Goal: Task Accomplishment & Management: Manage account settings

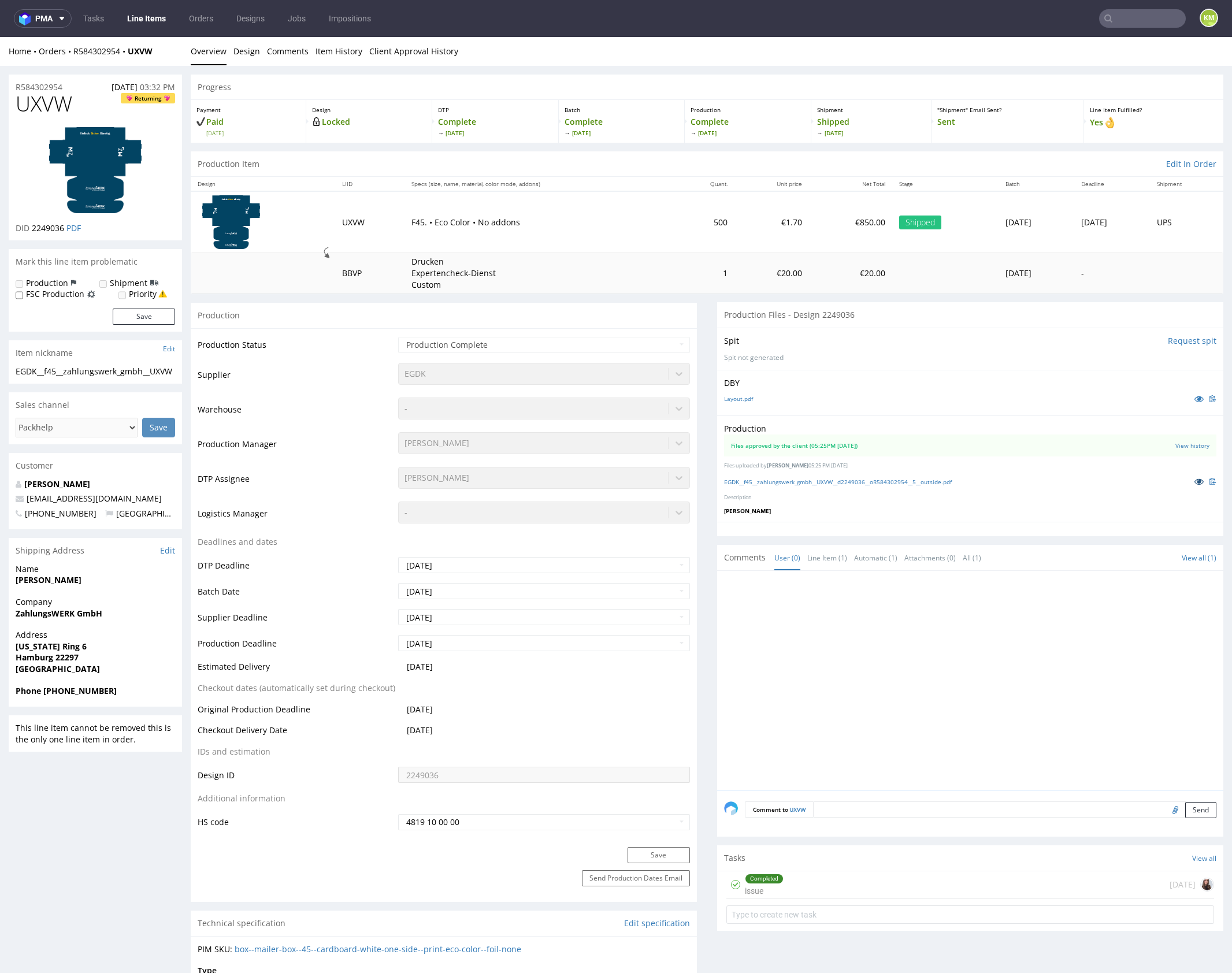
click at [1195, 482] on icon at bounding box center [1199, 481] width 9 height 8
click at [933, 883] on div "Completed issue 23 days ago" at bounding box center [970, 885] width 488 height 27
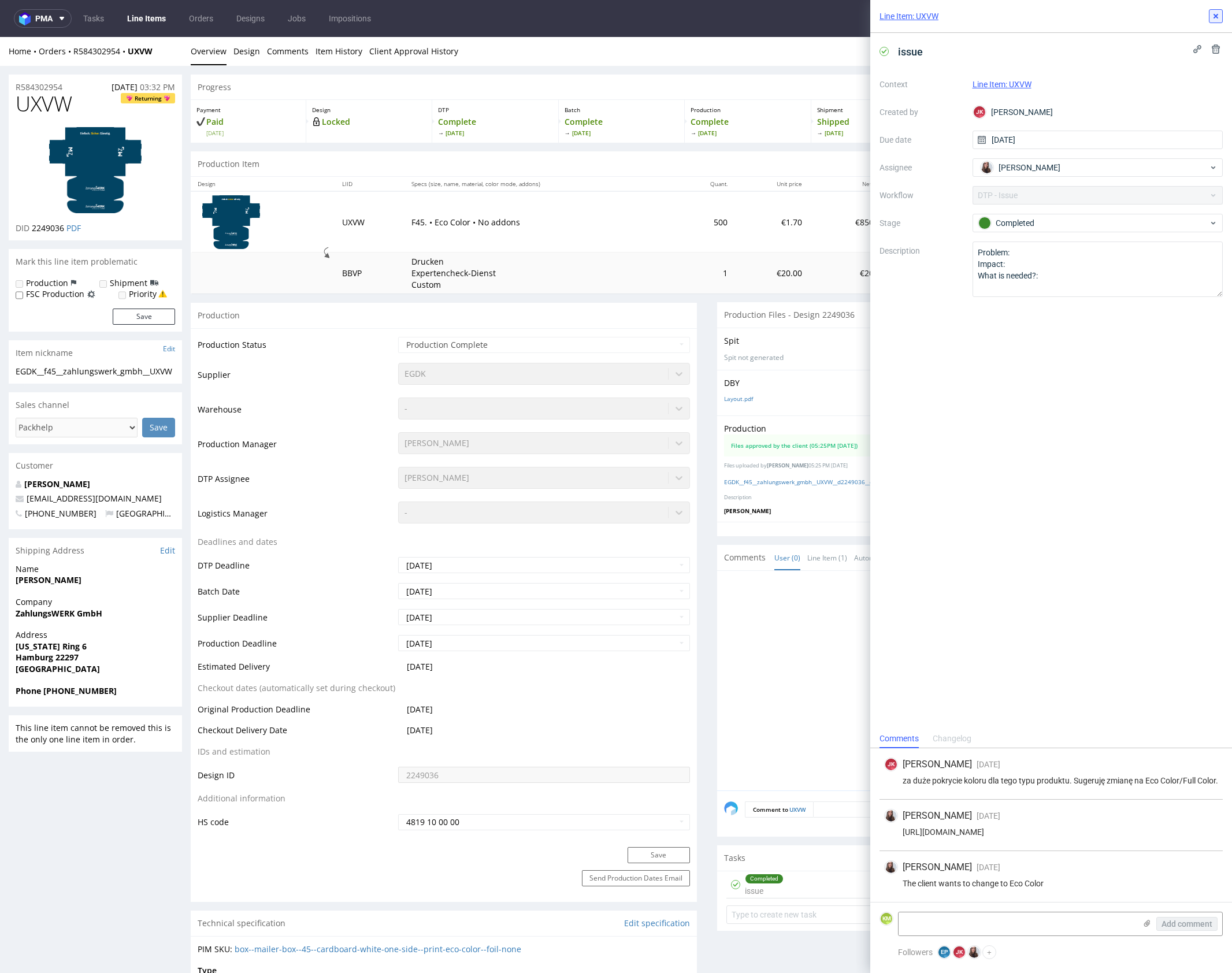
click at [1217, 16] on use at bounding box center [1216, 16] width 4 height 4
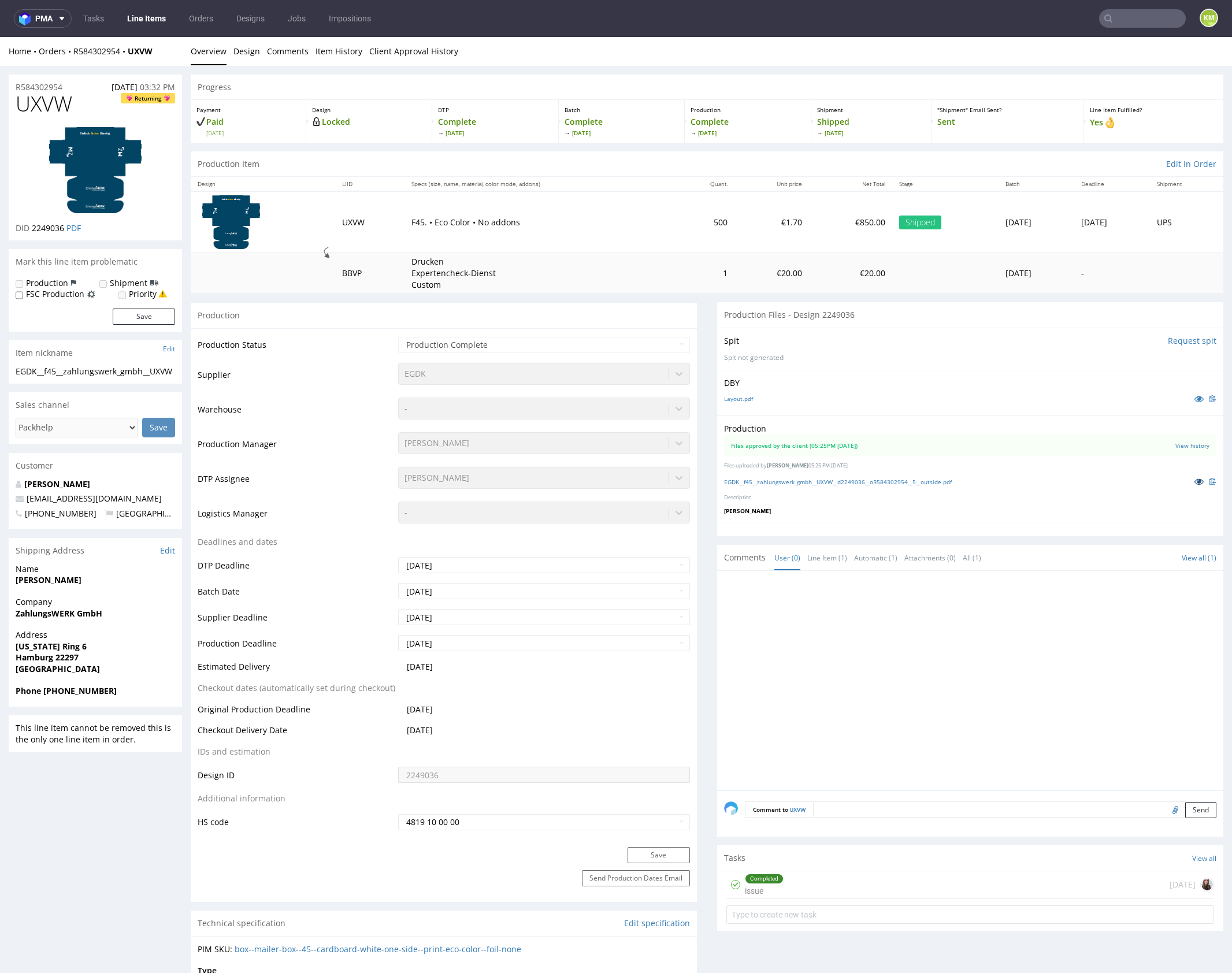
click at [1195, 483] on icon at bounding box center [1199, 481] width 9 height 8
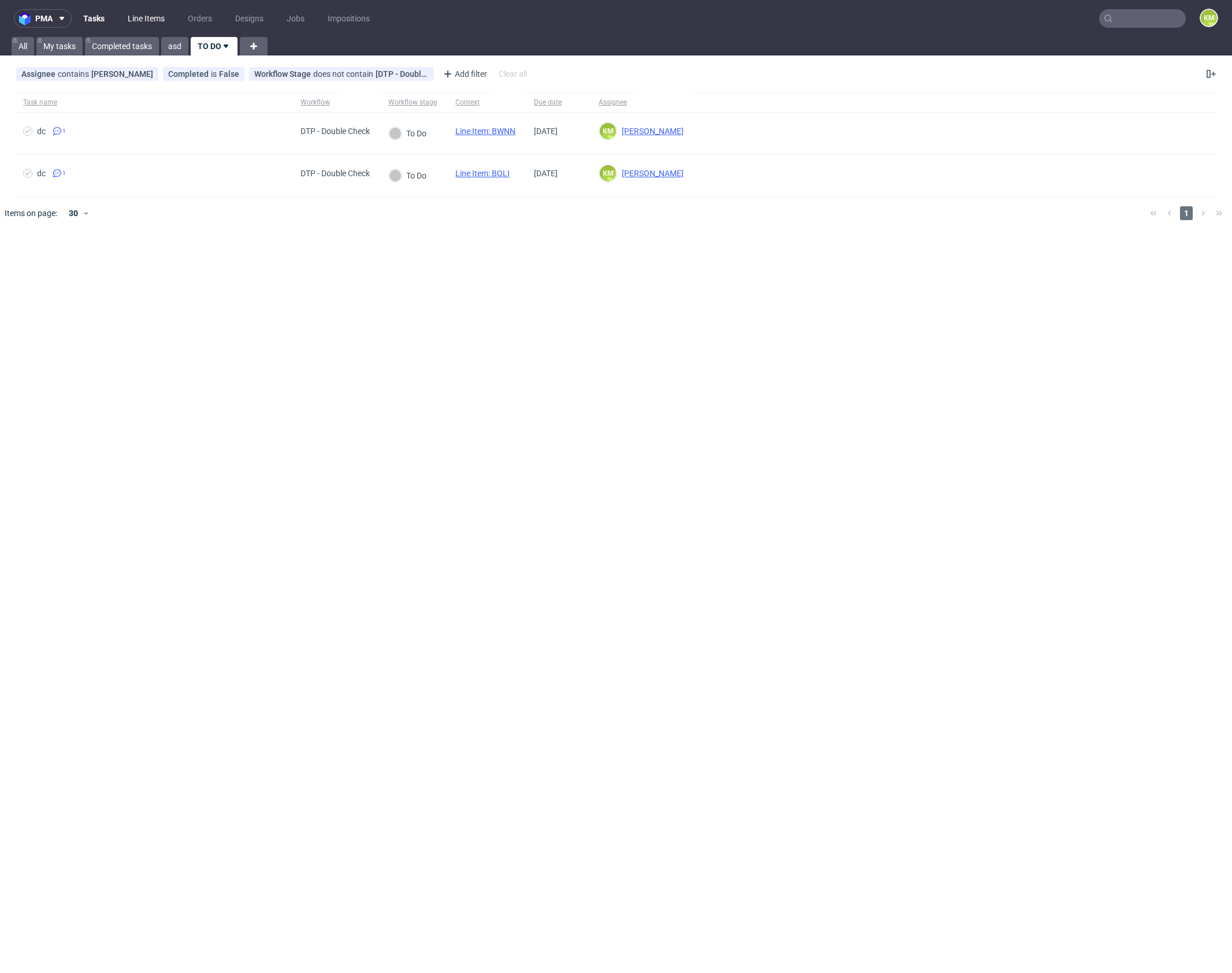
click at [163, 19] on link "Line Items" at bounding box center [147, 18] width 51 height 19
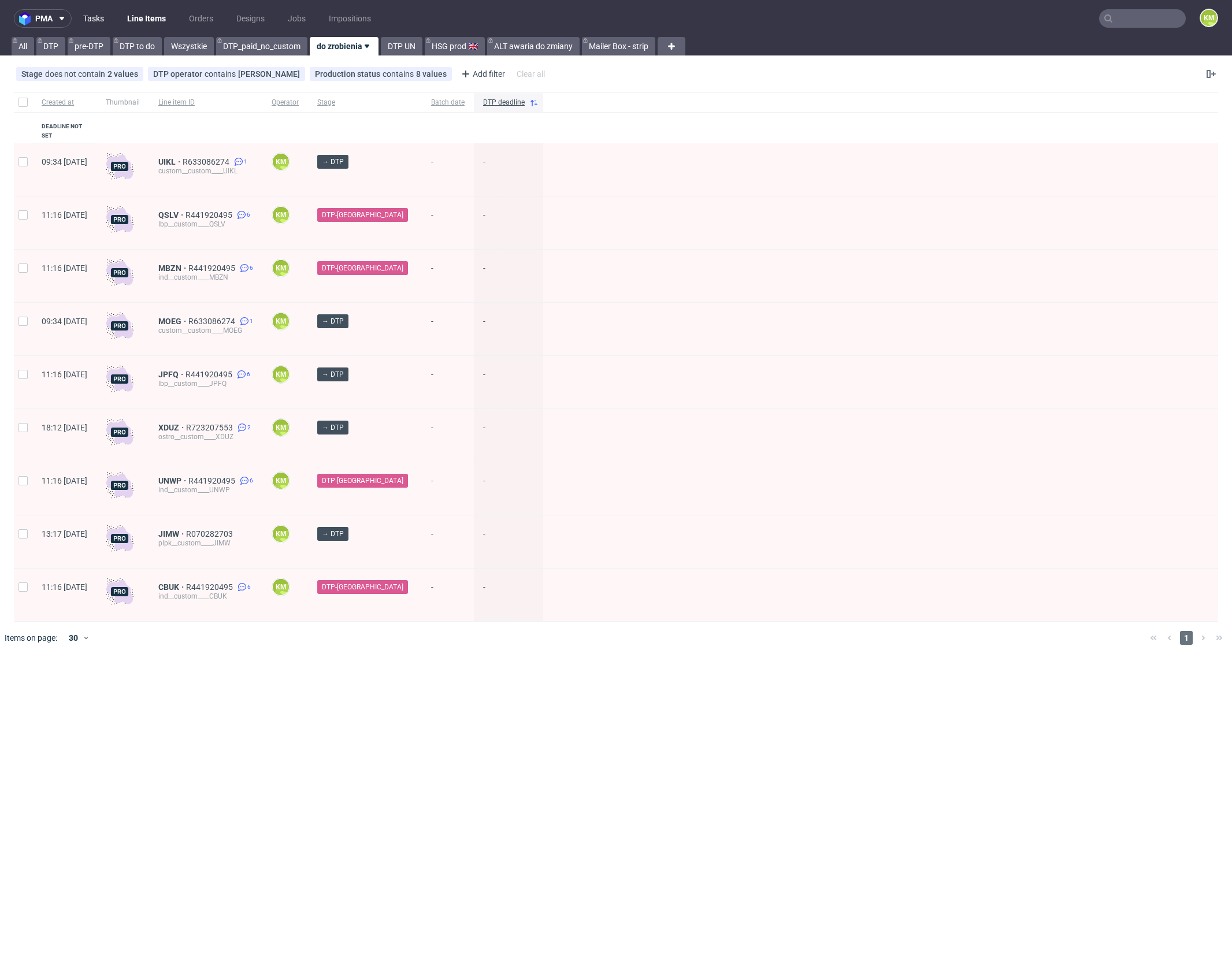
click at [96, 20] on link "Tasks" at bounding box center [93, 18] width 34 height 19
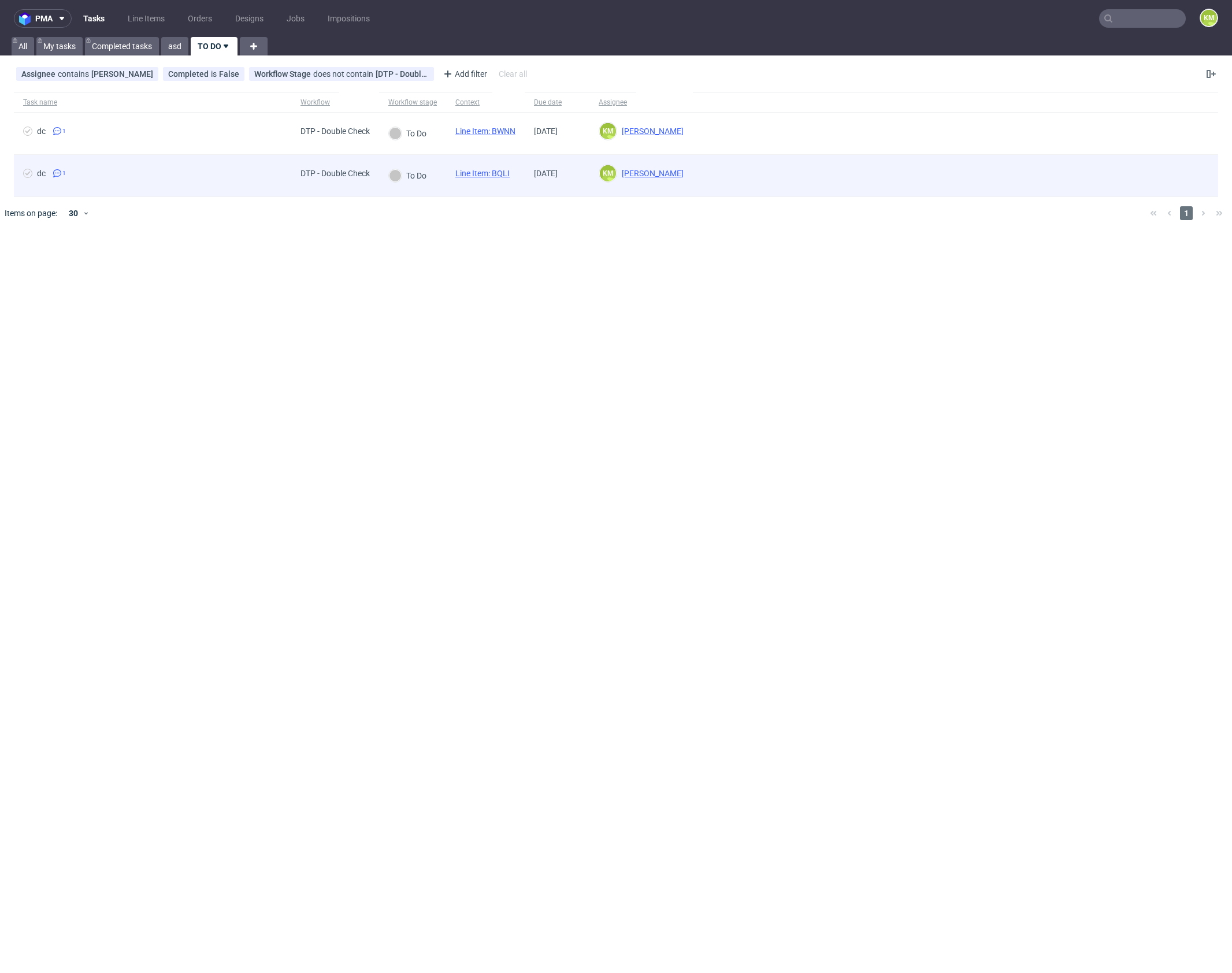
click at [504, 173] on link "Line Item: BQLI" at bounding box center [482, 173] width 54 height 9
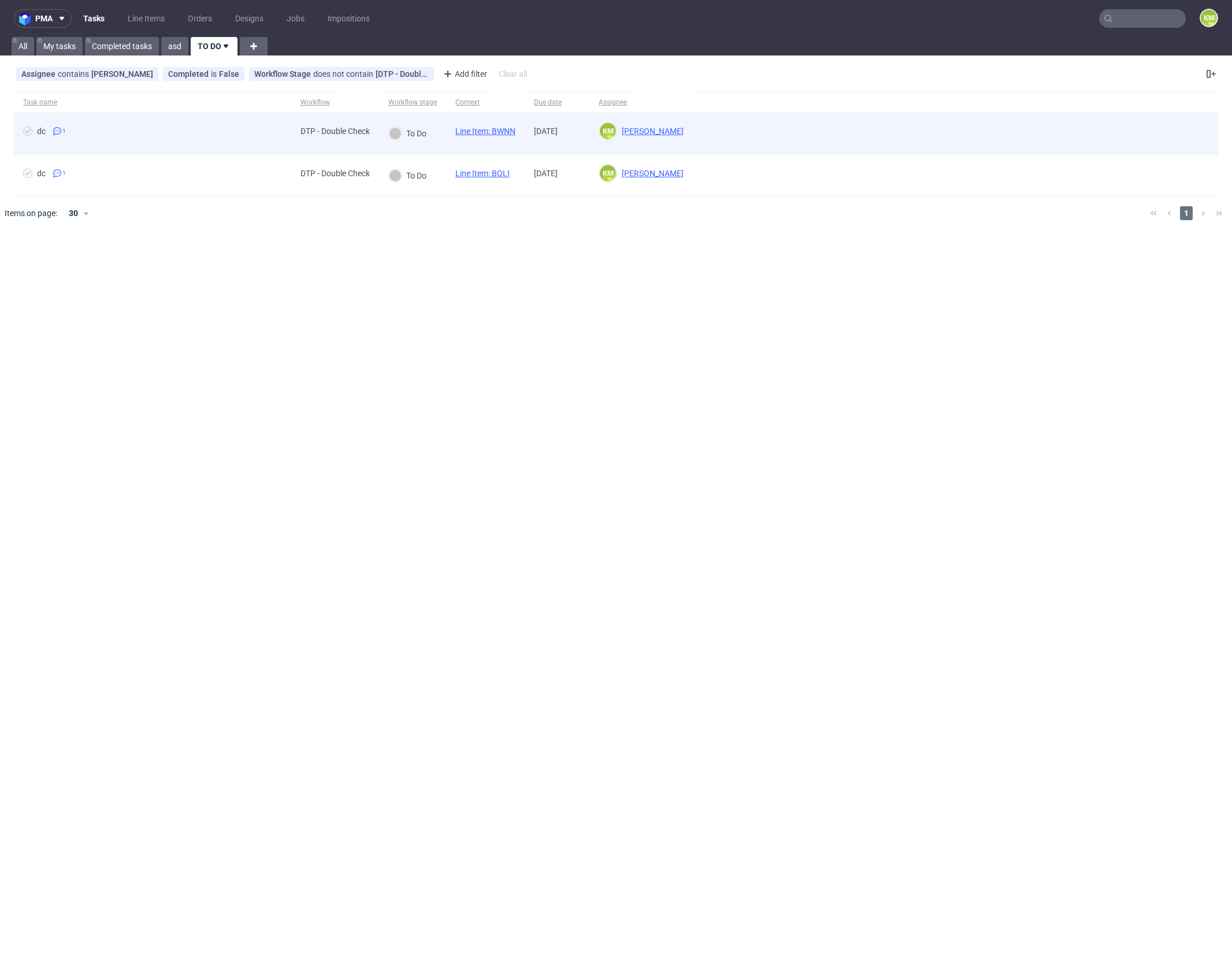
click at [512, 131] on link "Line Item: BWNN" at bounding box center [485, 131] width 60 height 9
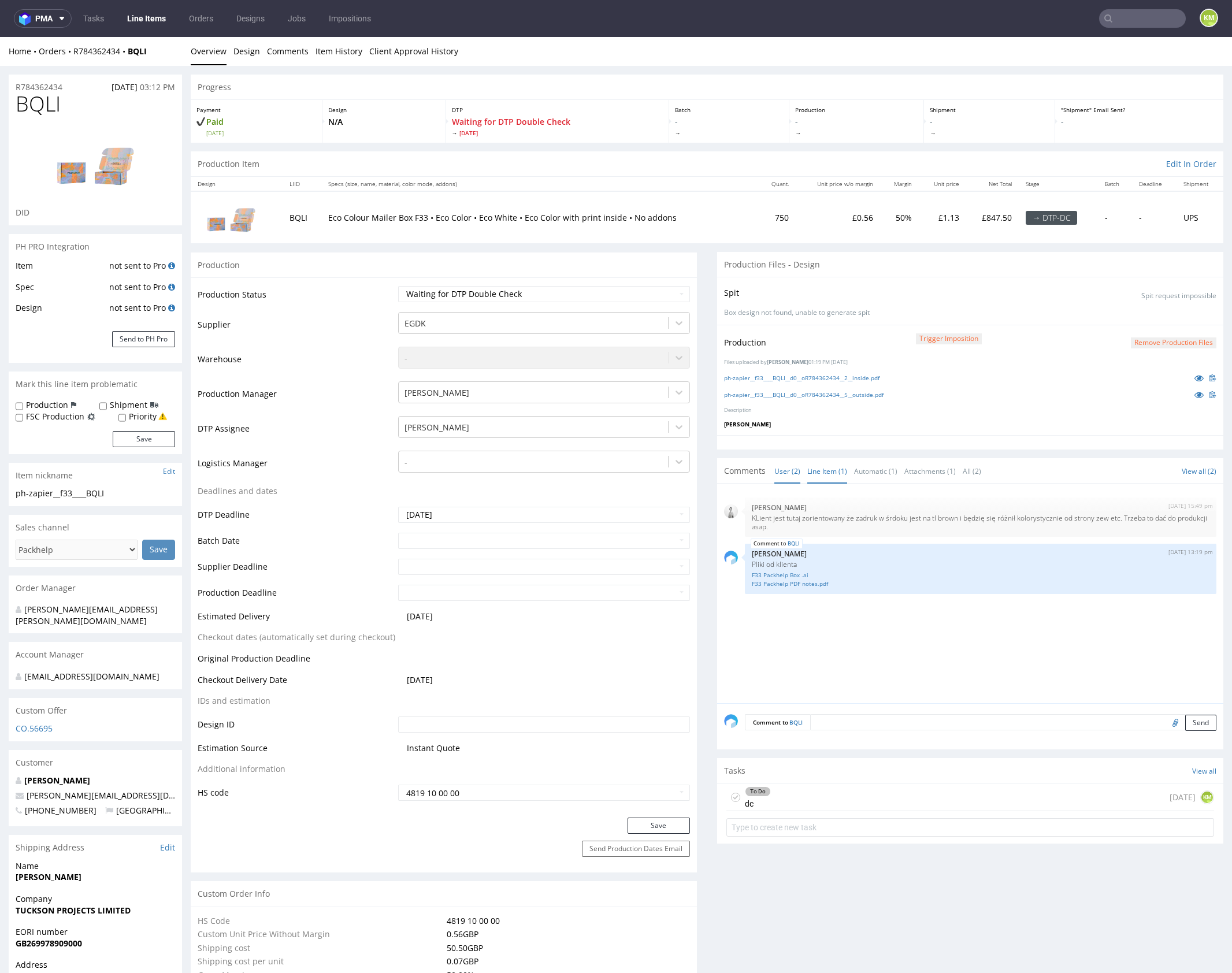
click at [831, 467] on link "Line Item (1)" at bounding box center [827, 471] width 40 height 25
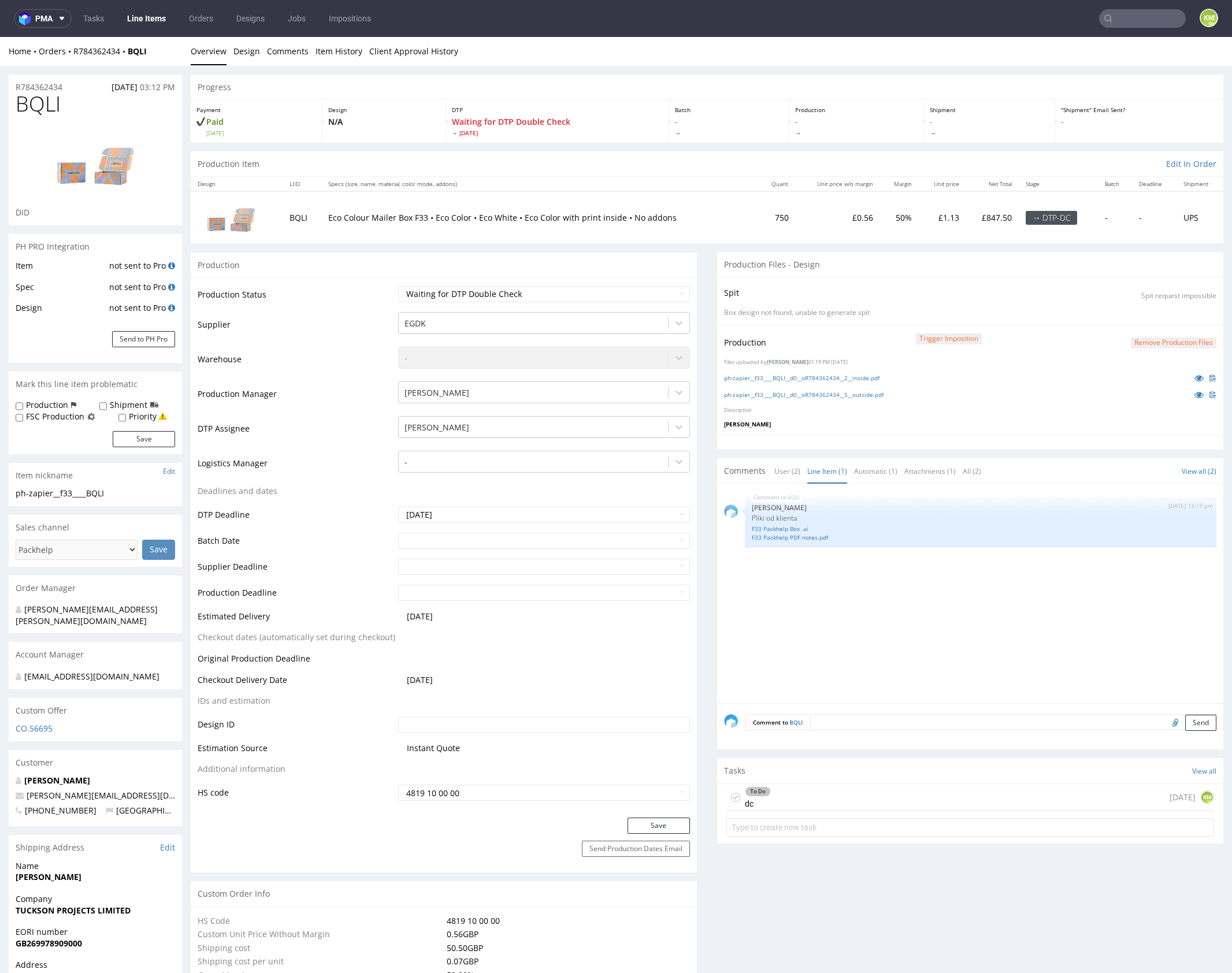
click at [904, 583] on div "BQLI [DATE] 13:19 pm [PERSON_NAME] Pliki od klienta F33 Packhelp Box .ai F33 Pa…" at bounding box center [974, 597] width 499 height 213
click at [904, 583] on div "BQLI 9th Sep 25 | 13:19 pm Jozefina Owczarek Pliki od klienta F33 Packhelp Box …" at bounding box center [974, 597] width 499 height 213
click at [843, 378] on link "ph-zapier__f33____BQLI__d0__oR784362434__2__inside.pdf" at bounding box center [802, 377] width 156 height 8
click at [853, 393] on link "ph-zapier__f33____BQLI__d0__oR784362434__5__outside.pdf" at bounding box center [804, 394] width 160 height 8
click at [871, 800] on div "To Do dc today KM" at bounding box center [970, 798] width 488 height 27
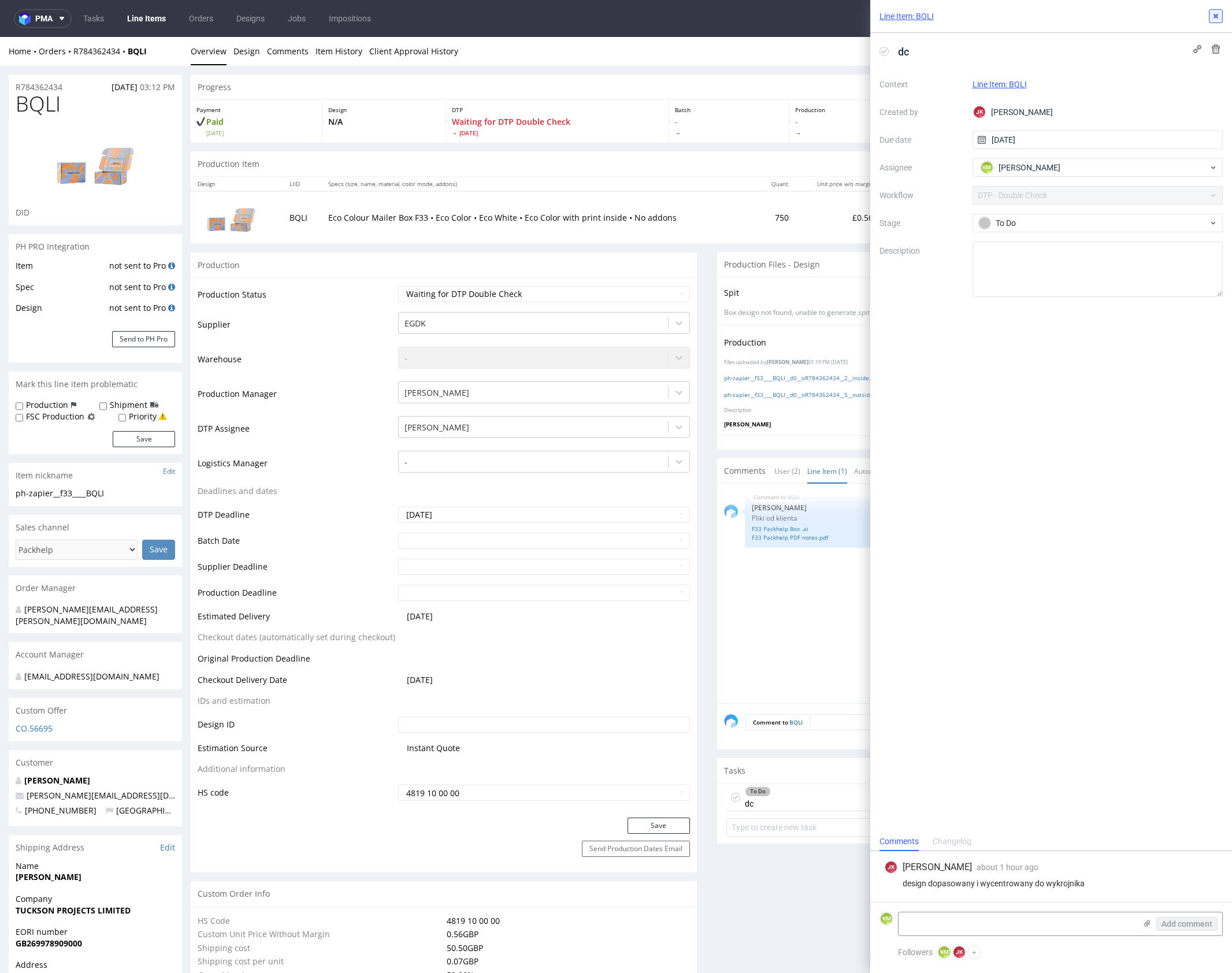
click at [1216, 19] on icon at bounding box center [1216, 16] width 9 height 9
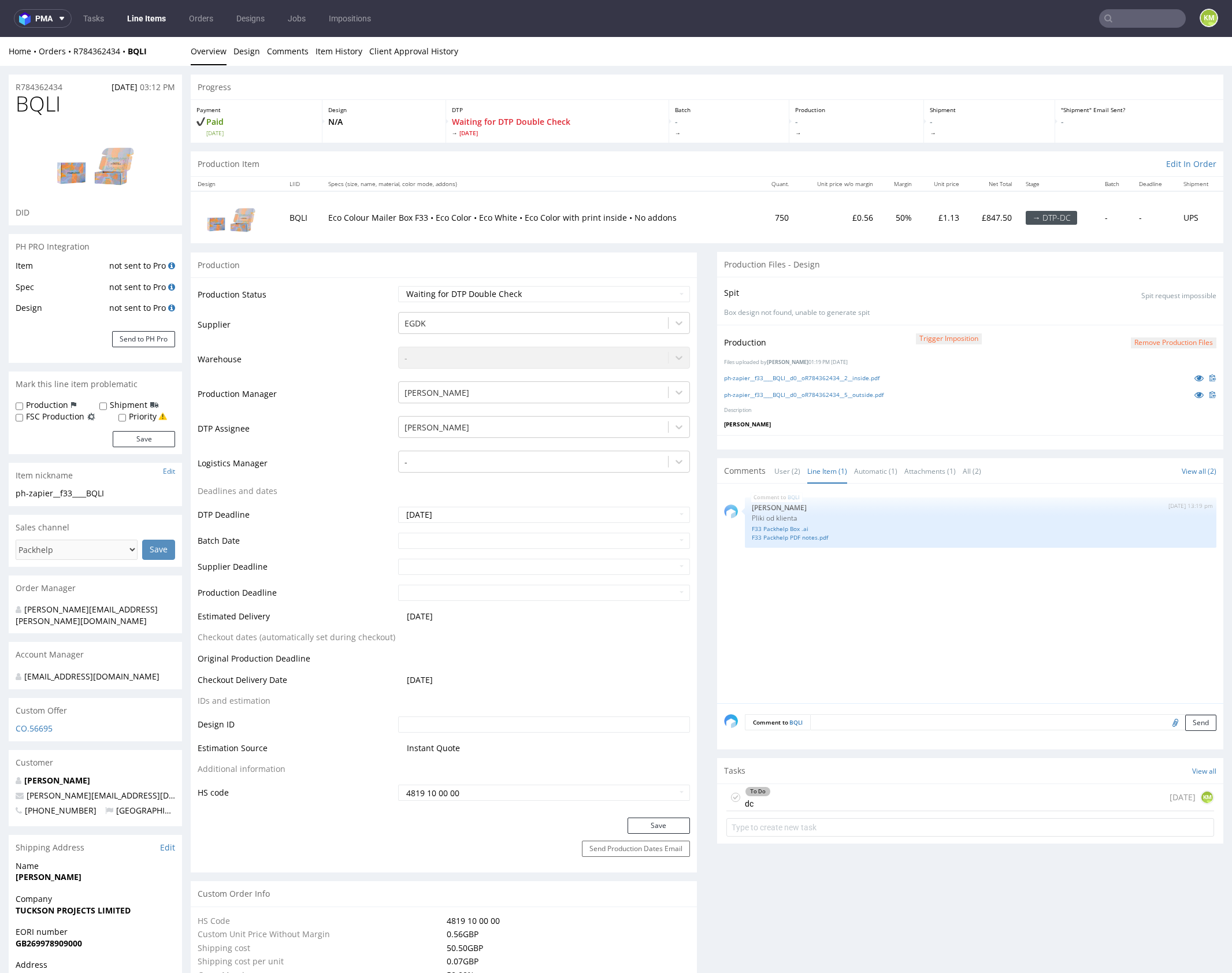
click at [977, 218] on td "£847.50" at bounding box center [993, 217] width 53 height 51
click at [992, 422] on p "Jan Kocik" at bounding box center [970, 423] width 492 height 8
click at [869, 794] on div "To Do dc today KM" at bounding box center [970, 798] width 488 height 27
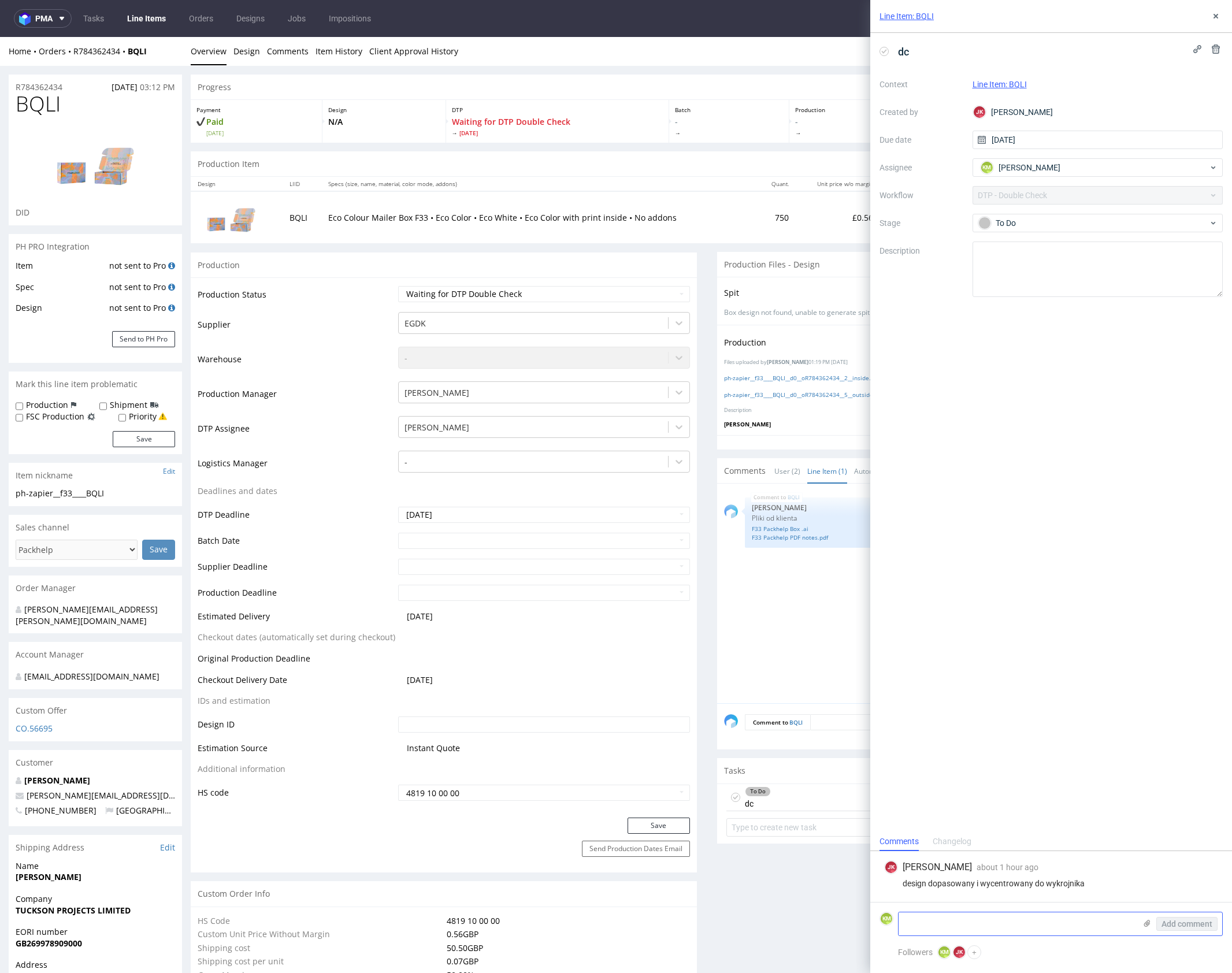
click at [1046, 931] on textarea at bounding box center [1017, 924] width 237 height 23
type textarea "czemu to"
click at [1215, 18] on icon at bounding box center [1216, 16] width 9 height 9
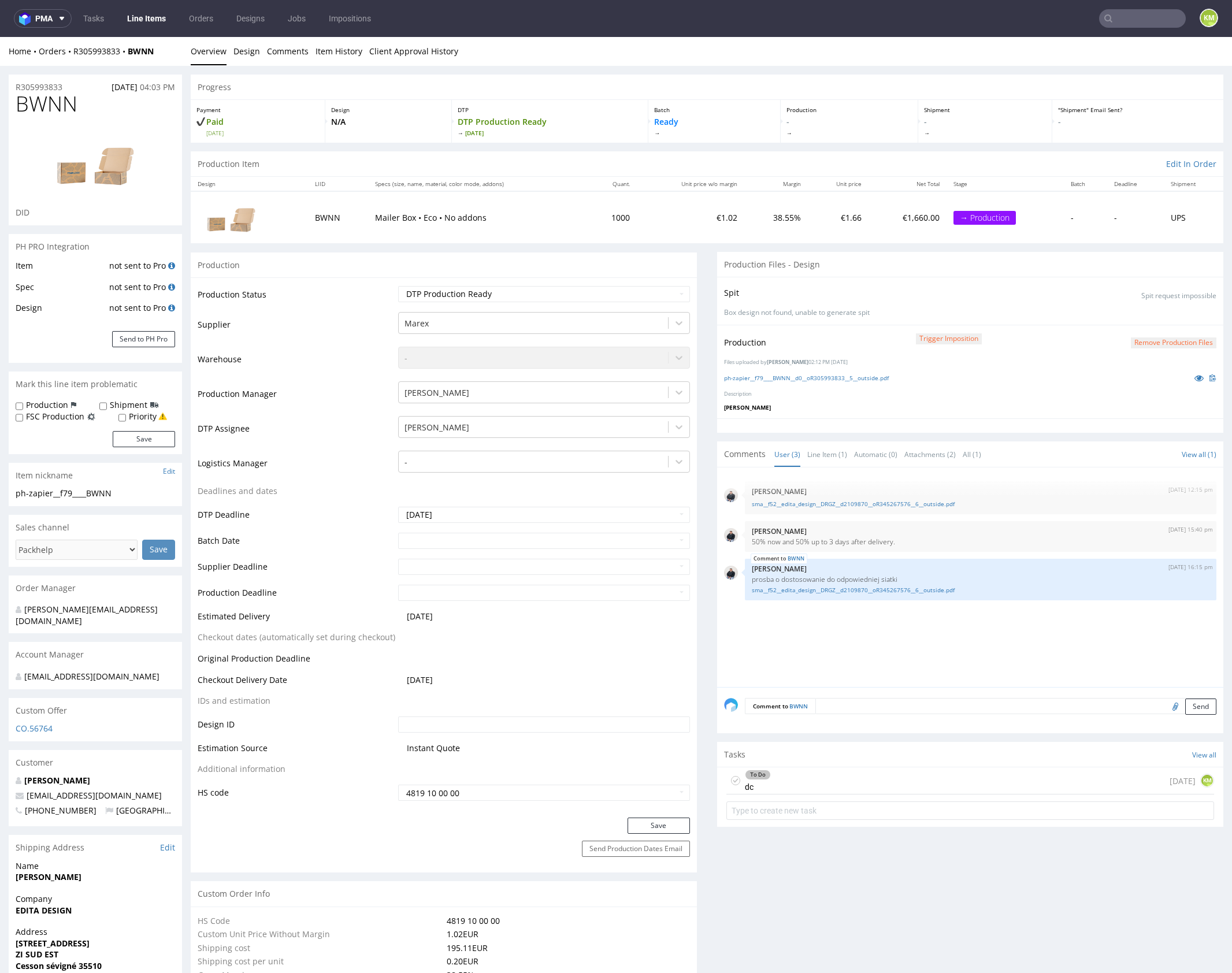
click at [864, 397] on div "Production Trigger Imposition Remove production files Files uploaded by Jan Koc…" at bounding box center [970, 372] width 506 height 94
click at [857, 378] on link "ph-zapier__f79____BWNN__d0__oR305993833__5__outside.pdf" at bounding box center [807, 377] width 164 height 8
click at [825, 451] on link "Line Item (1)" at bounding box center [827, 454] width 40 height 25
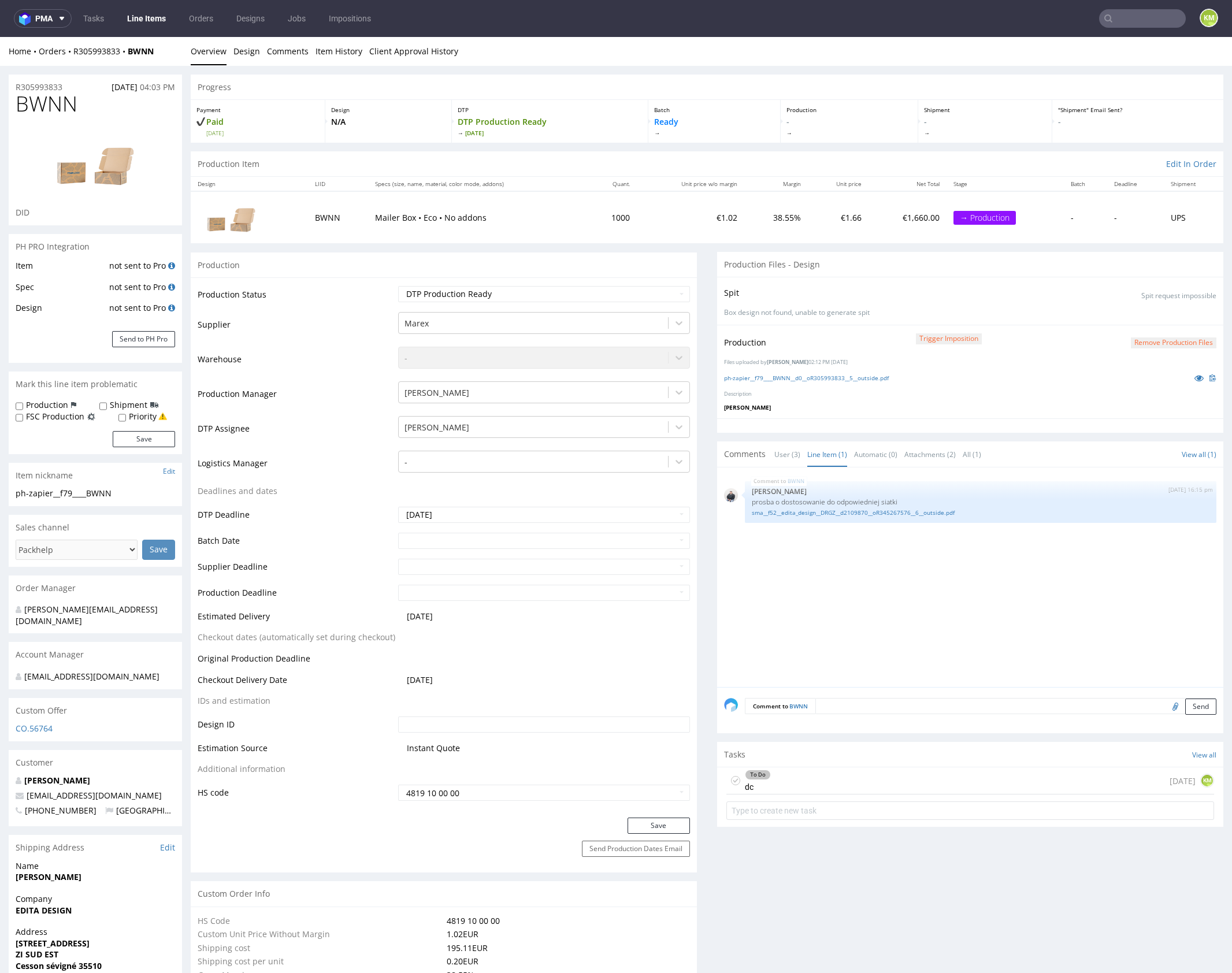
click at [985, 562] on div "BWNN 10th Sep 25 | 16:15 pm Adrian Margula prosba o dostosowanie do odpowiednie…" at bounding box center [974, 581] width 499 height 213
click at [985, 562] on div "BWNN 10th Sep 25 | 16:15 pm Adrian Margula prosba o dostosowanie do odpowiednie…" at bounding box center [974, 581] width 499 height 213
click at [842, 512] on link "sma__f52__edita_design__DRGZ__d2109870__oR345267576__6__outside.pdf" at bounding box center [981, 513] width 458 height 9
click at [914, 539] on div "BWNN 10th Sep 25 | 16:15 pm Adrian Margula prosba o dostosowanie do odpowiednie…" at bounding box center [974, 581] width 499 height 213
click at [817, 561] on div "BWNN 10th Sep 25 | 16:15 pm Adrian Margula prosba o dostosowanie do odpowiednie…" at bounding box center [974, 581] width 499 height 213
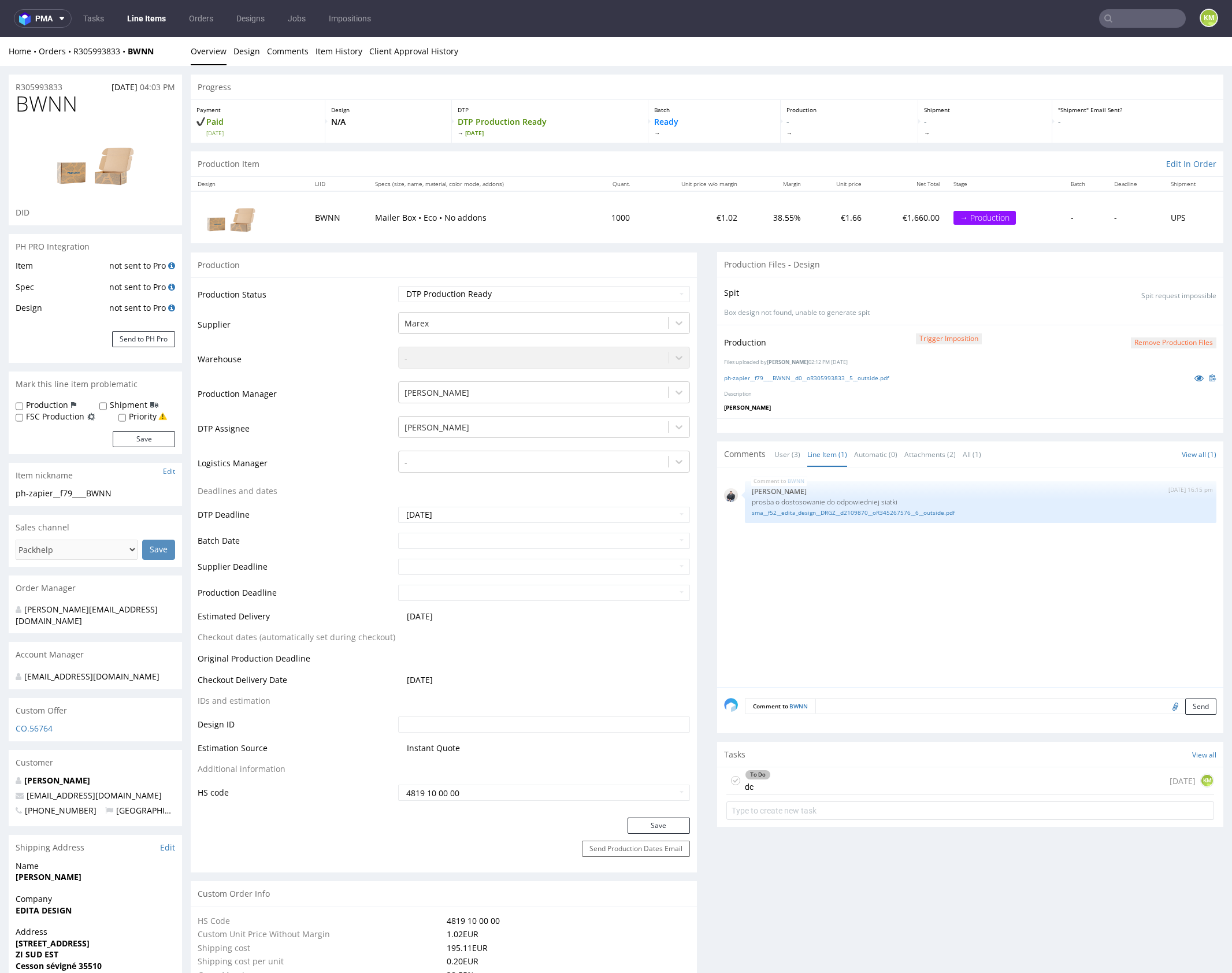
click at [853, 775] on div "To Do dc today KM" at bounding box center [970, 781] width 488 height 27
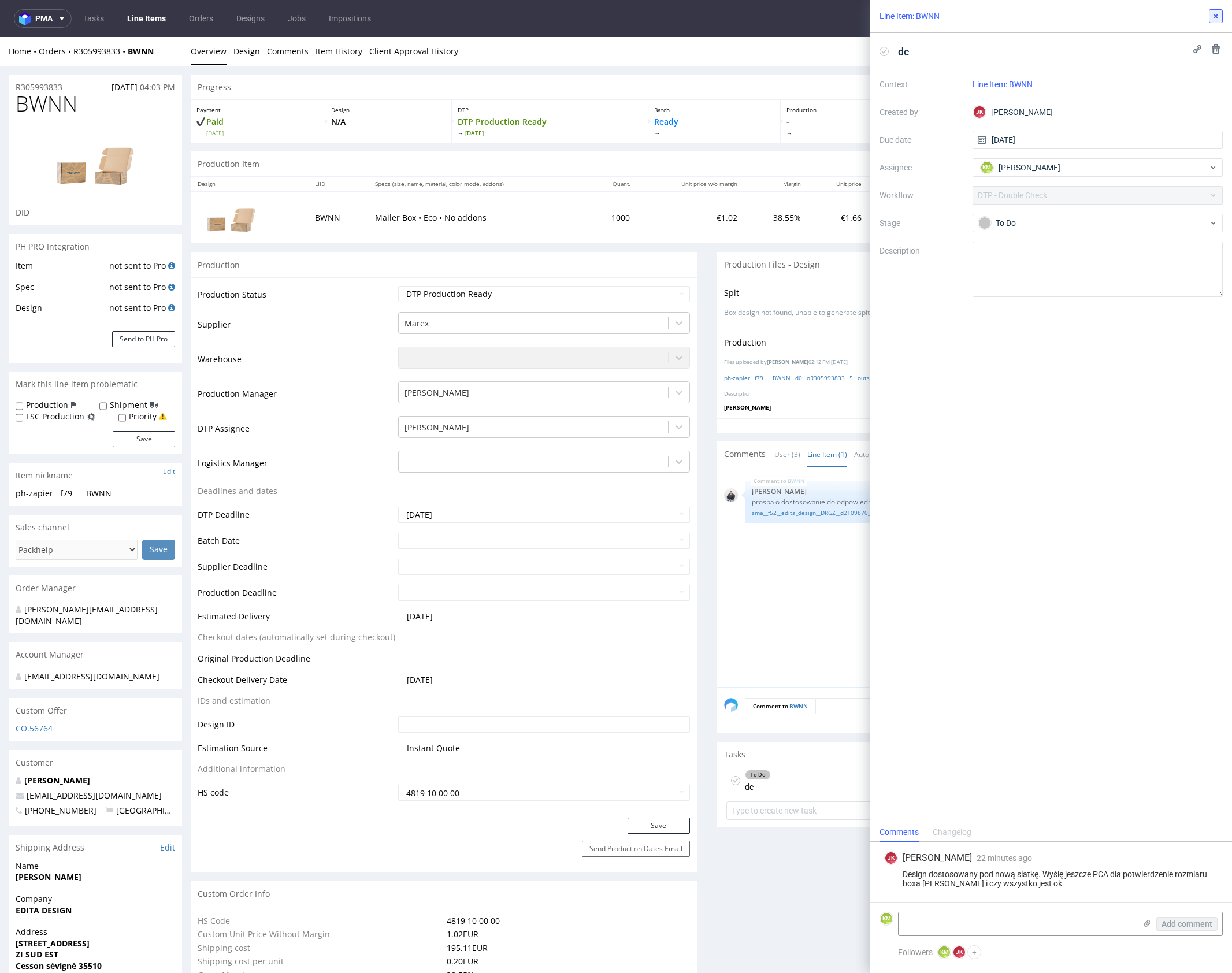
click at [1214, 11] on icon at bounding box center [1216, 16] width 9 height 9
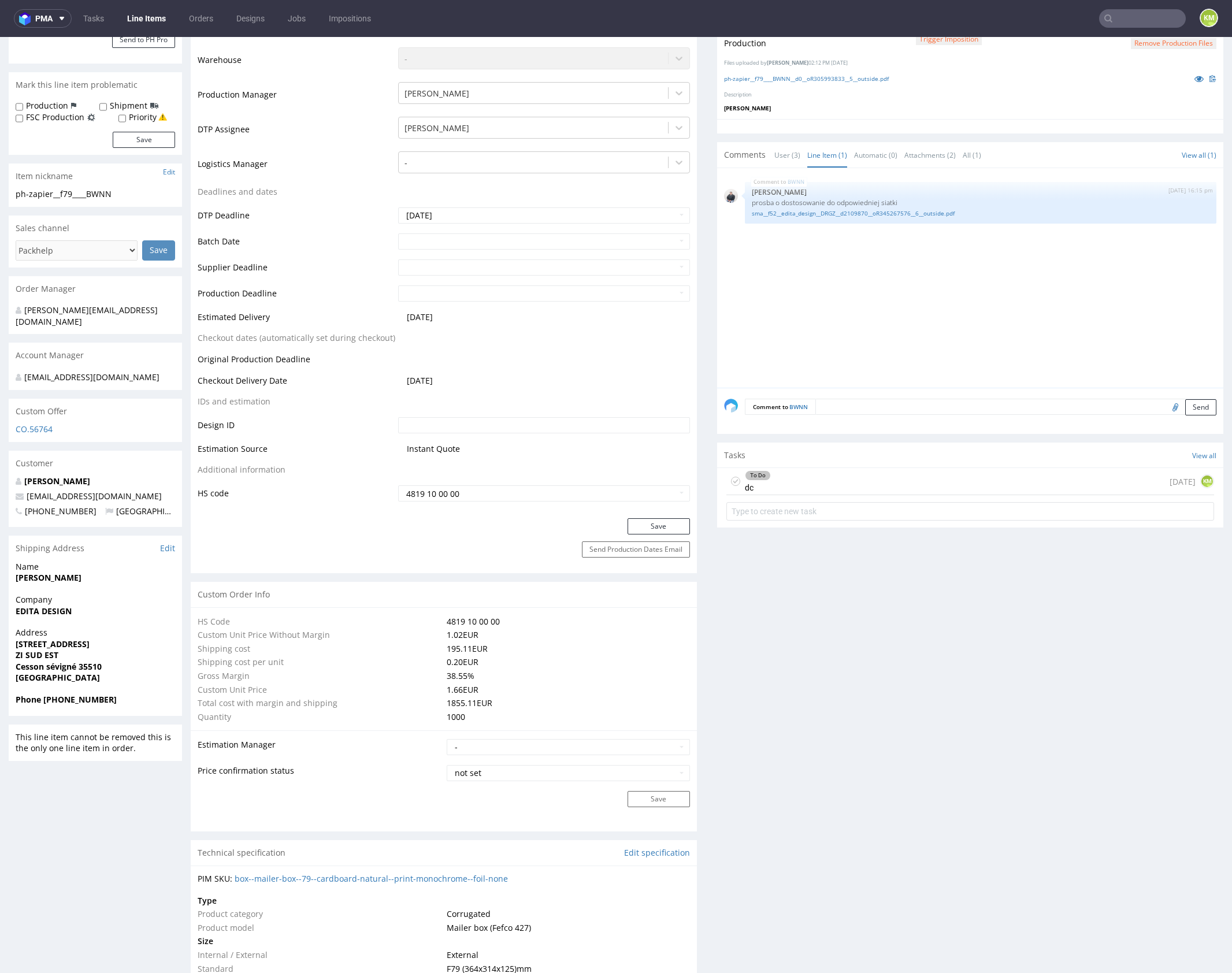
scroll to position [116, 0]
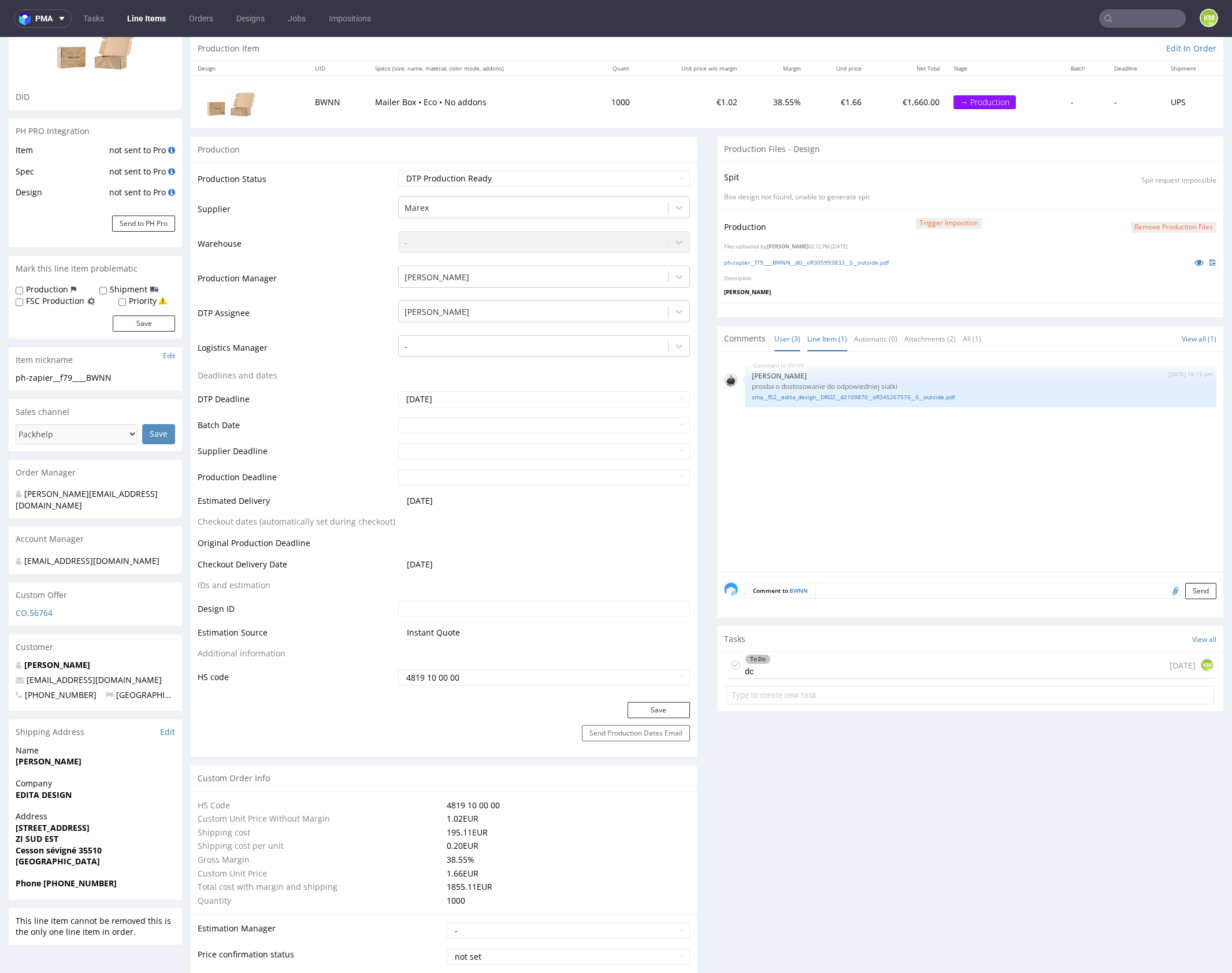
click at [786, 335] on link "User (3)" at bounding box center [787, 339] width 26 height 25
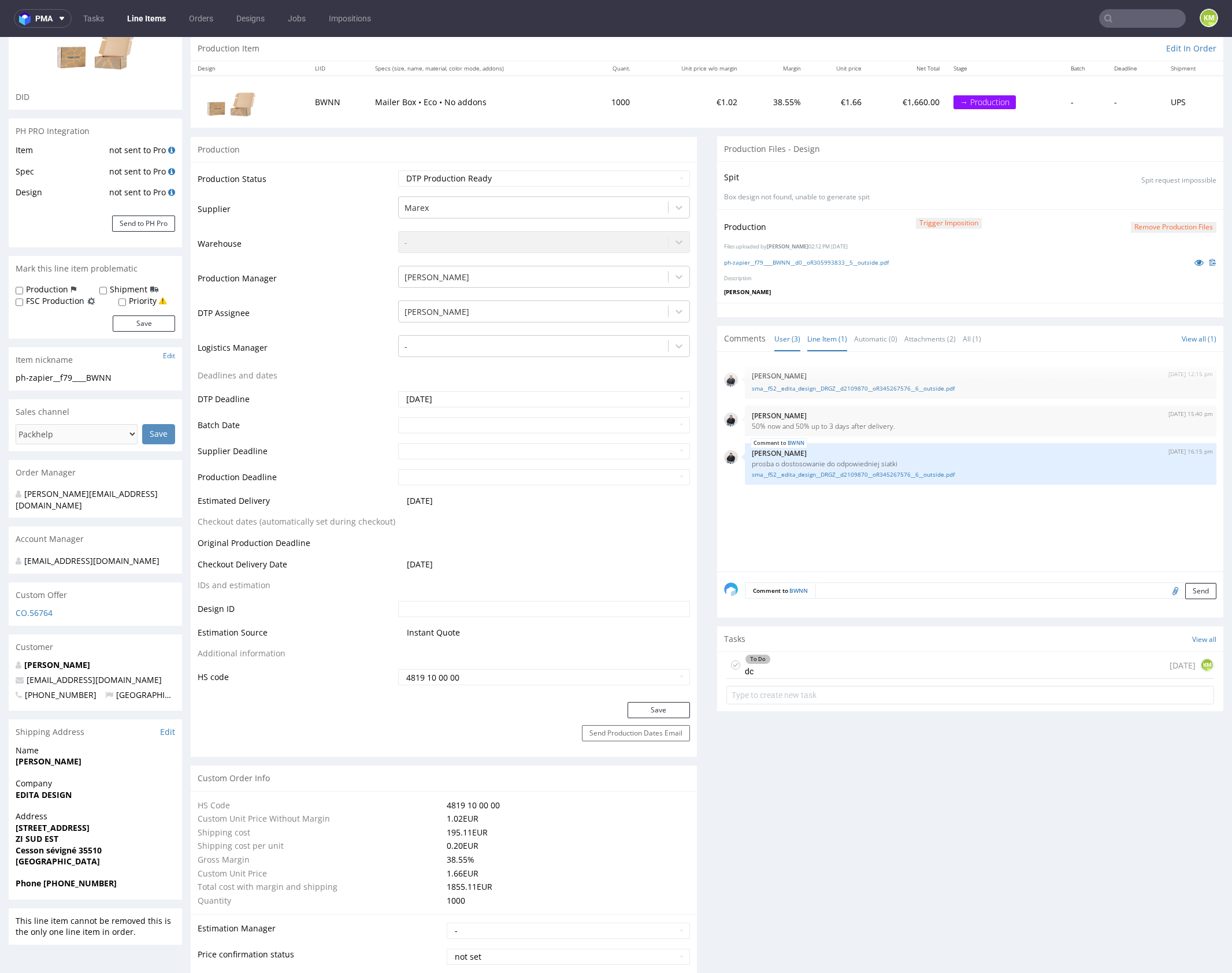
click at [826, 338] on link "Line Item (1)" at bounding box center [827, 339] width 40 height 25
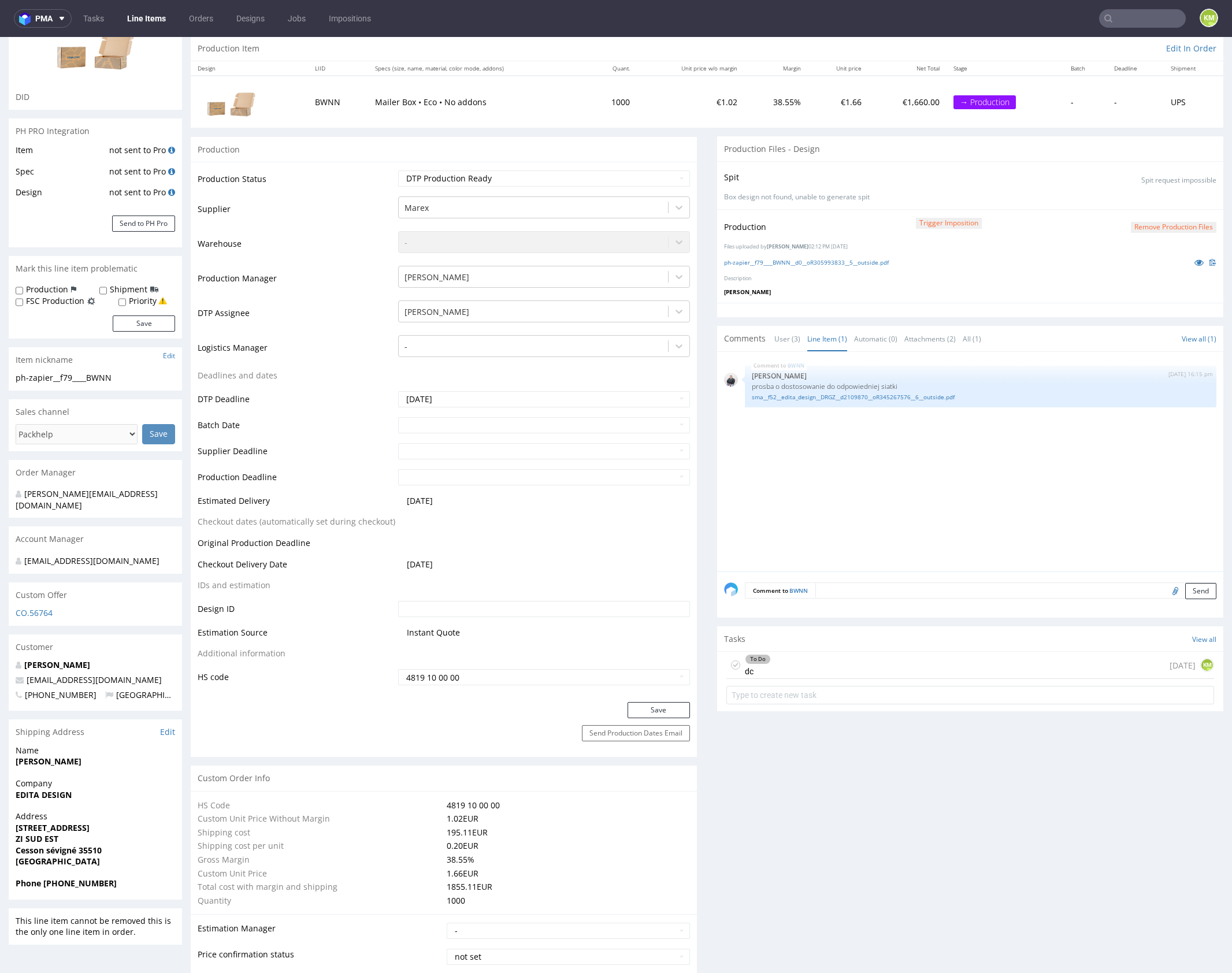
click at [852, 451] on div "BWNN 10th Sep 25 | 16:15 pm Adrian Margula prosba o dostosowanie do odpowiednie…" at bounding box center [974, 465] width 499 height 213
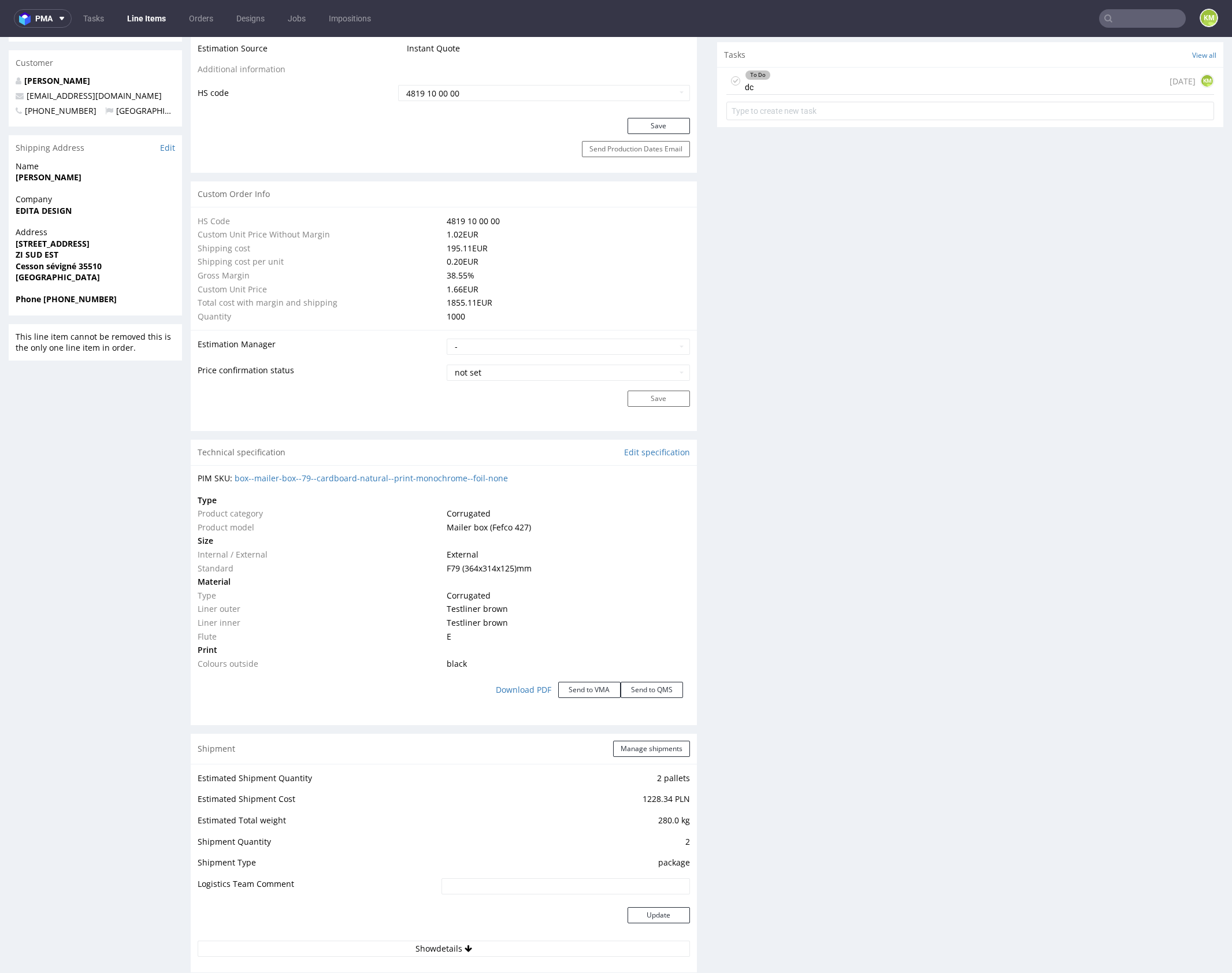
scroll to position [0, 0]
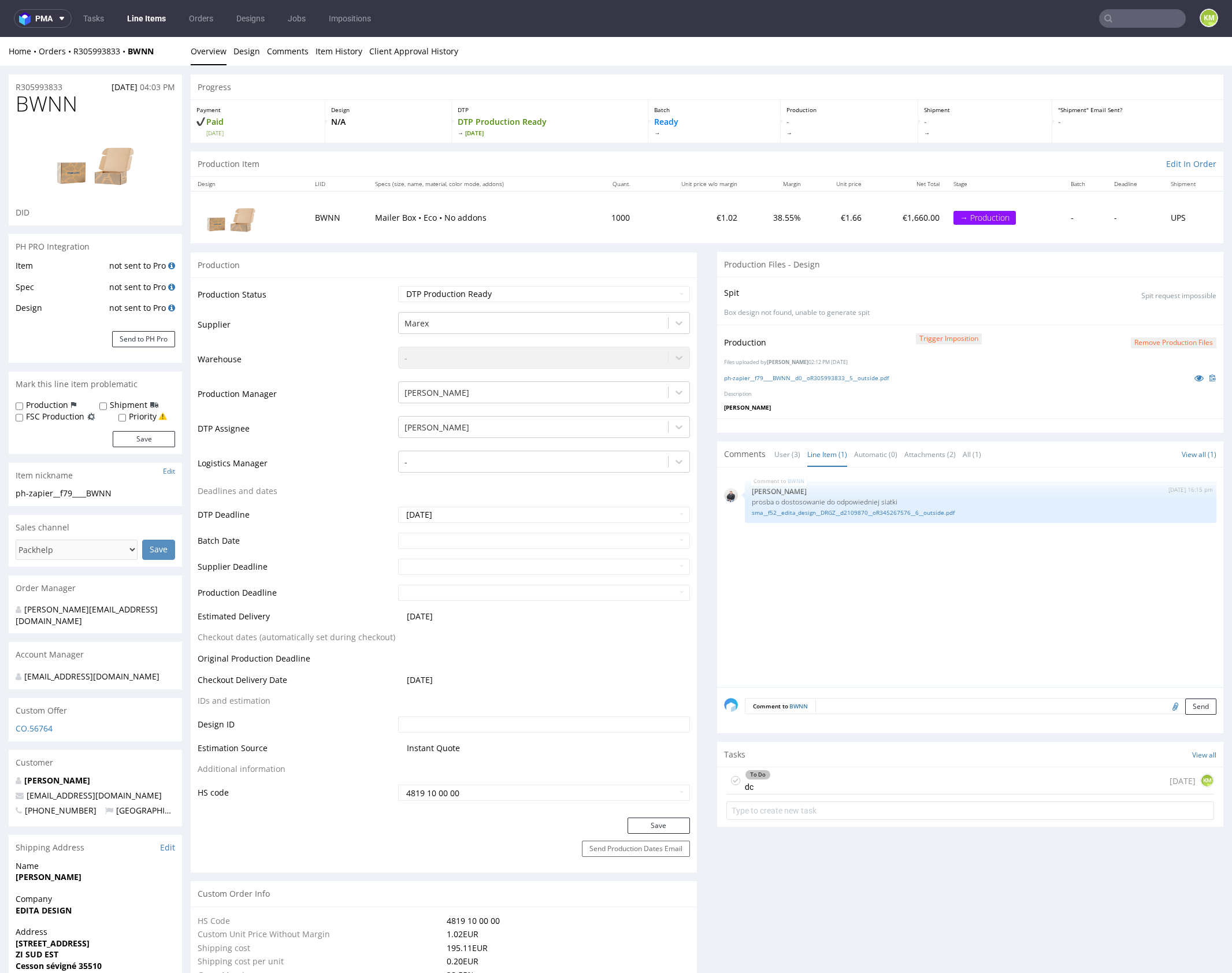
click at [906, 781] on div "To Do dc [DATE] KM" at bounding box center [970, 781] width 488 height 27
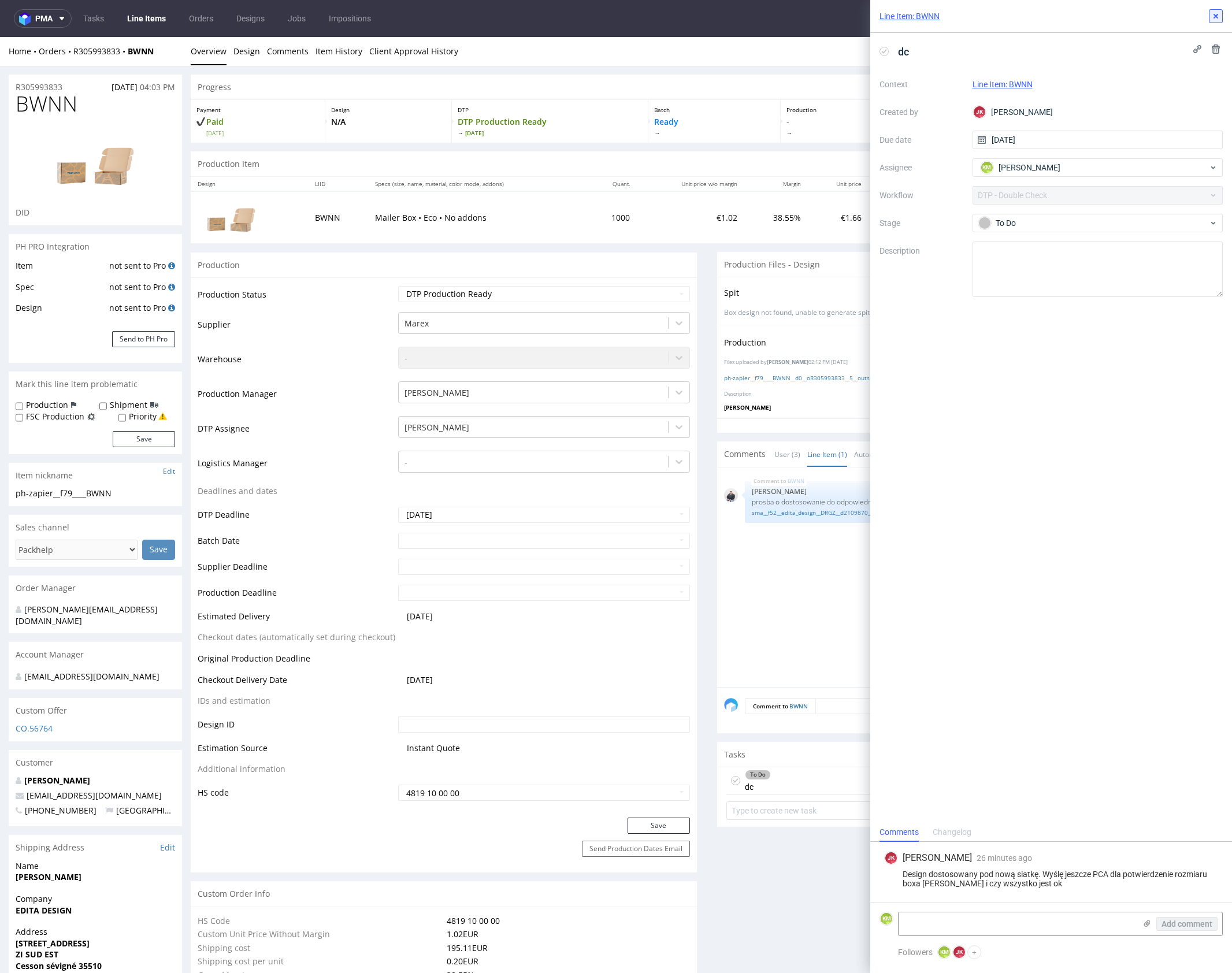
click at [1213, 18] on icon at bounding box center [1216, 16] width 9 height 9
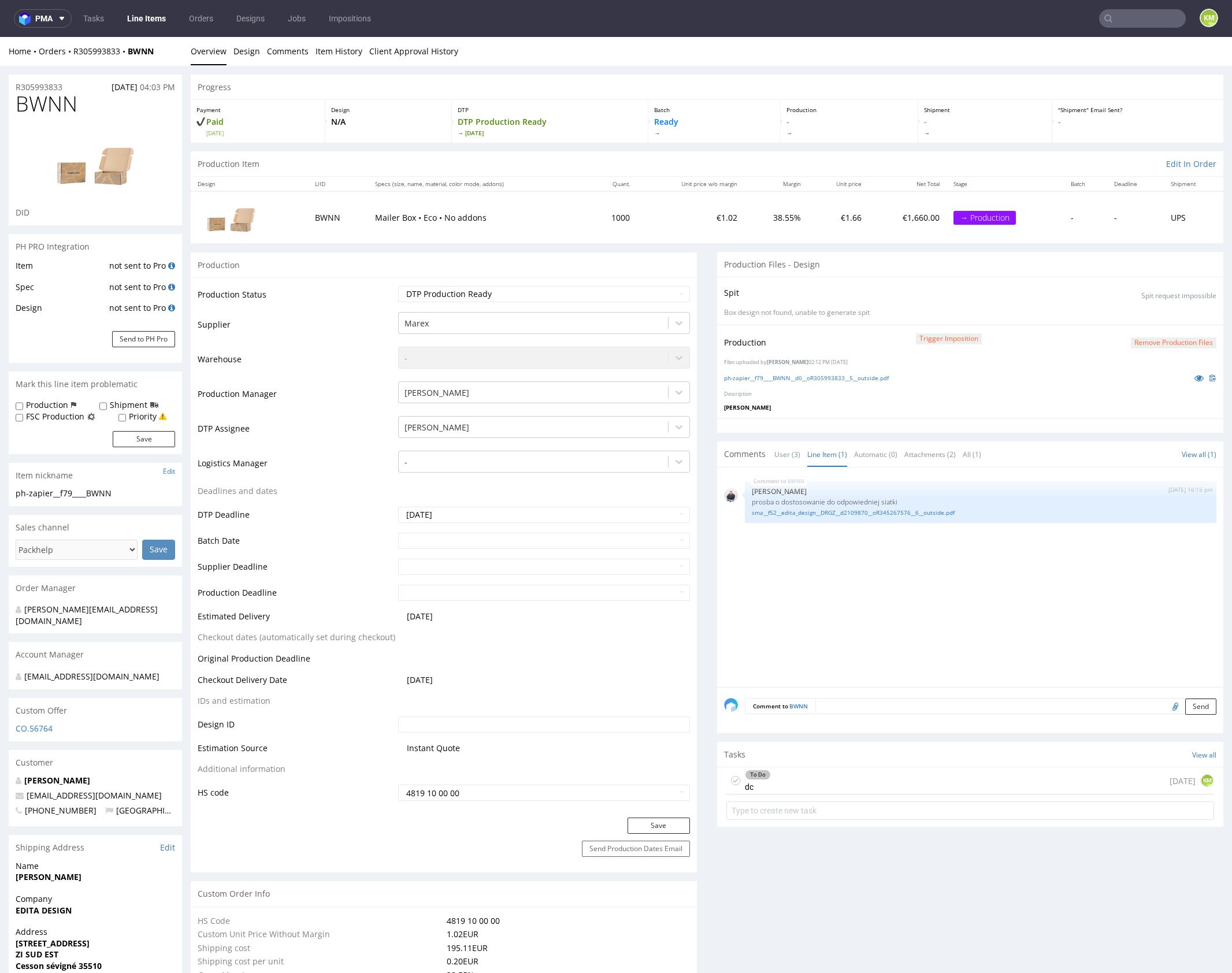
click at [731, 781] on icon at bounding box center [735, 780] width 9 height 9
click at [777, 632] on div "BWNN 10th Sep 25 | 16:15 pm Adrian Margula prosba o dostosowanie do odpowiednie…" at bounding box center [974, 581] width 499 height 213
click at [332, 49] on link "Item History" at bounding box center [338, 51] width 47 height 28
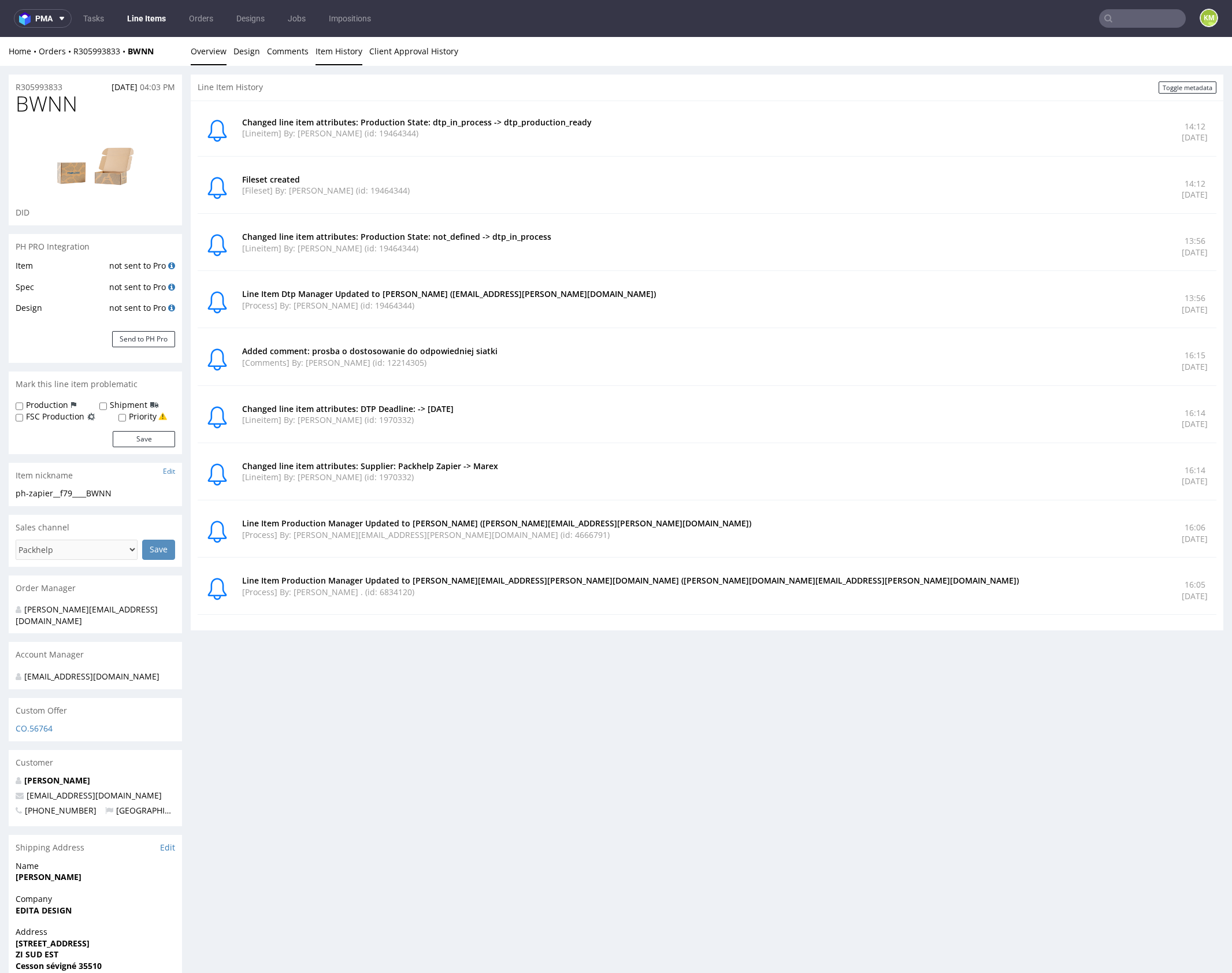
click at [209, 51] on link "Overview" at bounding box center [209, 51] width 36 height 28
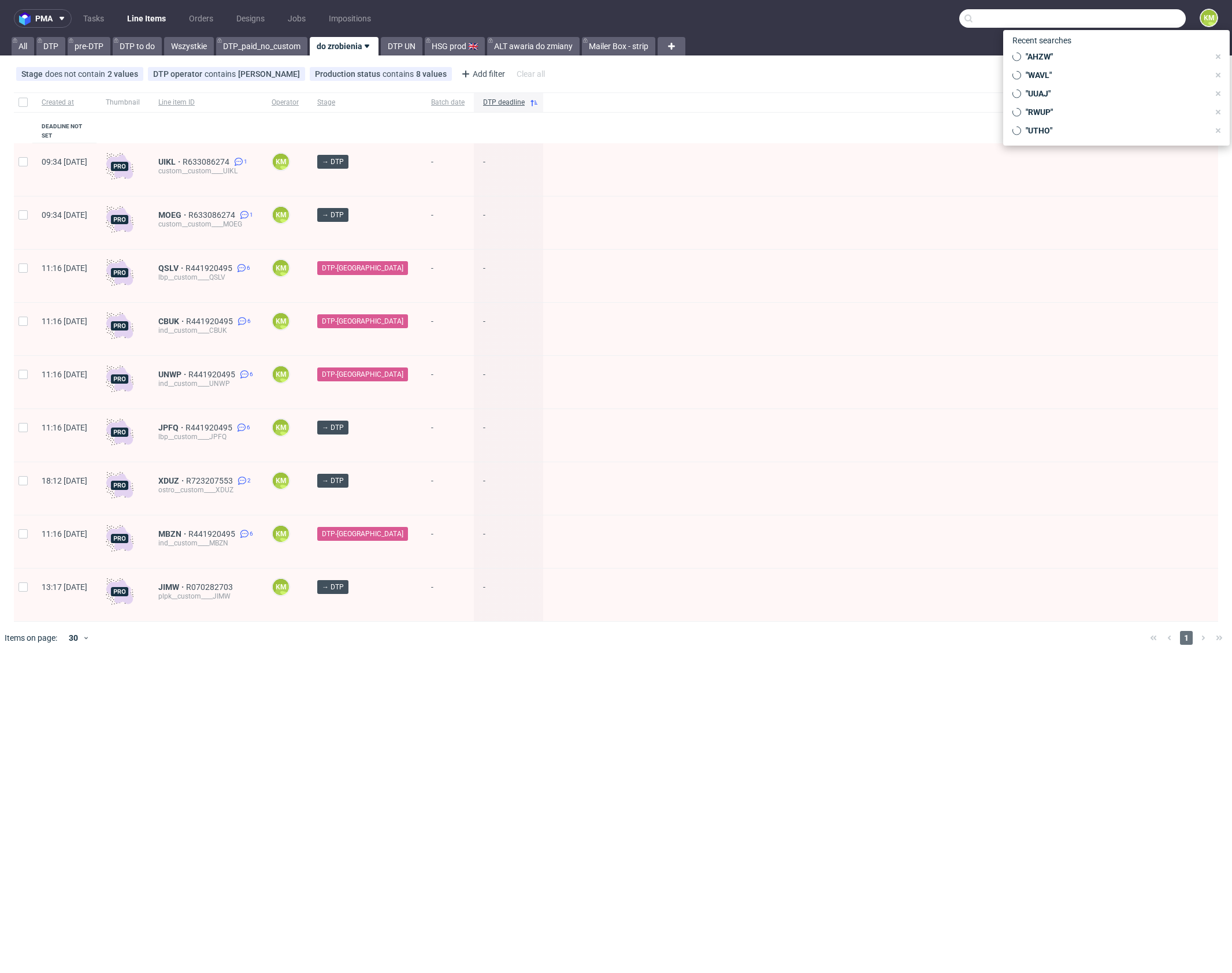
click at [1125, 21] on input "text" at bounding box center [1073, 18] width 226 height 19
type input "DRGZ"
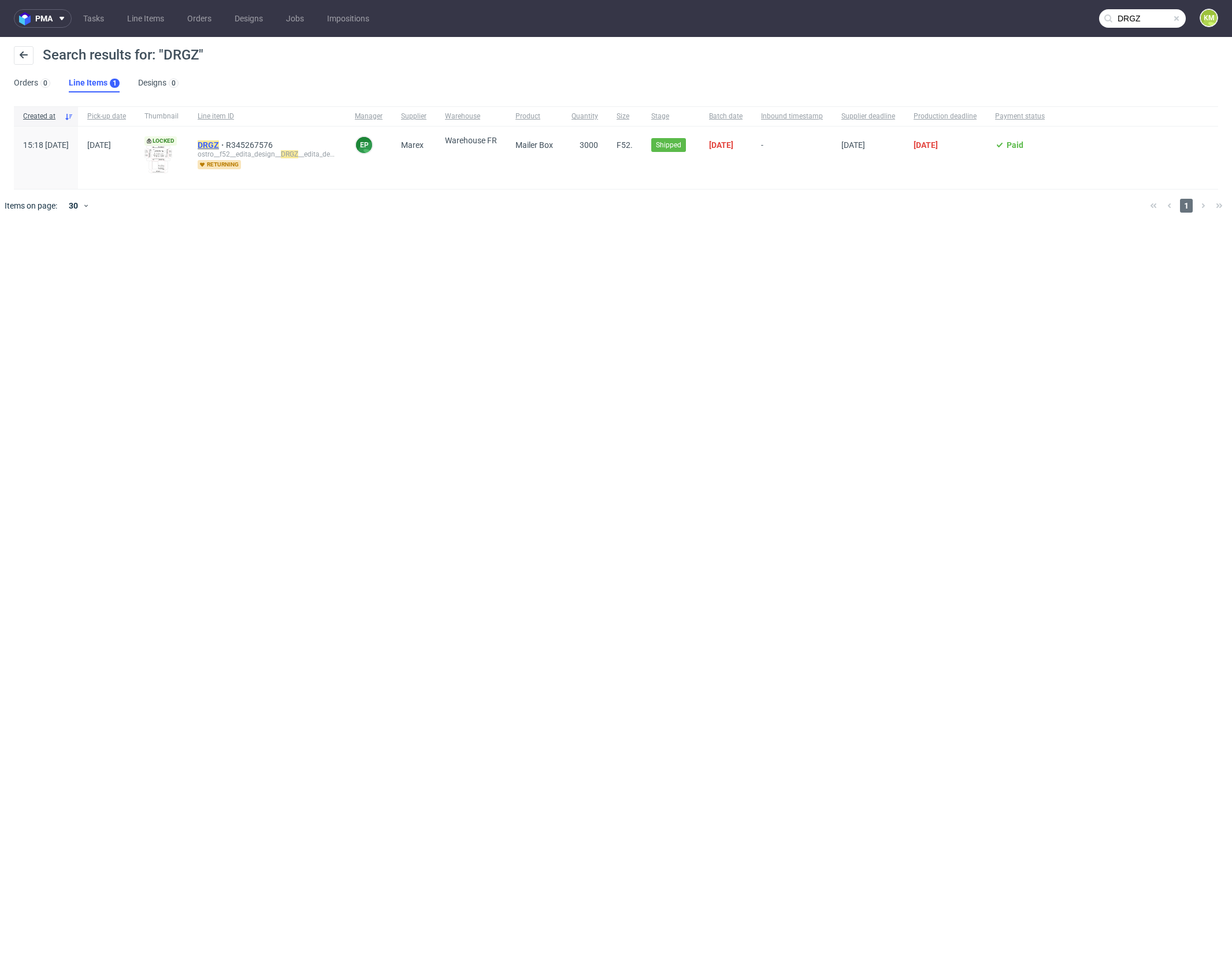
click at [219, 144] on mark "DRGZ" at bounding box center [209, 145] width 21 height 9
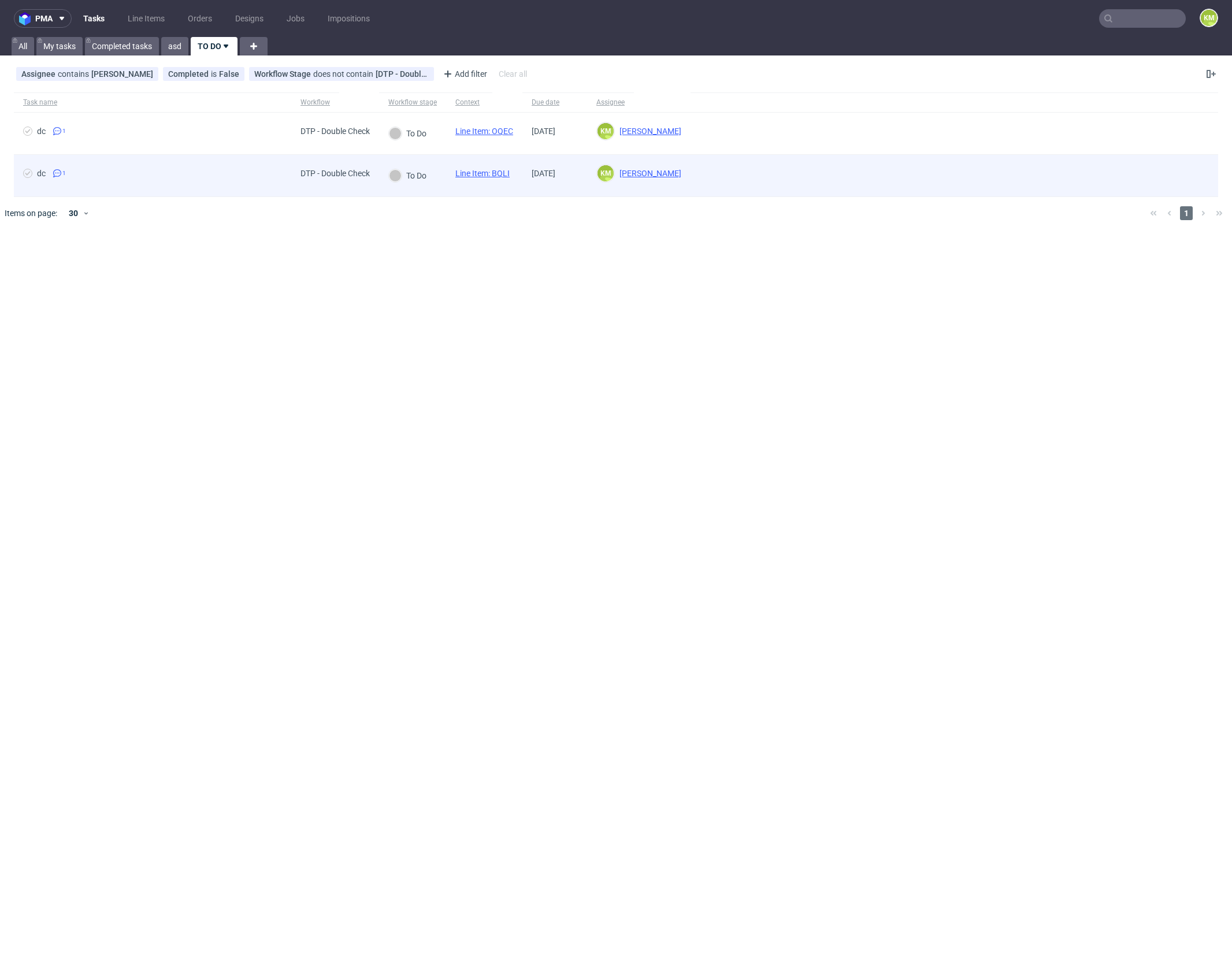
click at [506, 174] on link "Line Item: BQLI" at bounding box center [482, 173] width 54 height 9
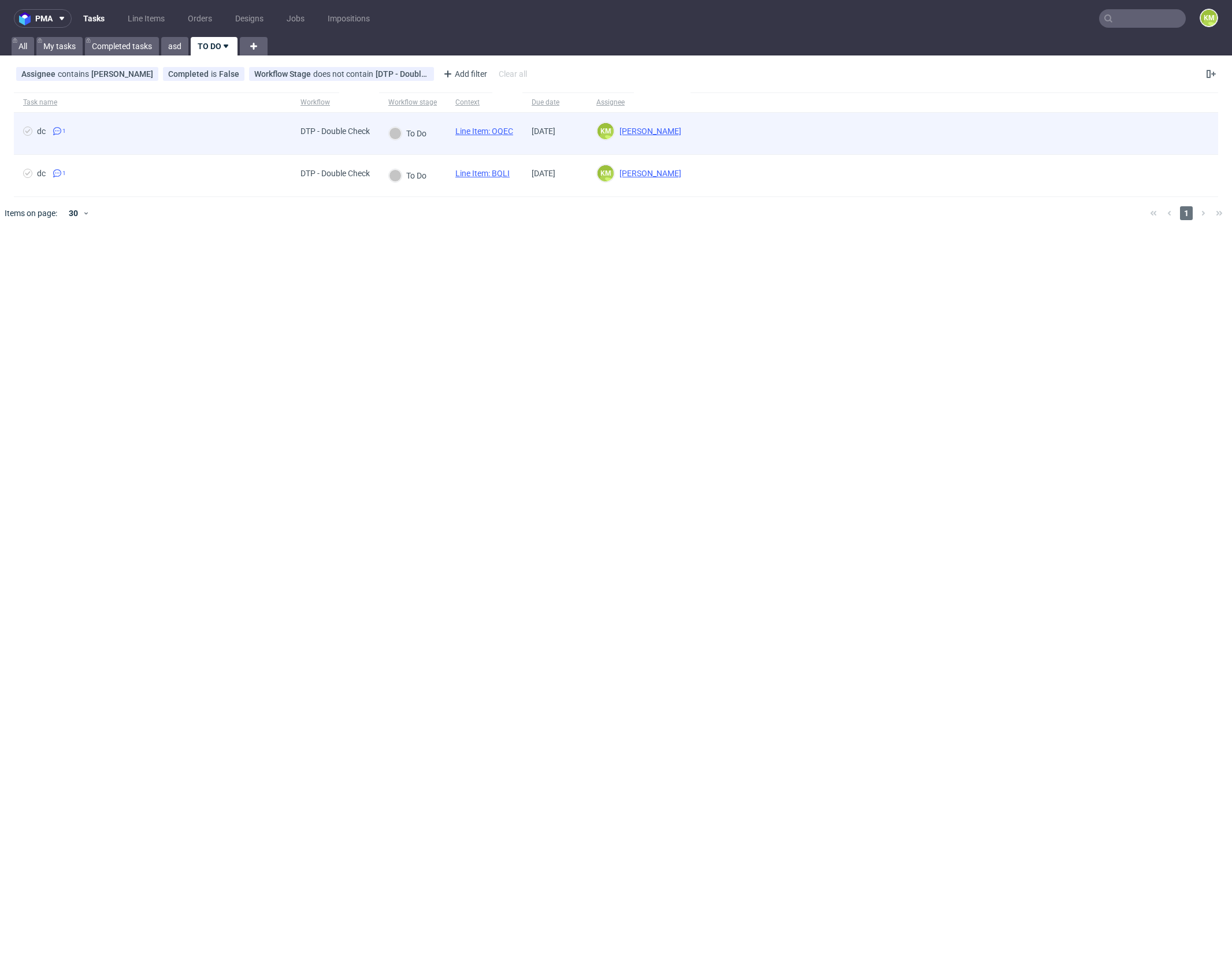
click at [504, 129] on link "Line Item: OQEC" at bounding box center [483, 131] width 57 height 9
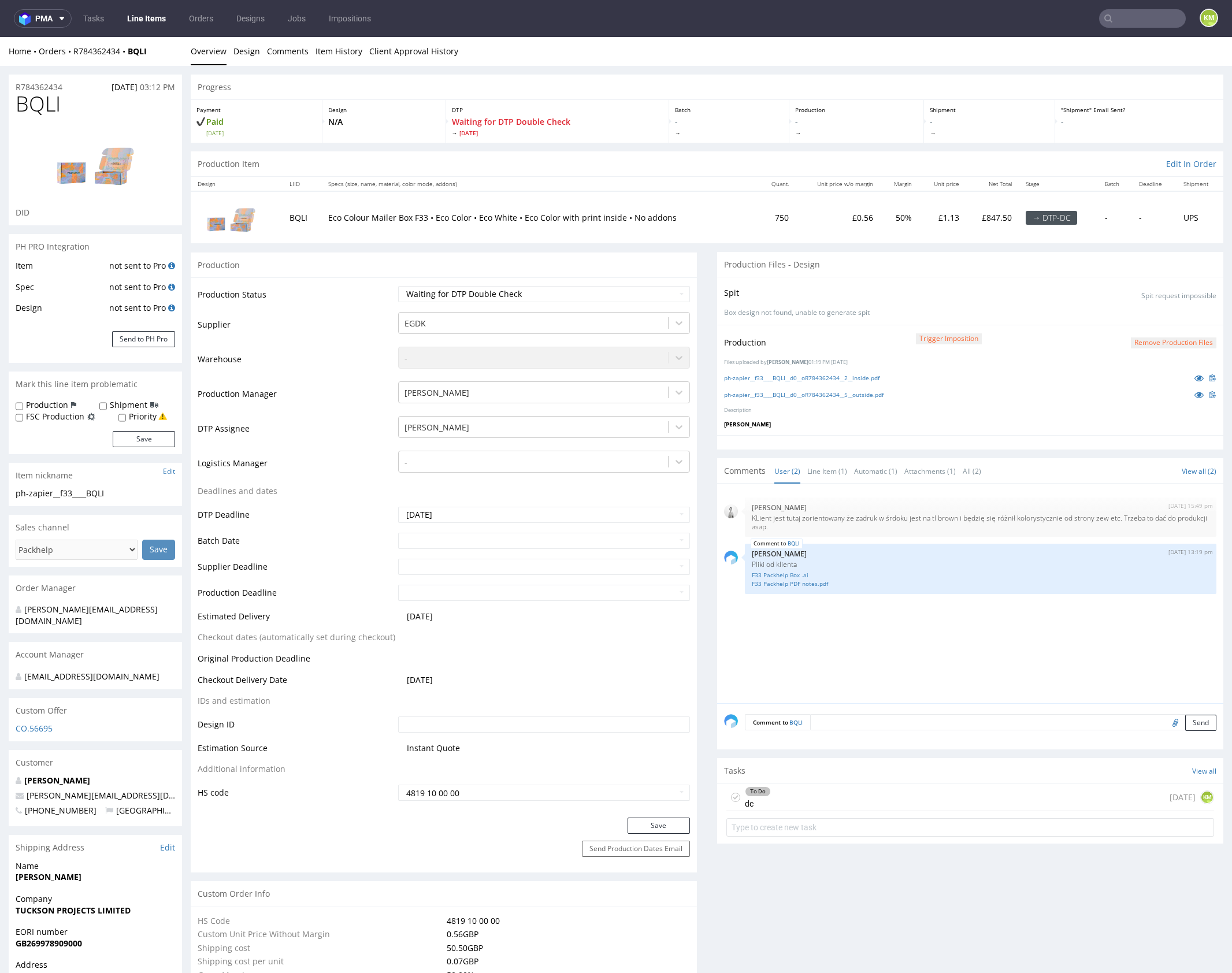
click at [888, 437] on div at bounding box center [970, 443] width 506 height 14
click at [862, 378] on link "ph-zapier__f33____BQLI__d0__oR784362434__2__inside.pdf" at bounding box center [802, 377] width 156 height 8
click at [869, 393] on link "ph-zapier__f33____BQLI__d0__oR784362434__5__outside.pdf" at bounding box center [804, 394] width 160 height 8
click at [789, 573] on link "F33 Packhelp Box .ai" at bounding box center [981, 575] width 458 height 9
click at [809, 582] on link "F33 Packhelp PDF notes.pdf" at bounding box center [981, 584] width 458 height 9
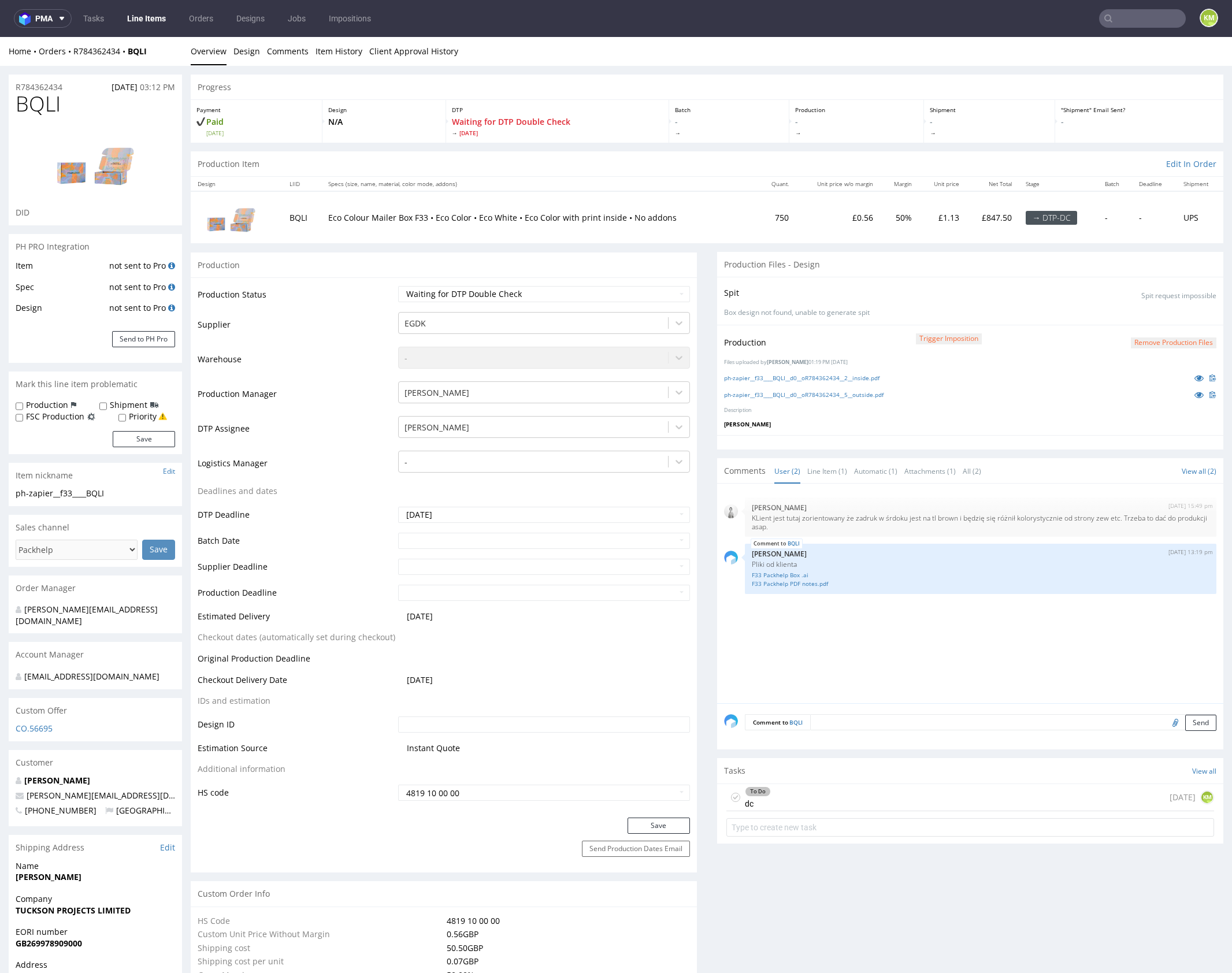
click at [758, 627] on div "5th Sep 25 | 15:49 pm Dudek Mariola KLient jest tutaj zorientowany że zadruk w …" at bounding box center [974, 597] width 499 height 213
click at [802, 802] on div "To Do dc today KM" at bounding box center [970, 798] width 488 height 27
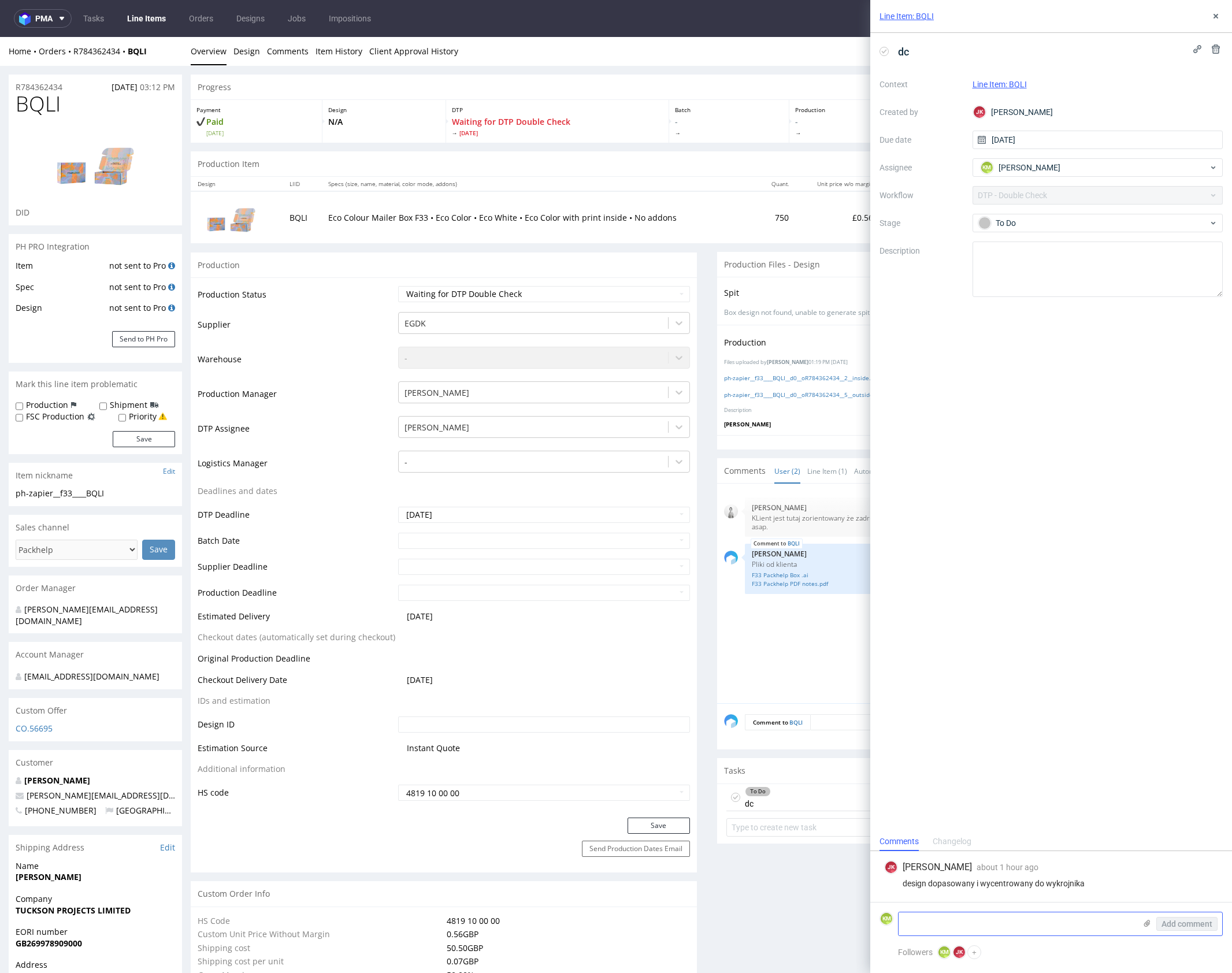
click at [1001, 923] on textarea at bounding box center [1017, 924] width 237 height 23
type textarea "P"
click at [1025, 926] on textarea "1. Prostokąt na denku miał czarny obrys. 2." at bounding box center [1017, 919] width 237 height 33
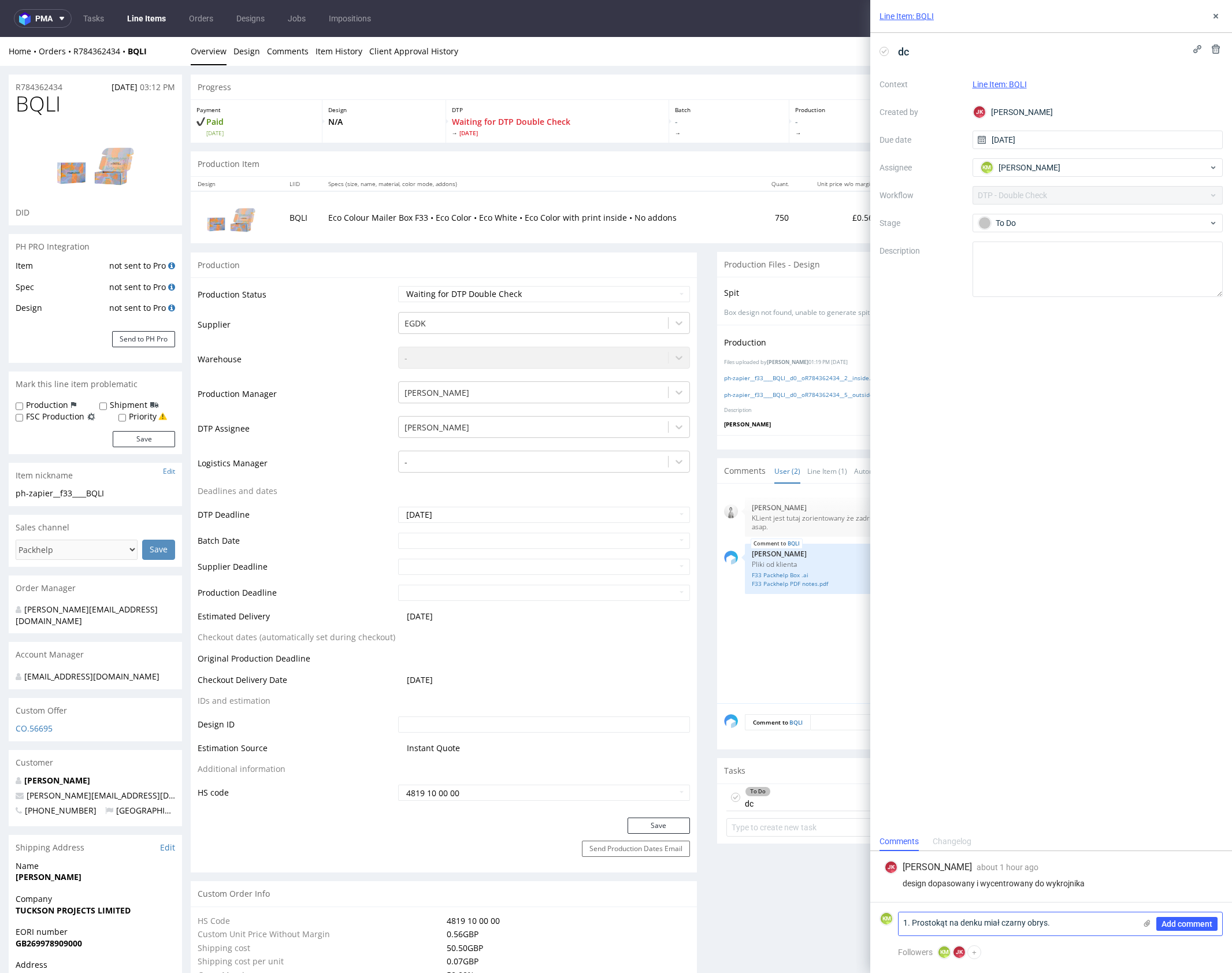
click at [913, 923] on textarea "1. Prostokąt na denku miał czarny obrys." at bounding box center [1017, 924] width 237 height 23
click at [1074, 924] on textarea "Prostokąt na denku miał czarny obrys." at bounding box center [1017, 924] width 237 height 23
type textarea "Prostokąt na denku miał czarny obrys."
click at [1185, 925] on span "Add comment" at bounding box center [1188, 924] width 51 height 8
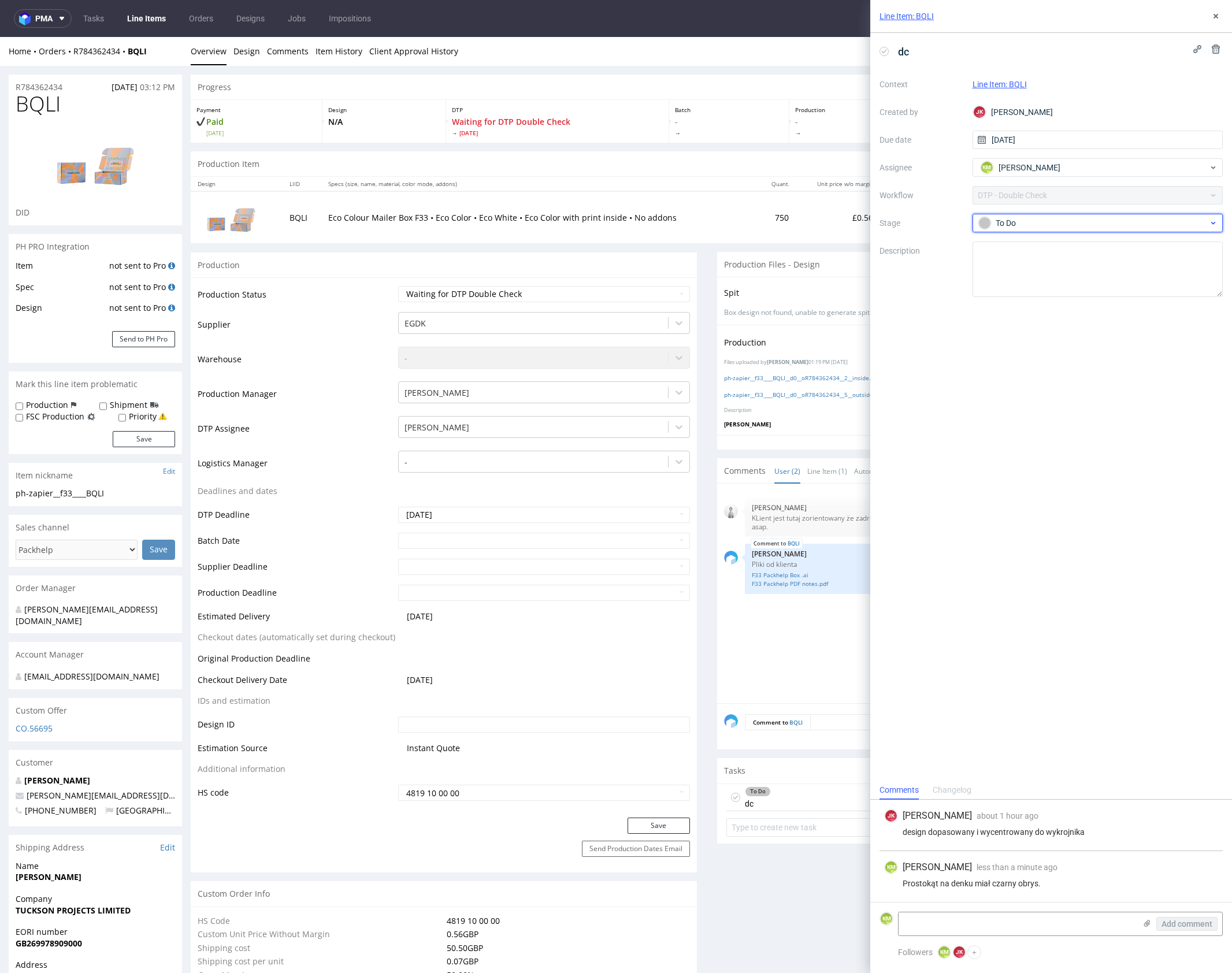
click at [1010, 223] on div "To Do" at bounding box center [1093, 223] width 230 height 12
click at [1038, 303] on div "Needs fixes" at bounding box center [1098, 297] width 241 height 23
click at [1213, 11] on icon at bounding box center [1216, 16] width 9 height 9
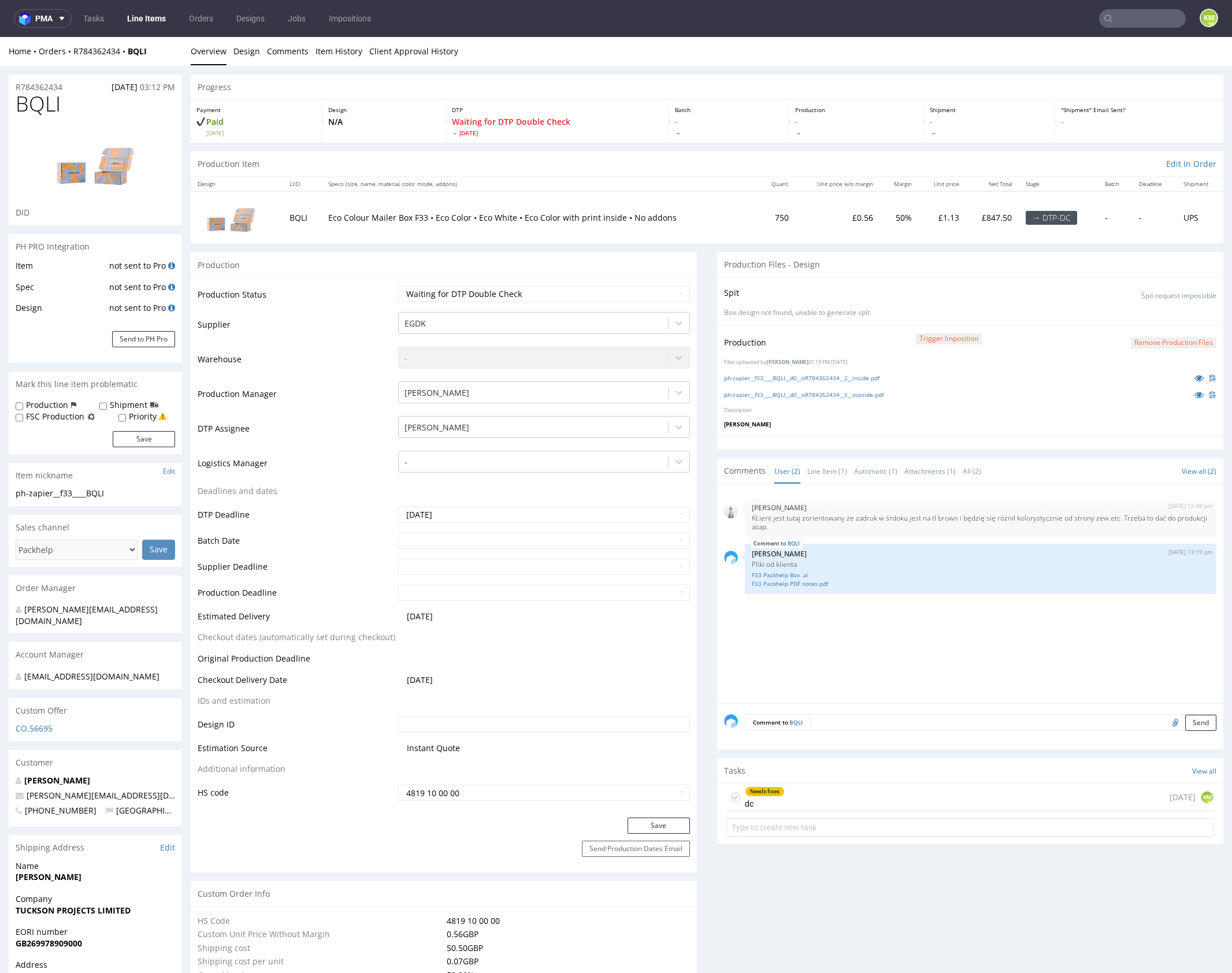
click at [879, 623] on div "5th Sep 25 | 15:49 pm Dudek Mariola KLient jest tutaj zorientowany że zadruk w …" at bounding box center [974, 597] width 499 height 213
click at [634, 293] on select "Waiting for Artwork Waiting for Diecut Waiting for Mockup Waiting for DTP Waiti…" at bounding box center [544, 294] width 292 height 16
select select "dtp_dc_done"
click at [399, 286] on select "Waiting for Artwork Waiting for Diecut Waiting for Mockup Waiting for DTP Waiti…" at bounding box center [544, 294] width 292 height 16
click at [654, 825] on button "Save" at bounding box center [658, 825] width 63 height 16
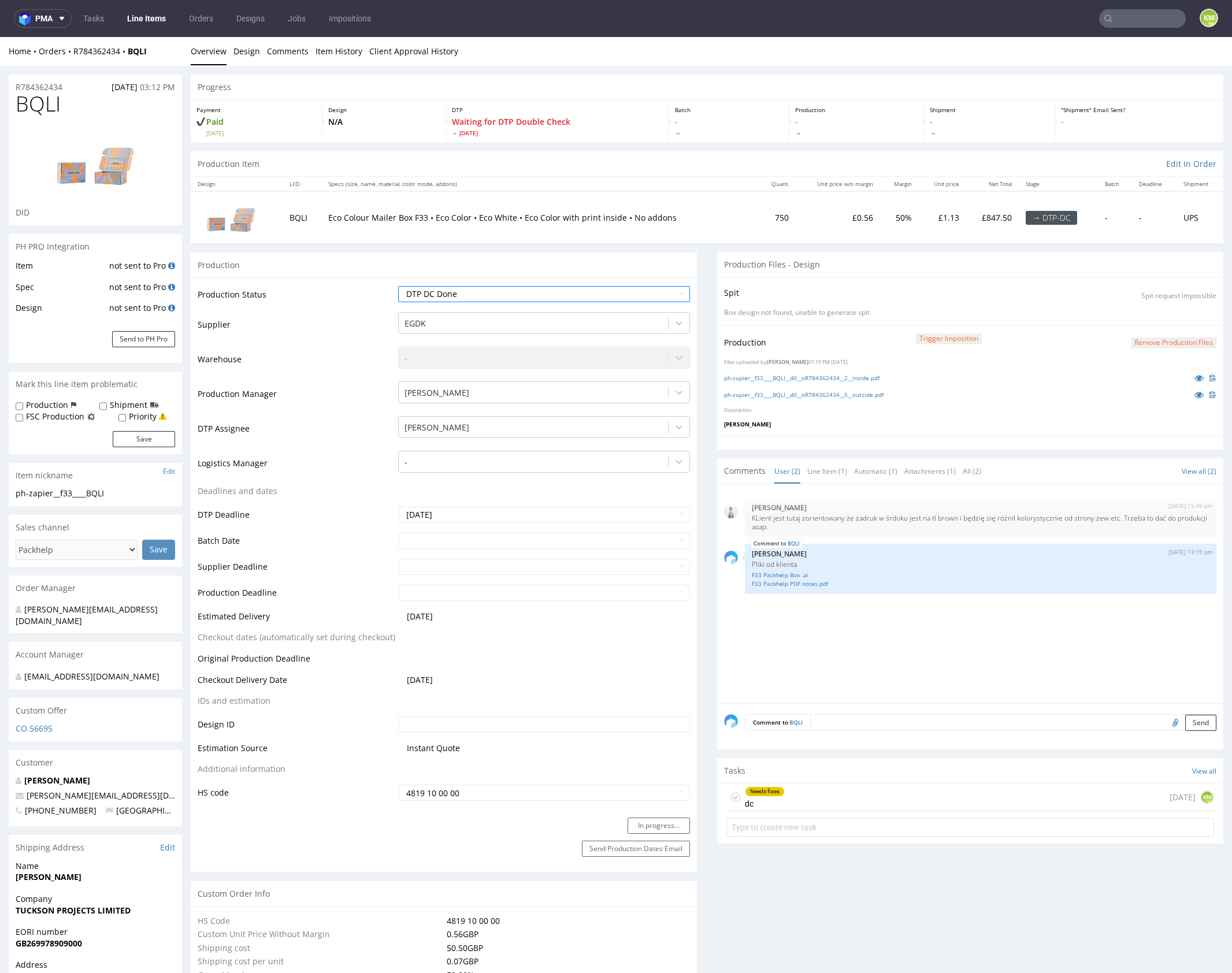
click at [813, 654] on div "5th Sep 25 | 15:49 pm Dudek Mariola KLient jest tutaj zorientowany że zadruk w …" at bounding box center [974, 597] width 499 height 213
click at [937, 653] on div "5th Sep 25 | 15:49 pm Dudek Mariola KLient jest tutaj zorientowany że zadruk w …" at bounding box center [974, 597] width 499 height 213
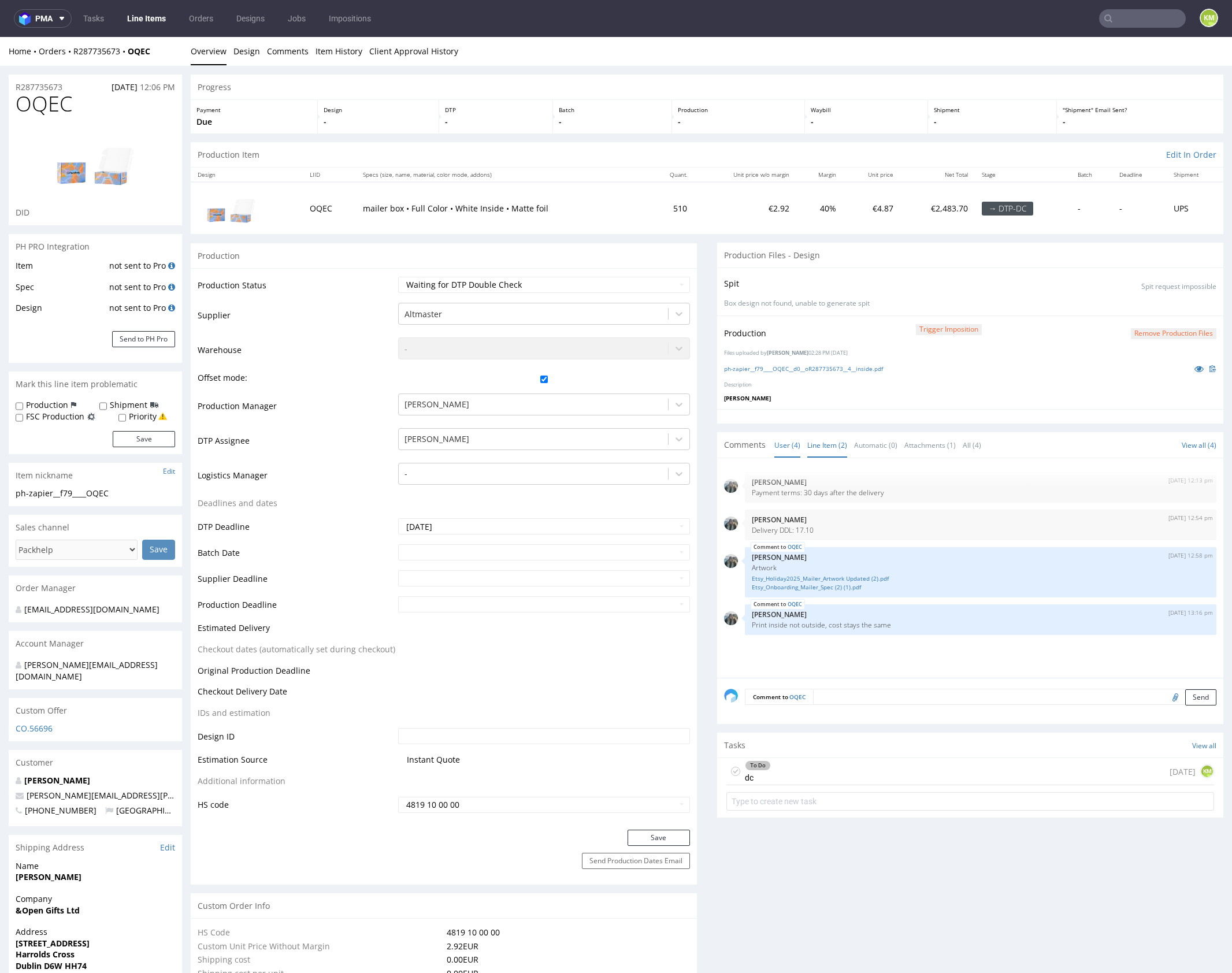
click at [823, 445] on link "Line Item (2)" at bounding box center [827, 445] width 40 height 25
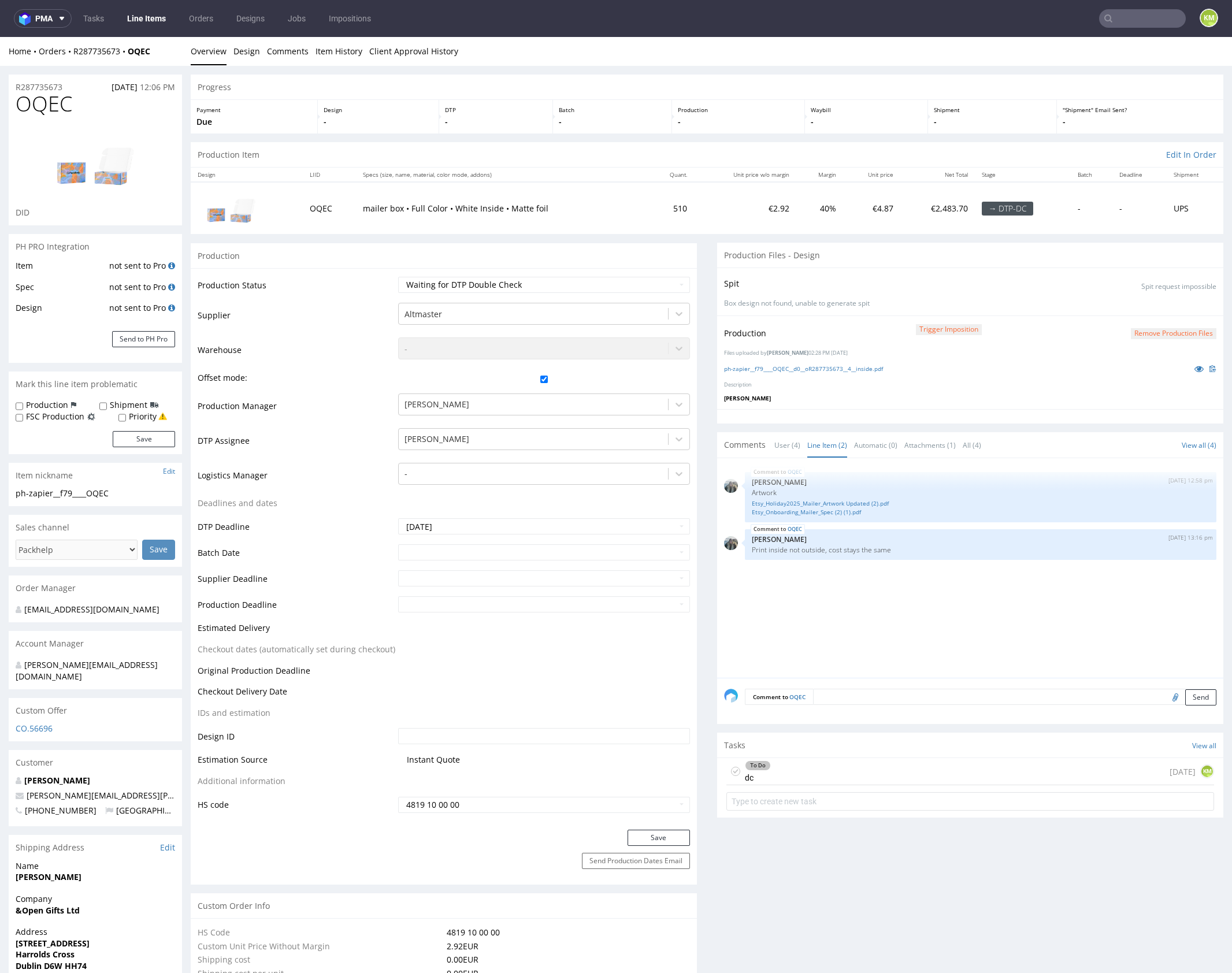
click at [916, 593] on div "OQEC [DATE] 12:58 pm [PERSON_NAME] Artwork Etsy_Holiday2025_Mailer_Artwork Upda…" at bounding box center [974, 572] width 499 height 213
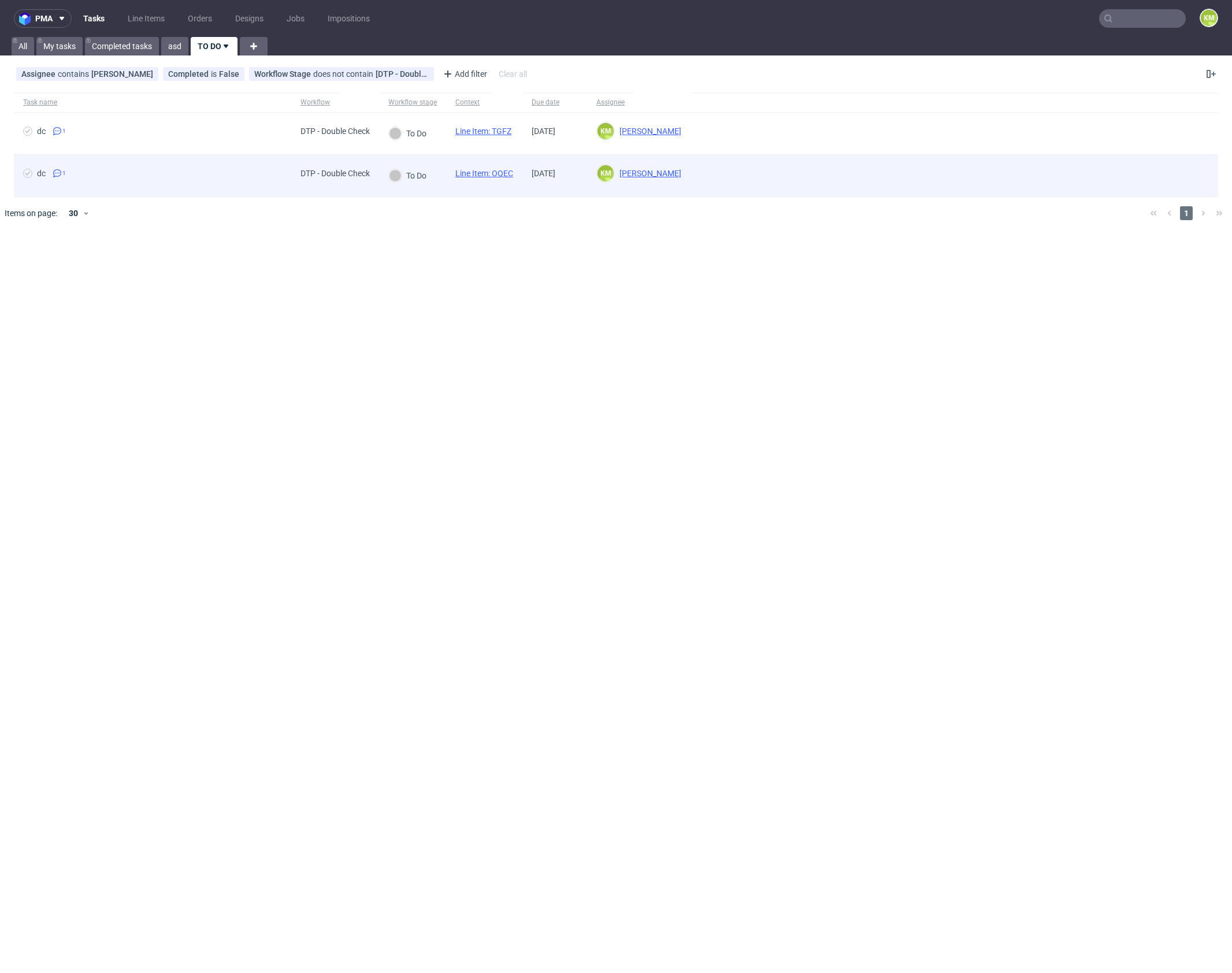
click at [506, 171] on link "Line Item: OQEC" at bounding box center [483, 173] width 57 height 9
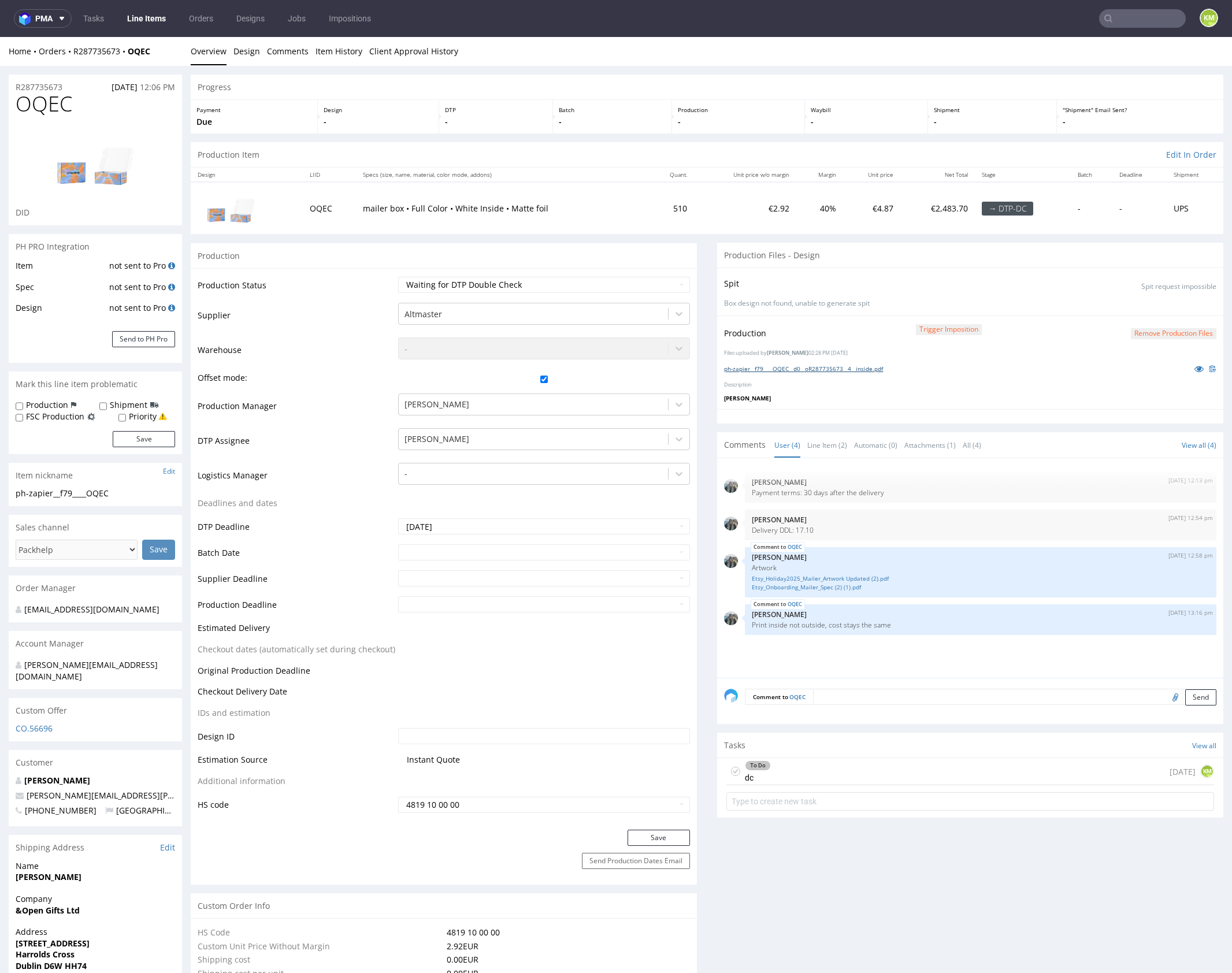
click at [834, 368] on link "ph-zapier__f79____OQEC__d0__oR287735673__4__inside.pdf" at bounding box center [804, 369] width 159 height 8
drag, startPoint x: 832, startPoint y: 767, endPoint x: 841, endPoint y: 756, distance: 14.2
click at [832, 767] on div "To Do dc [DATE] KM" at bounding box center [970, 772] width 488 height 27
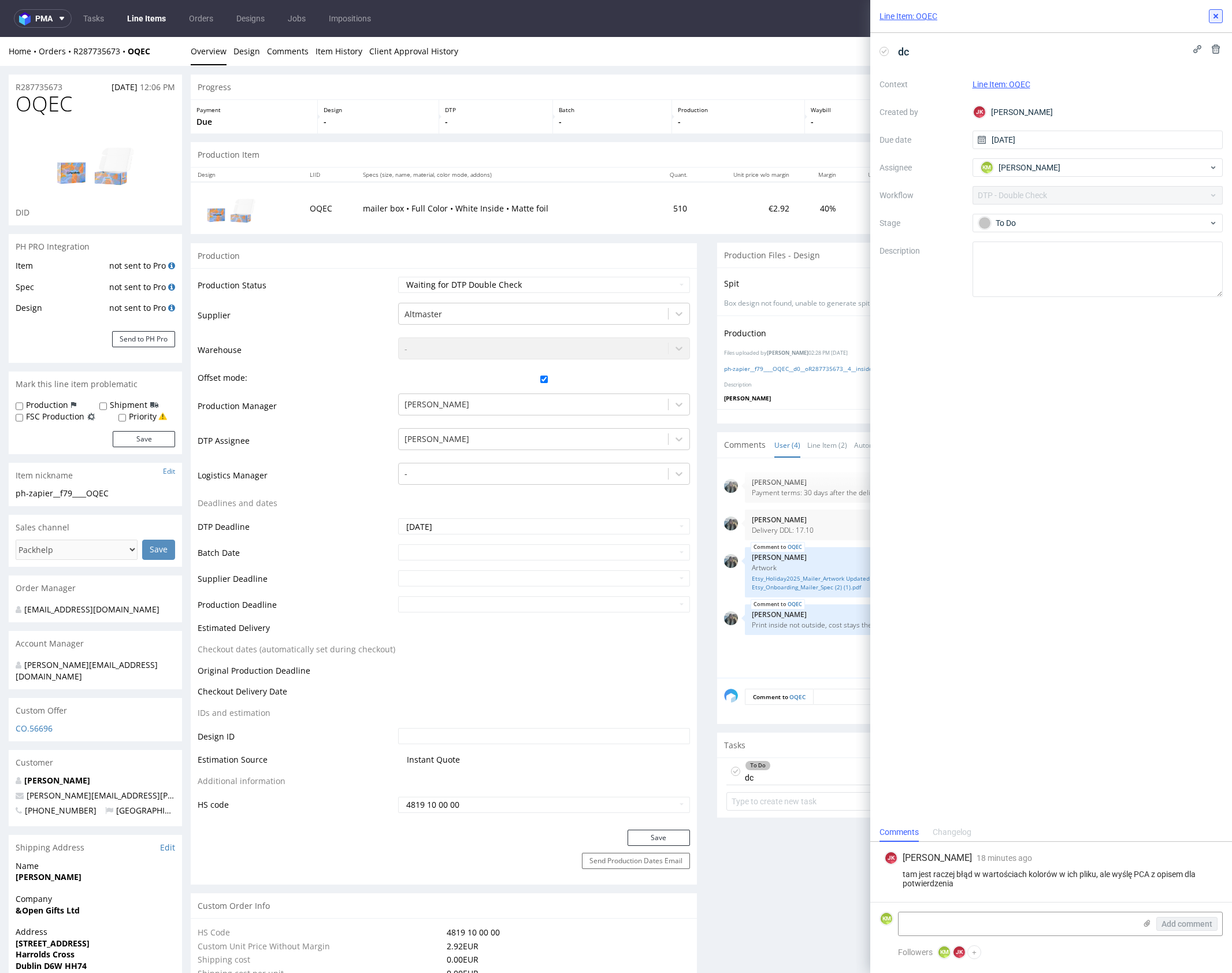
click at [1217, 12] on icon at bounding box center [1216, 16] width 9 height 9
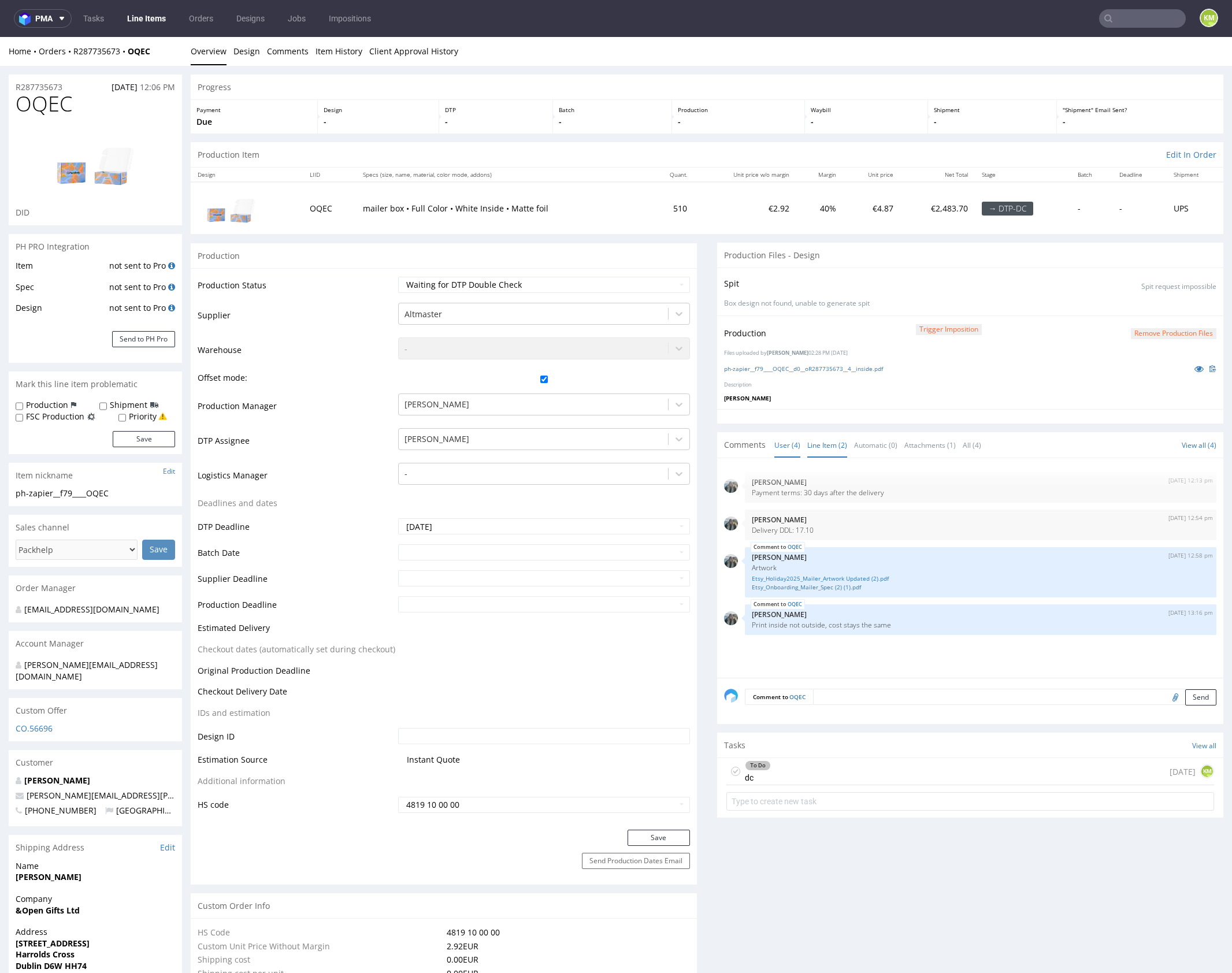
click at [814, 442] on link "Line Item (2)" at bounding box center [827, 445] width 40 height 25
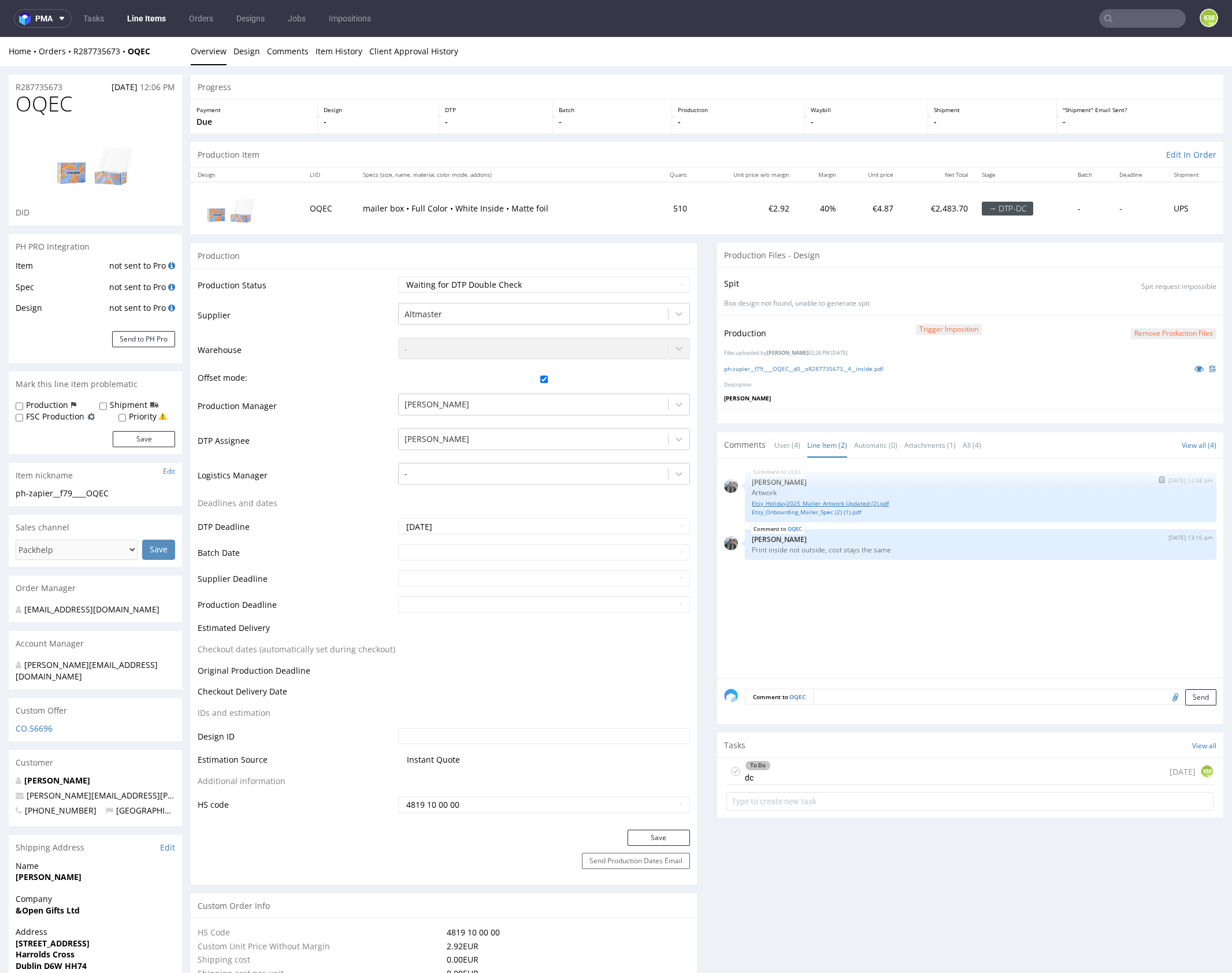
click at [826, 502] on link "Etsy_Holiday2025_Mailer_Artwork Updated (2).pdf" at bounding box center [981, 504] width 458 height 9
click at [829, 511] on link "Etsy_Onboarding_Mailer_Spec (2) (1).pdf" at bounding box center [981, 513] width 458 height 9
click at [799, 594] on div "OQEC [DATE] 12:58 pm [PERSON_NAME] Artwork Etsy_Holiday2025_Mailer_Artwork Upda…" at bounding box center [974, 572] width 499 height 213
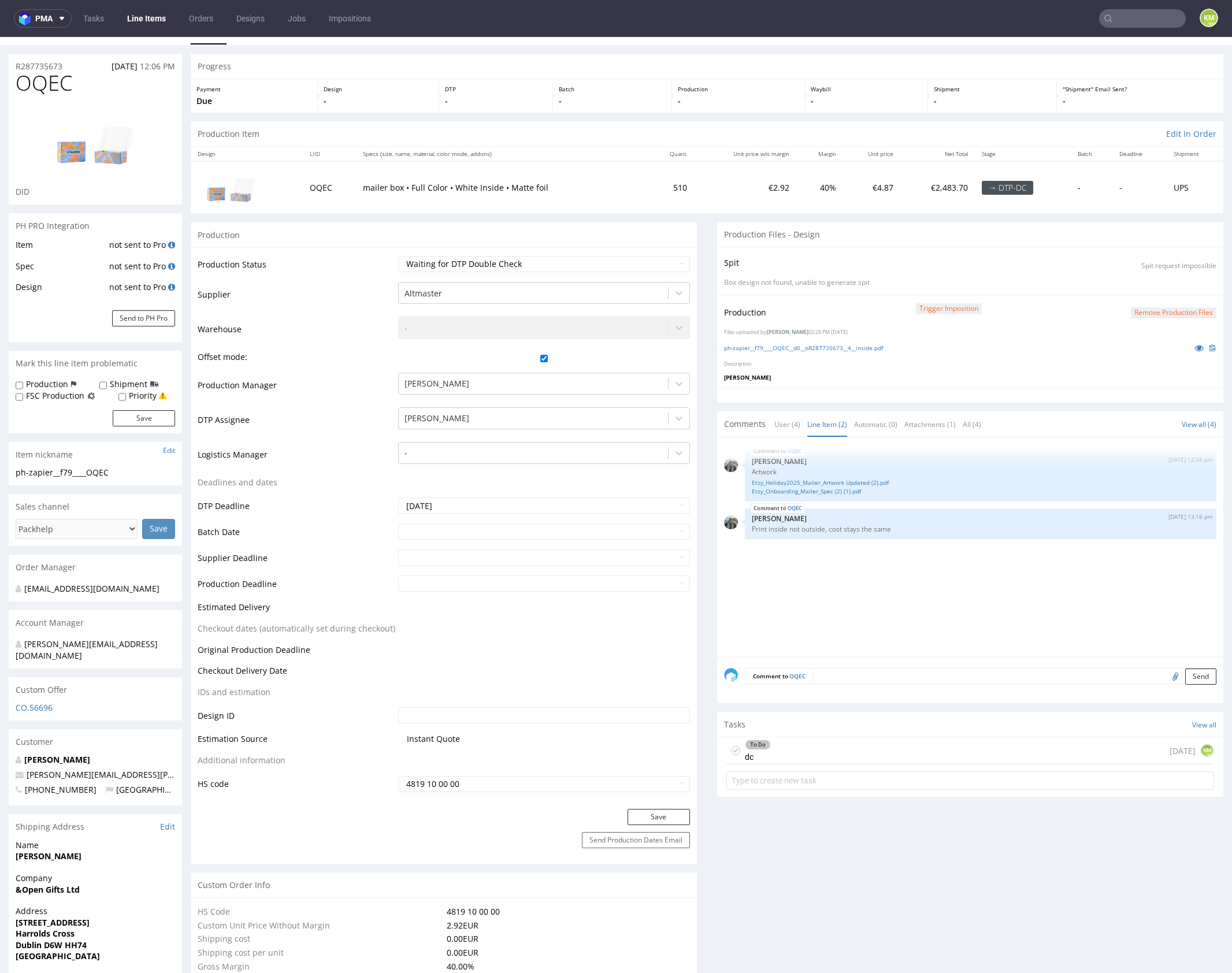
scroll to position [33, 0]
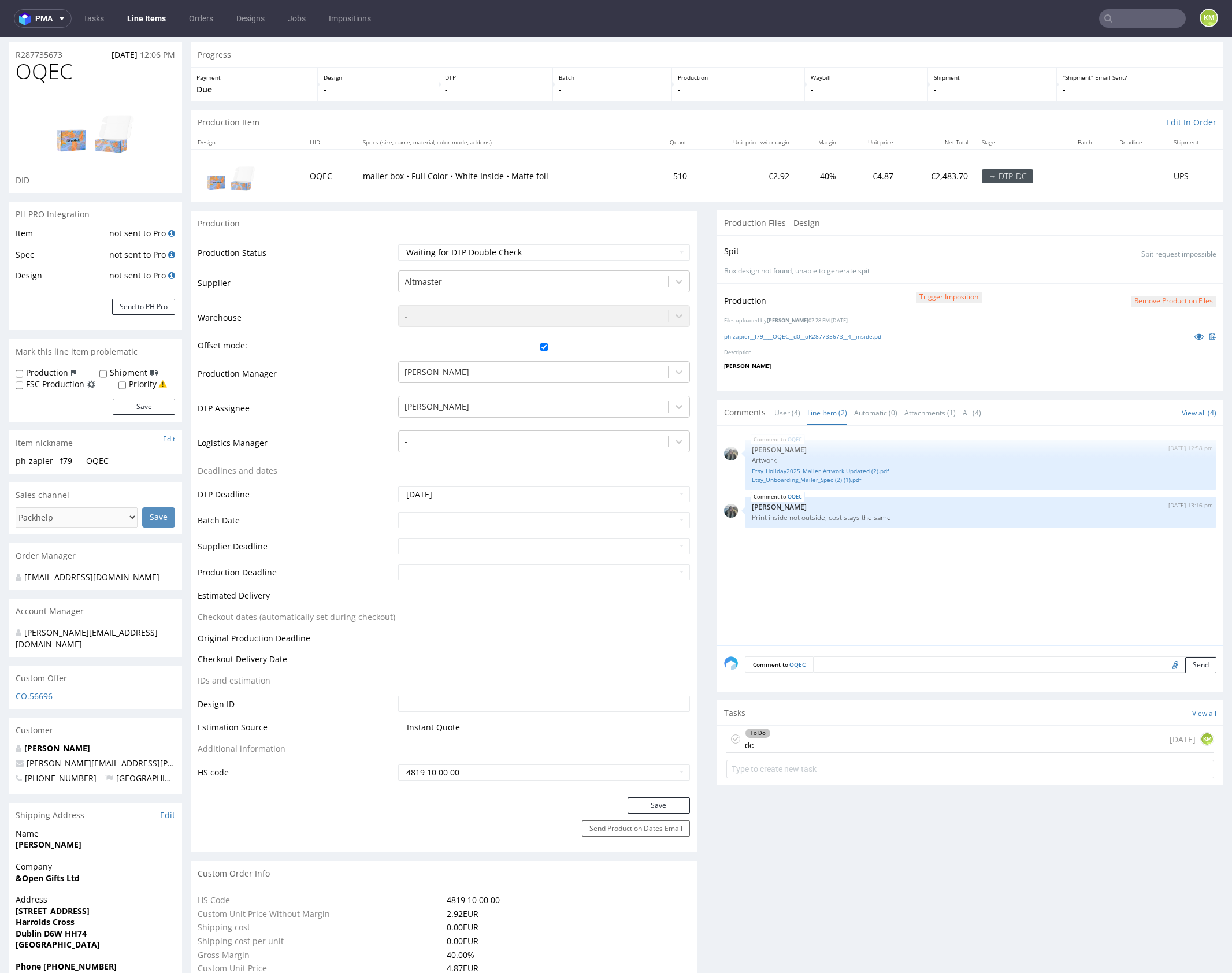
click at [916, 581] on div "OQEC [DATE] 12:58 pm [PERSON_NAME] Artwork Etsy_Holiday2025_Mailer_Artwork Upda…" at bounding box center [974, 539] width 499 height 213
click at [909, 574] on div "OQEC [DATE] 12:58 pm [PERSON_NAME] Artwork Etsy_Holiday2025_Mailer_Artwork Upda…" at bounding box center [974, 539] width 499 height 213
click at [901, 566] on div "OQEC [DATE] 12:58 pm [PERSON_NAME] Artwork Etsy_Holiday2025_Mailer_Artwork Upda…" at bounding box center [974, 539] width 499 height 213
click at [995, 570] on div "OQEC [DATE] 12:58 pm [PERSON_NAME] Artwork Etsy_Holiday2025_Mailer_Artwork Upda…" at bounding box center [974, 539] width 499 height 213
click at [992, 605] on div "OQEC [DATE] 12:58 pm [PERSON_NAME] Artwork Etsy_Holiday2025_Mailer_Artwork Upda…" at bounding box center [974, 539] width 499 height 213
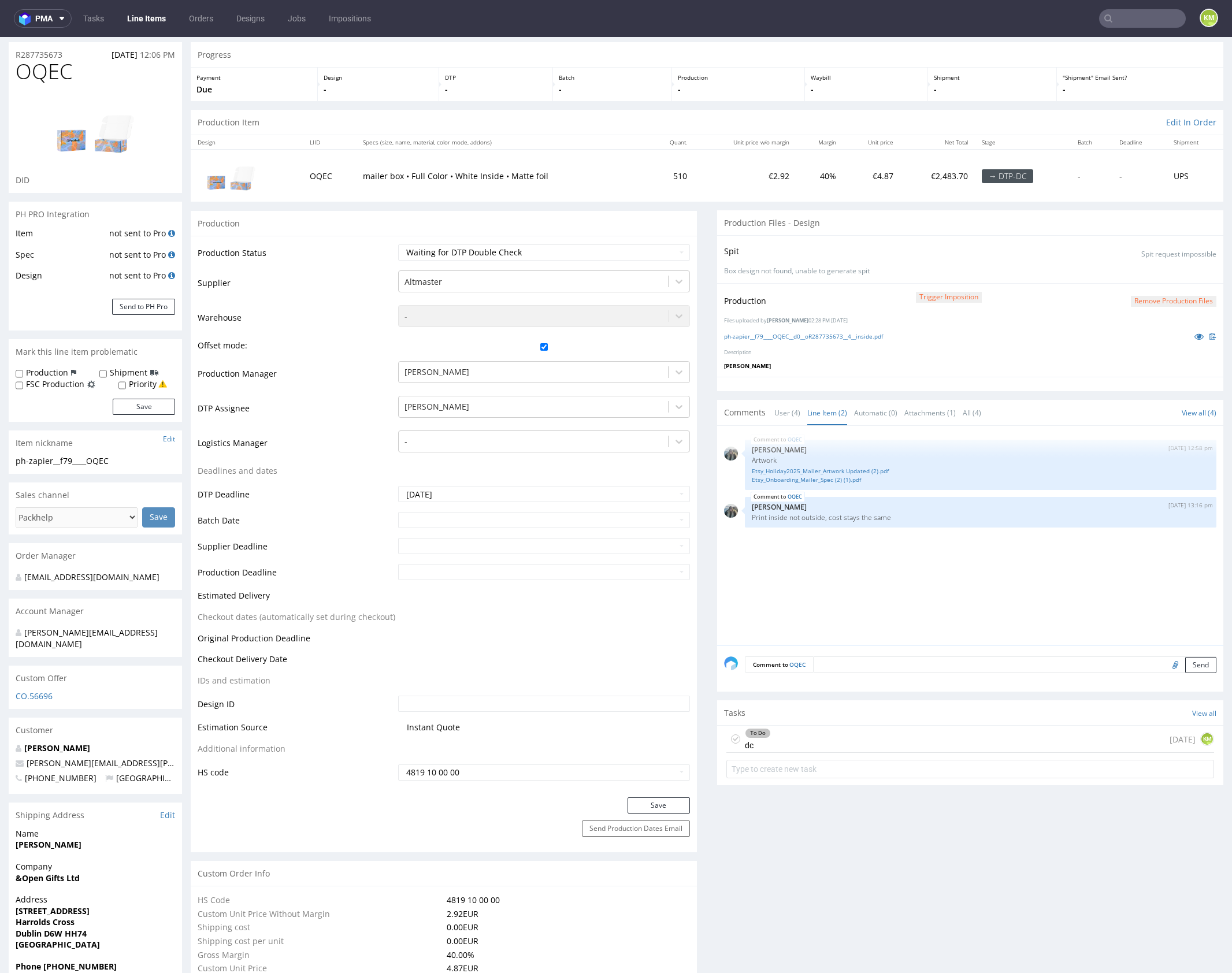
click at [992, 594] on div "OQEC [DATE] 12:58 pm [PERSON_NAME] Artwork Etsy_Holiday2025_Mailer_Artwork Upda…" at bounding box center [974, 539] width 499 height 213
click at [993, 594] on div "OQEC [DATE] 12:58 pm [PERSON_NAME] Artwork Etsy_Holiday2025_Mailer_Artwork Upda…" at bounding box center [974, 539] width 499 height 213
click at [928, 734] on div "To Do dc [DATE] KM" at bounding box center [970, 739] width 488 height 27
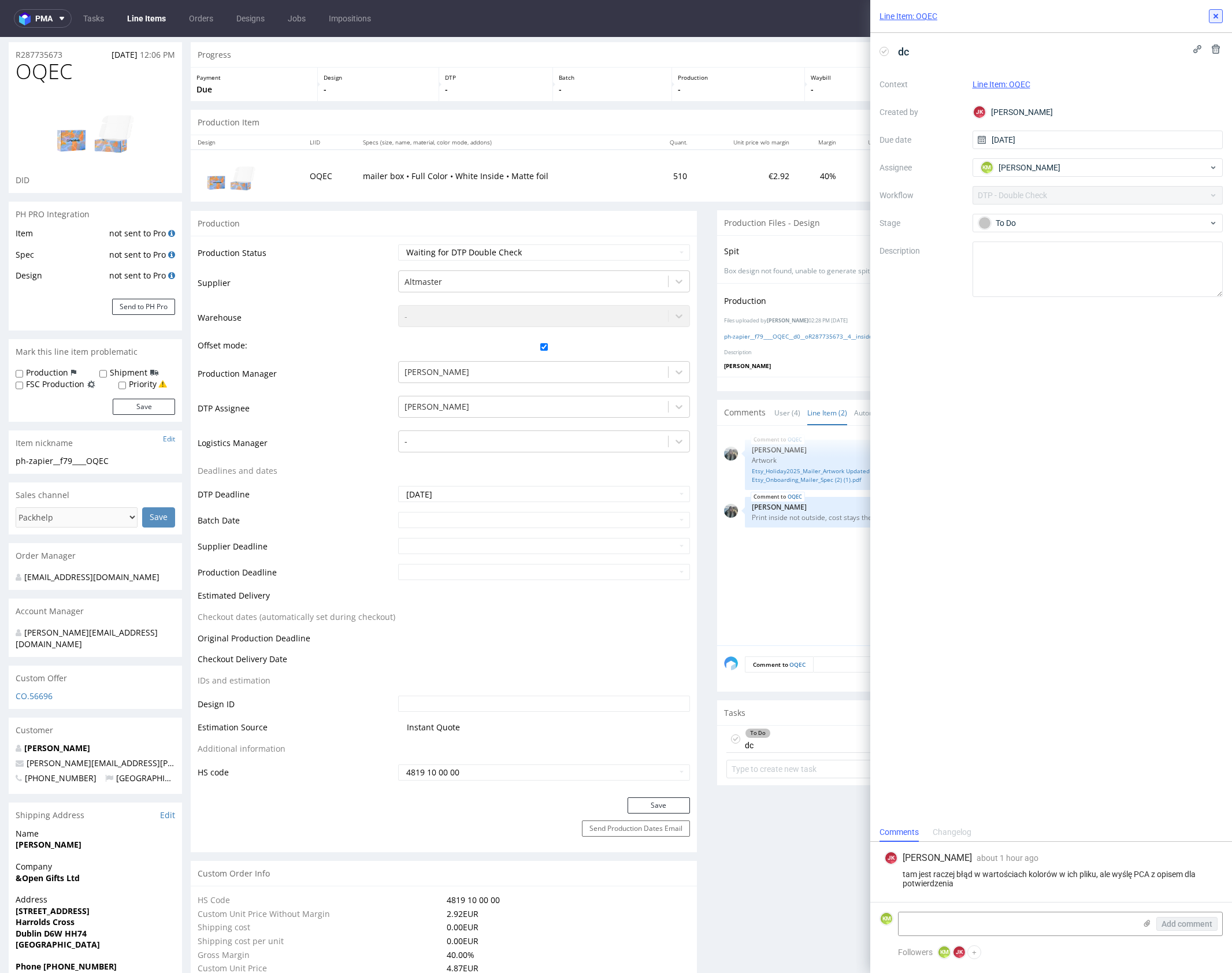
click at [1215, 19] on icon at bounding box center [1216, 16] width 9 height 9
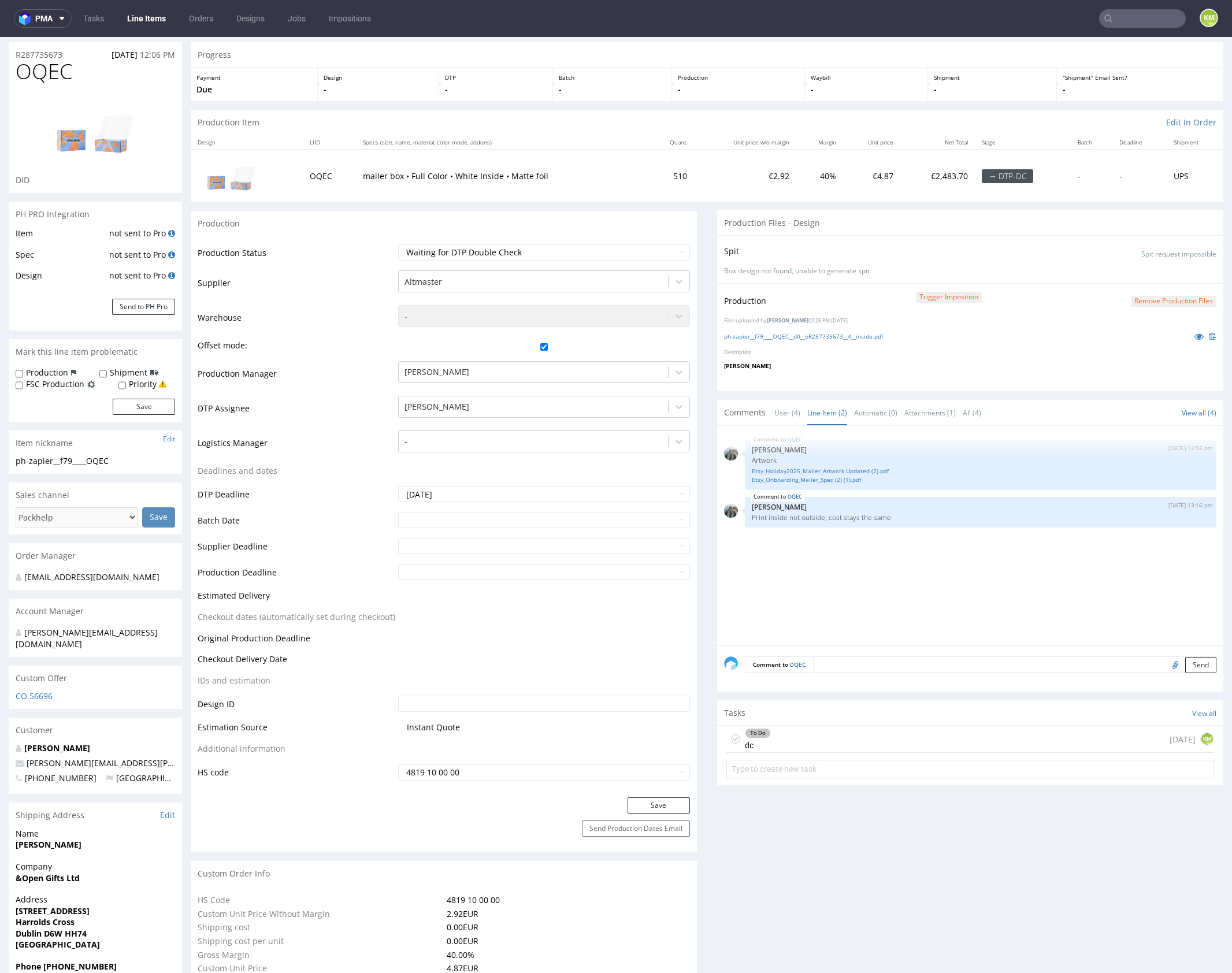
click at [878, 638] on section "Comments User (4) Line Item (2) Automatic (0) Attachments (1) All (4) View all …" at bounding box center [970, 546] width 506 height 292
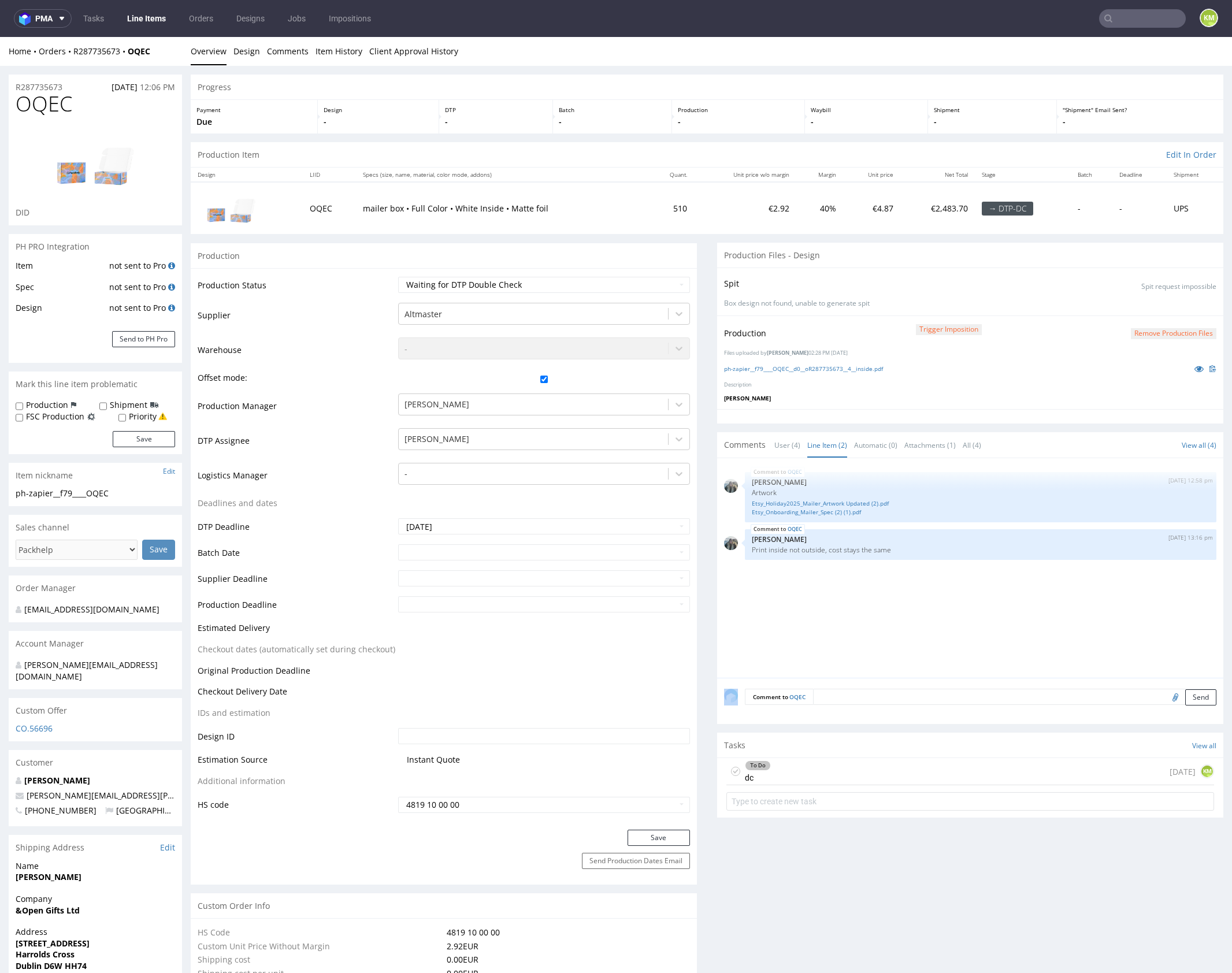
click at [853, 610] on div "OQEC [DATE] 12:58 pm [PERSON_NAME] Artwork Etsy_Holiday2025_Mailer_Artwork Upda…" at bounding box center [974, 572] width 499 height 213
click at [819, 597] on div "OQEC [DATE] 12:58 pm [PERSON_NAME] Artwork Etsy_Holiday2025_Mailer_Artwork Upda…" at bounding box center [974, 572] width 499 height 213
click at [881, 600] on div "OQEC [DATE] 12:58 pm [PERSON_NAME] Artwork Etsy_Holiday2025_Mailer_Artwork Upda…" at bounding box center [974, 572] width 499 height 213
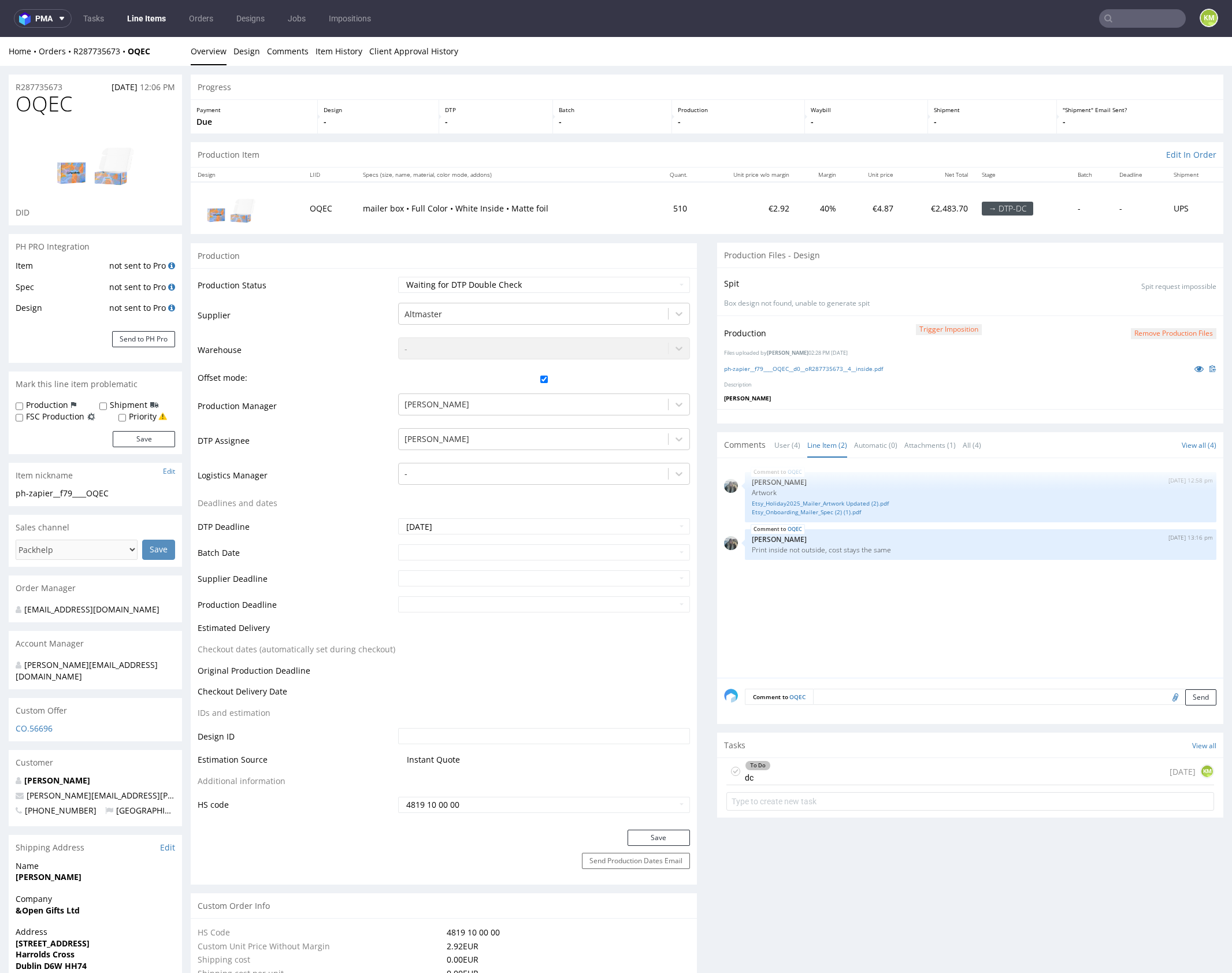
click at [783, 591] on div "OQEC [DATE] 12:58 pm [PERSON_NAME] Artwork Etsy_Holiday2025_Mailer_Artwork Upda…" at bounding box center [974, 572] width 499 height 213
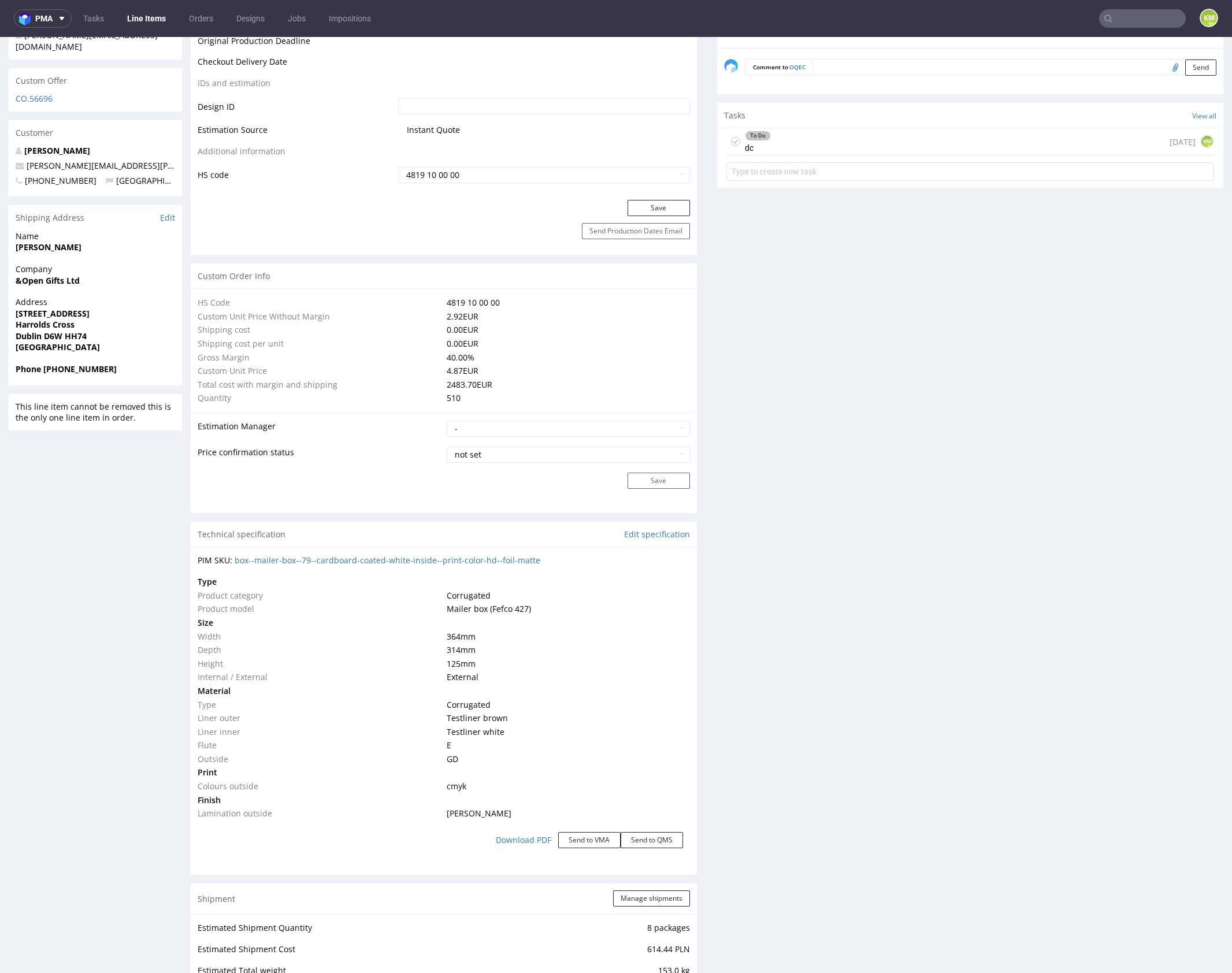
scroll to position [638, 0]
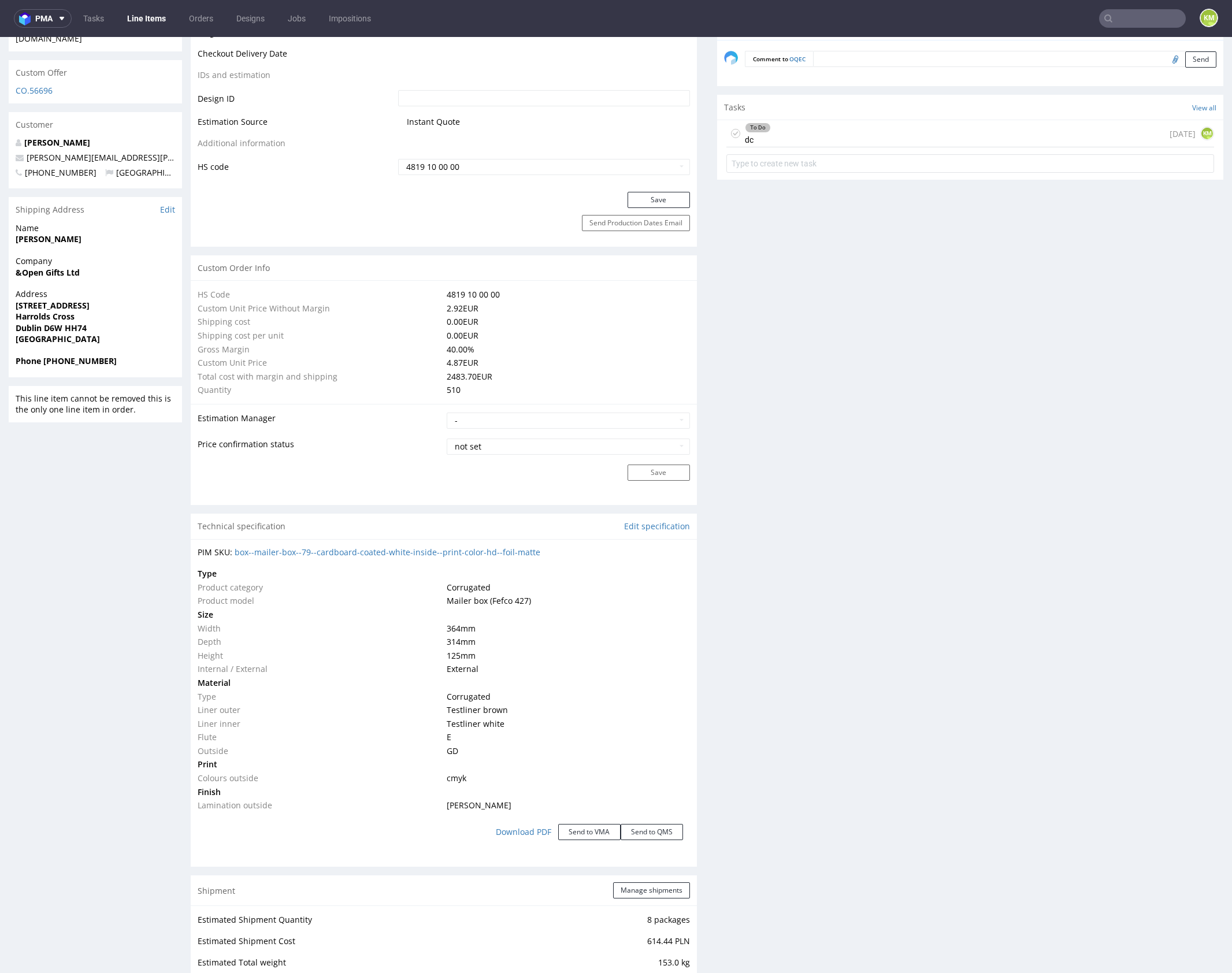
click at [772, 667] on div "Production Files - Design Spit Spit request impossible Box design not found, un…" at bounding box center [970, 650] width 506 height 2091
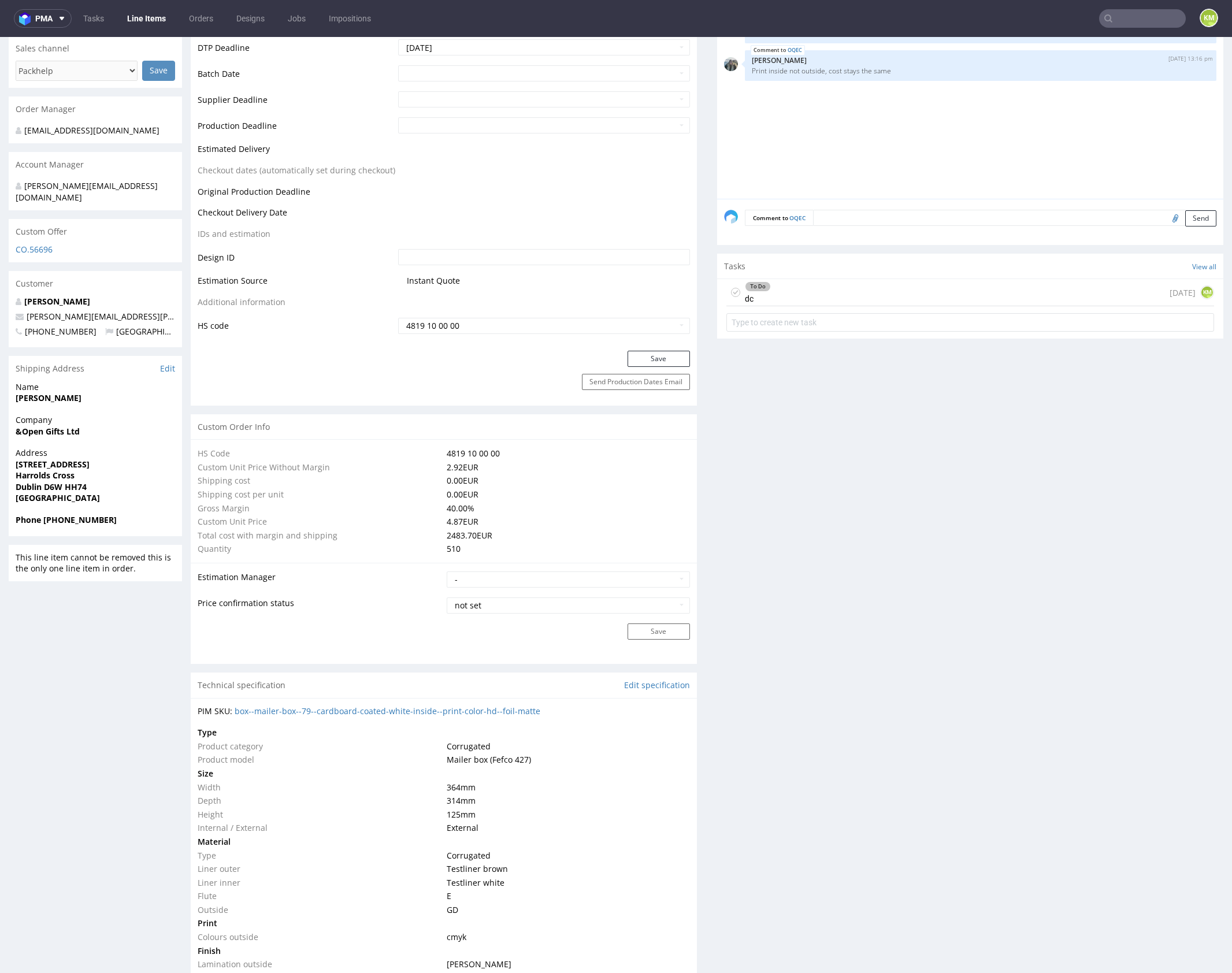
scroll to position [0, 0]
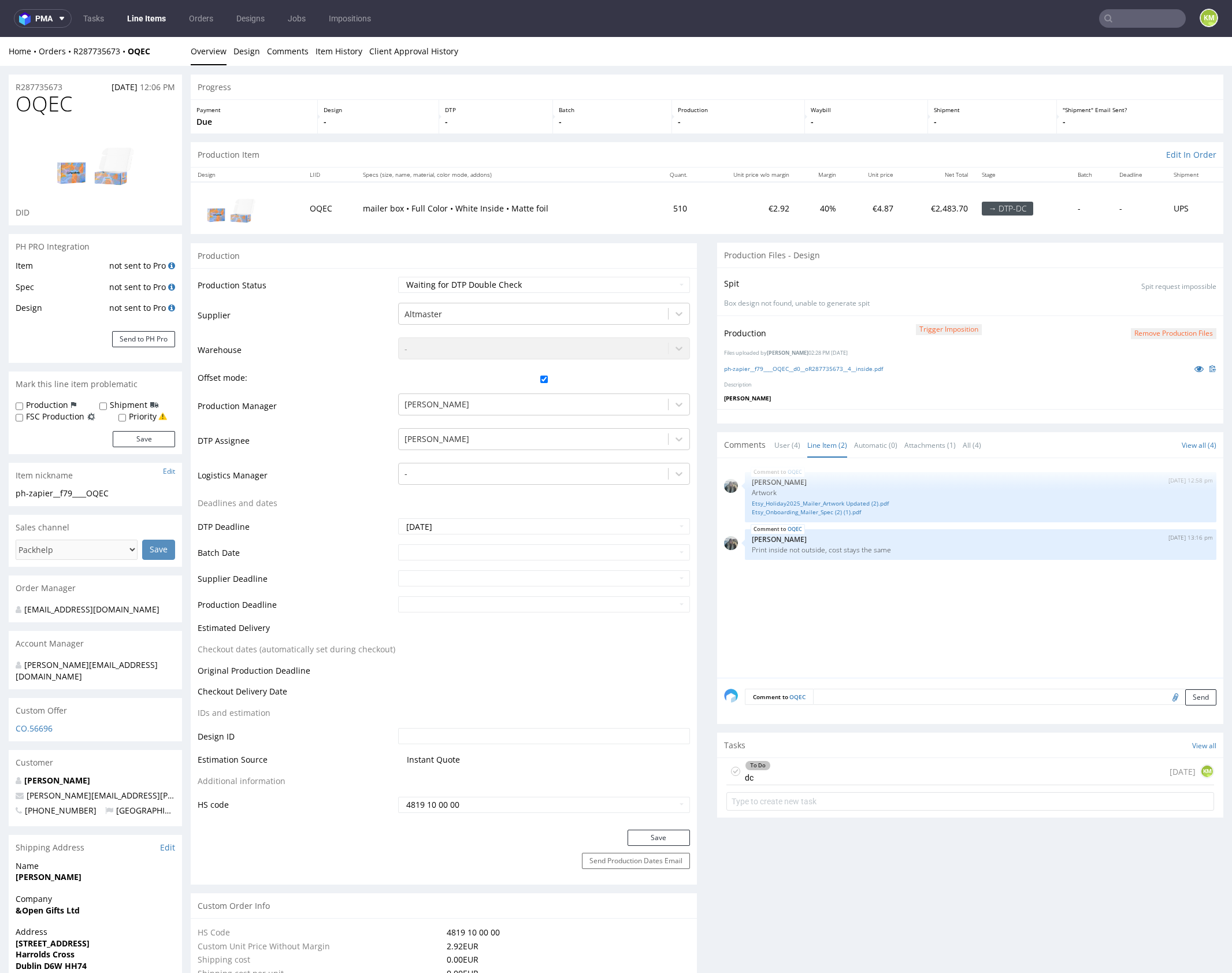
click at [888, 594] on div "OQEC [DATE] 12:58 pm [PERSON_NAME] Artwork Etsy_Holiday2025_Mailer_Artwork Upda…" at bounding box center [974, 572] width 499 height 213
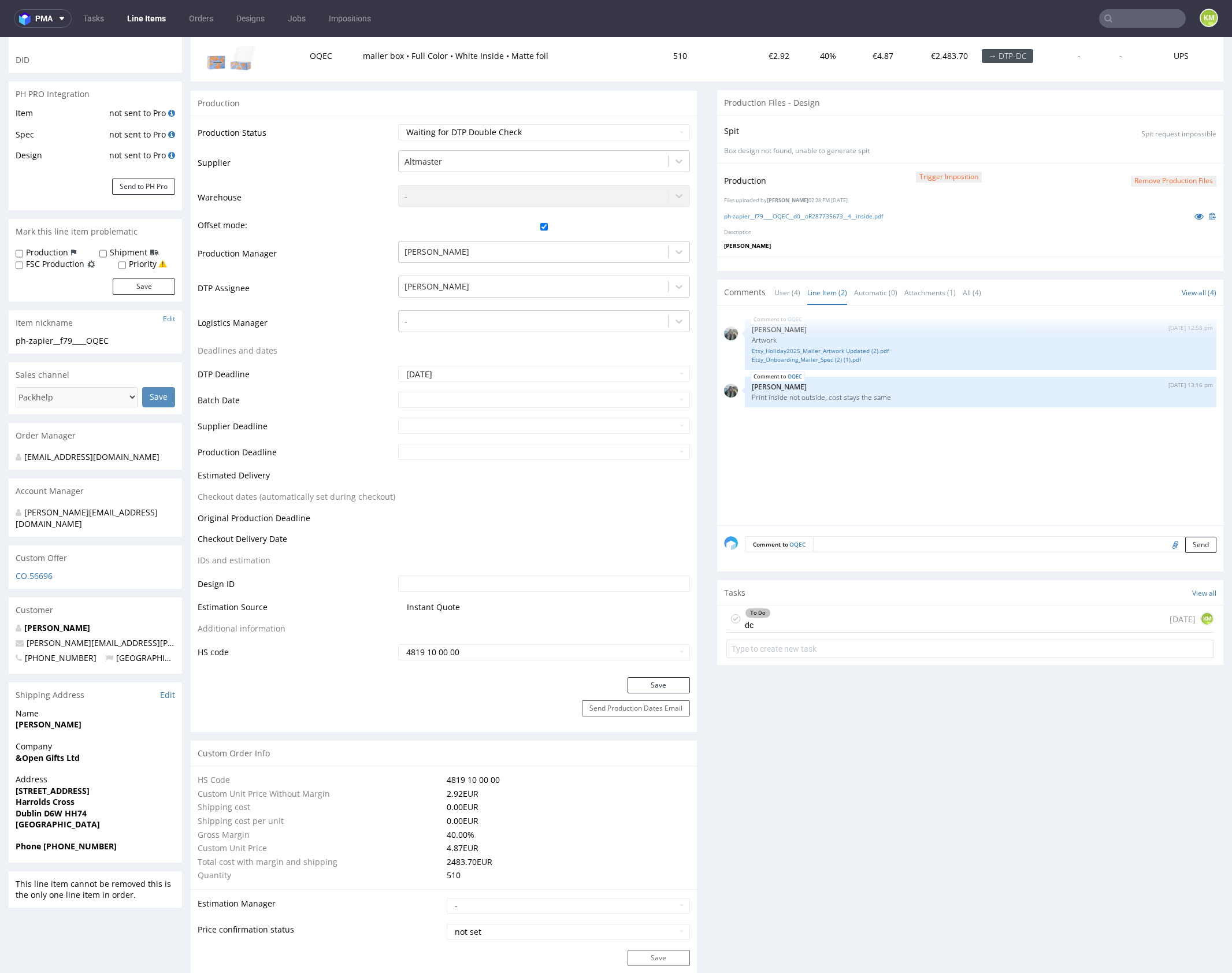
scroll to position [116, 0]
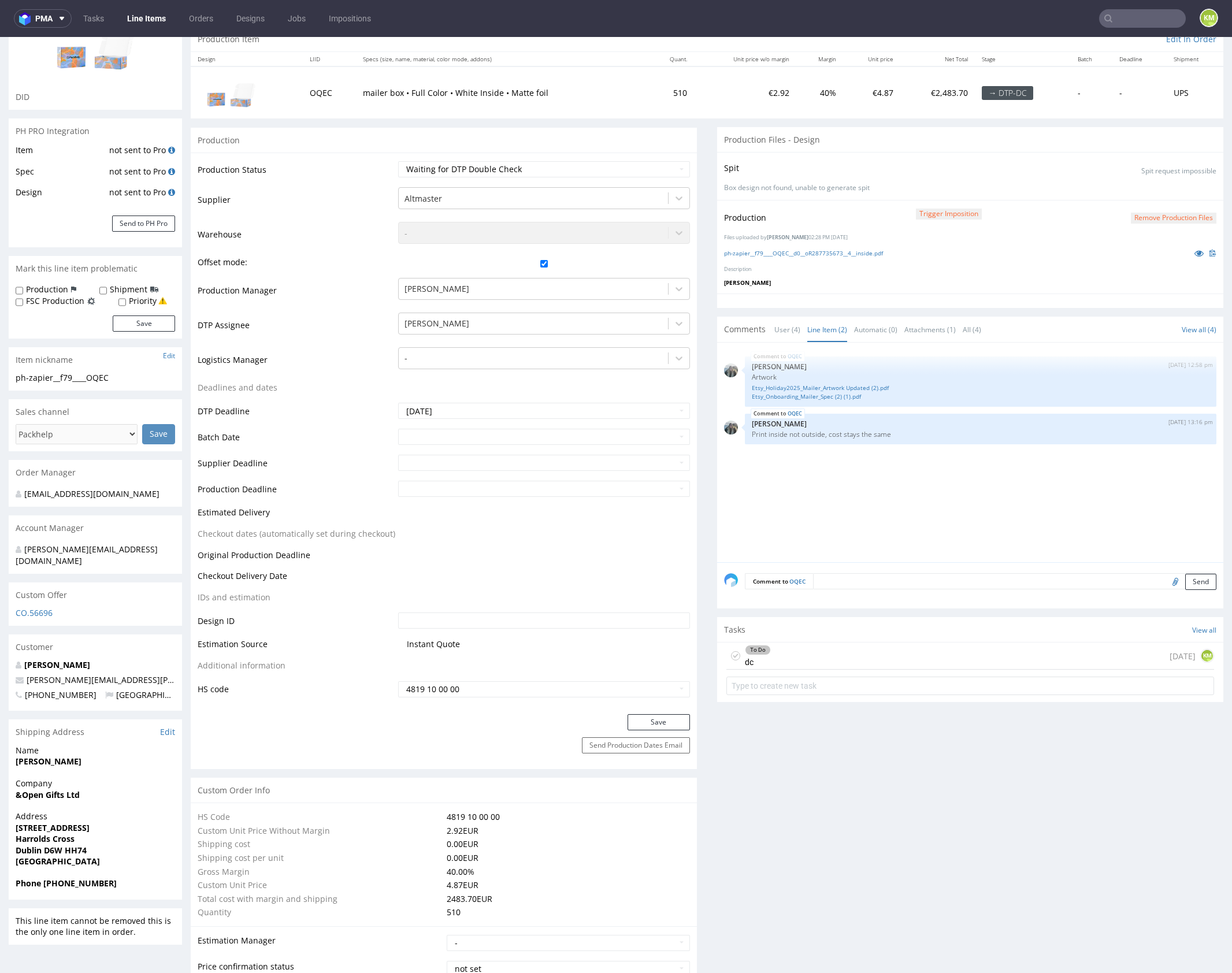
click at [866, 650] on div "To Do dc [DATE] KM" at bounding box center [970, 656] width 488 height 27
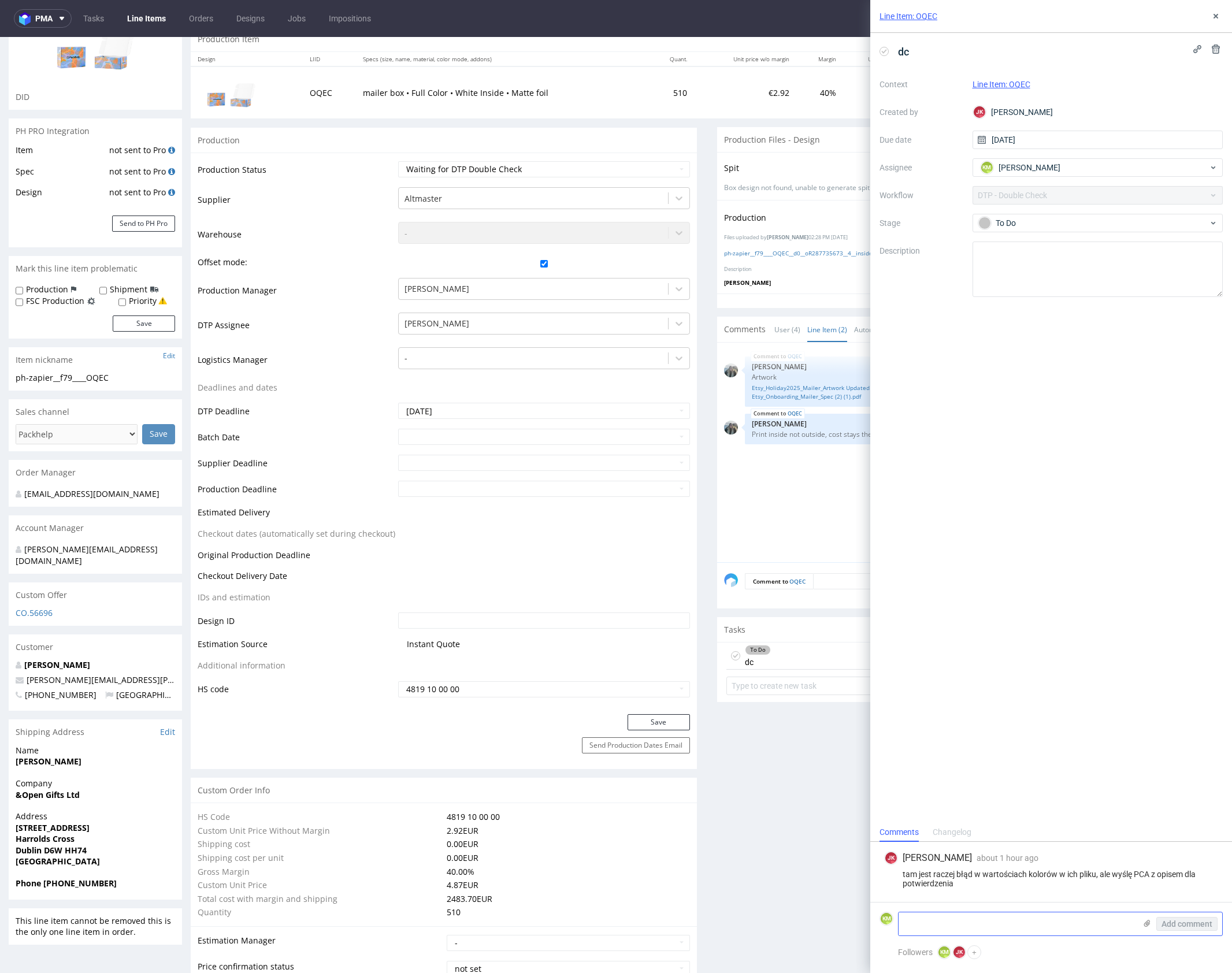
click at [1033, 928] on textarea at bounding box center [1017, 924] width 237 height 23
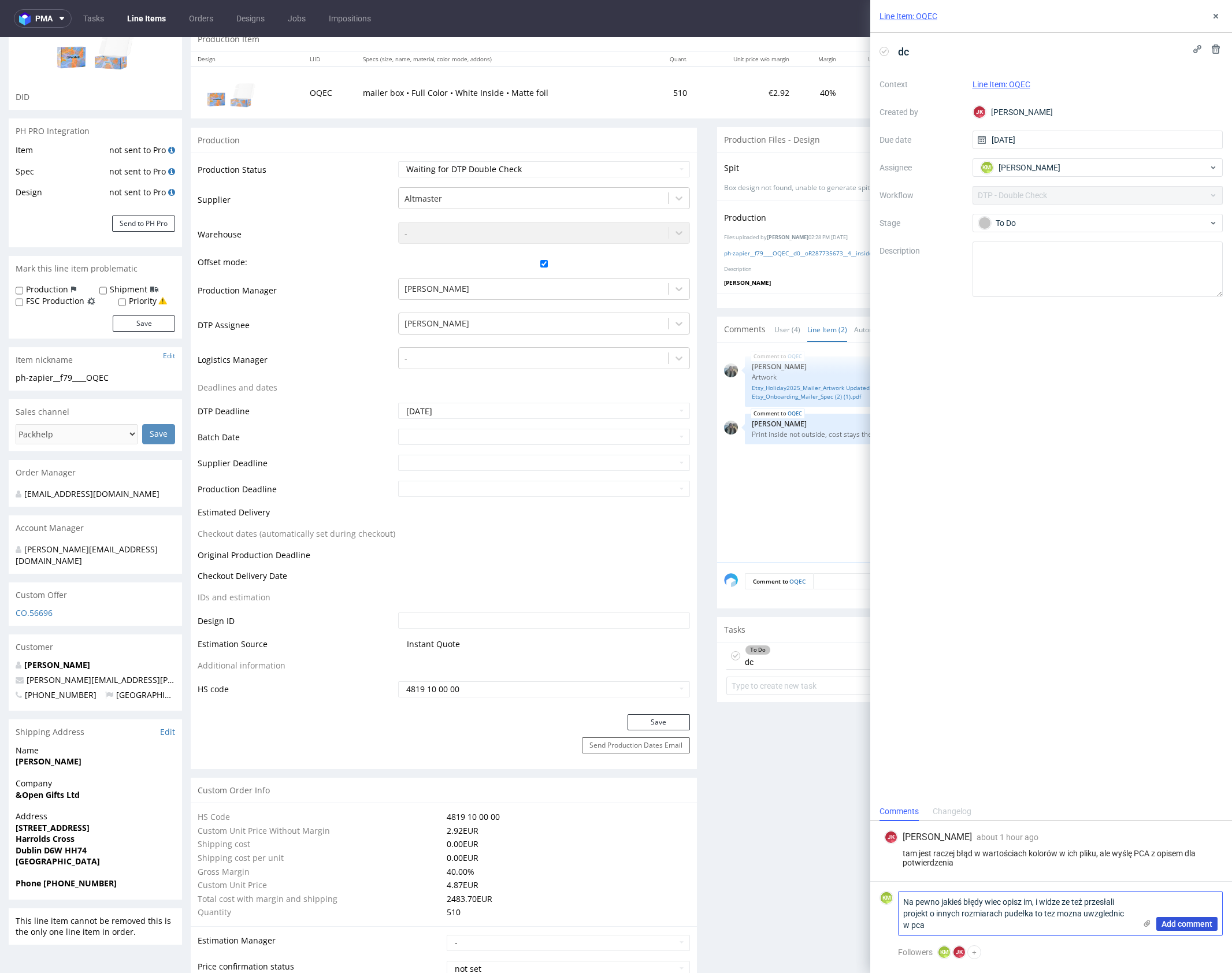
type textarea "Na pewno jakieś błędy wiec opisz im, i widze ze też przesłali projekt o innych …"
drag, startPoint x: 1165, startPoint y: 924, endPoint x: 1163, endPoint y: 704, distance: 220.0
click at [1166, 916] on div "Add comment" at bounding box center [1179, 914] width 87 height 44
click at [1198, 922] on span "Add comment" at bounding box center [1188, 924] width 51 height 8
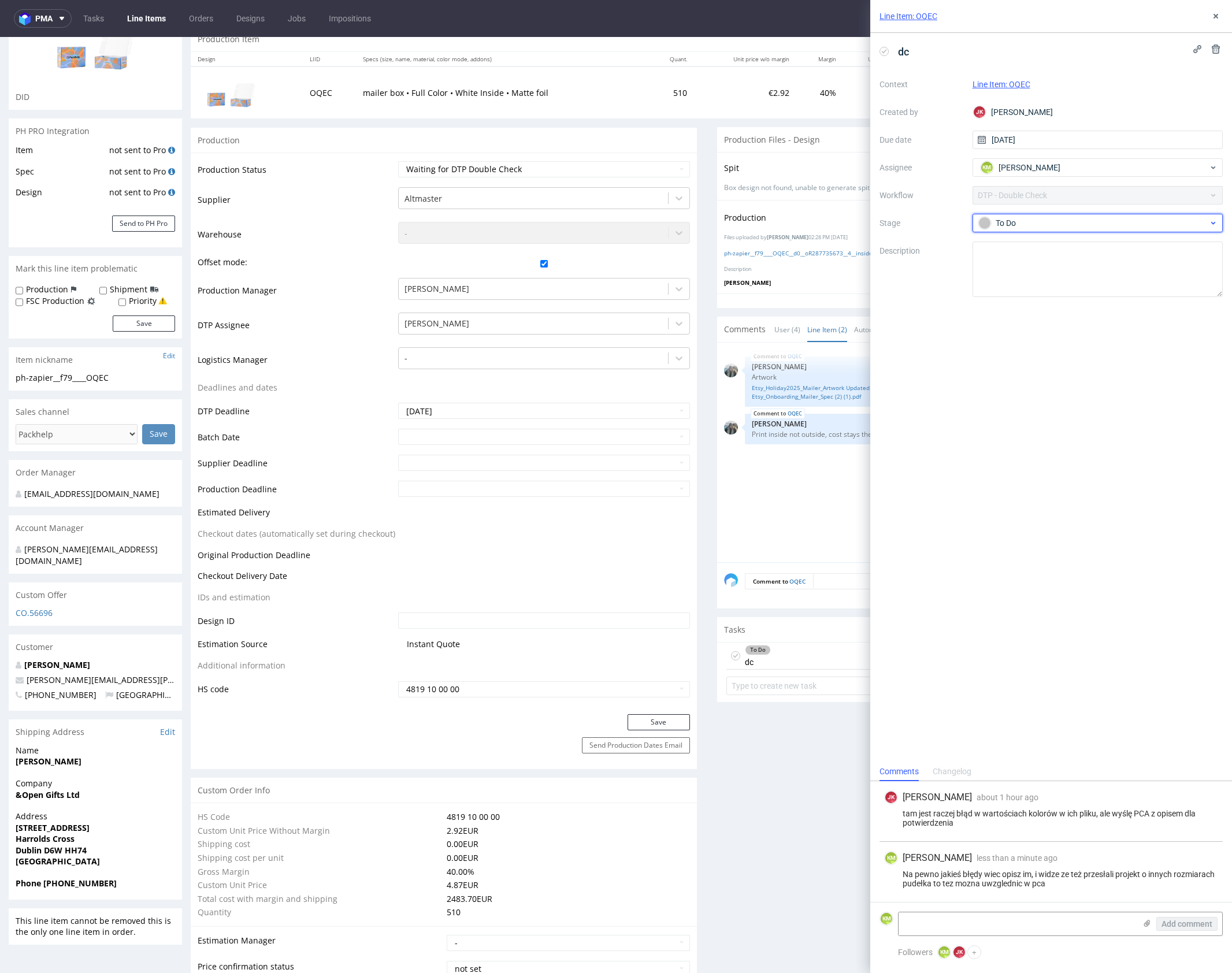
click at [1035, 230] on span "To Do" at bounding box center [1094, 224] width 232 height 14
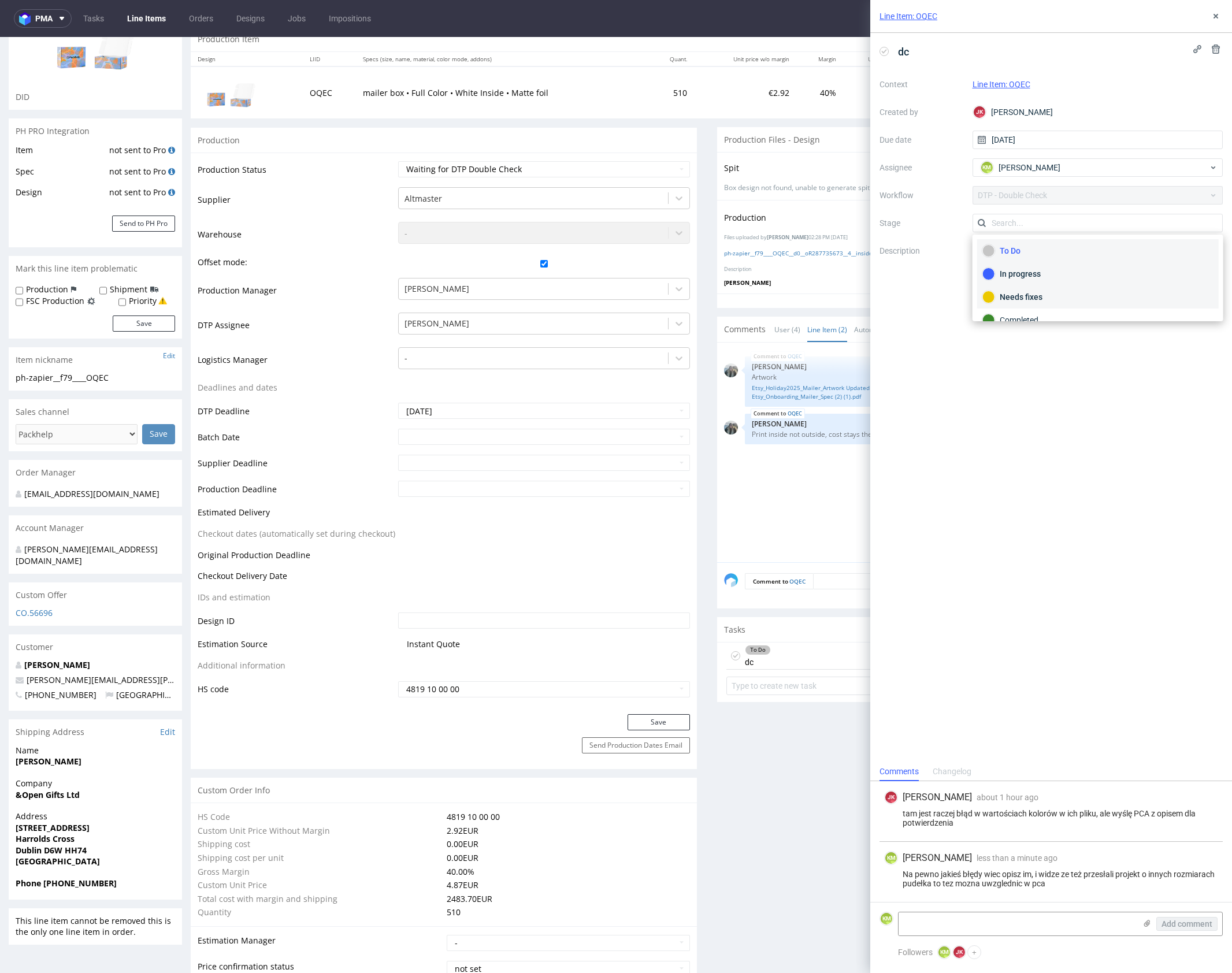
drag, startPoint x: 1041, startPoint y: 283, endPoint x: 1046, endPoint y: 292, distance: 10.3
click at [1046, 292] on div "To Do In progress Needs fixes Completed" at bounding box center [1098, 285] width 241 height 93
click at [1053, 294] on div "Needs fixes" at bounding box center [1098, 297] width 231 height 12
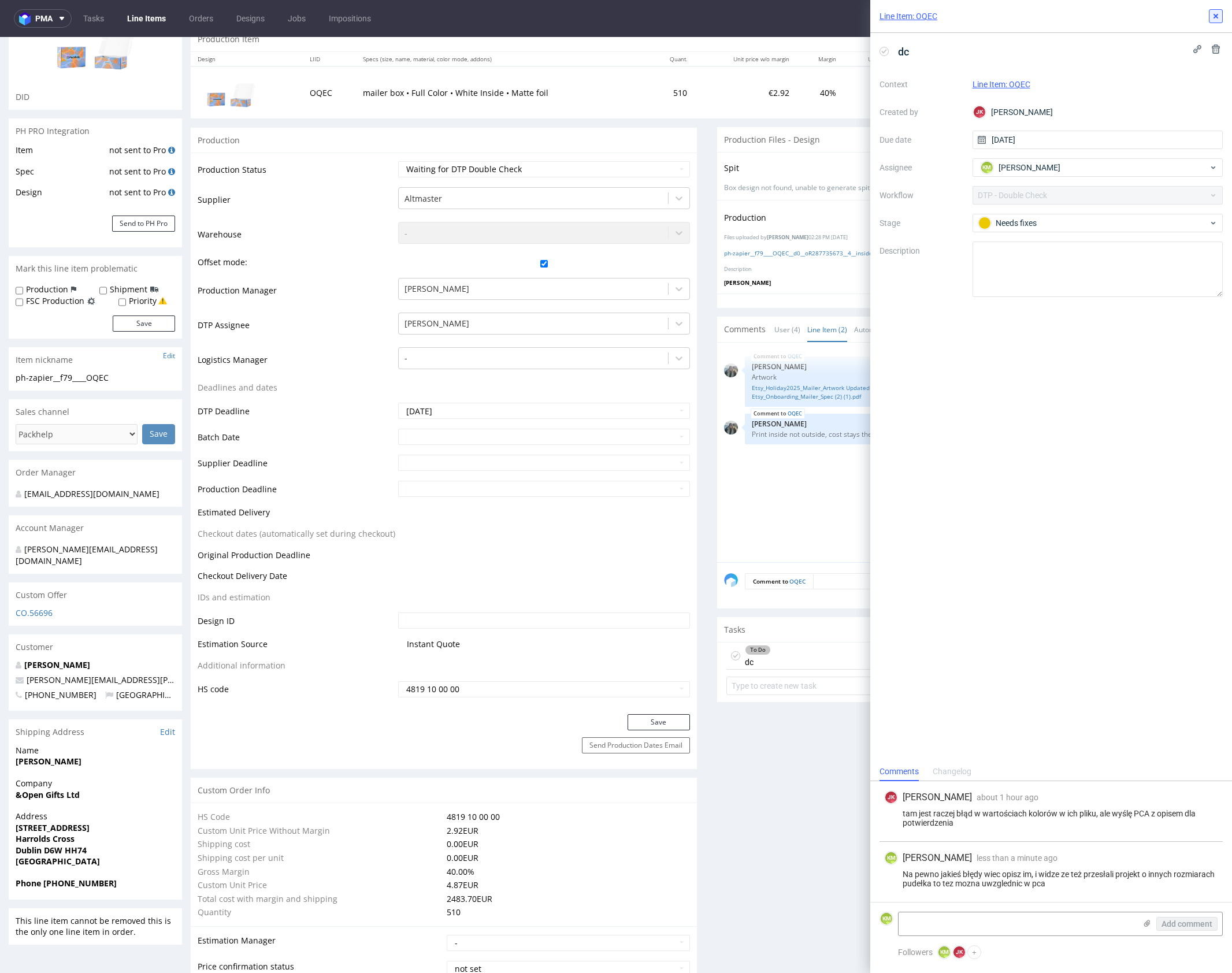
click at [1216, 19] on icon at bounding box center [1216, 16] width 9 height 9
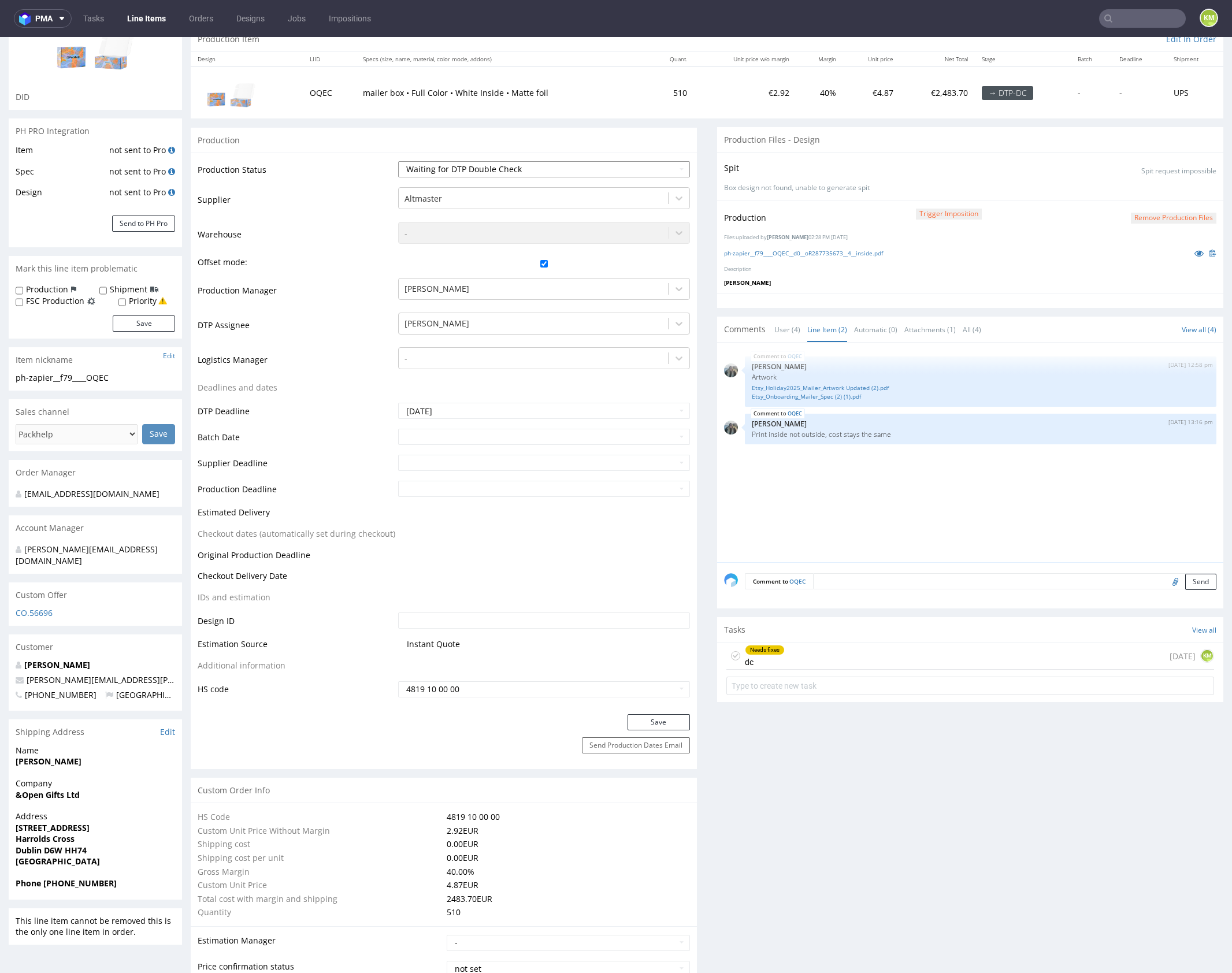
click at [585, 166] on select "Waiting for Artwork Waiting for Diecut Waiting for Mockup Waiting for DTP Waiti…" at bounding box center [544, 169] width 292 height 16
select select "dtp_dc_done"
click at [399, 161] on select "Waiting for Artwork Waiting for Diecut Waiting for Mockup Waiting for DTP Waiti…" at bounding box center [544, 169] width 292 height 16
click at [665, 718] on button "Save" at bounding box center [658, 722] width 63 height 16
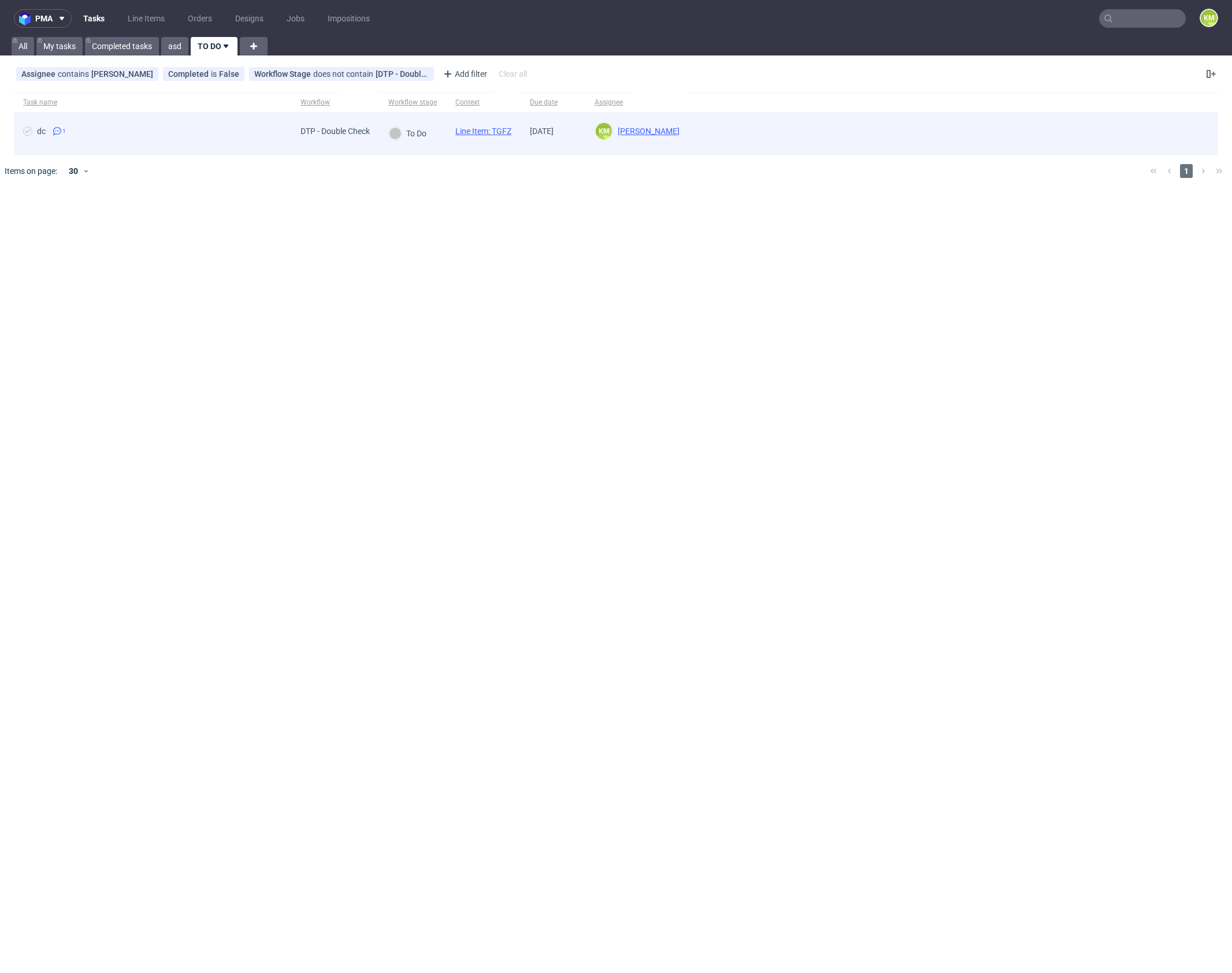
drag, startPoint x: 522, startPoint y: 247, endPoint x: 363, endPoint y: 115, distance: 206.7
click at [513, 234] on div "pma Tasks Line Items Orders Designs Jobs Impositions KM All My tasks Completed …" at bounding box center [616, 486] width 1232 height 973
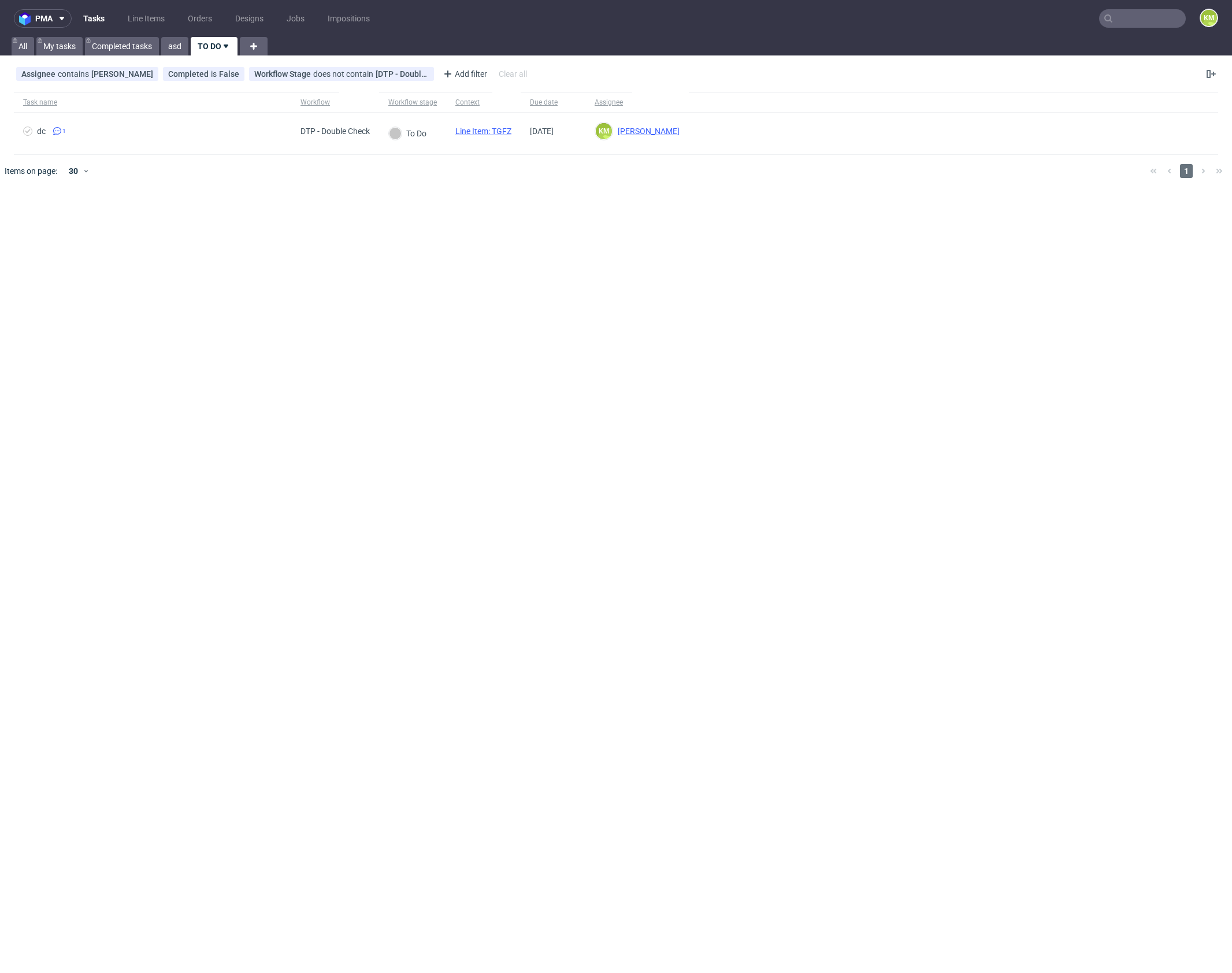
drag, startPoint x: 139, startPoint y: 22, endPoint x: 110, endPoint y: 23, distance: 29.0
click at [139, 21] on link "Line Items" at bounding box center [147, 18] width 51 height 19
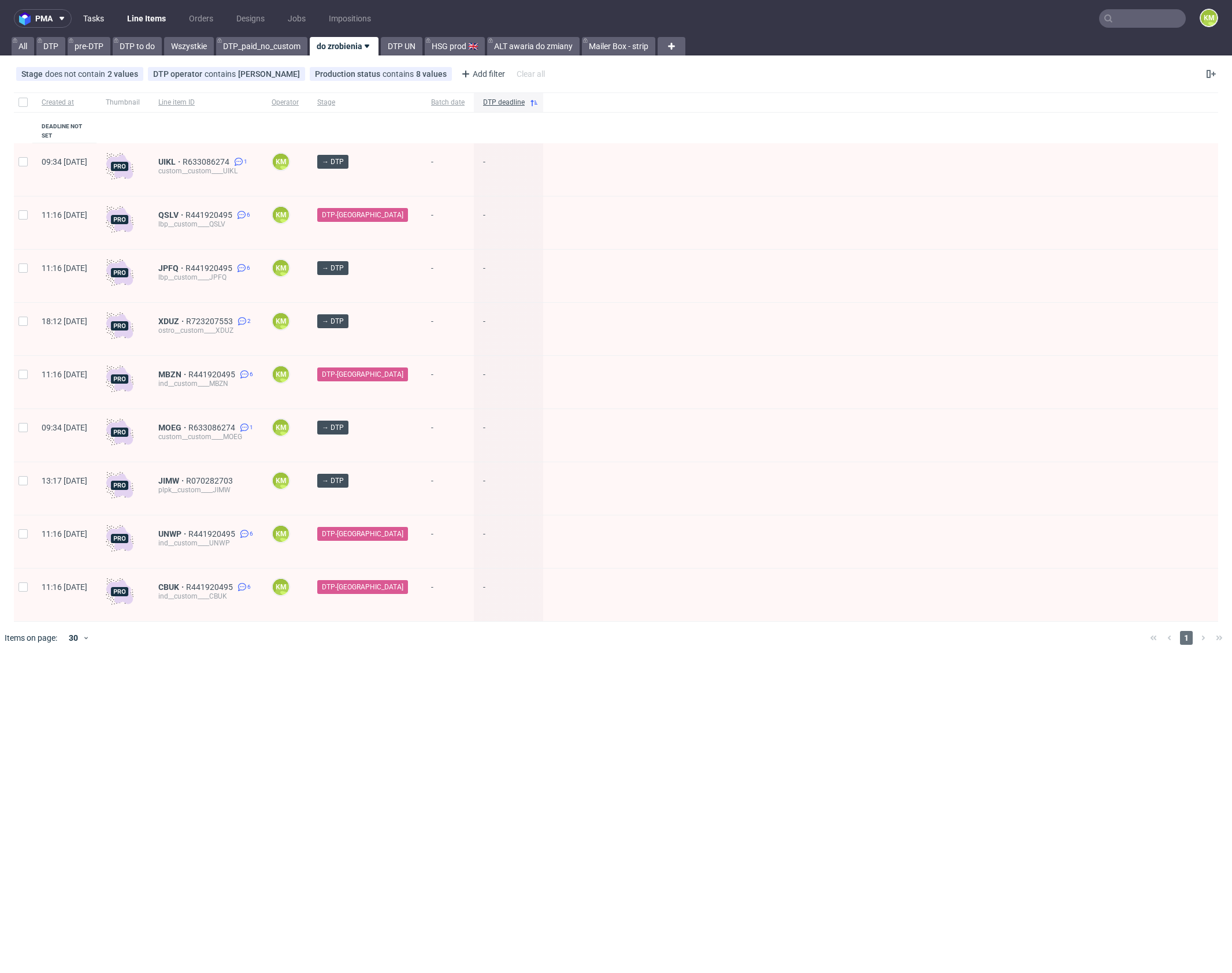
click at [99, 23] on link "Tasks" at bounding box center [93, 18] width 34 height 19
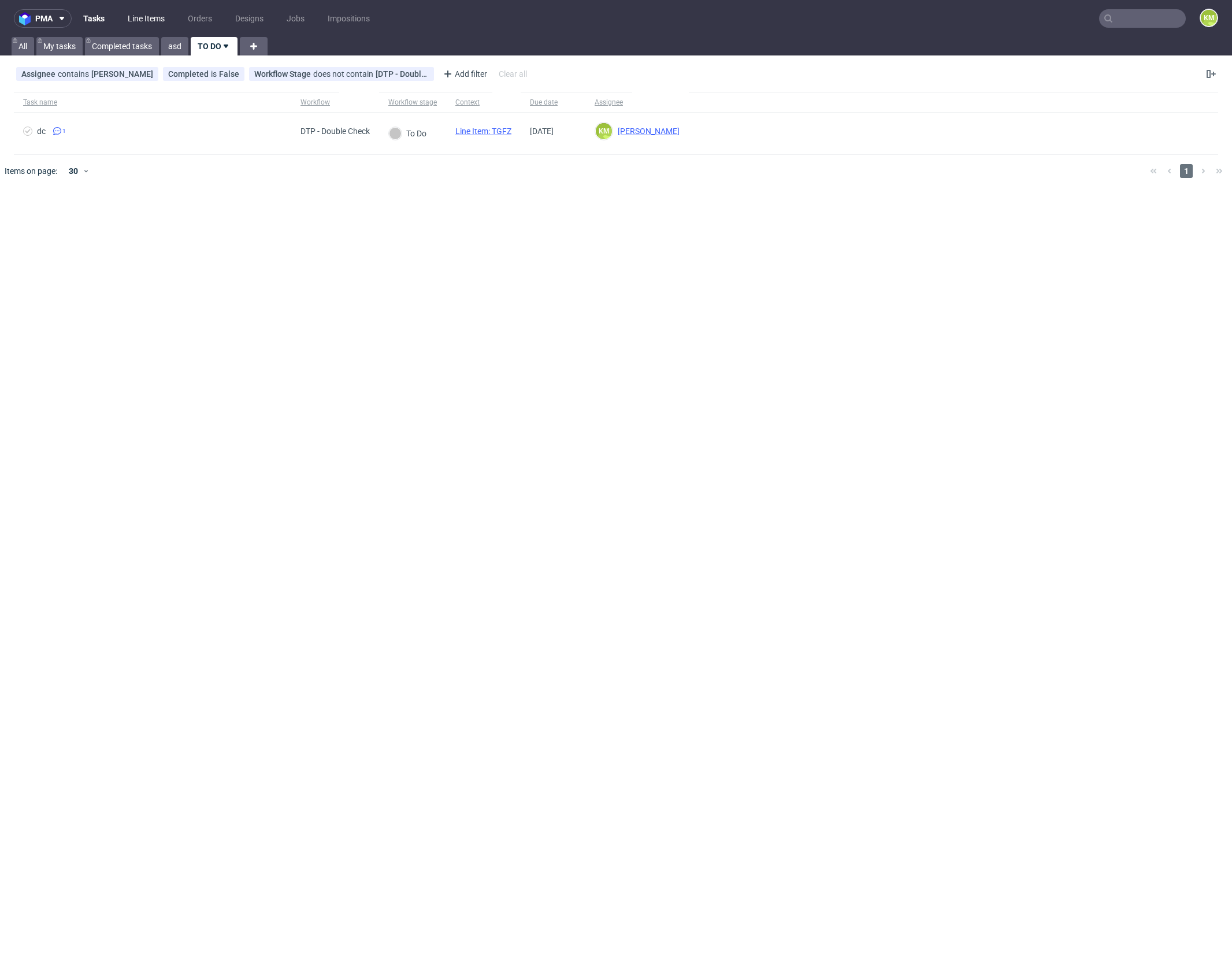
click at [156, 18] on link "Line Items" at bounding box center [147, 18] width 51 height 19
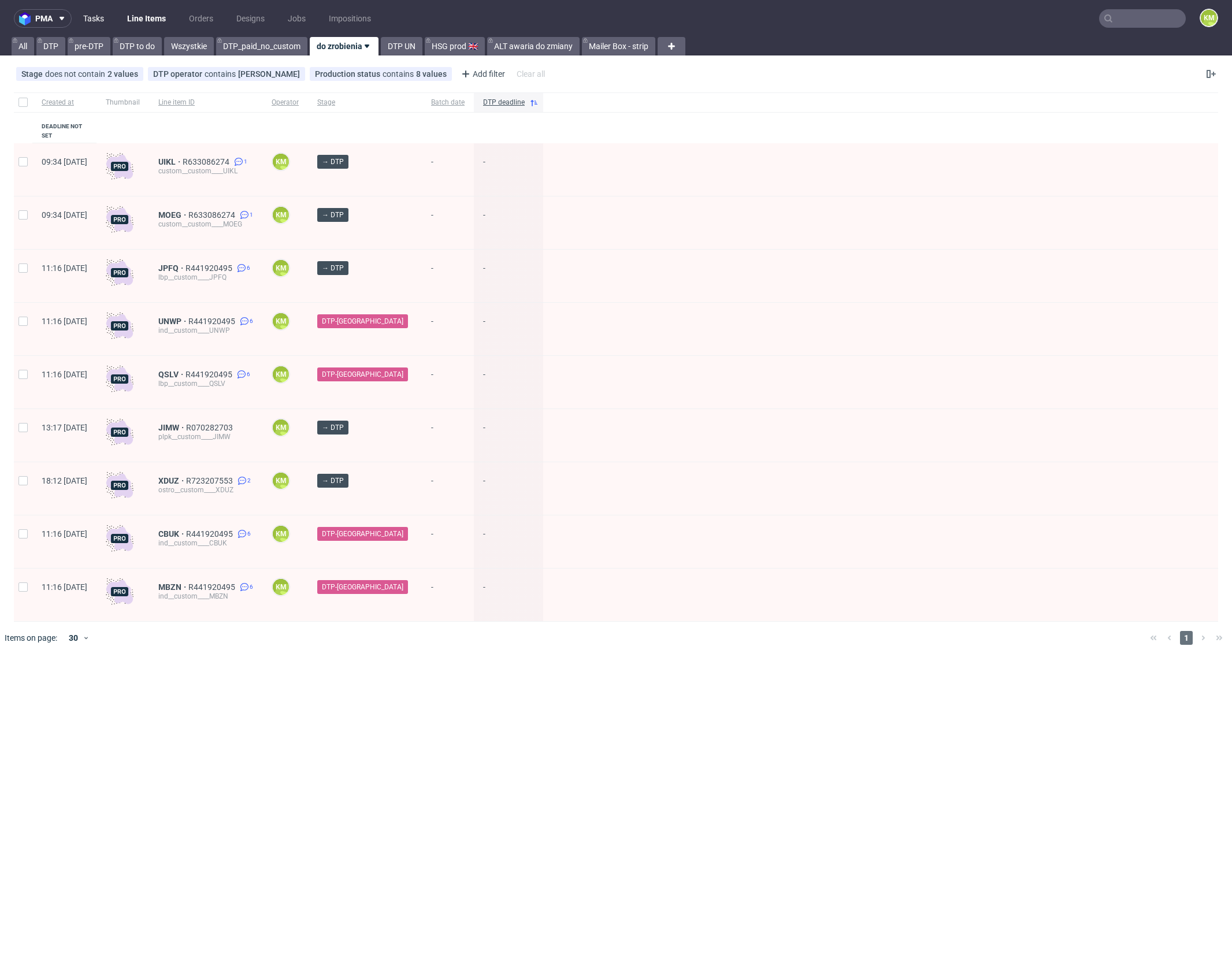
click at [96, 19] on link "Tasks" at bounding box center [93, 18] width 34 height 19
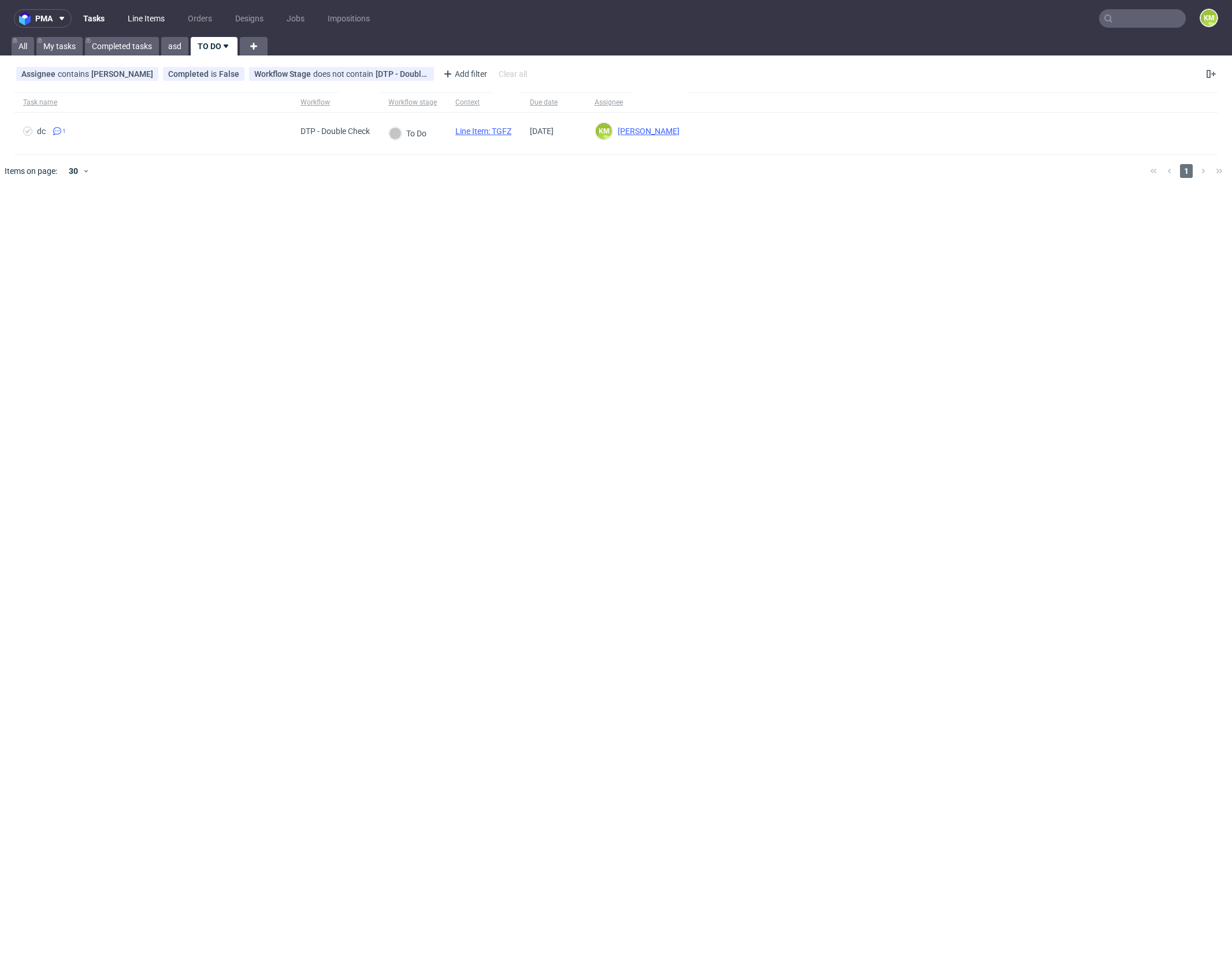
click at [148, 21] on link "Line Items" at bounding box center [147, 18] width 51 height 19
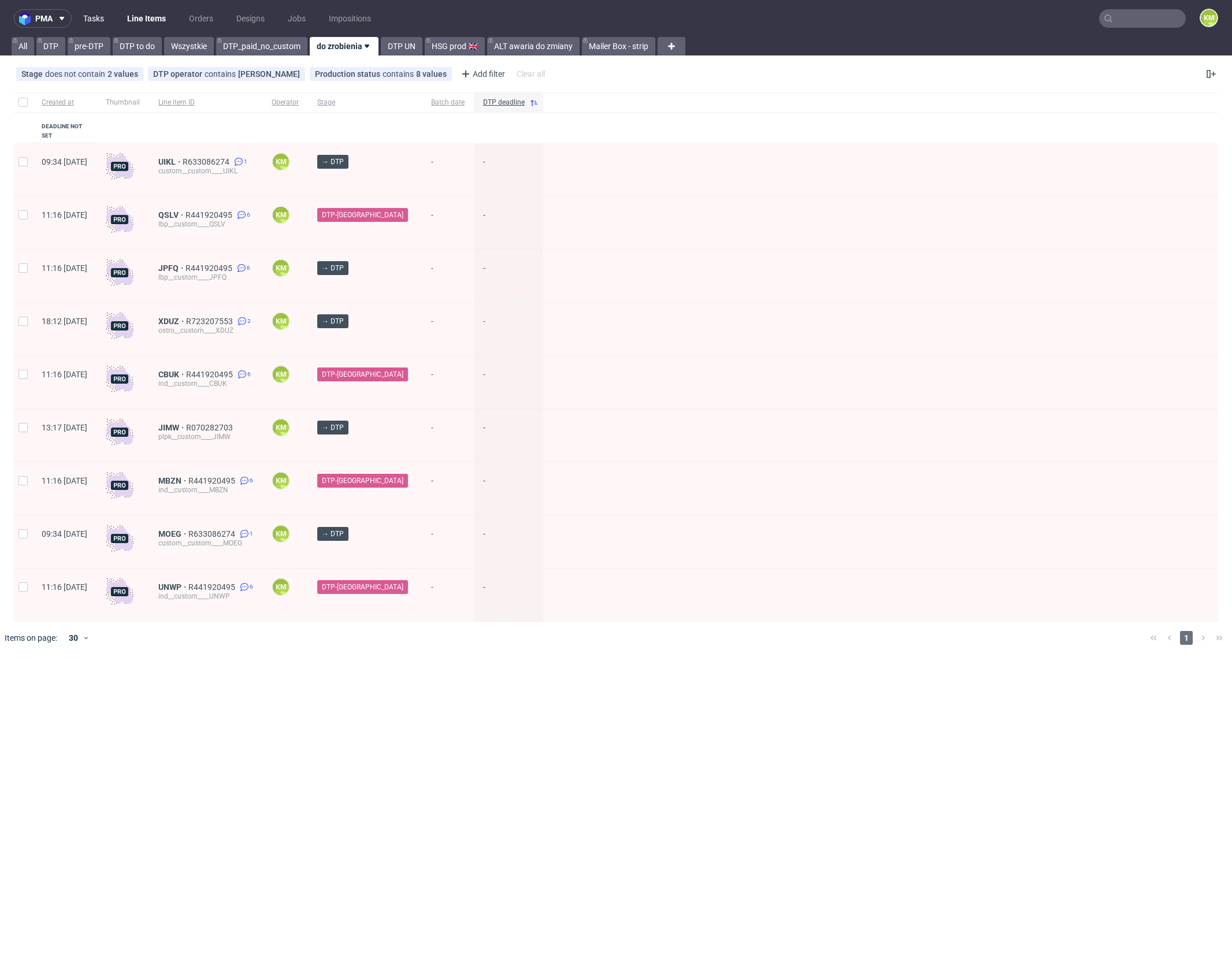
click at [96, 19] on link "Tasks" at bounding box center [93, 18] width 34 height 19
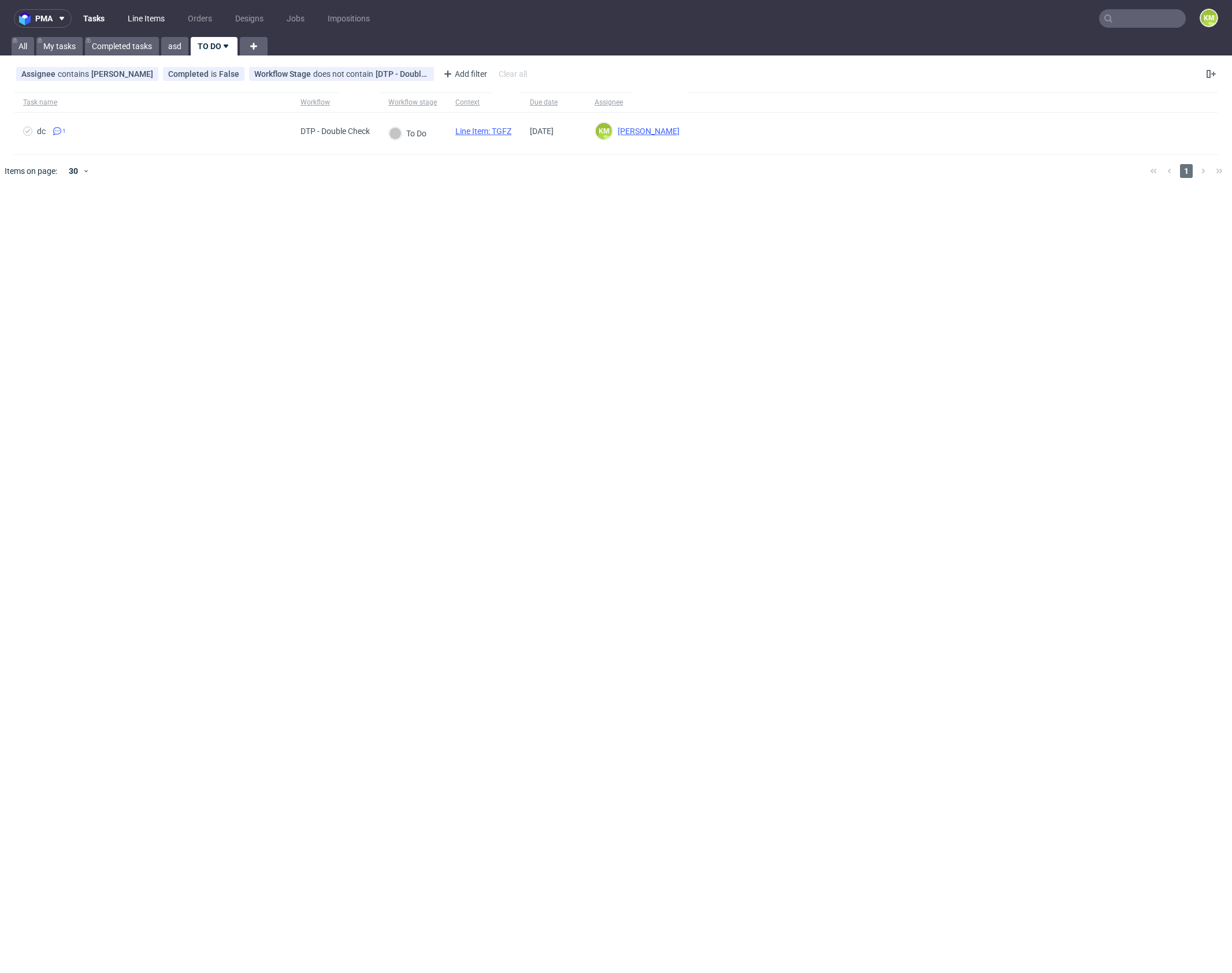
click at [152, 21] on link "Line Items" at bounding box center [147, 18] width 51 height 19
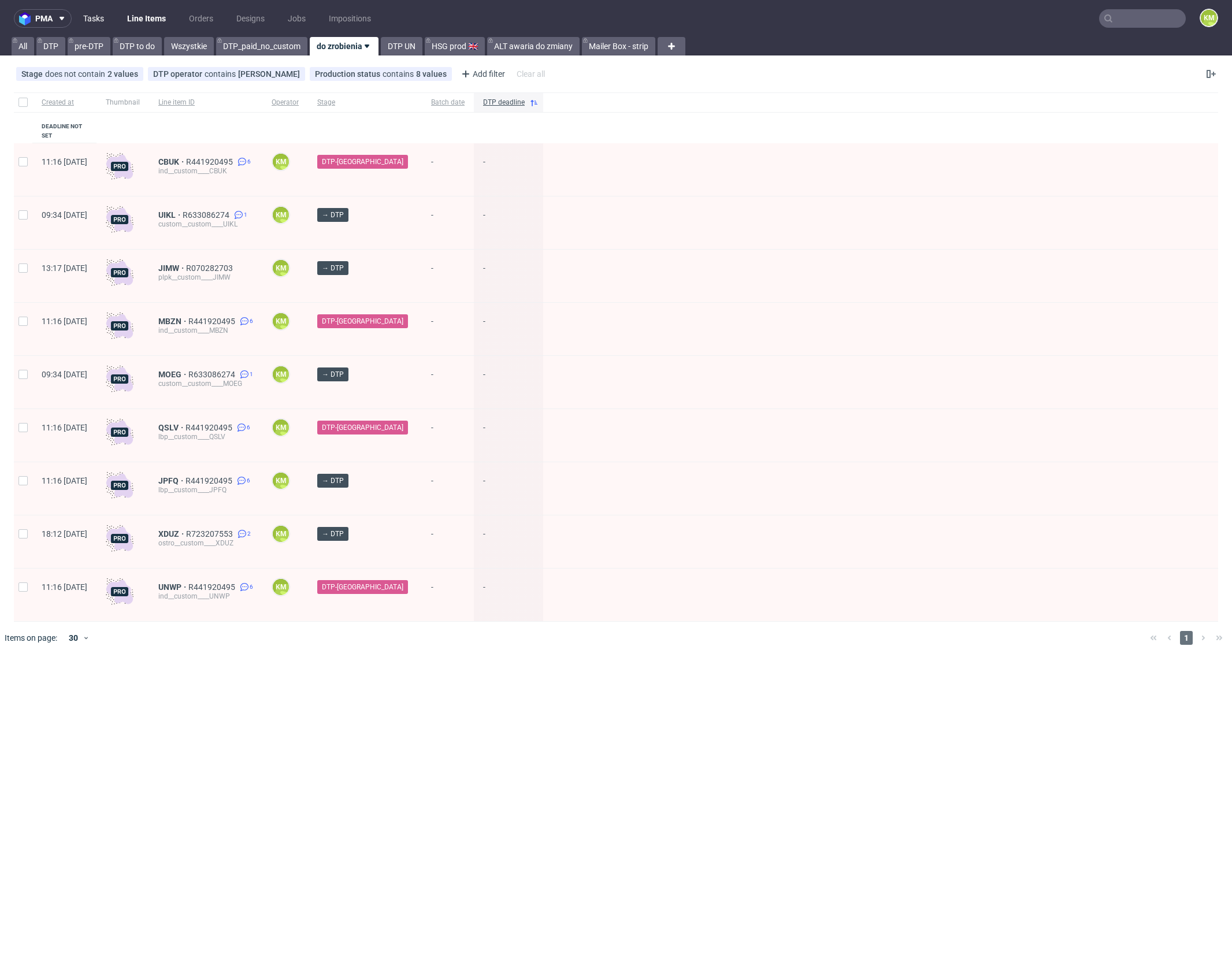
click at [95, 19] on link "Tasks" at bounding box center [93, 18] width 34 height 19
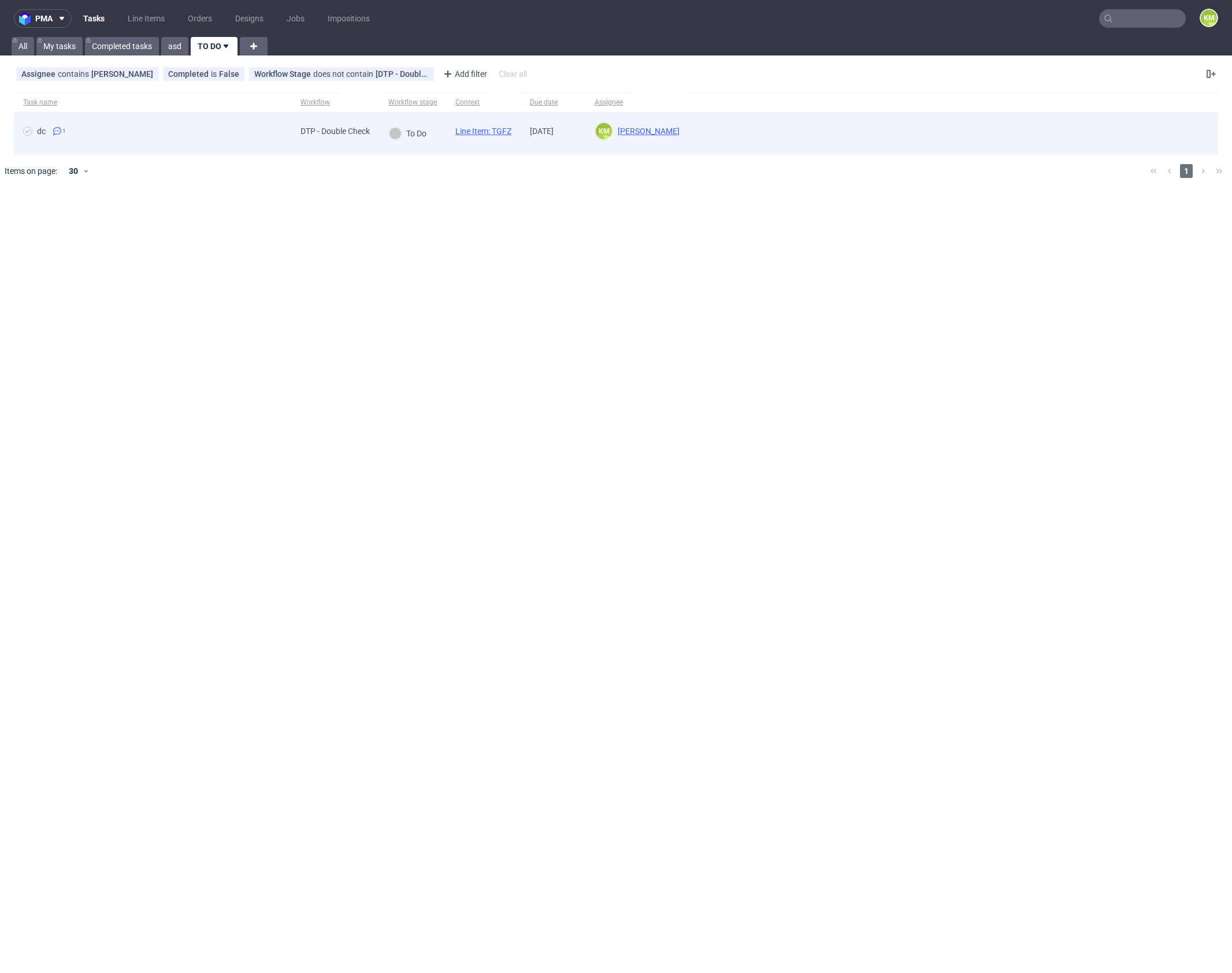
click at [506, 131] on link "Line Item: TGFZ" at bounding box center [483, 131] width 56 height 9
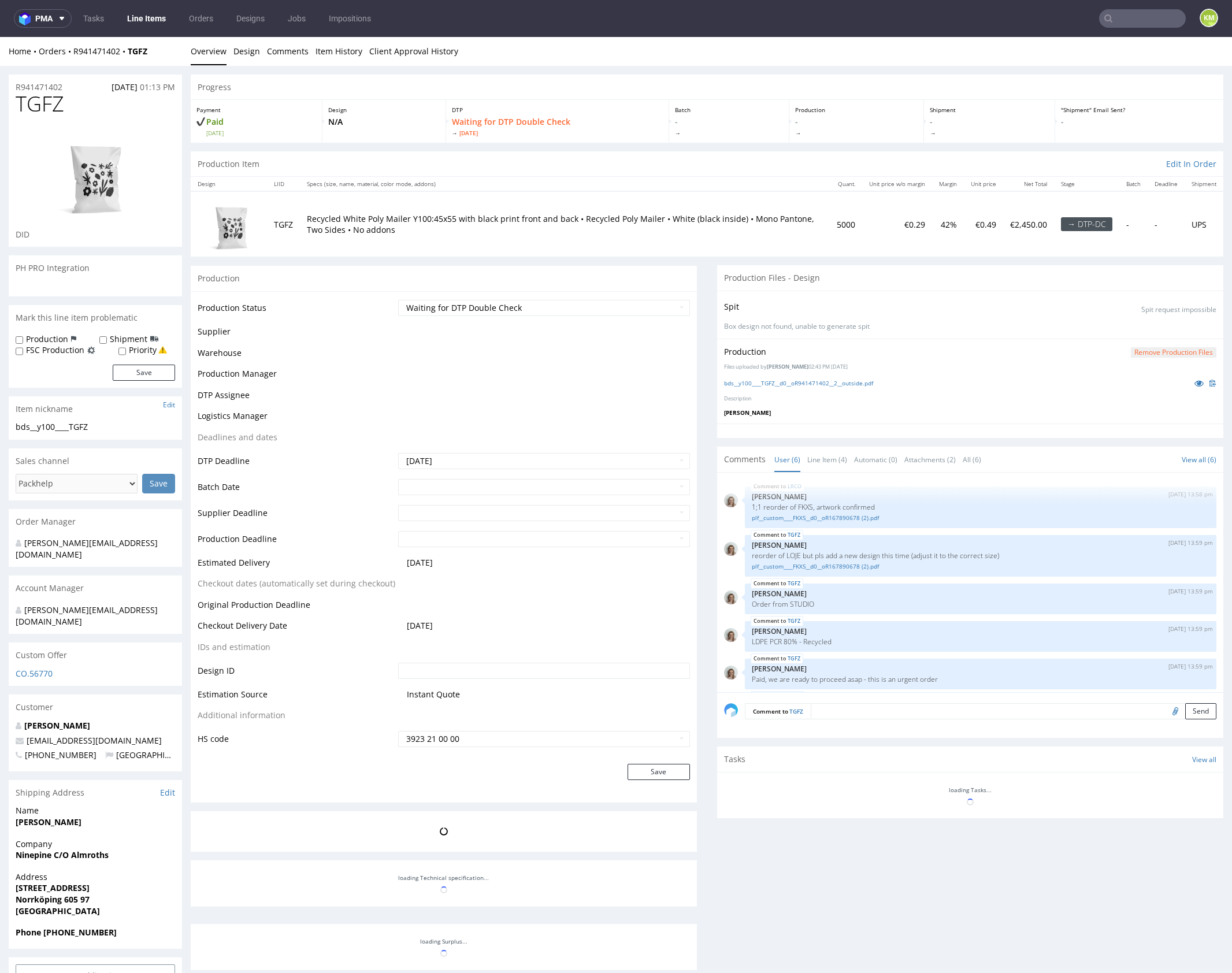
scroll to position [42, 0]
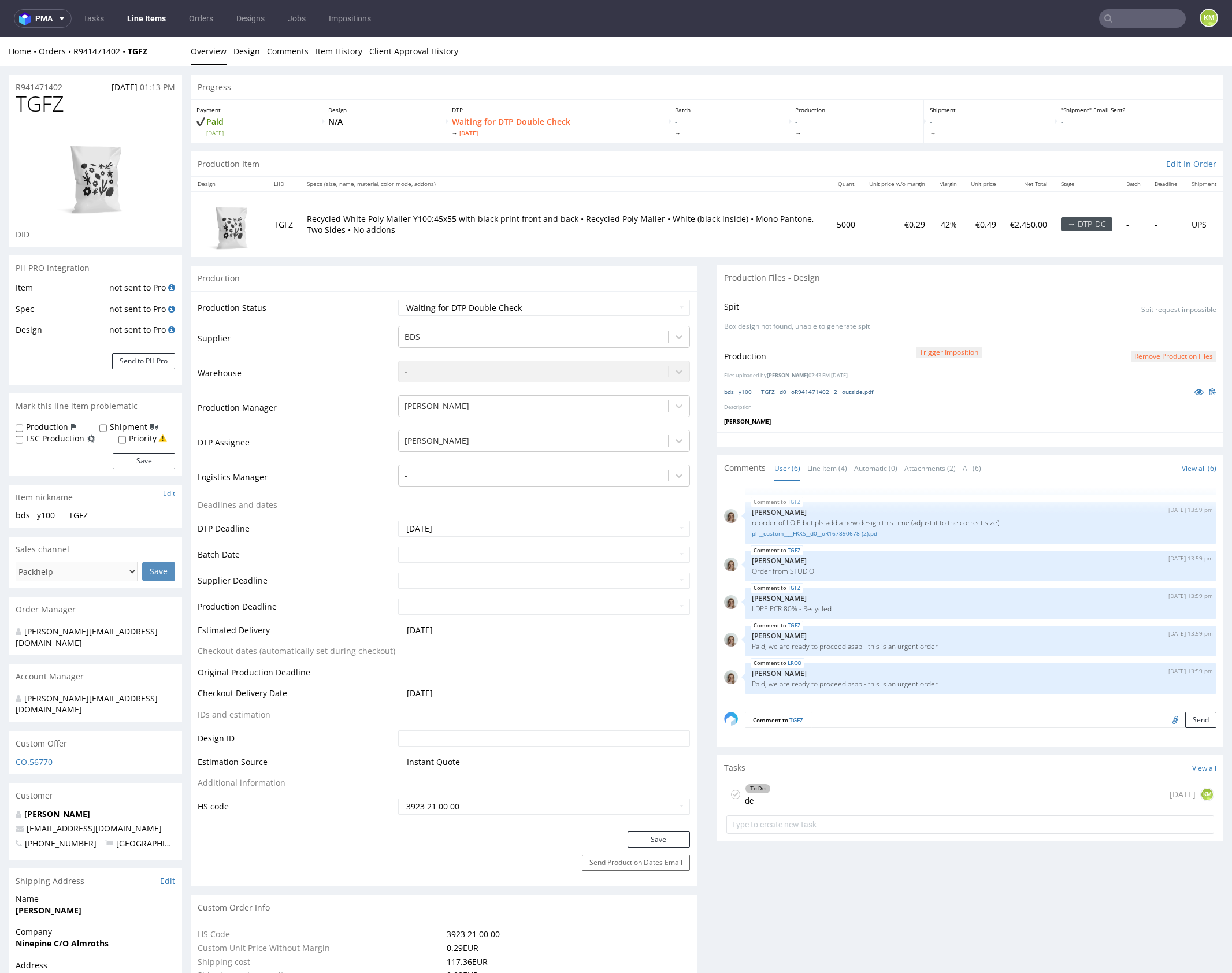
click at [838, 392] on link "bds__y100____TGFZ__d0__oR941471402__2__outside.pdf" at bounding box center [799, 391] width 149 height 8
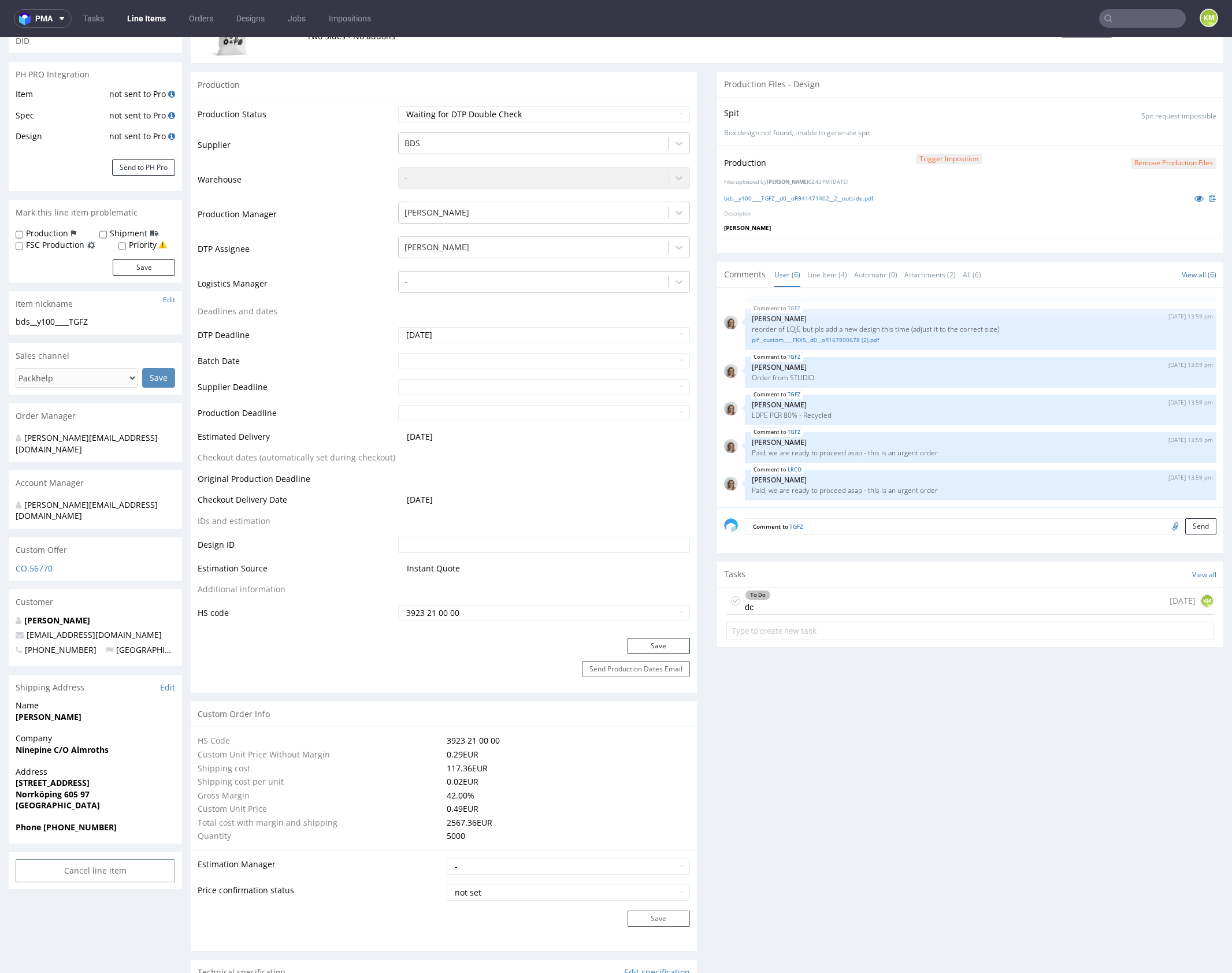
click at [834, 599] on div "To Do dc today KM" at bounding box center [970, 601] width 488 height 27
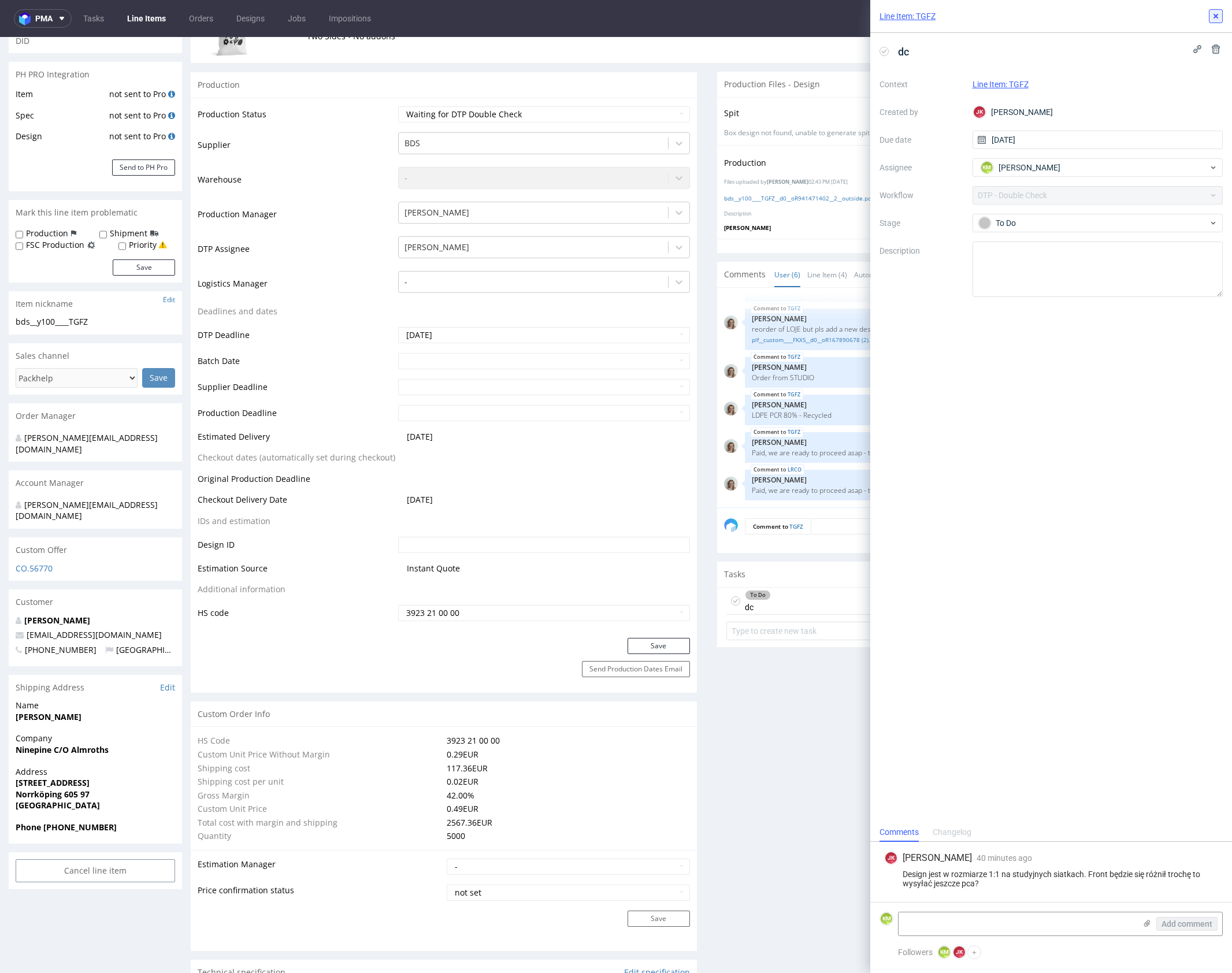
click at [1214, 19] on icon at bounding box center [1216, 16] width 9 height 9
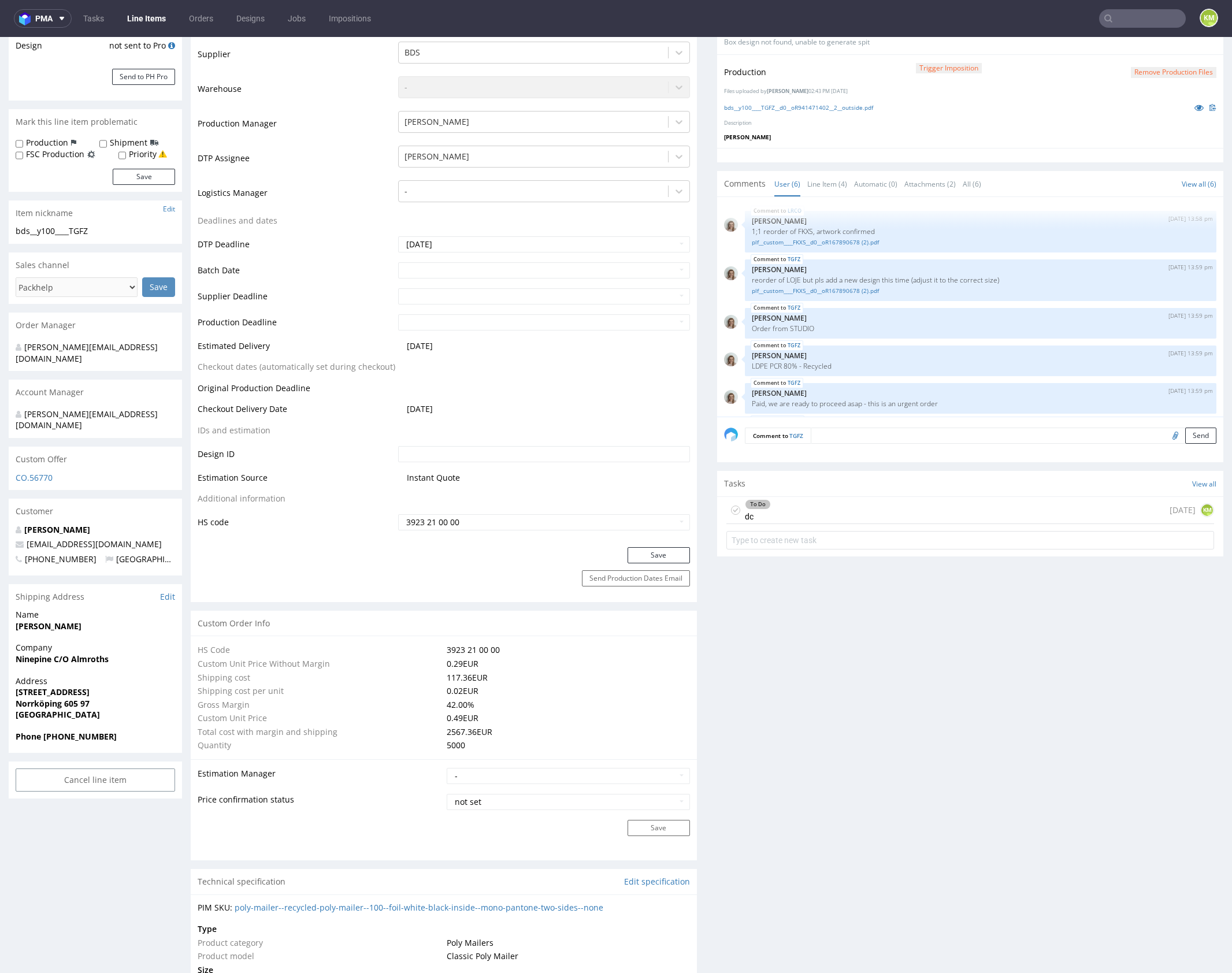
scroll to position [104, 0]
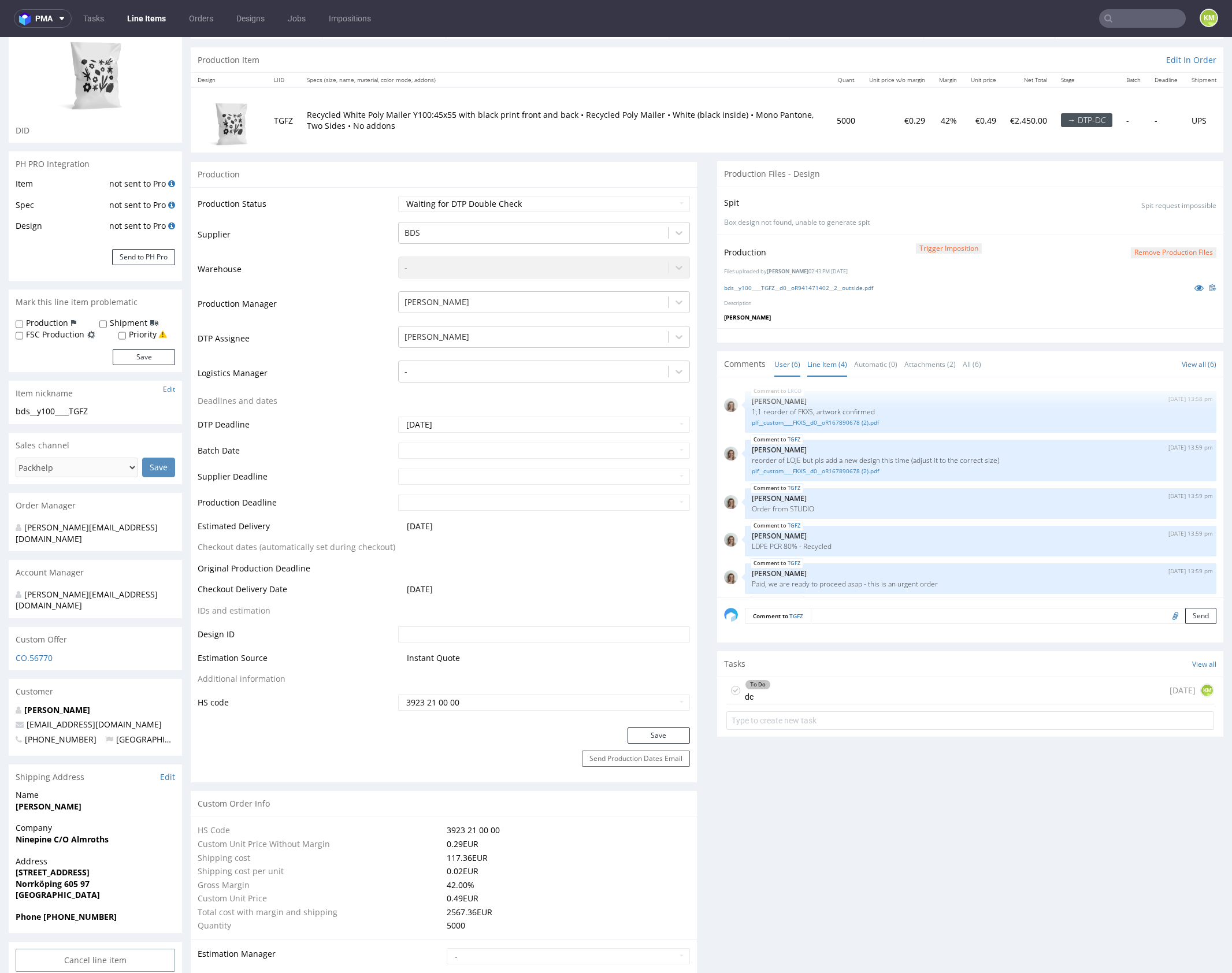
click at [825, 369] on link "Line Item (4)" at bounding box center [827, 364] width 40 height 25
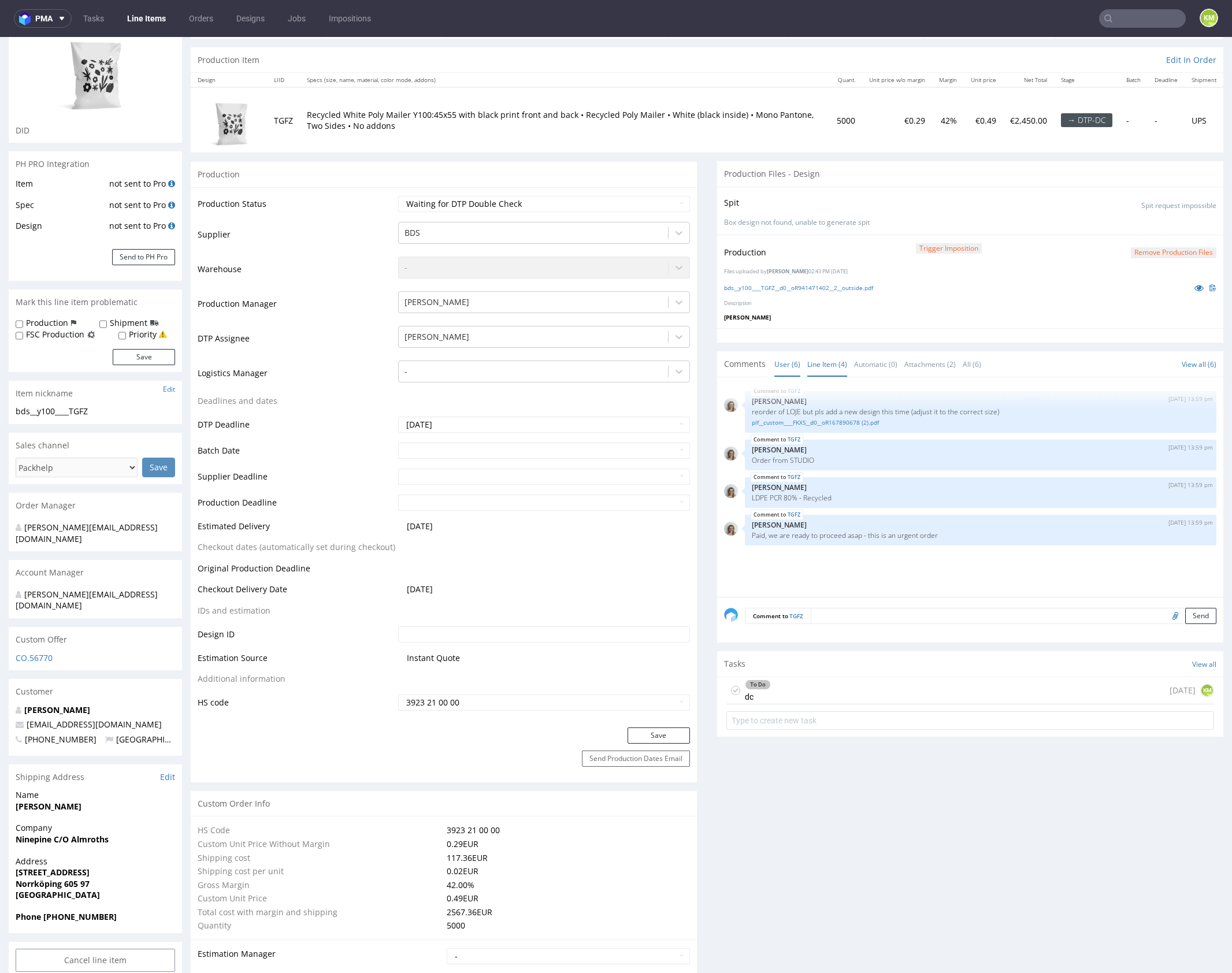
click at [776, 363] on link "User (6)" at bounding box center [787, 364] width 26 height 25
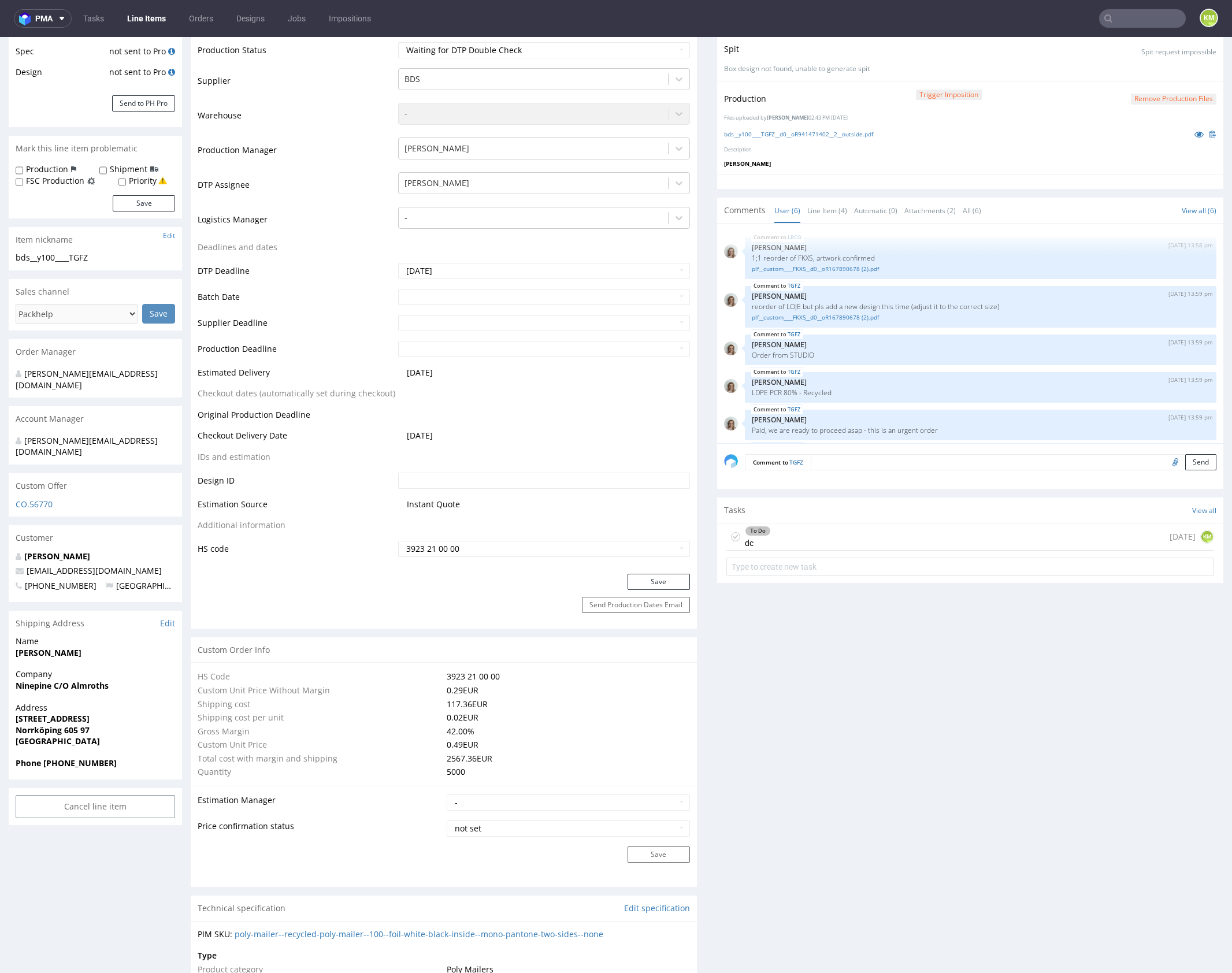
scroll to position [135, 0]
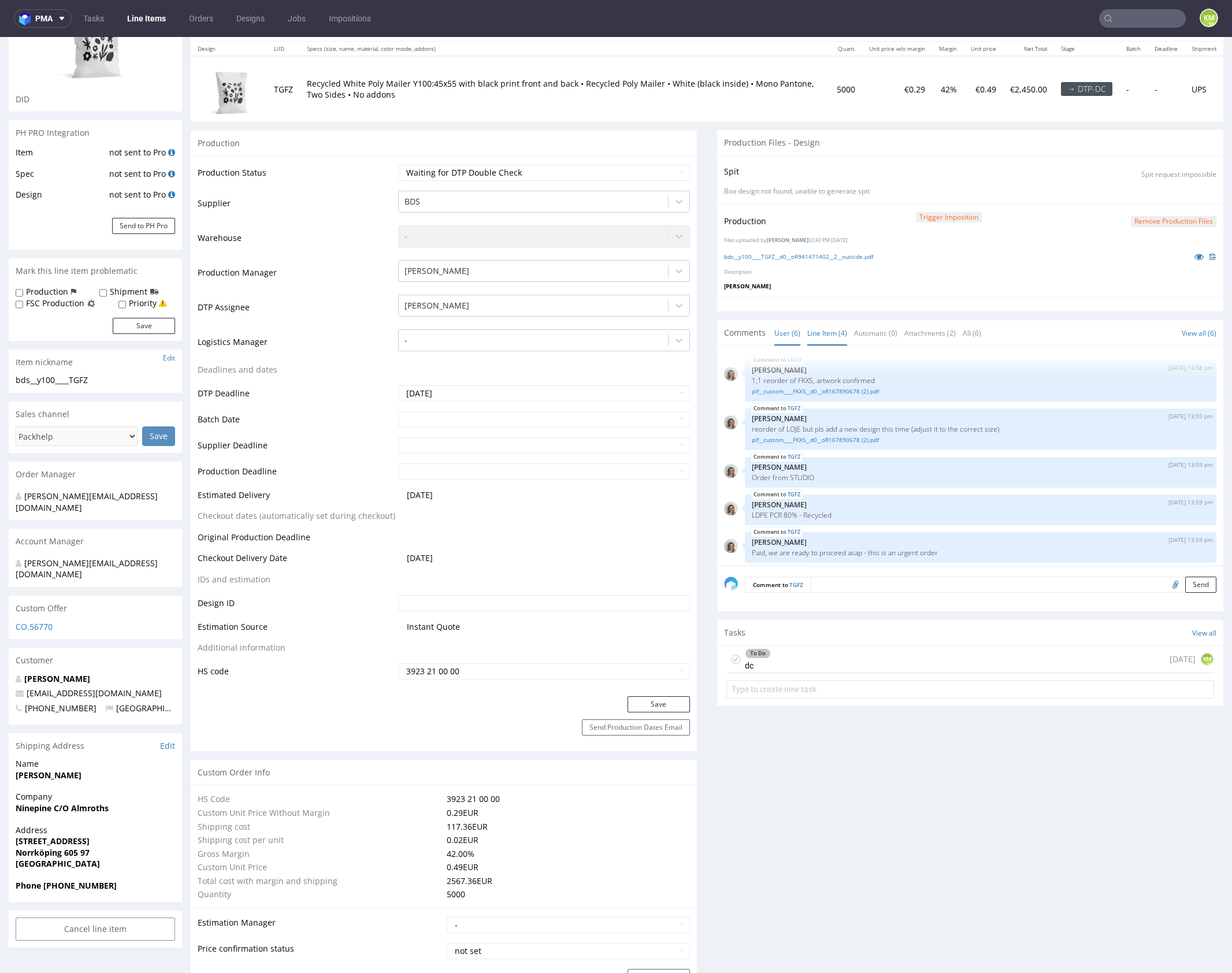
click at [816, 332] on link "Line Item (4)" at bounding box center [827, 333] width 40 height 25
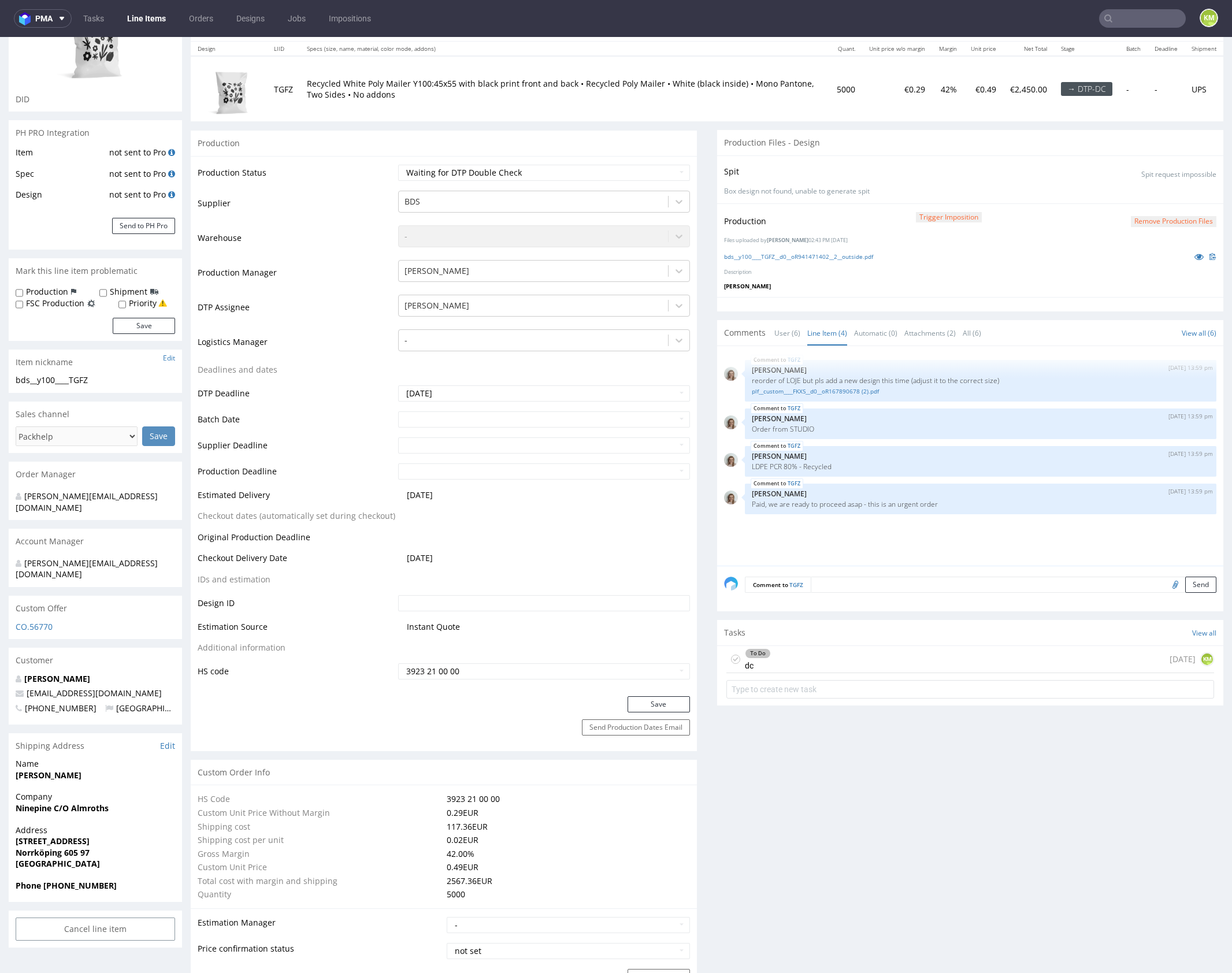
click at [858, 515] on div "TGFZ 11th Sep 25 | 13:59 pm Monika Poźniak reorder of LOJE but pls add a new de…" at bounding box center [974, 460] width 499 height 213
click at [834, 389] on link "plf__custom____FKXS__d0__oR167890678 (2).pdf" at bounding box center [981, 391] width 458 height 9
click at [728, 544] on div "TGFZ 11th Sep 25 | 13:59 pm Monika Poźniak reorder of LOJE but pls add a new de…" at bounding box center [974, 460] width 499 height 213
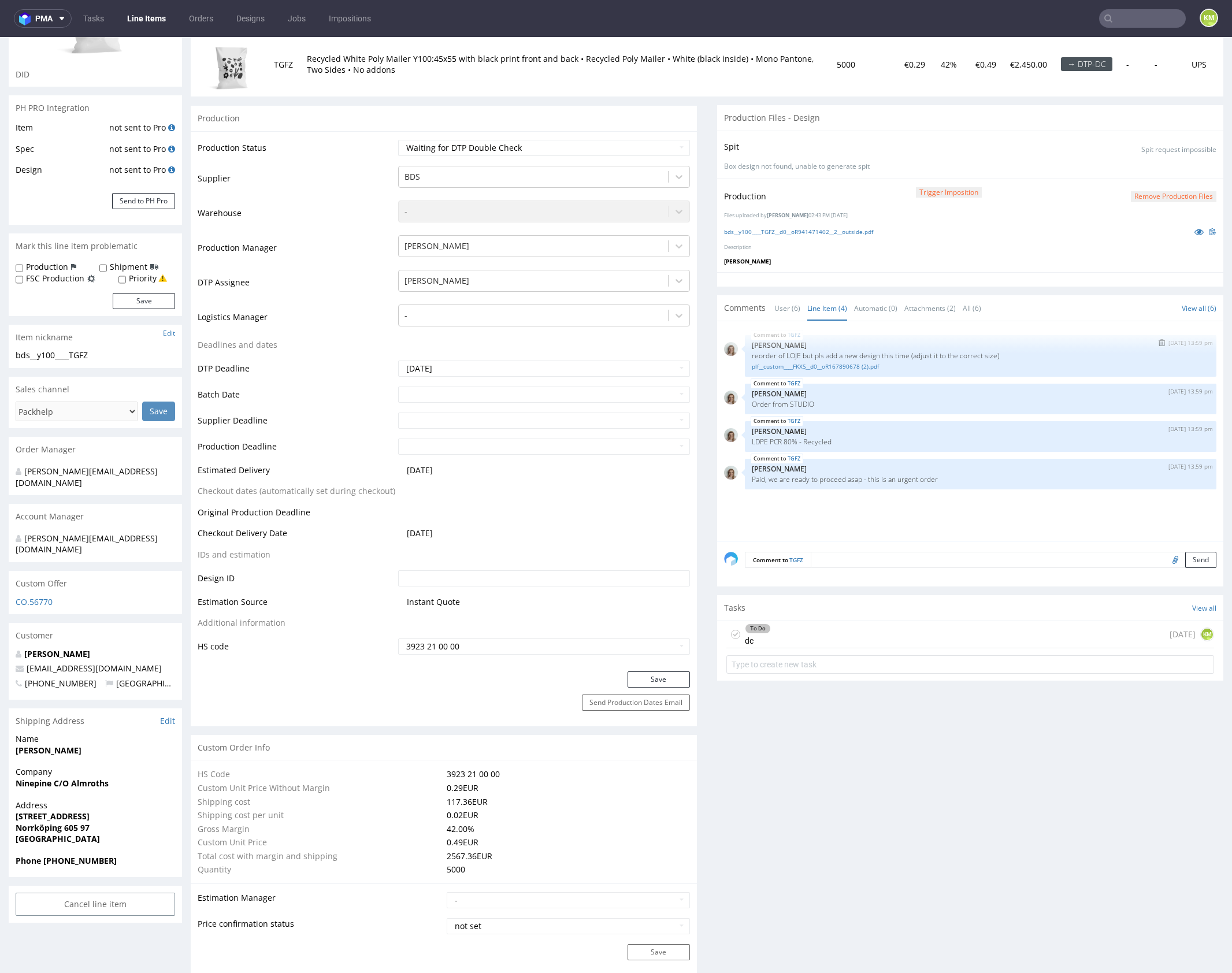
click at [787, 353] on p "reorder of LOJE but pls add a new design this time (adjust it to the correct si…" at bounding box center [981, 356] width 458 height 9
copy p "LOJE"
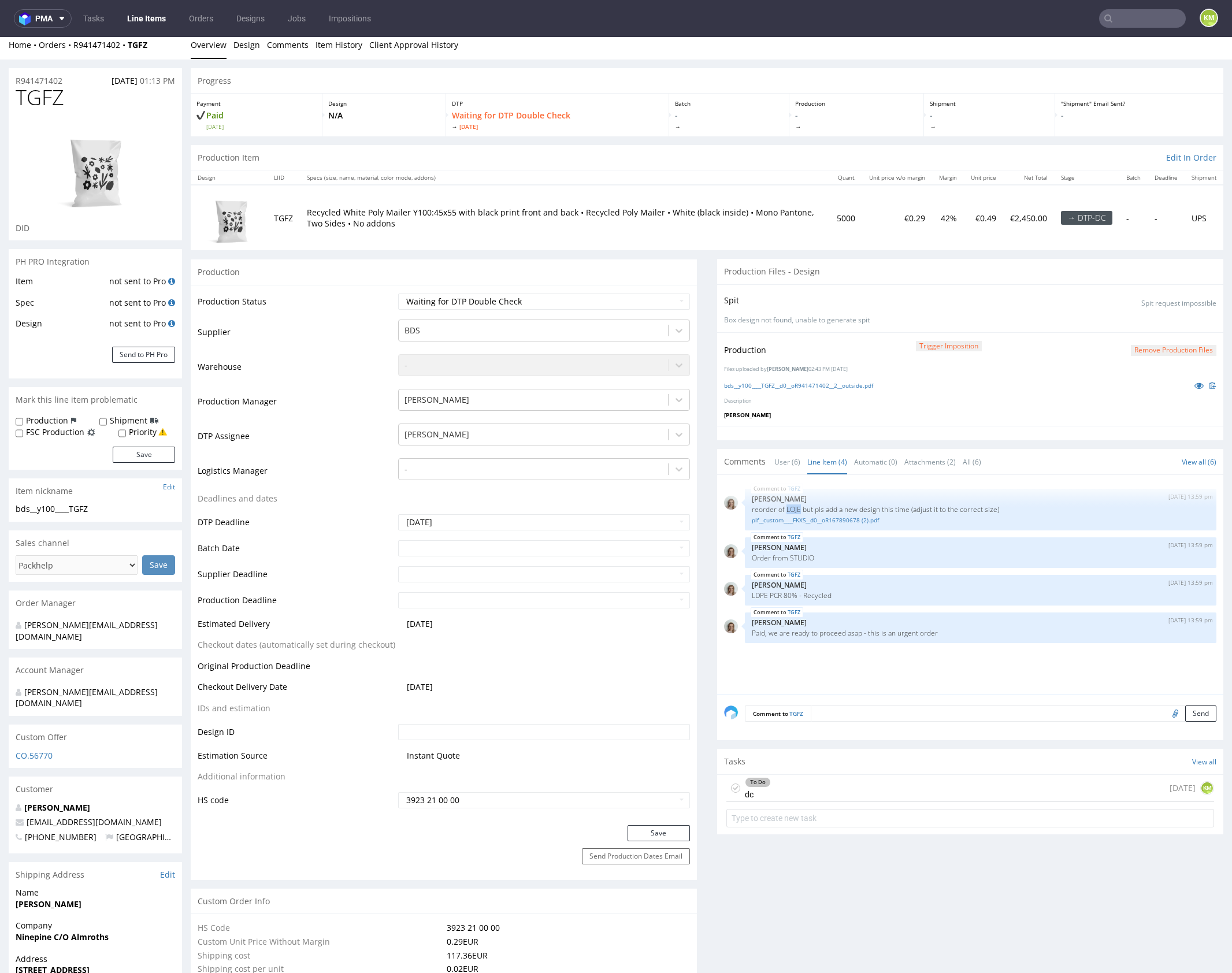
scroll to position [0, 0]
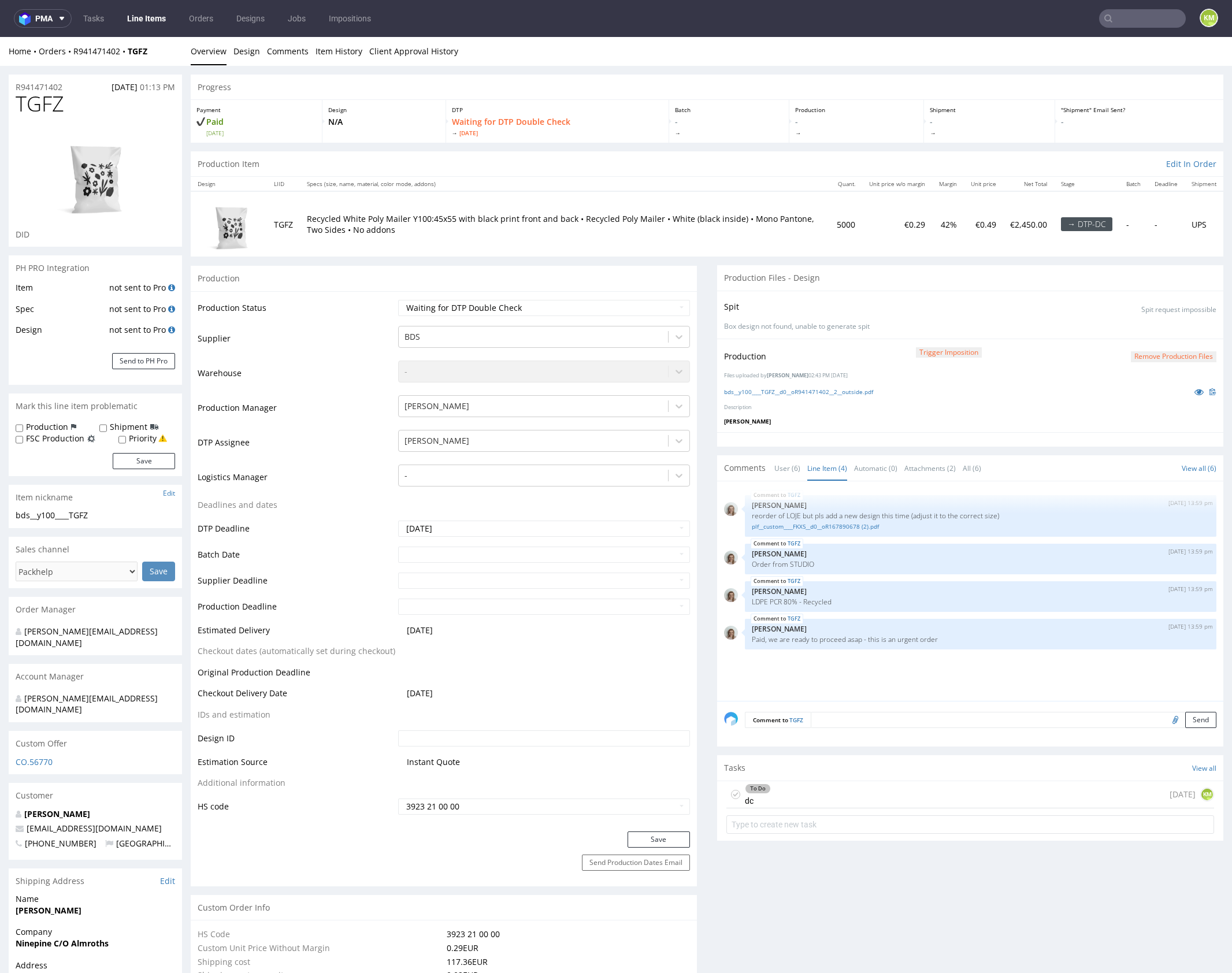
click at [863, 674] on div "TGFZ 11th Sep 25 | 13:59 pm Monika Poźniak reorder of LOJE but pls add a new de…" at bounding box center [974, 595] width 499 height 213
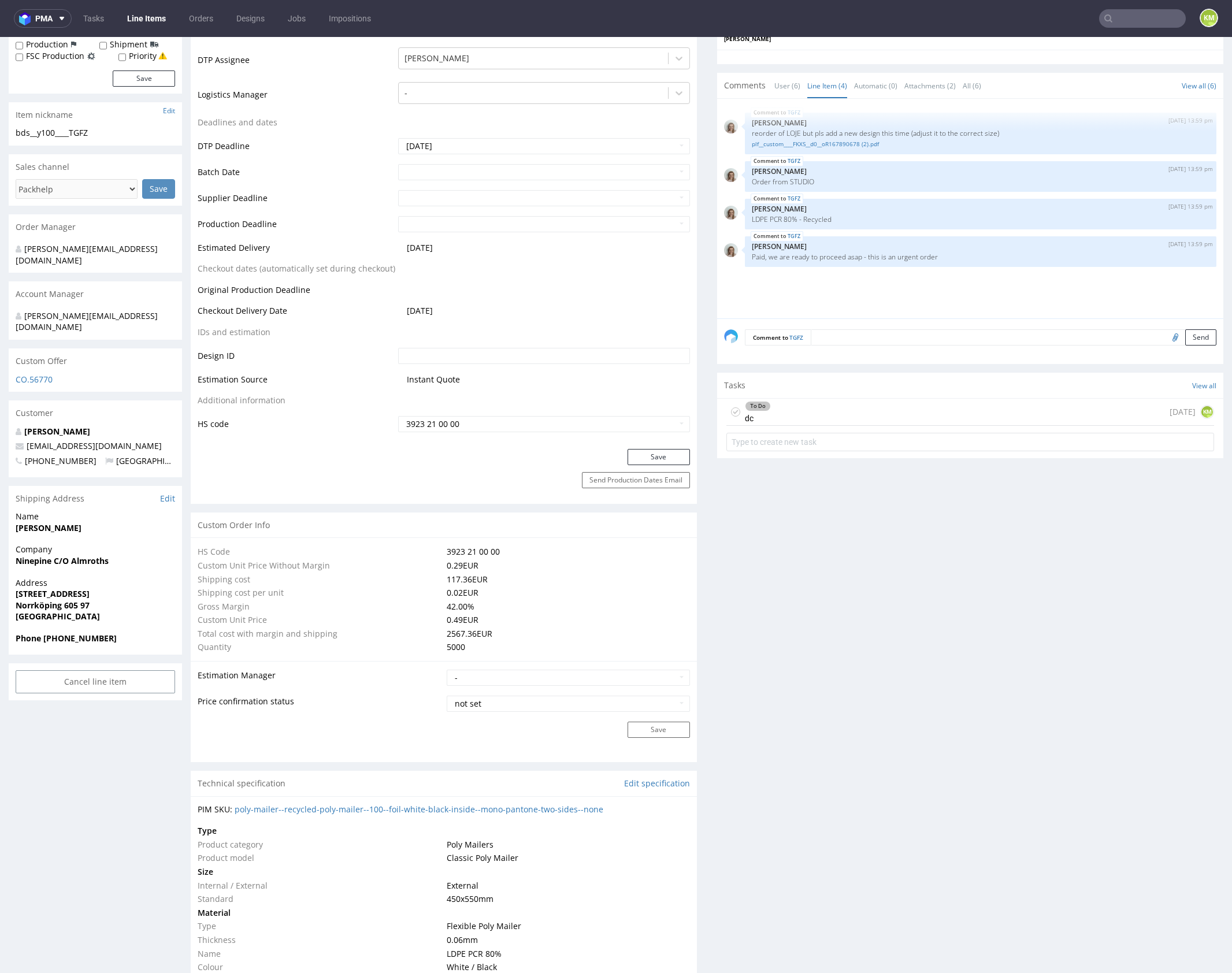
scroll to position [200, 0]
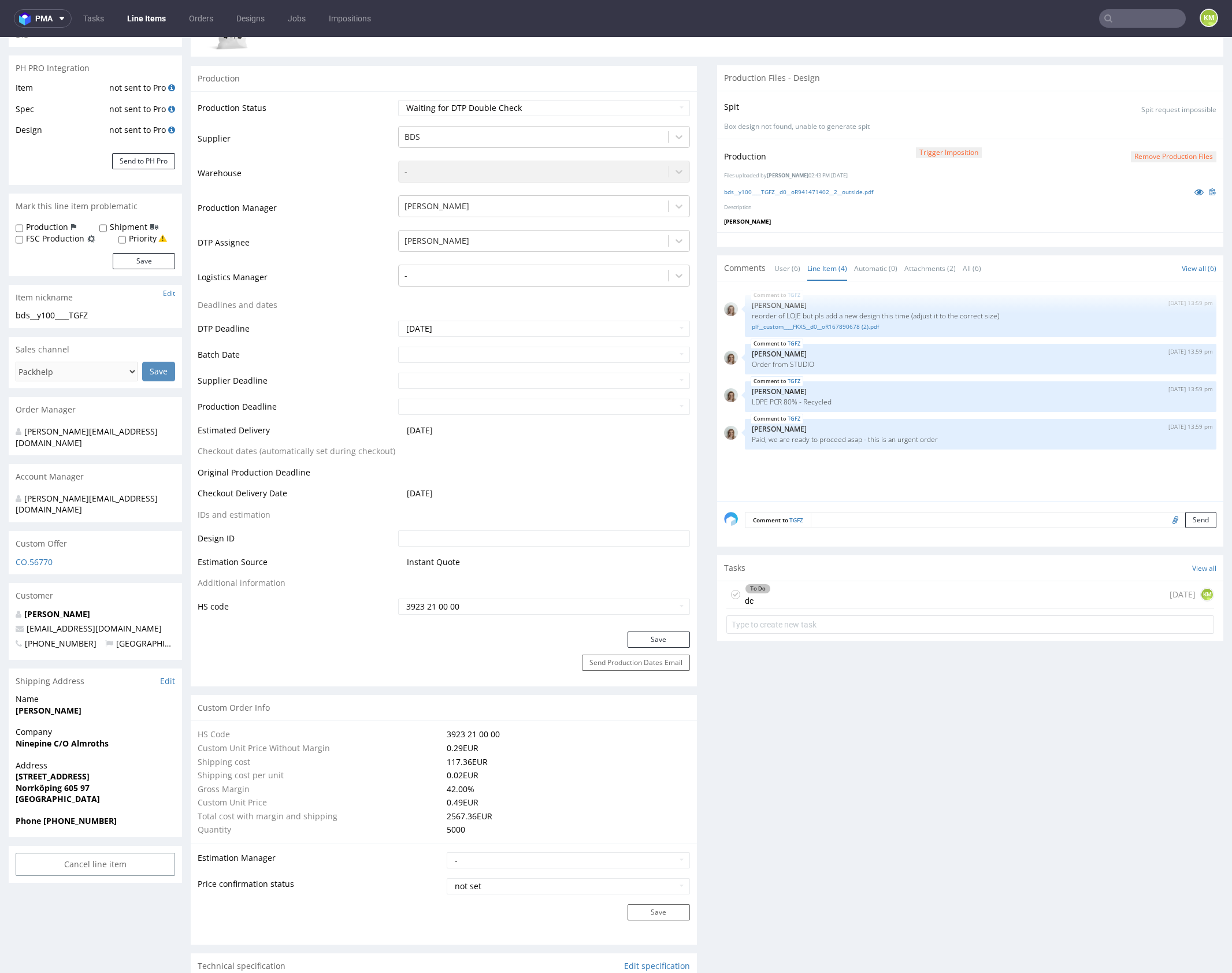
drag, startPoint x: 860, startPoint y: 589, endPoint x: 862, endPoint y: 626, distance: 37.1
click at [860, 589] on div "To Do dc today KM" at bounding box center [970, 595] width 488 height 27
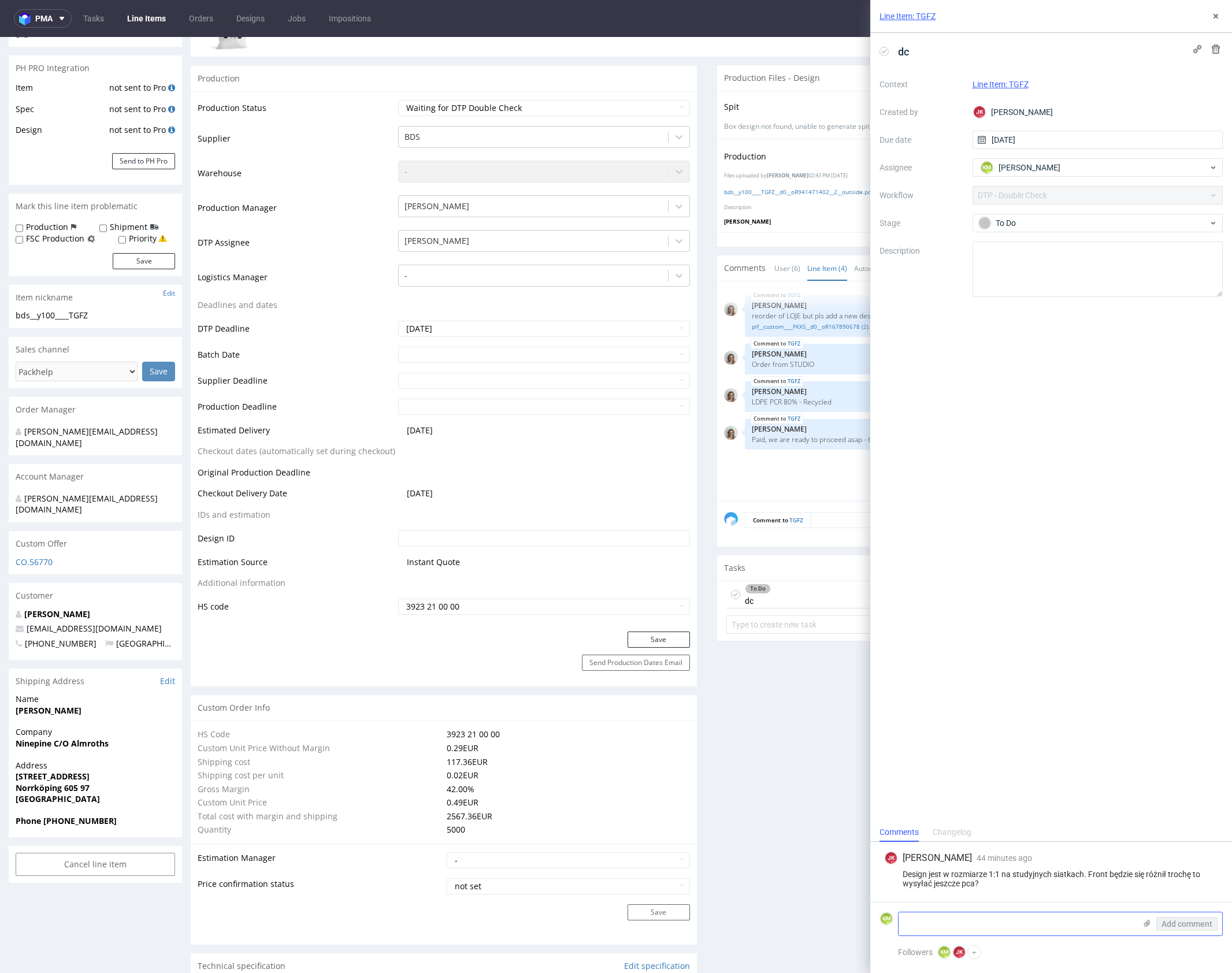
click at [1010, 926] on textarea at bounding box center [1017, 924] width 237 height 23
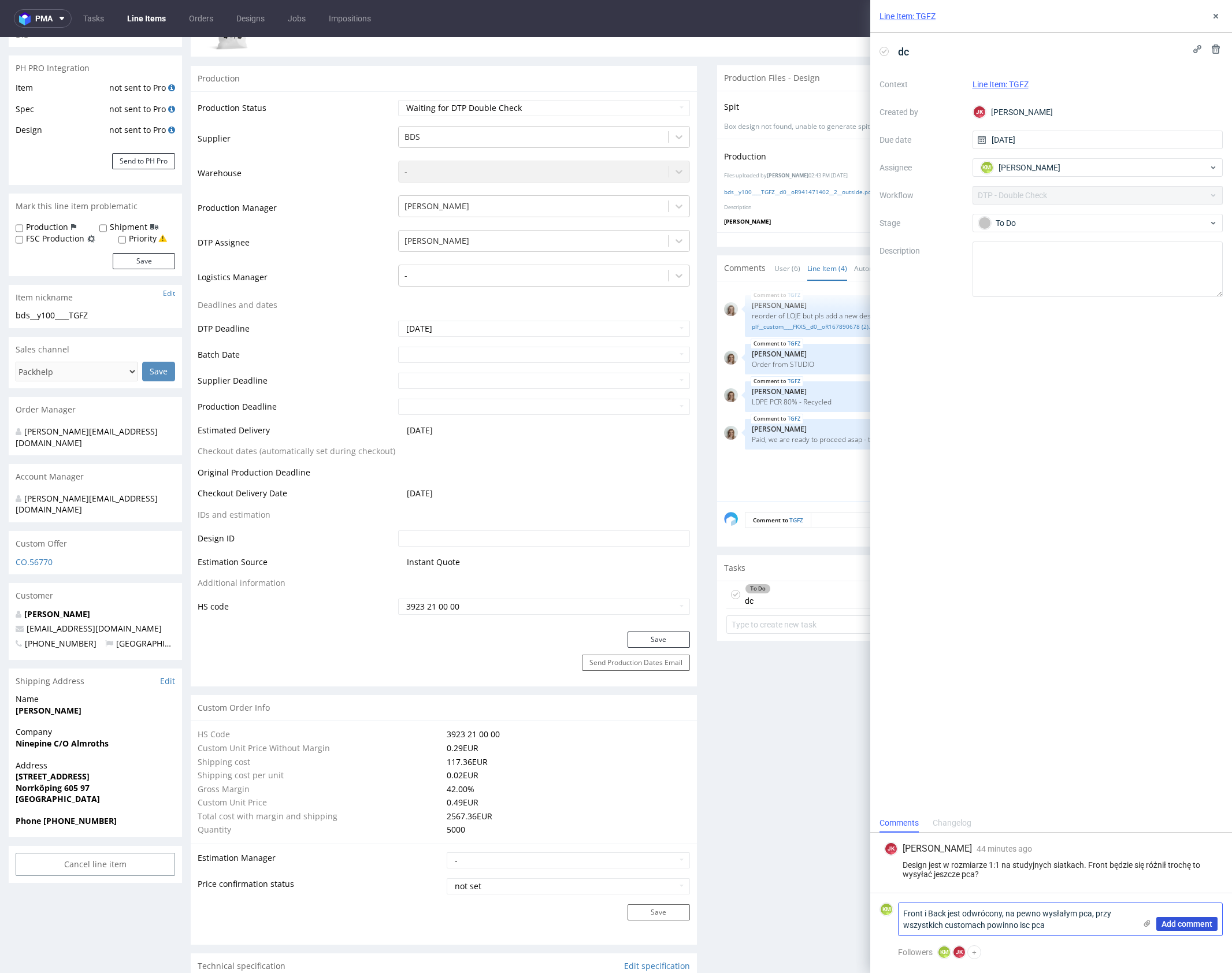
type textarea "Front i Back jest odwrócony, na pewno wysłałym pca, przy wszystkich customach p…"
click at [1185, 926] on span "Add comment" at bounding box center [1188, 924] width 51 height 8
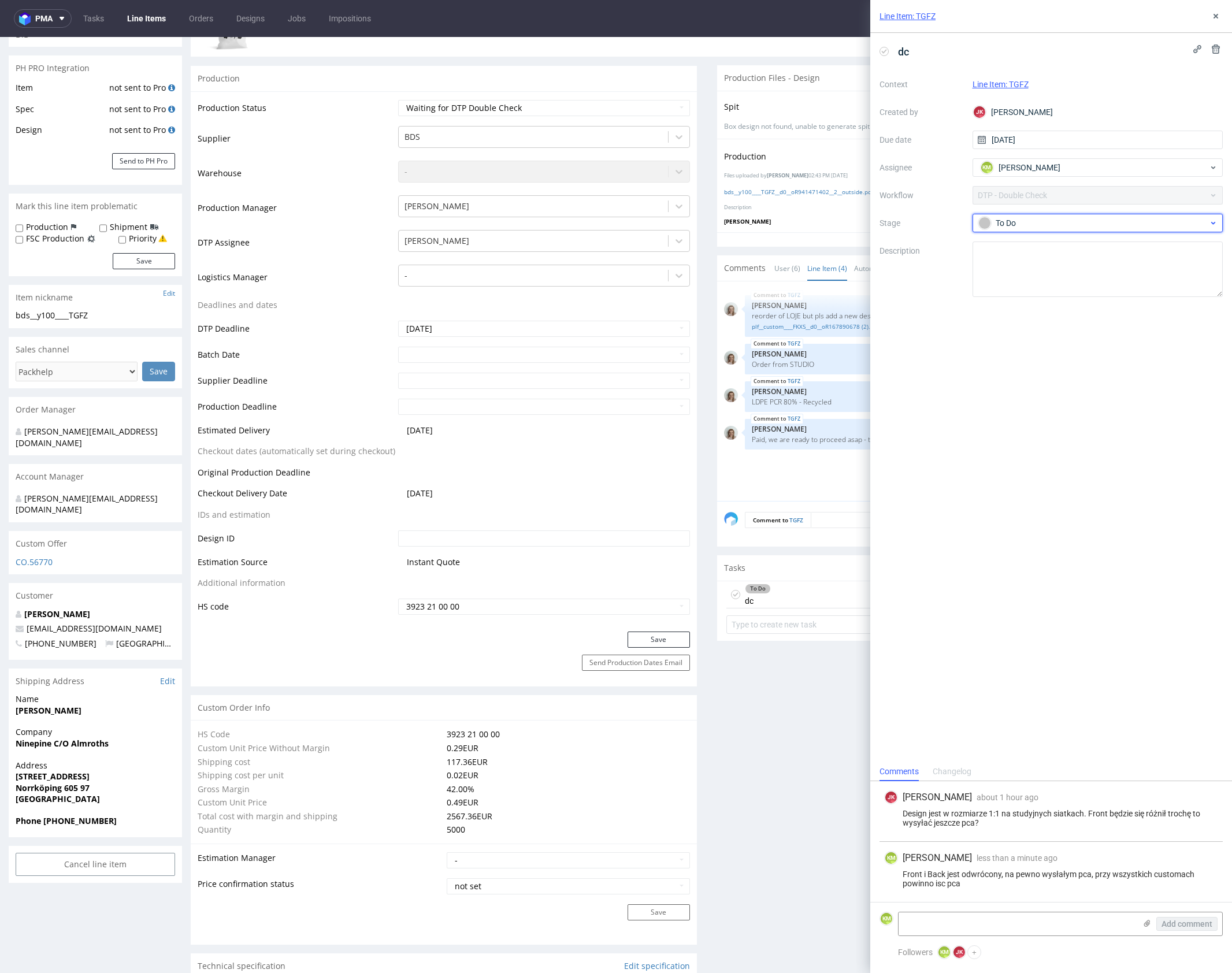
click at [1075, 223] on div "To Do" at bounding box center [1093, 223] width 230 height 12
click at [1067, 293] on div "Needs fixes" at bounding box center [1098, 297] width 231 height 12
click at [1217, 17] on use at bounding box center [1216, 16] width 4 height 4
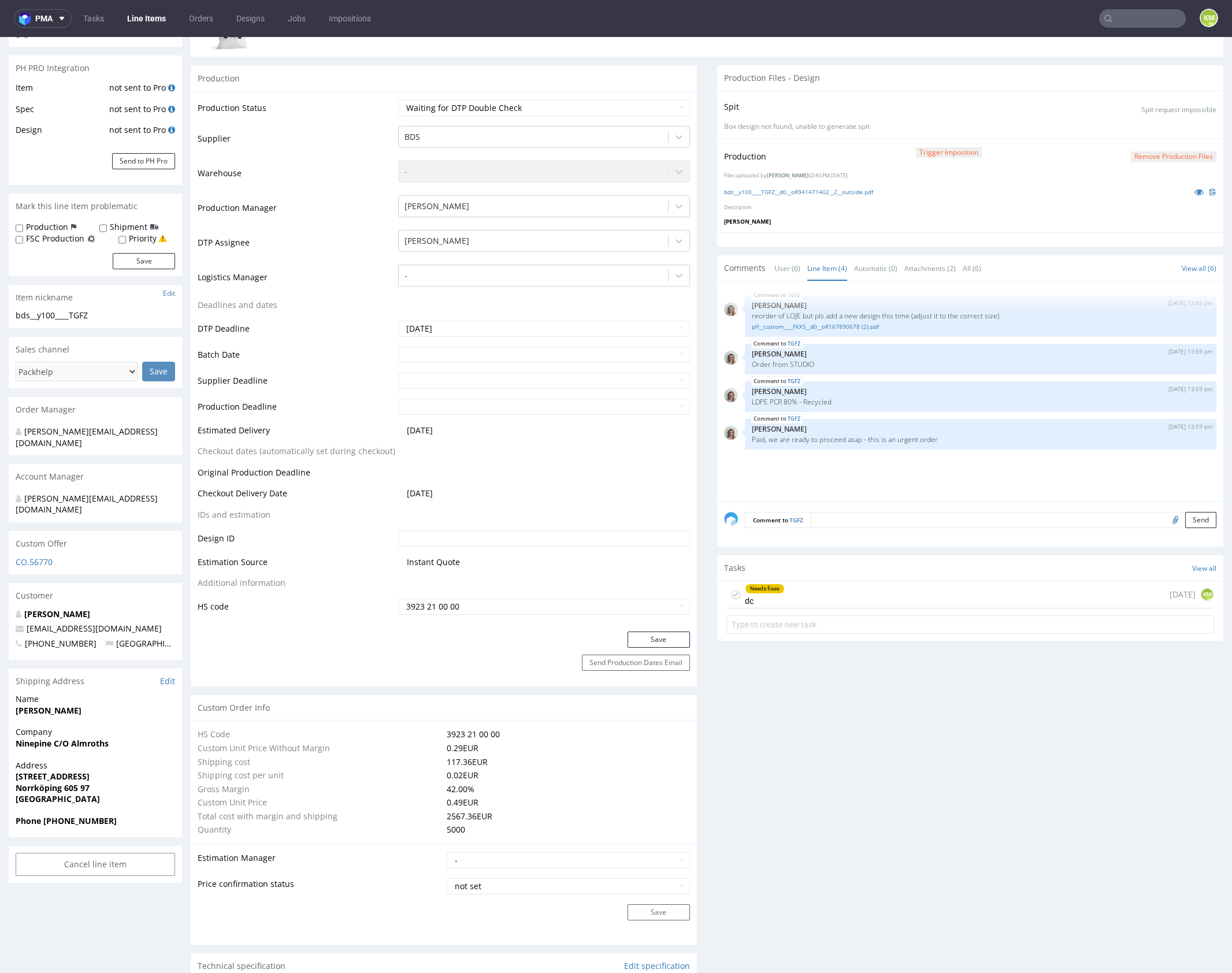
drag, startPoint x: 802, startPoint y: 484, endPoint x: 781, endPoint y: 511, distance: 34.2
click at [802, 484] on div "TGFZ 11th Sep 25 | 13:59 pm Monika Poźniak reorder of LOJE but pls add a new de…" at bounding box center [974, 394] width 499 height 213
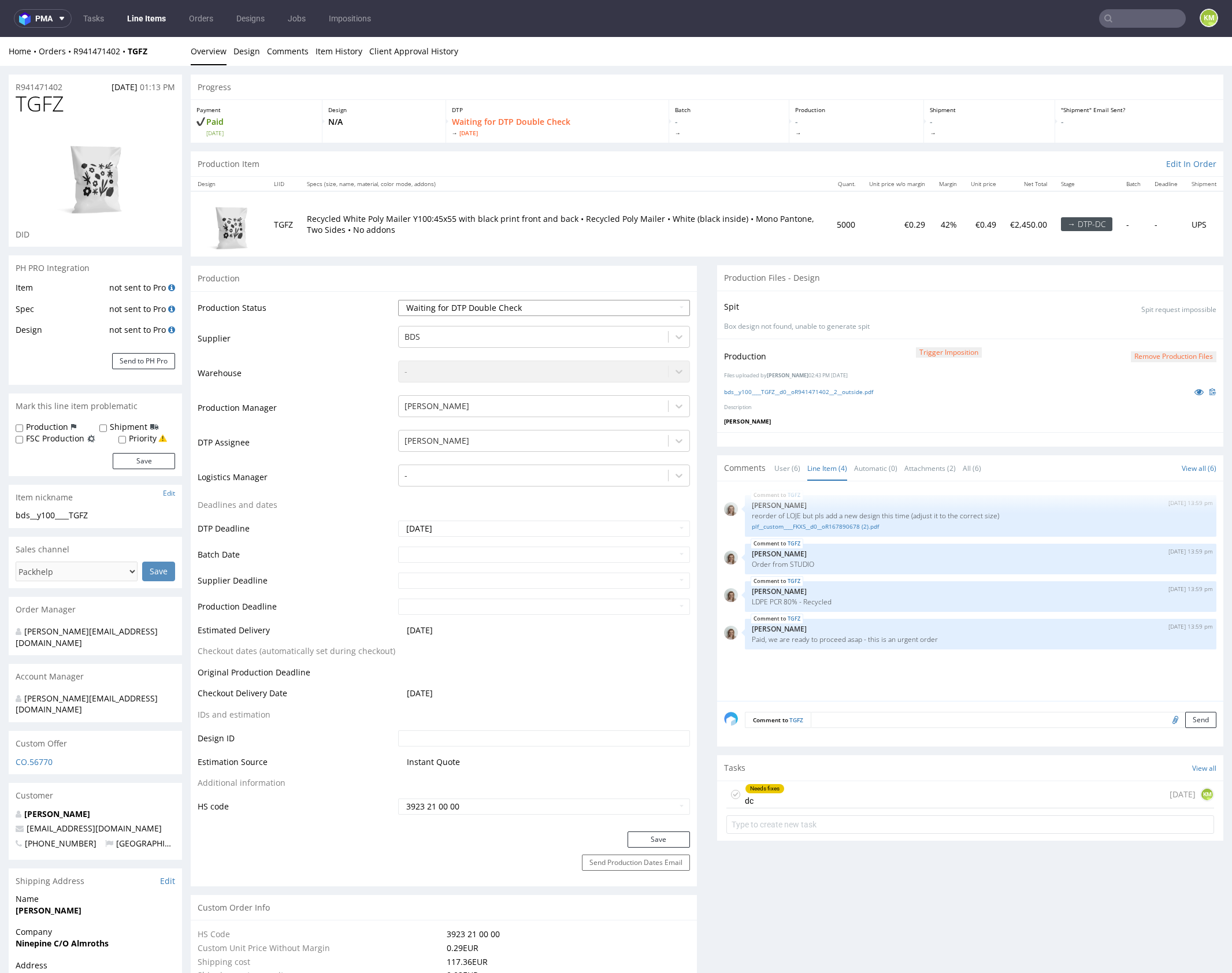
click at [590, 308] on select "Waiting for Artwork Waiting for Diecut Waiting for Mockup Waiting for DTP Waiti…" at bounding box center [544, 308] width 292 height 16
select select "dtp_dc_done"
click at [399, 300] on select "Waiting for Artwork Waiting for Diecut Waiting for Mockup Waiting for DTP Waiti…" at bounding box center [544, 308] width 292 height 16
click at [665, 838] on button "Save" at bounding box center [658, 840] width 63 height 16
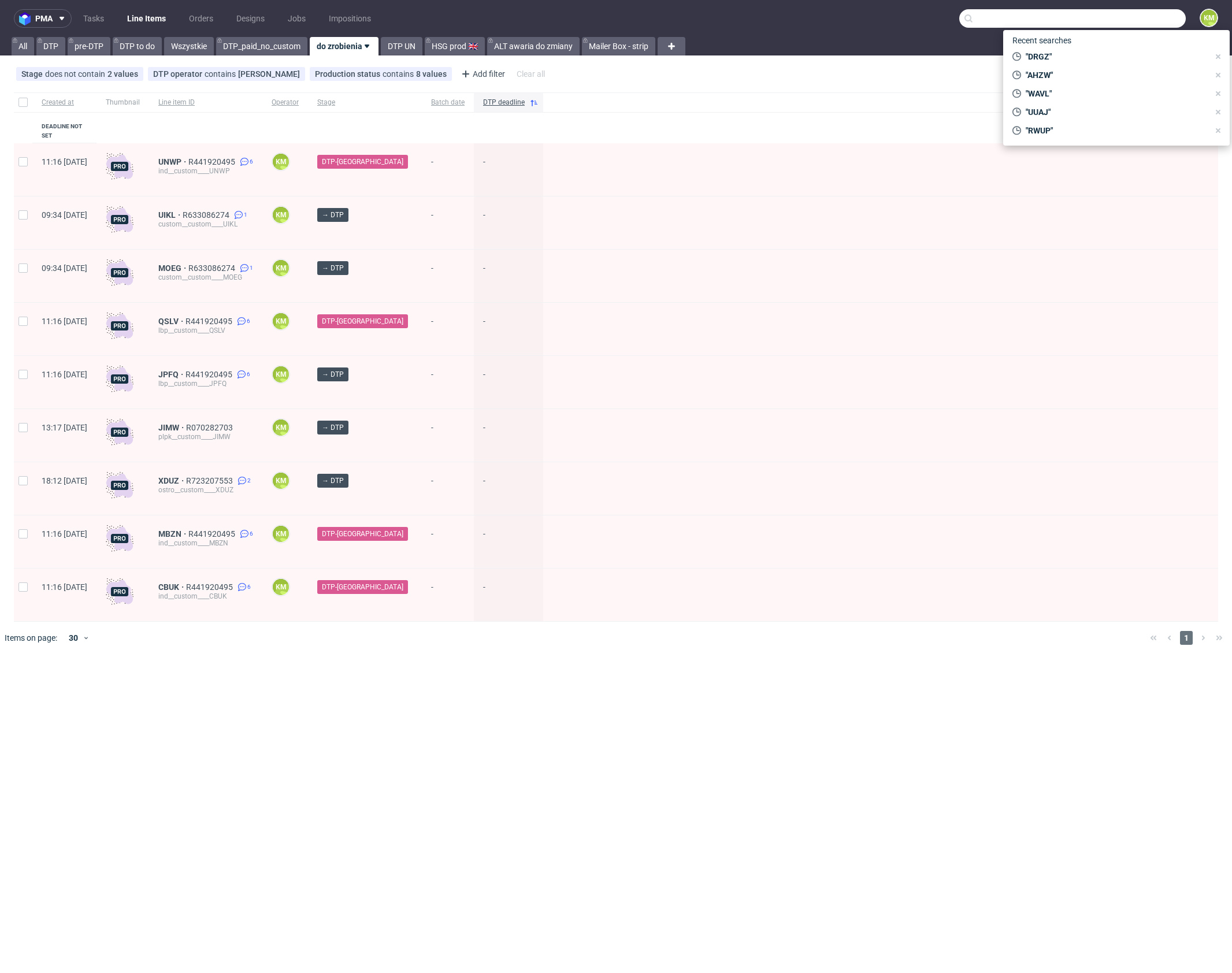
click at [1133, 23] on input "text" at bounding box center [1073, 18] width 226 height 19
paste input "LOJE"
type input "LOJE"
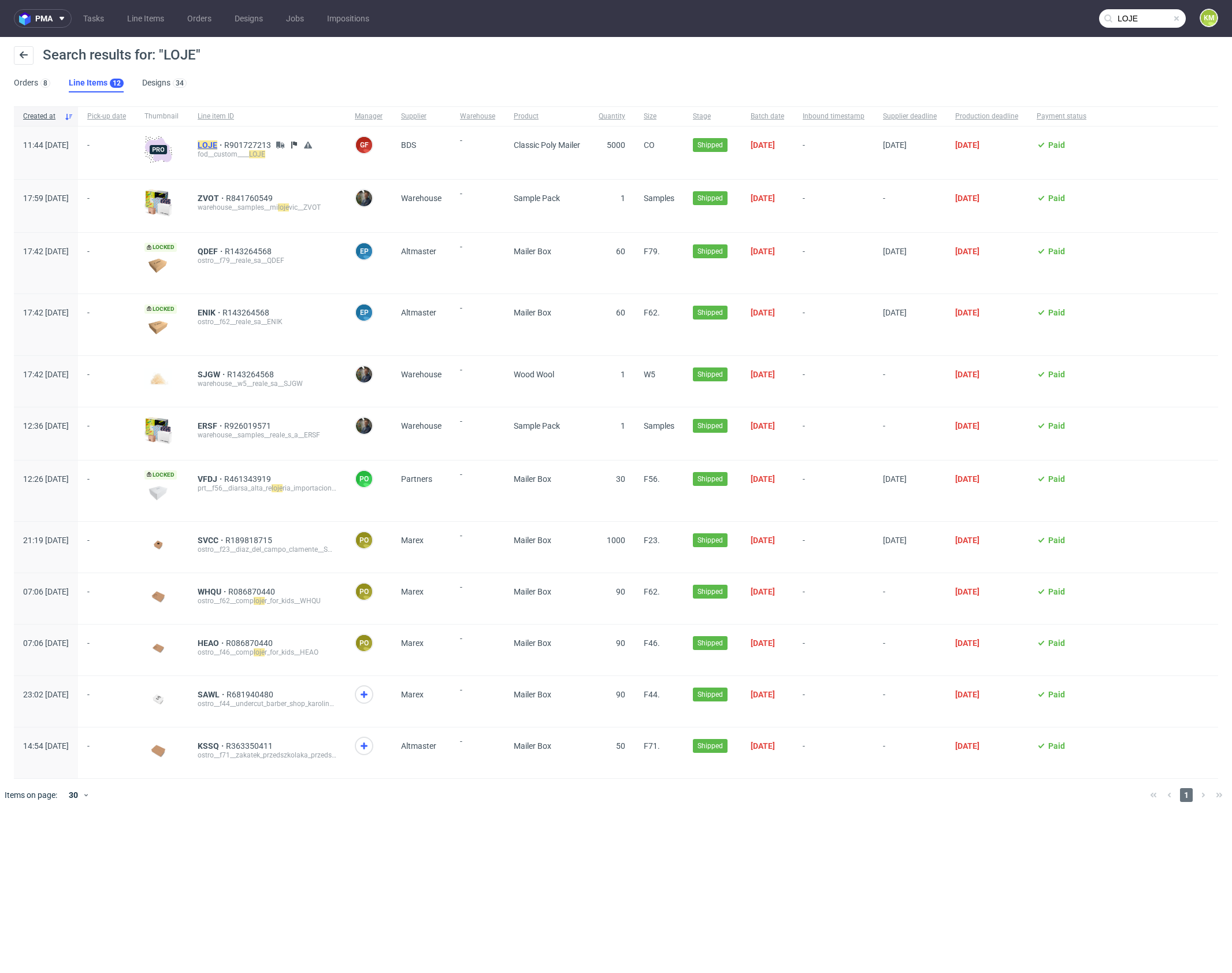
click at [217, 143] on mark "LOJE" at bounding box center [208, 145] width 19 height 9
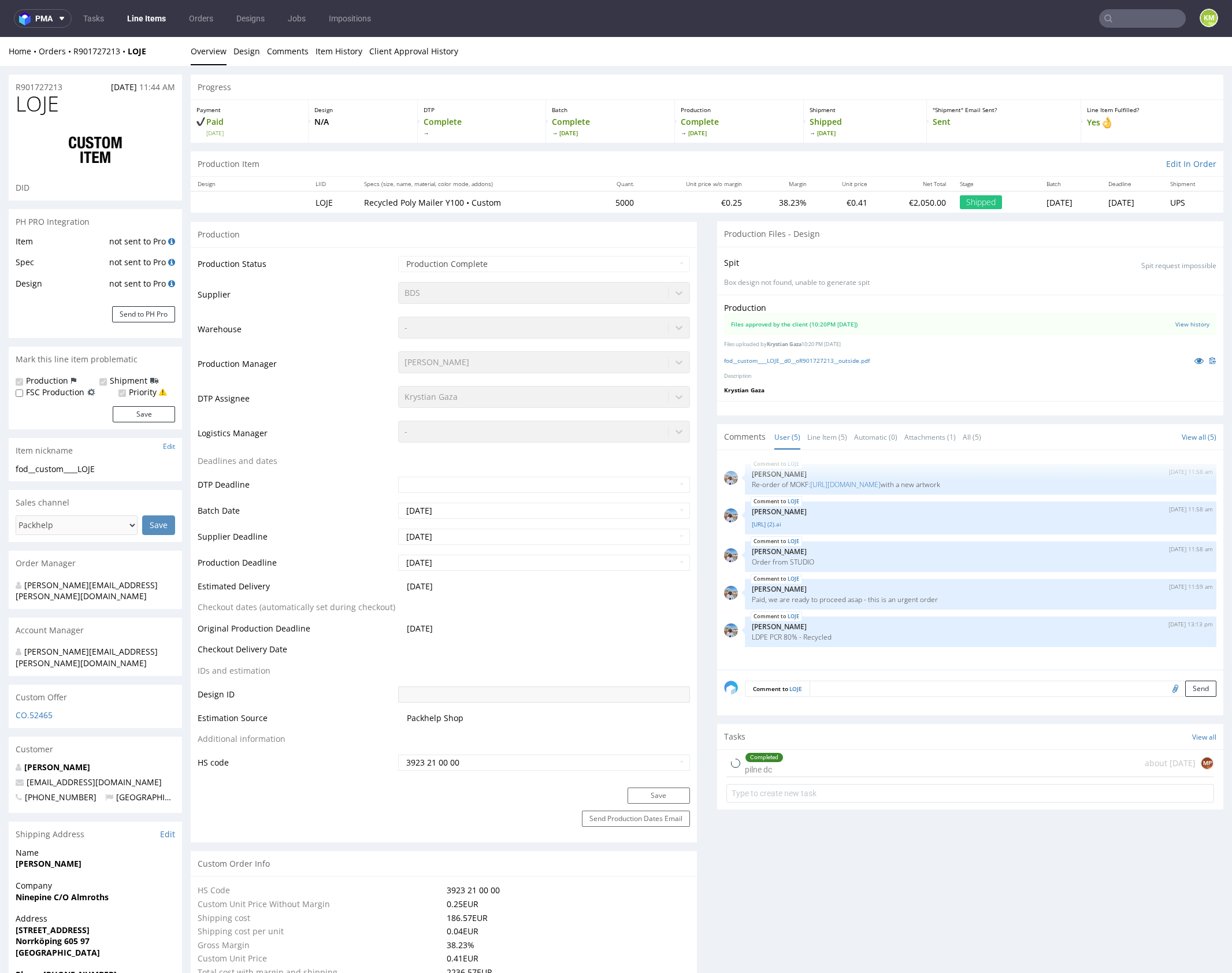
select select "in_progress"
click at [820, 438] on link "Line Item (5)" at bounding box center [827, 437] width 40 height 25
click at [1195, 361] on icon at bounding box center [1199, 361] width 9 height 8
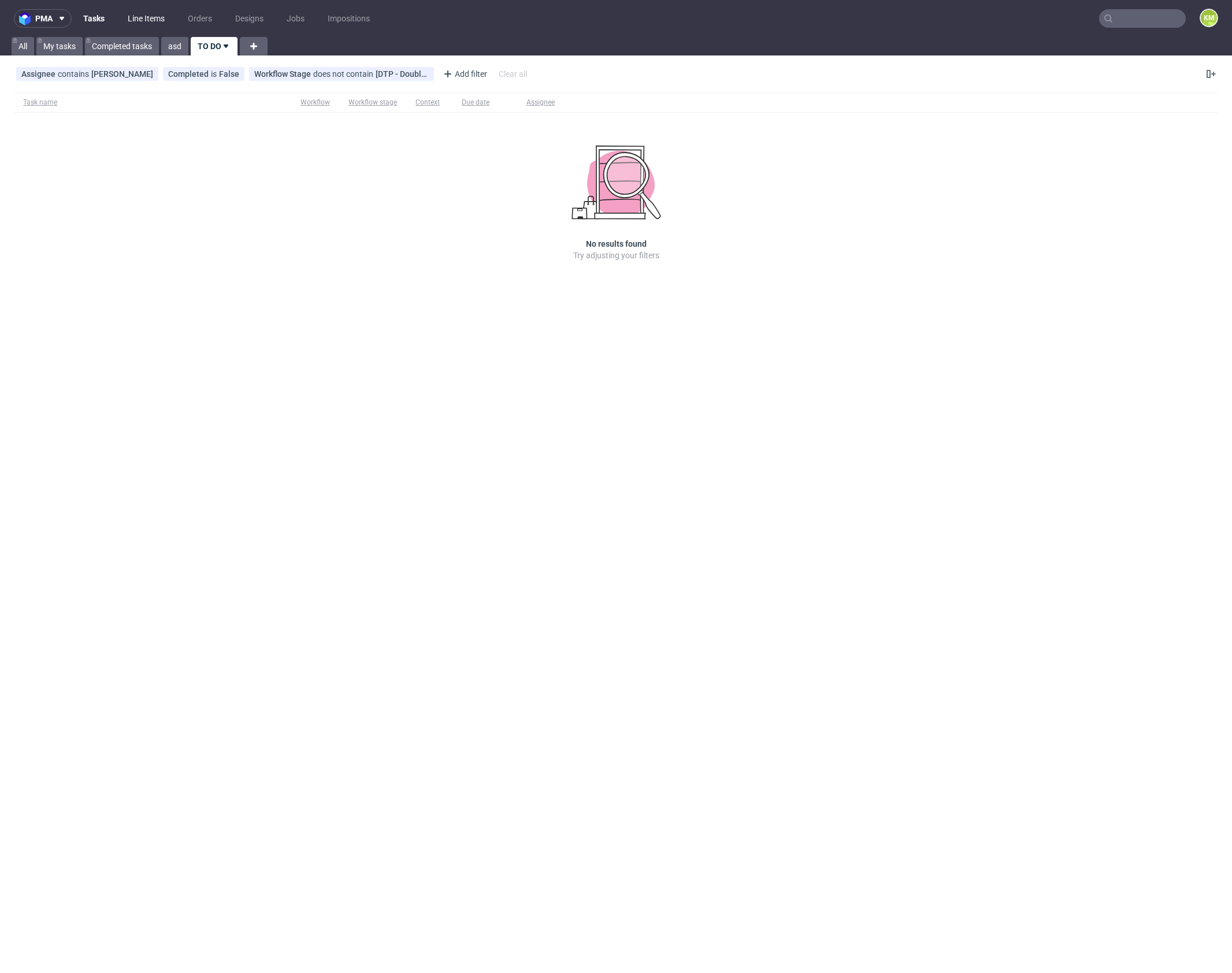
click at [148, 19] on link "Line Items" at bounding box center [147, 18] width 51 height 19
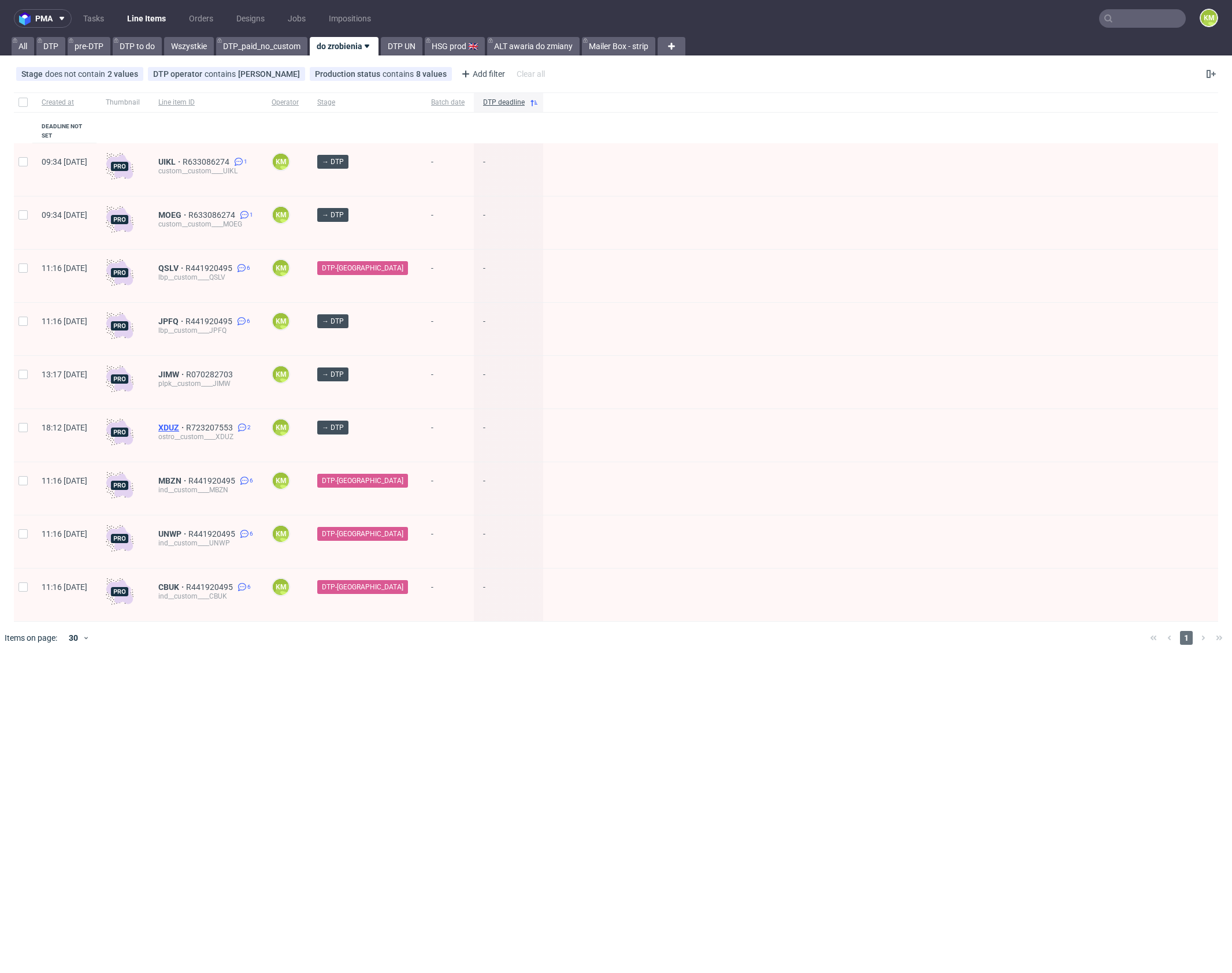
drag, startPoint x: 202, startPoint y: 417, endPoint x: 324, endPoint y: 260, distance: 198.8
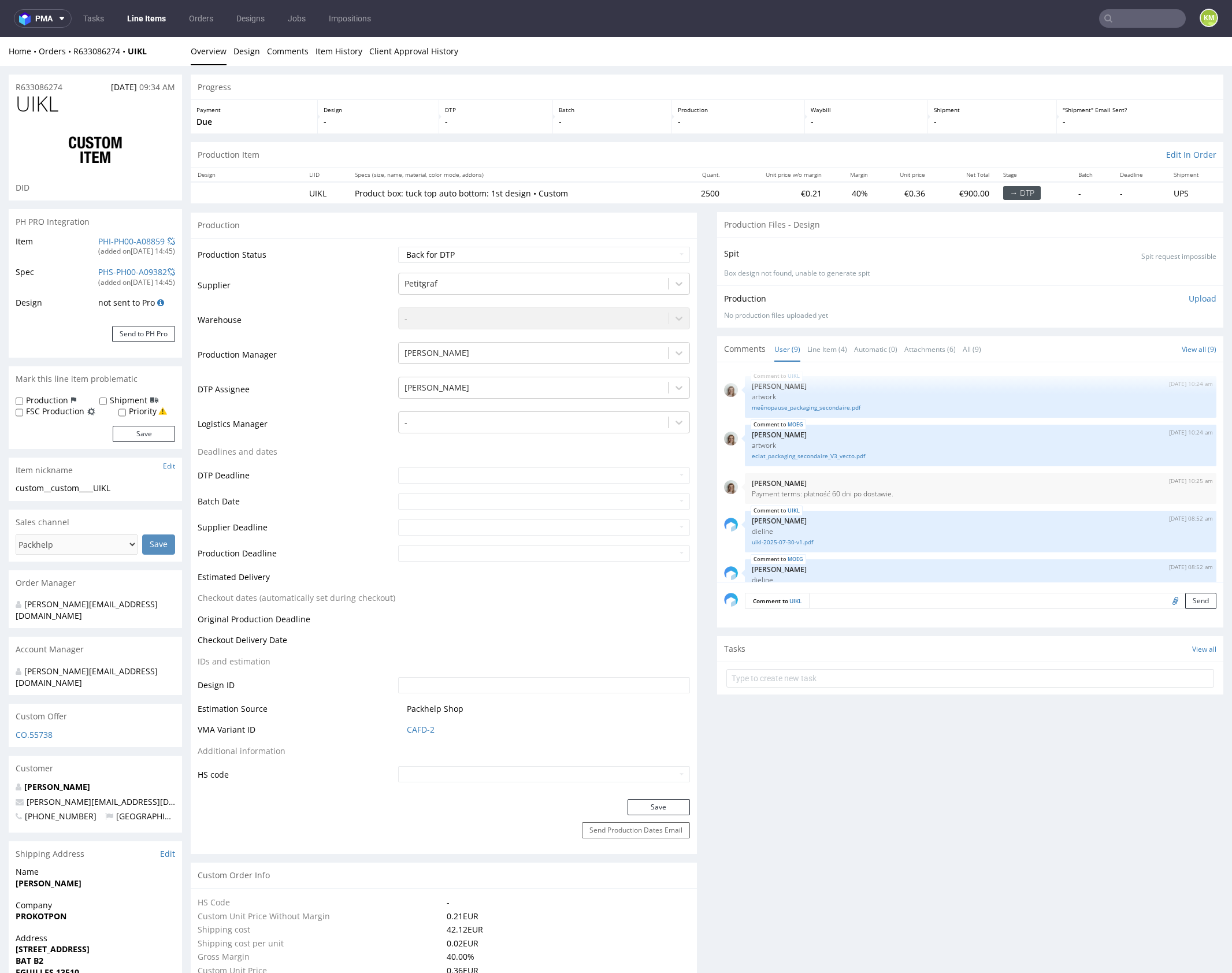
scroll to position [285, 0]
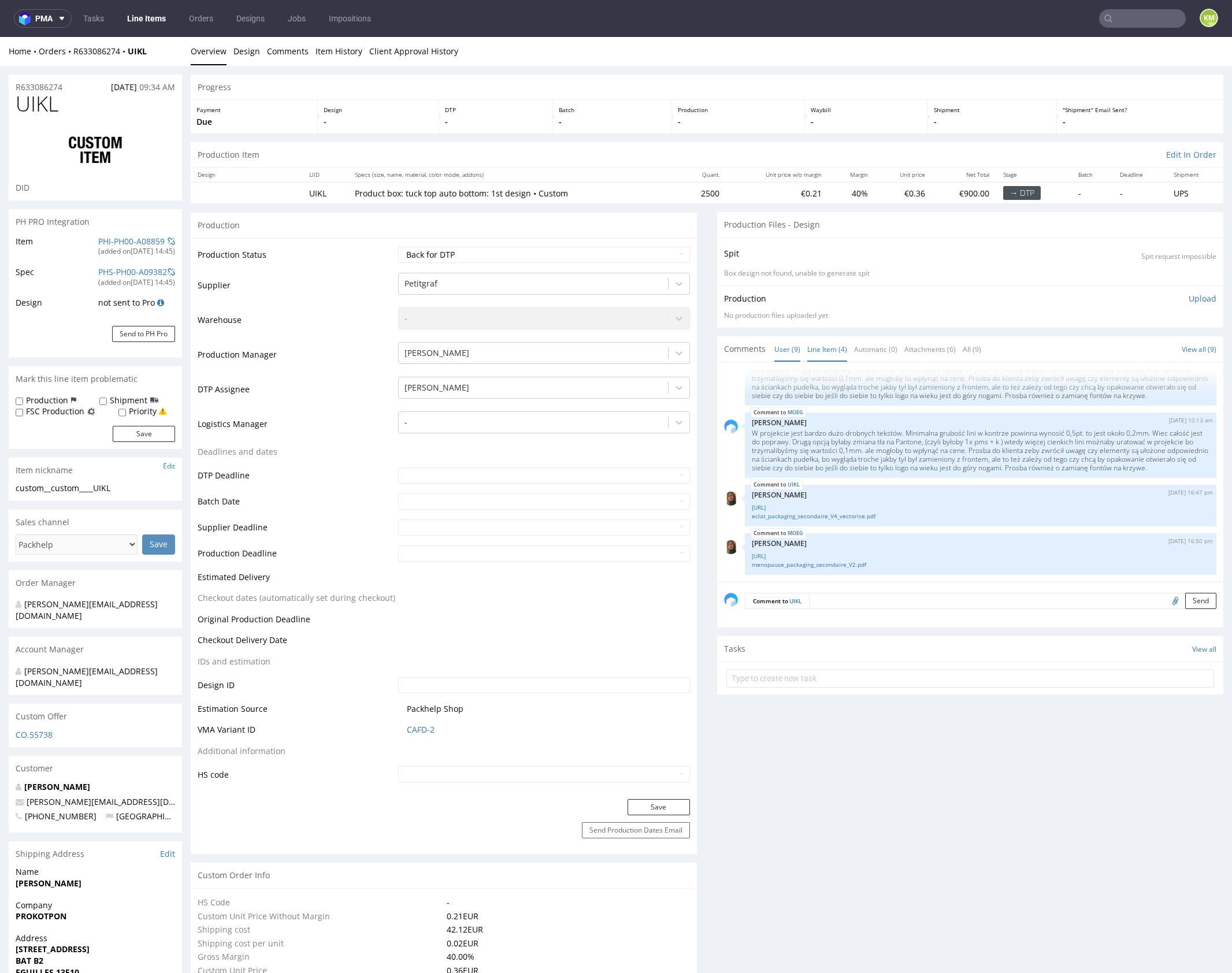
click at [828, 346] on link "Line Item (4)" at bounding box center [827, 349] width 40 height 25
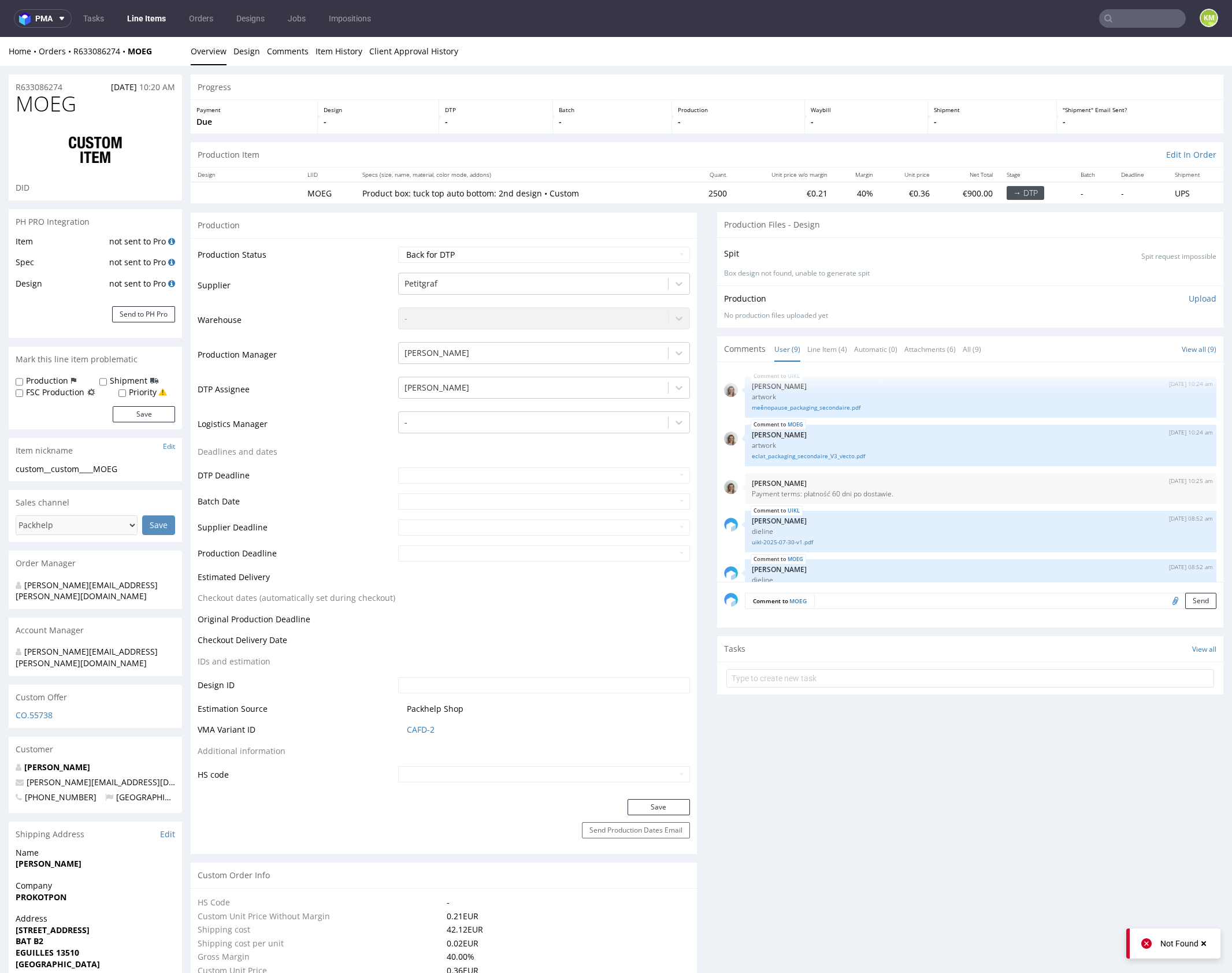
scroll to position [285, 0]
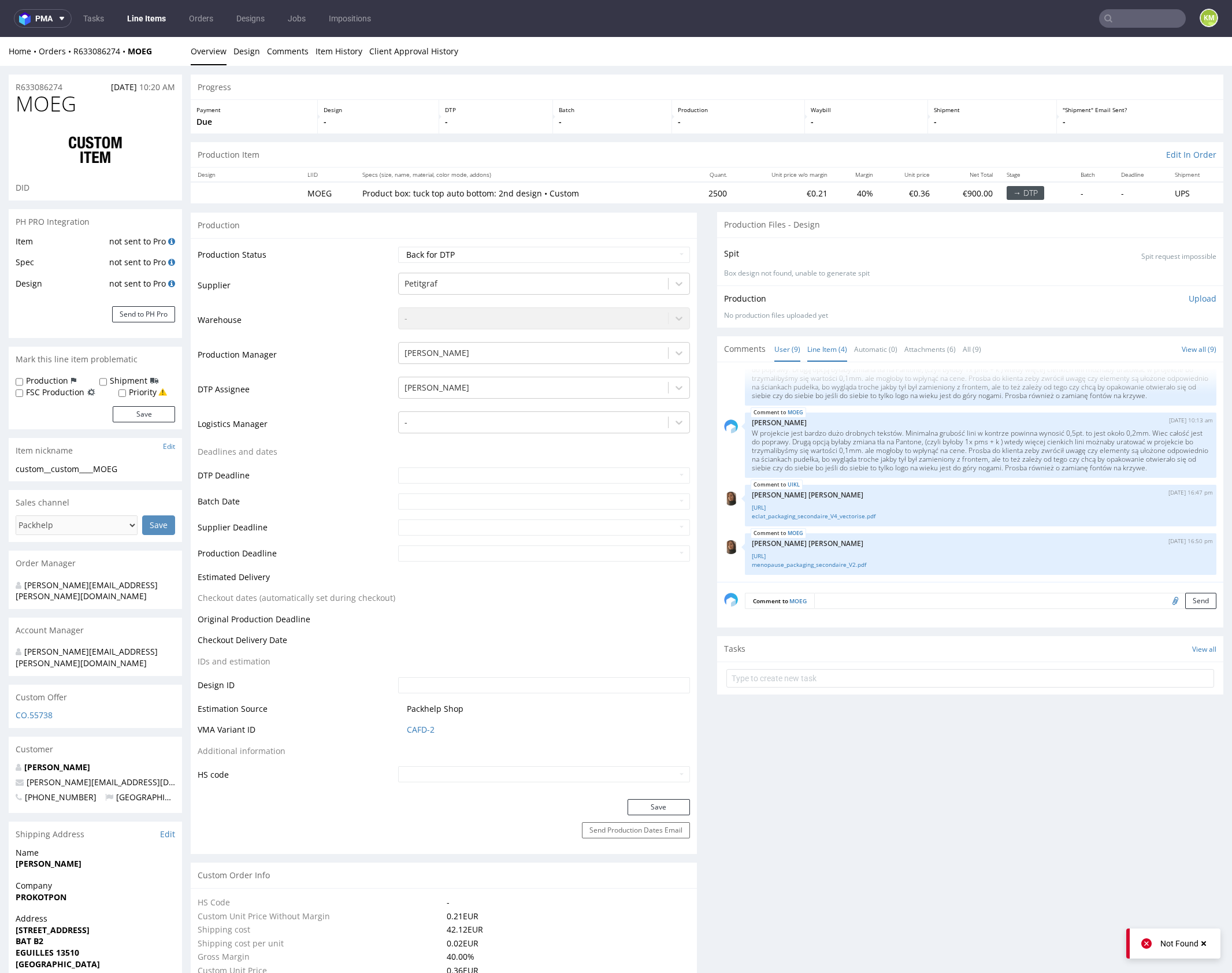
click at [815, 348] on link "Line Item (4)" at bounding box center [827, 349] width 40 height 25
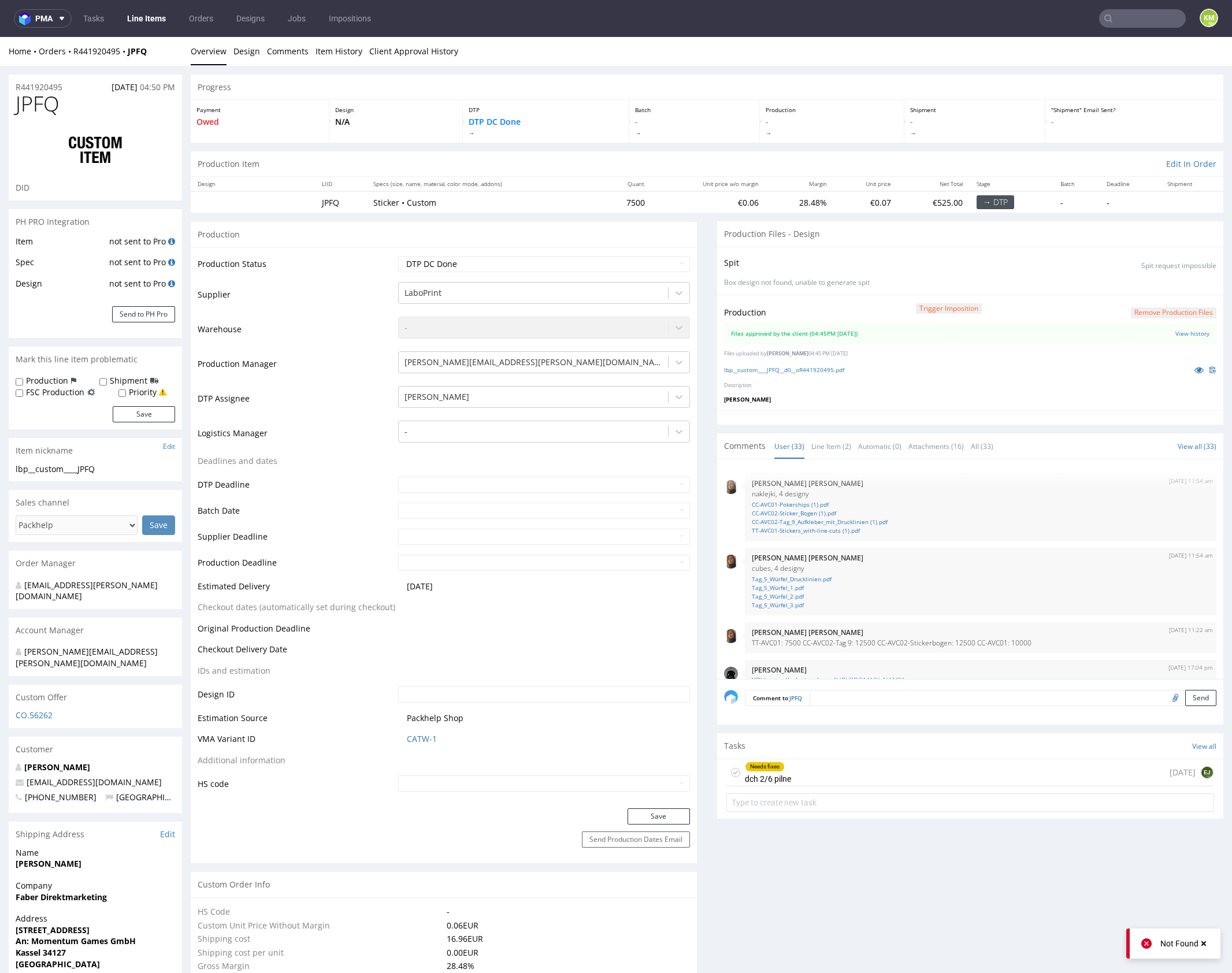
scroll to position [1383, 0]
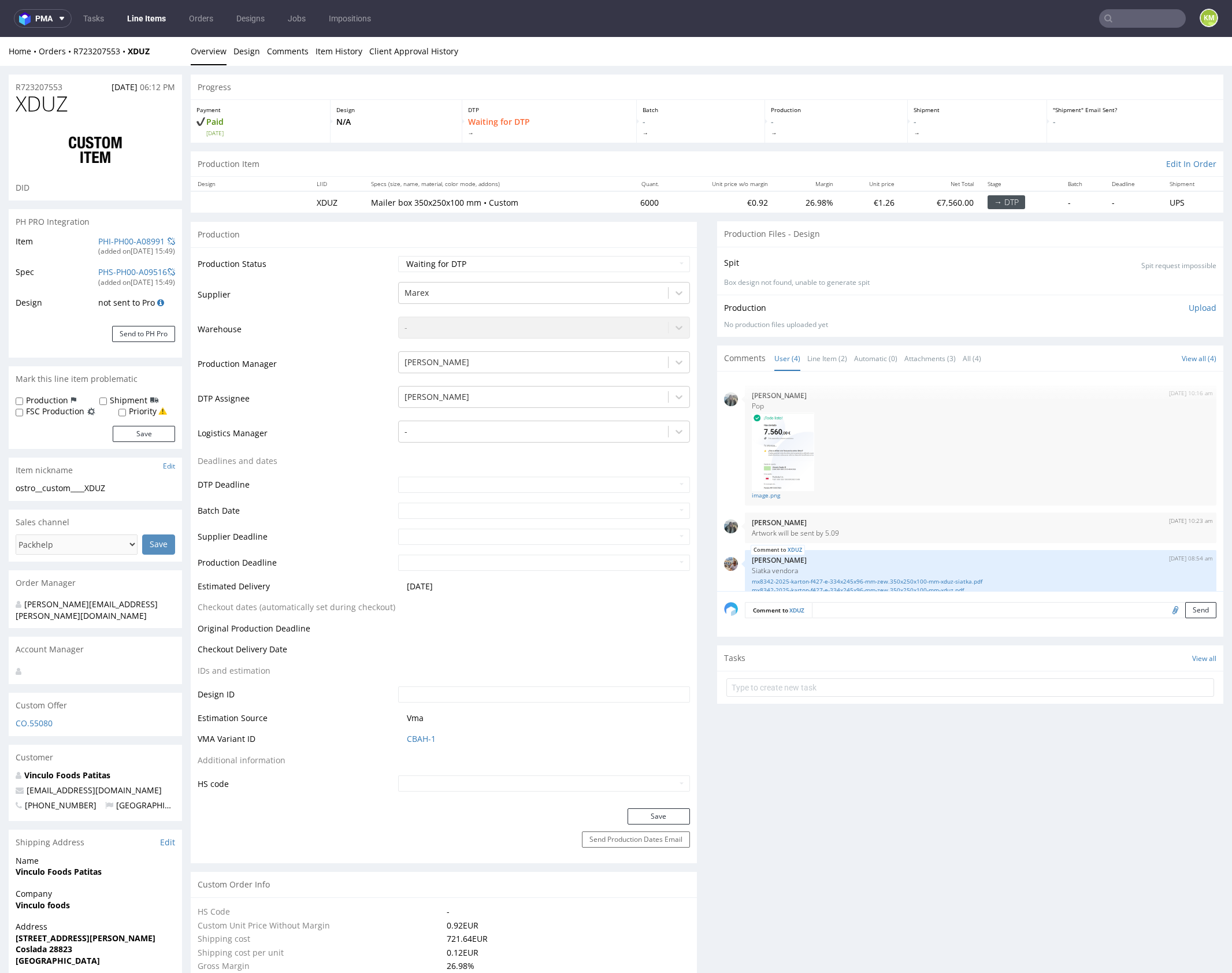
scroll to position [65, 0]
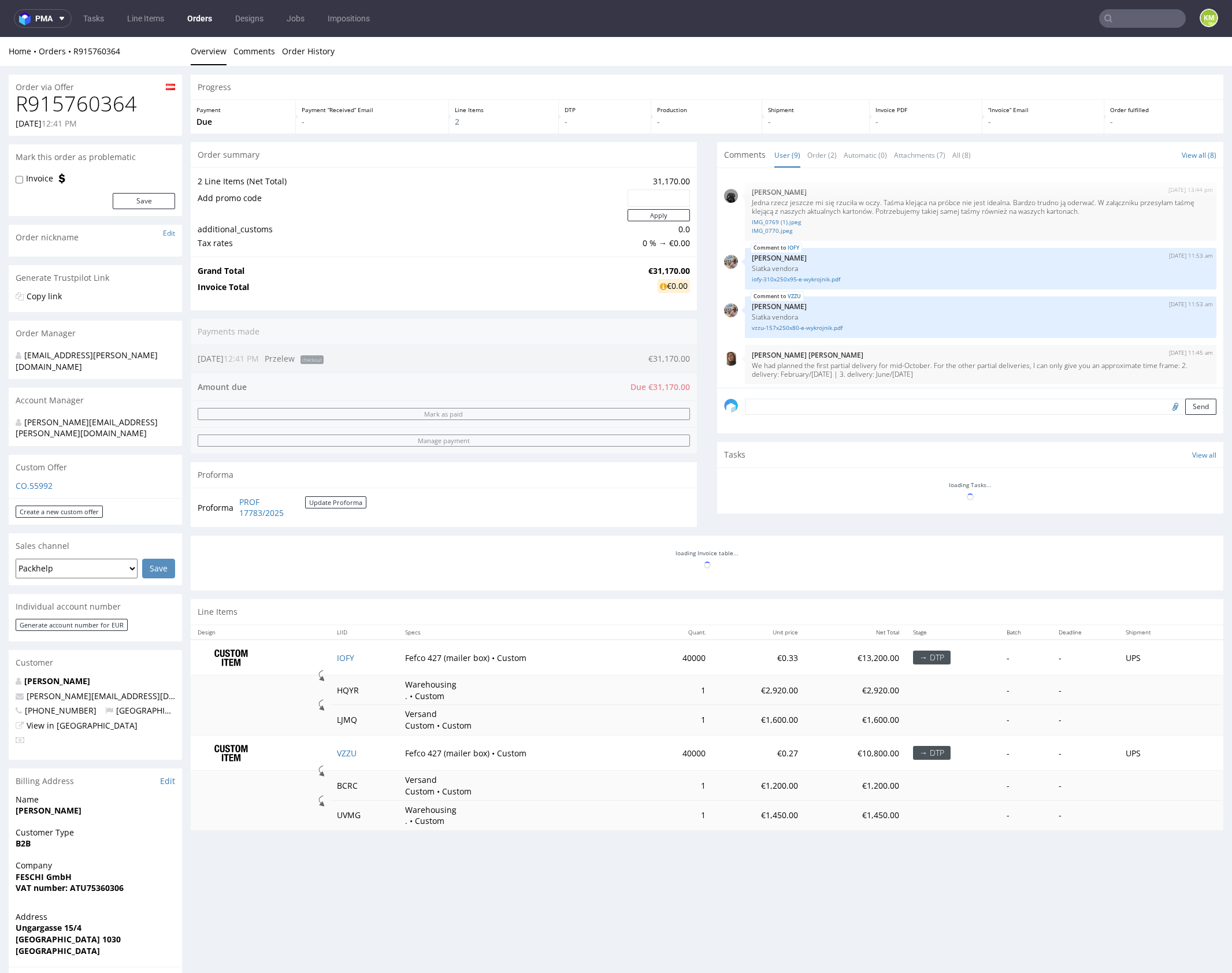
scroll to position [245, 0]
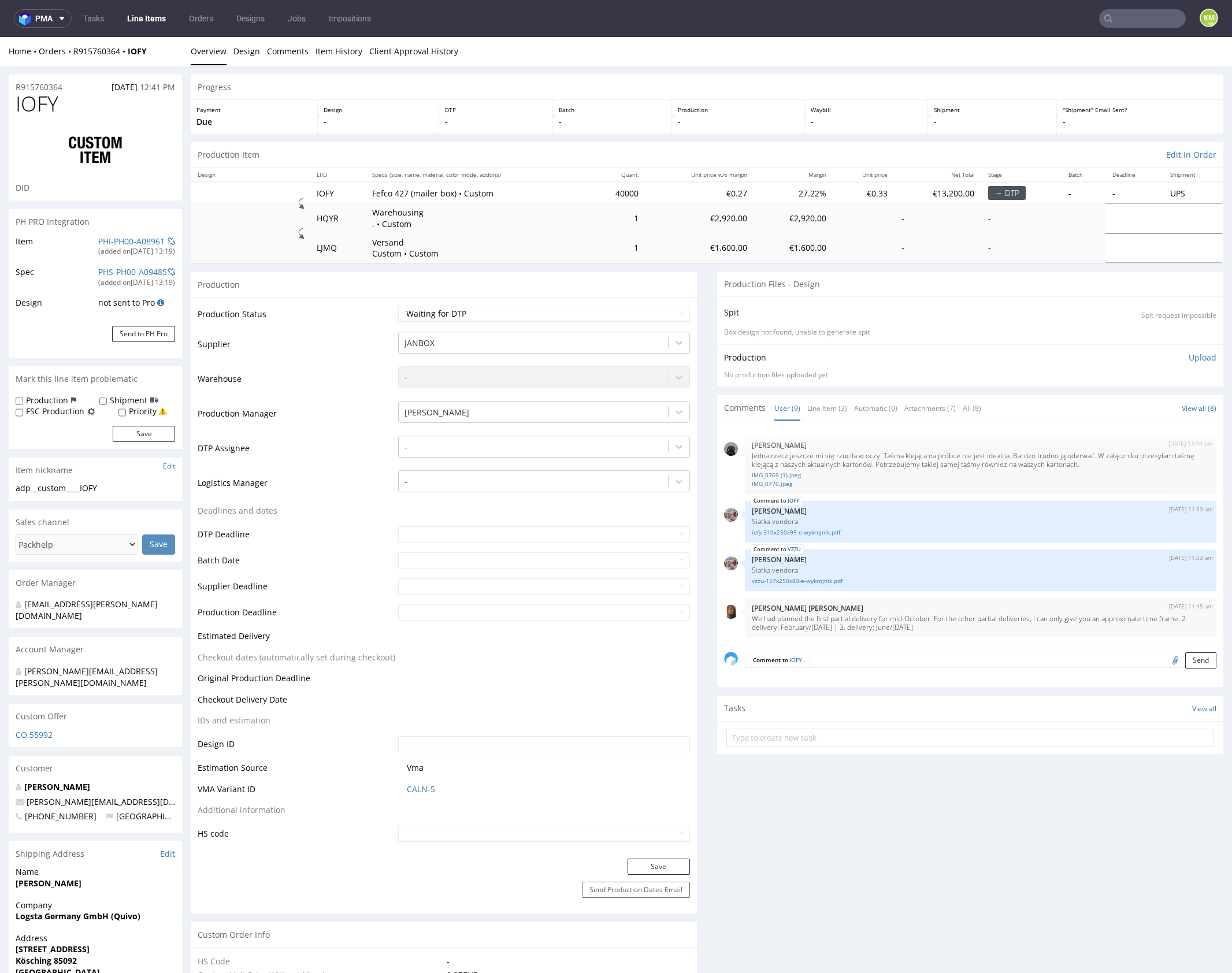
scroll to position [245, 0]
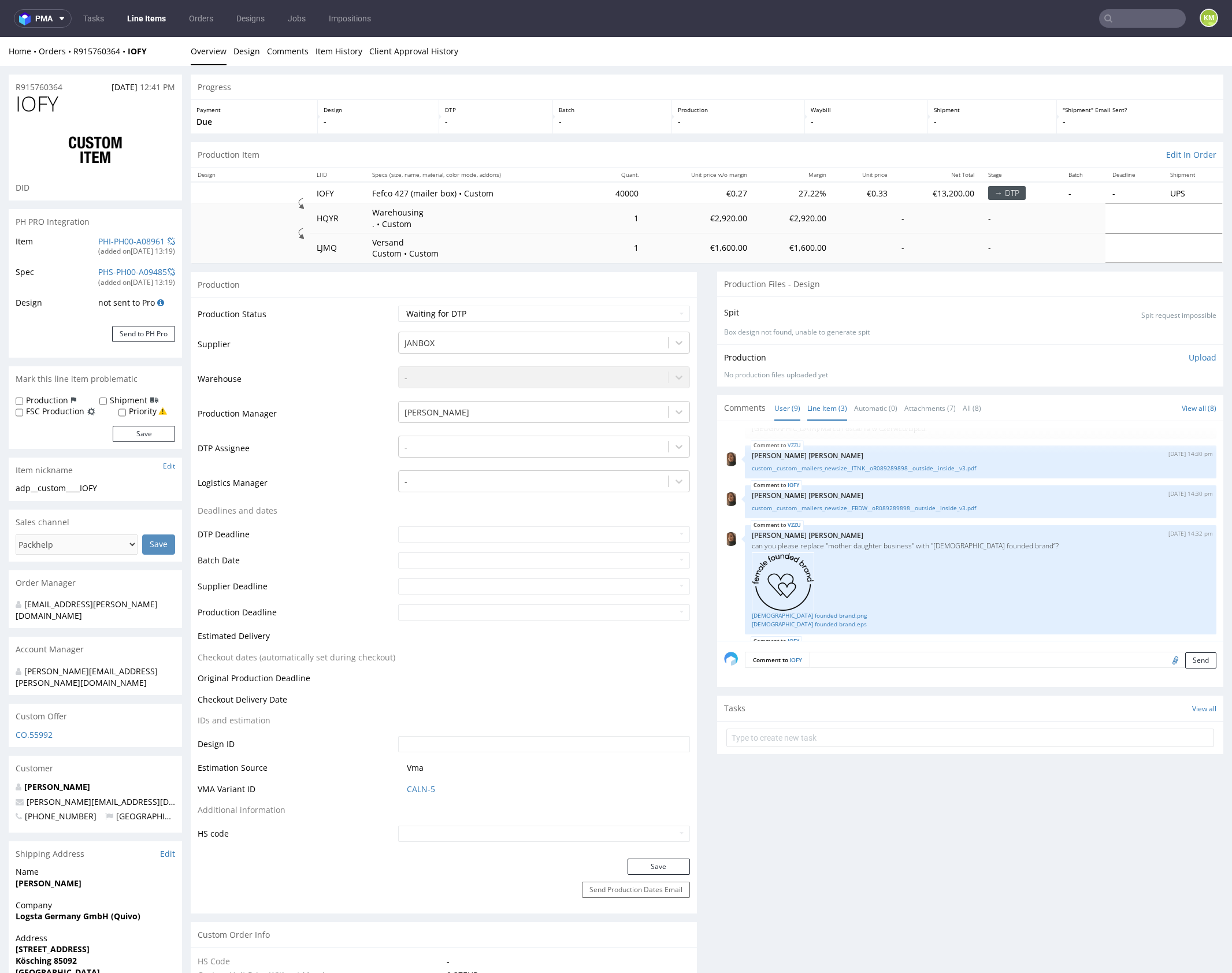
click at [826, 414] on link "Line Item (3)" at bounding box center [827, 408] width 40 height 25
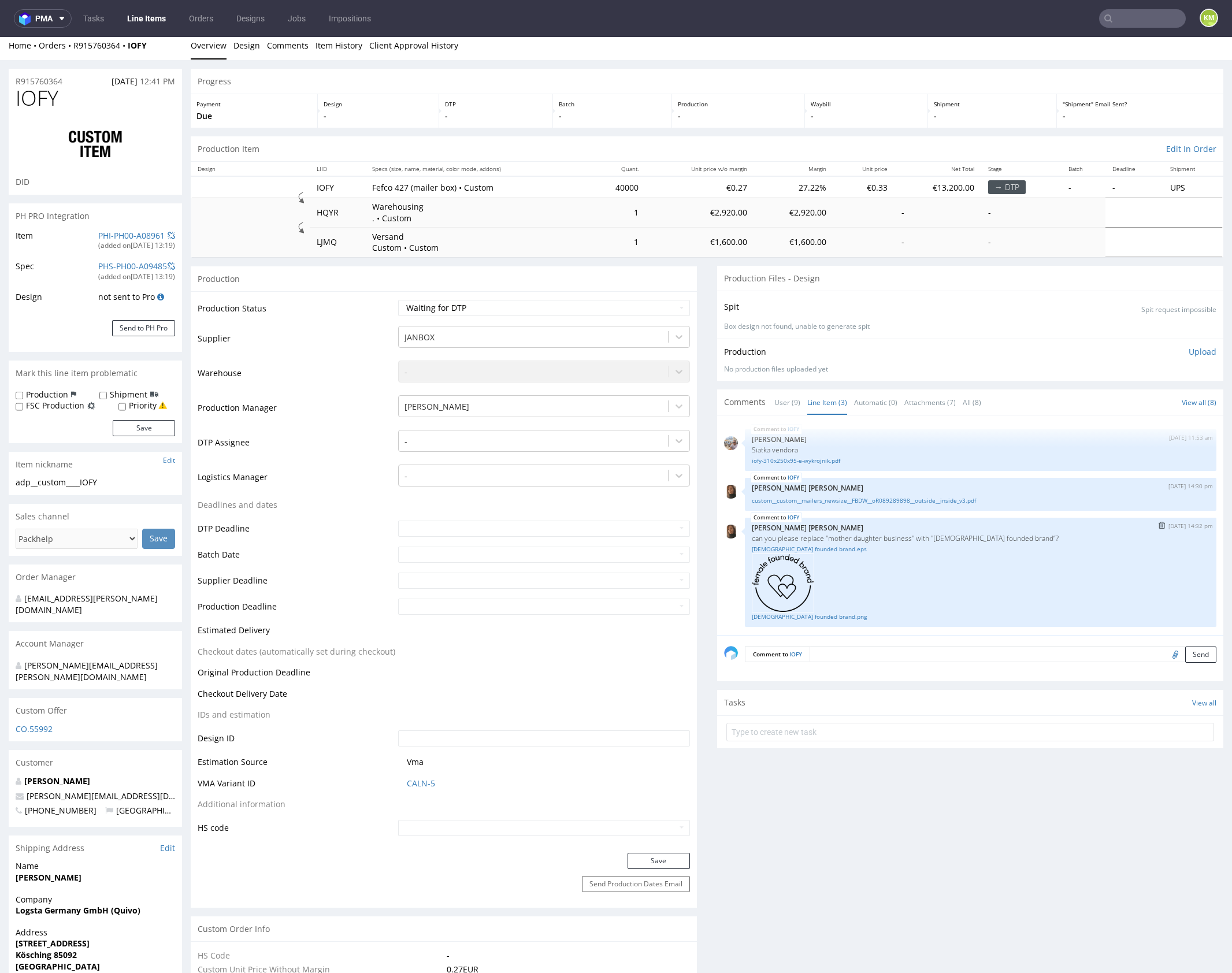
scroll to position [6, 0]
click at [888, 501] on link "custom__custom__mailers_newsize__FBDW__oR089289898__outside__inside_v3.pdf" at bounding box center [981, 501] width 458 height 9
click at [517, 442] on div at bounding box center [534, 442] width 258 height 14
type input "mark"
drag, startPoint x: 502, startPoint y: 462, endPoint x: 584, endPoint y: 564, distance: 130.9
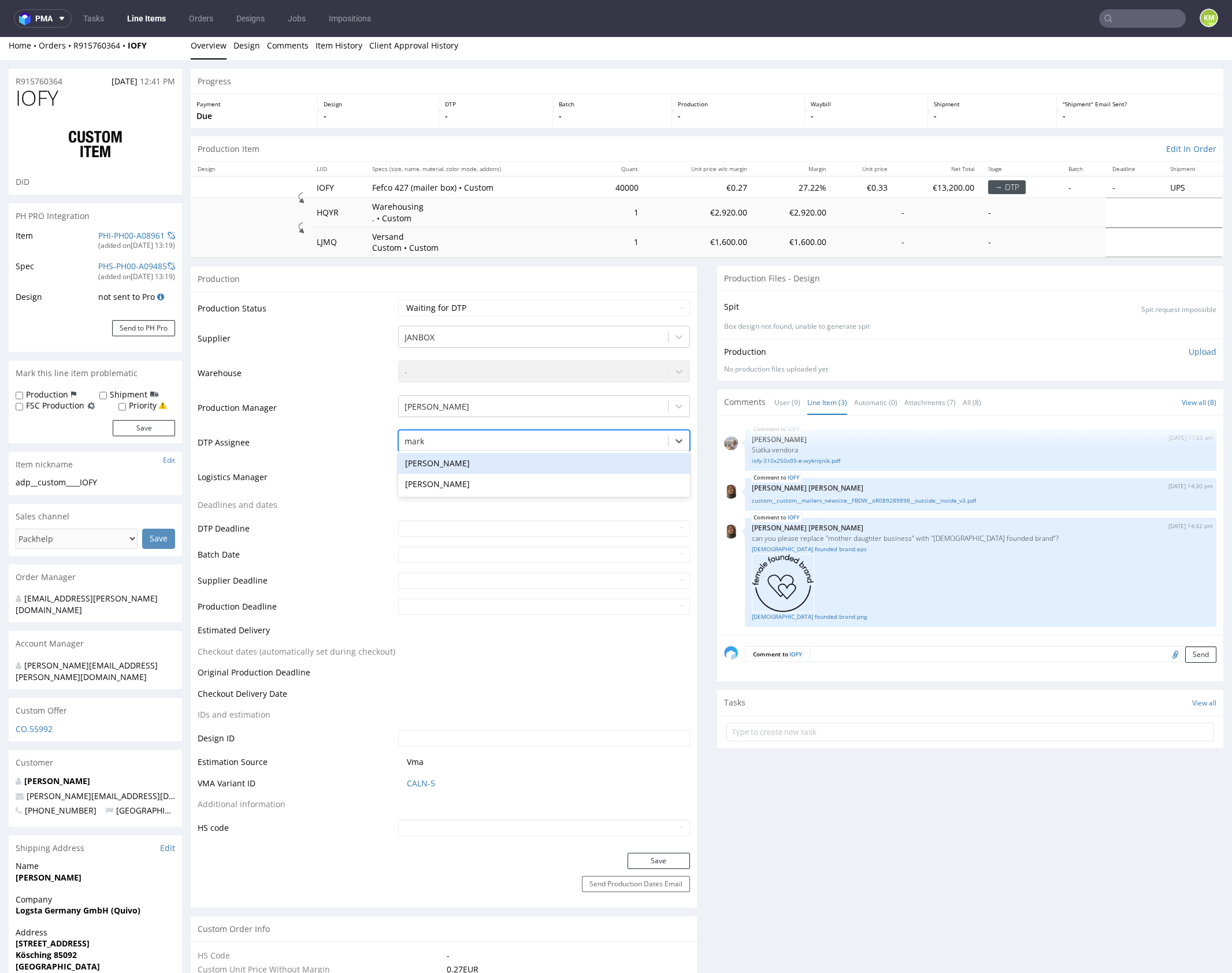
click at [502, 462] on div "[PERSON_NAME]" at bounding box center [544, 464] width 292 height 21
click at [665, 857] on button "Save" at bounding box center [658, 861] width 63 height 16
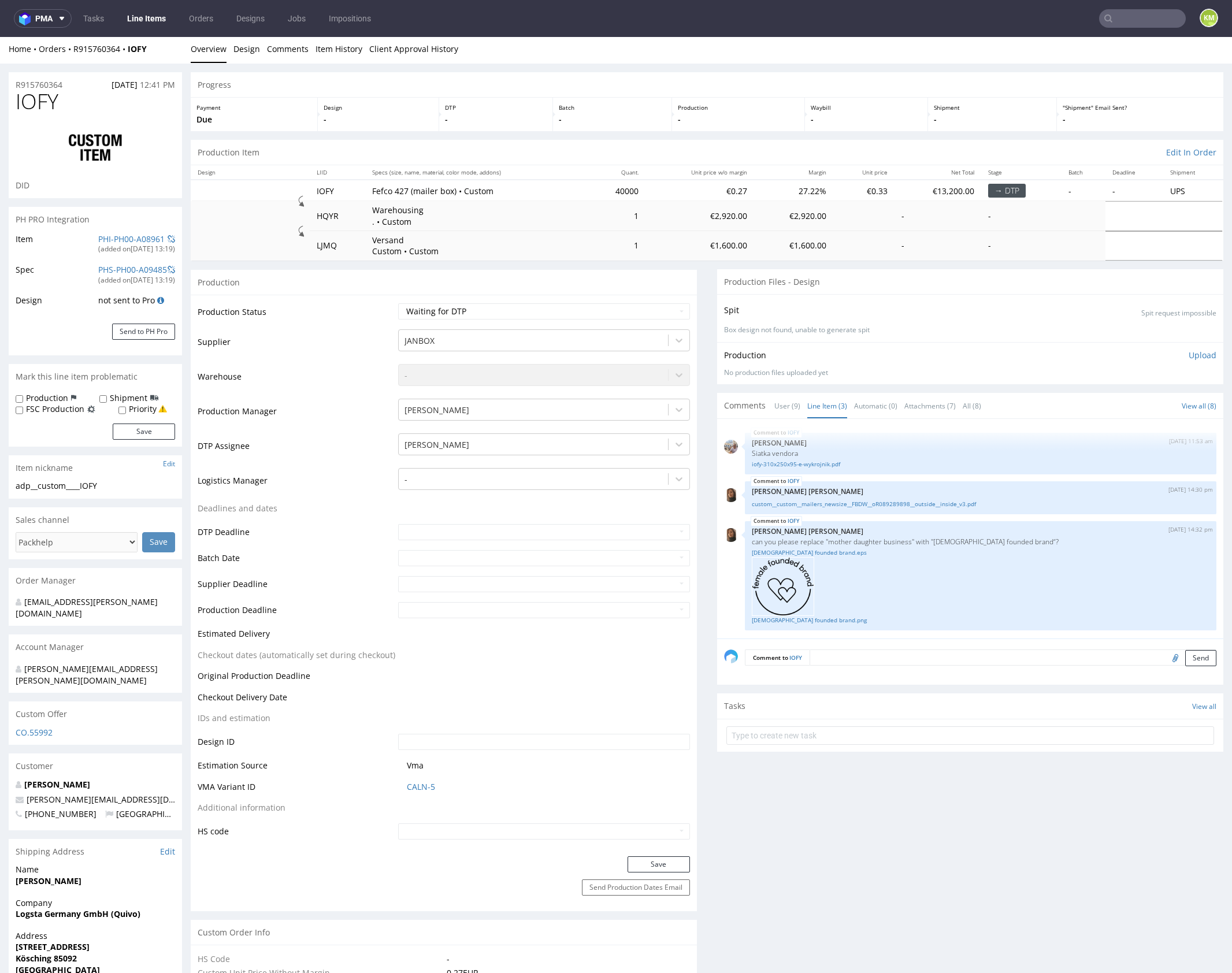
scroll to position [0, 0]
click at [791, 408] on link "User (9)" at bounding box center [787, 408] width 26 height 25
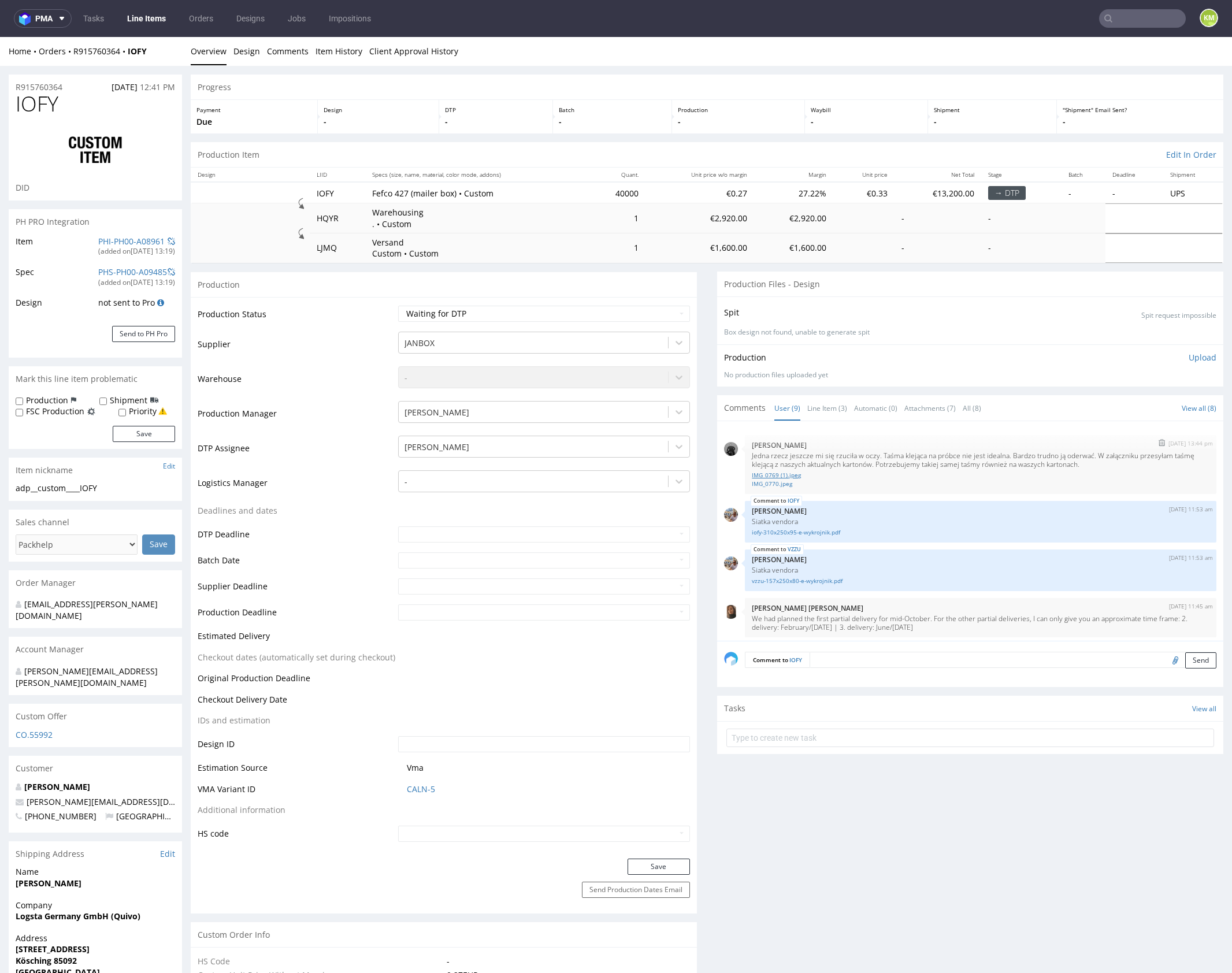
click at [787, 474] on link "IMG_0769 (1).jpeg" at bounding box center [981, 475] width 458 height 9
click at [785, 483] on link "IMG_0770.jpeg" at bounding box center [981, 484] width 458 height 9
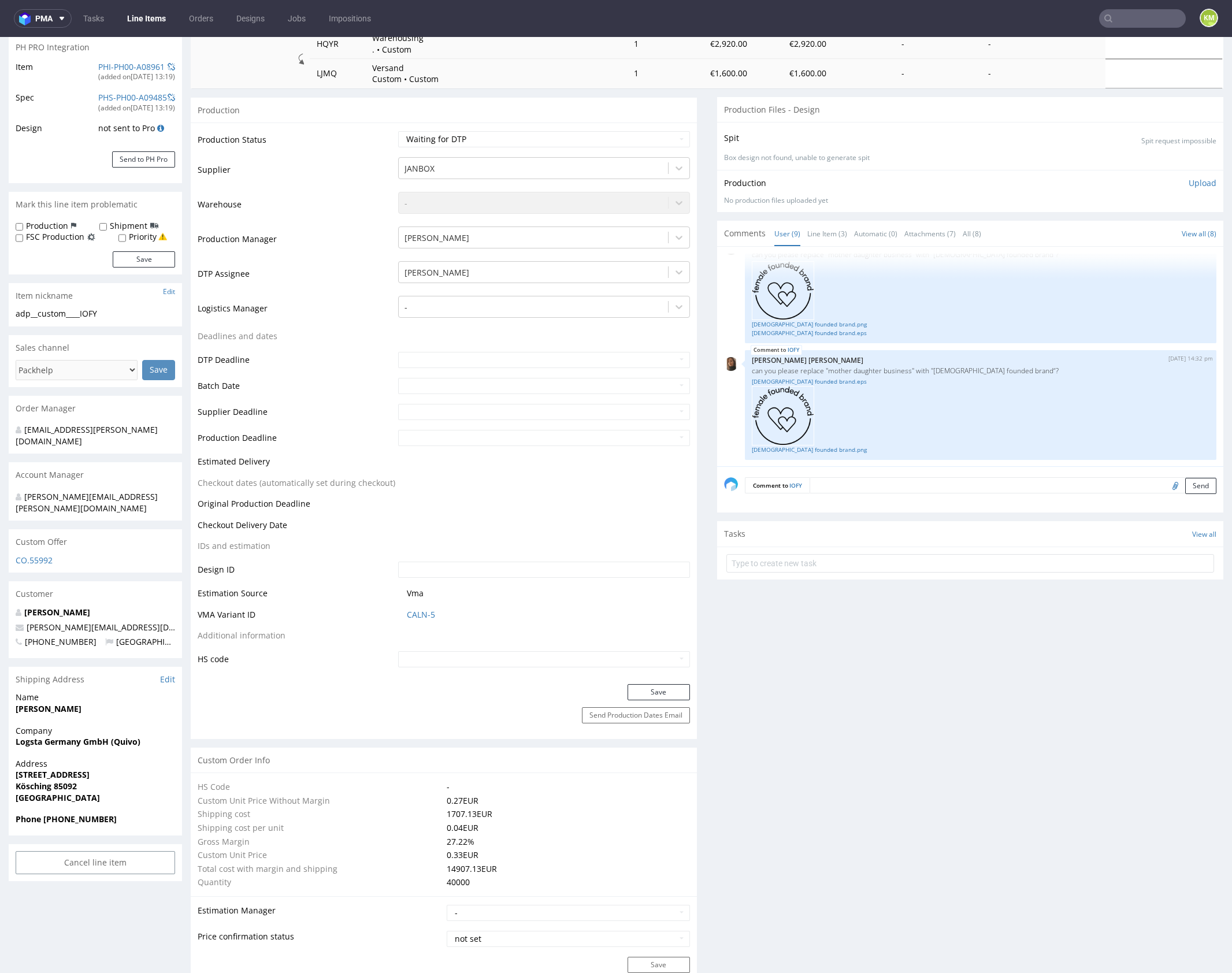
scroll to position [165, 0]
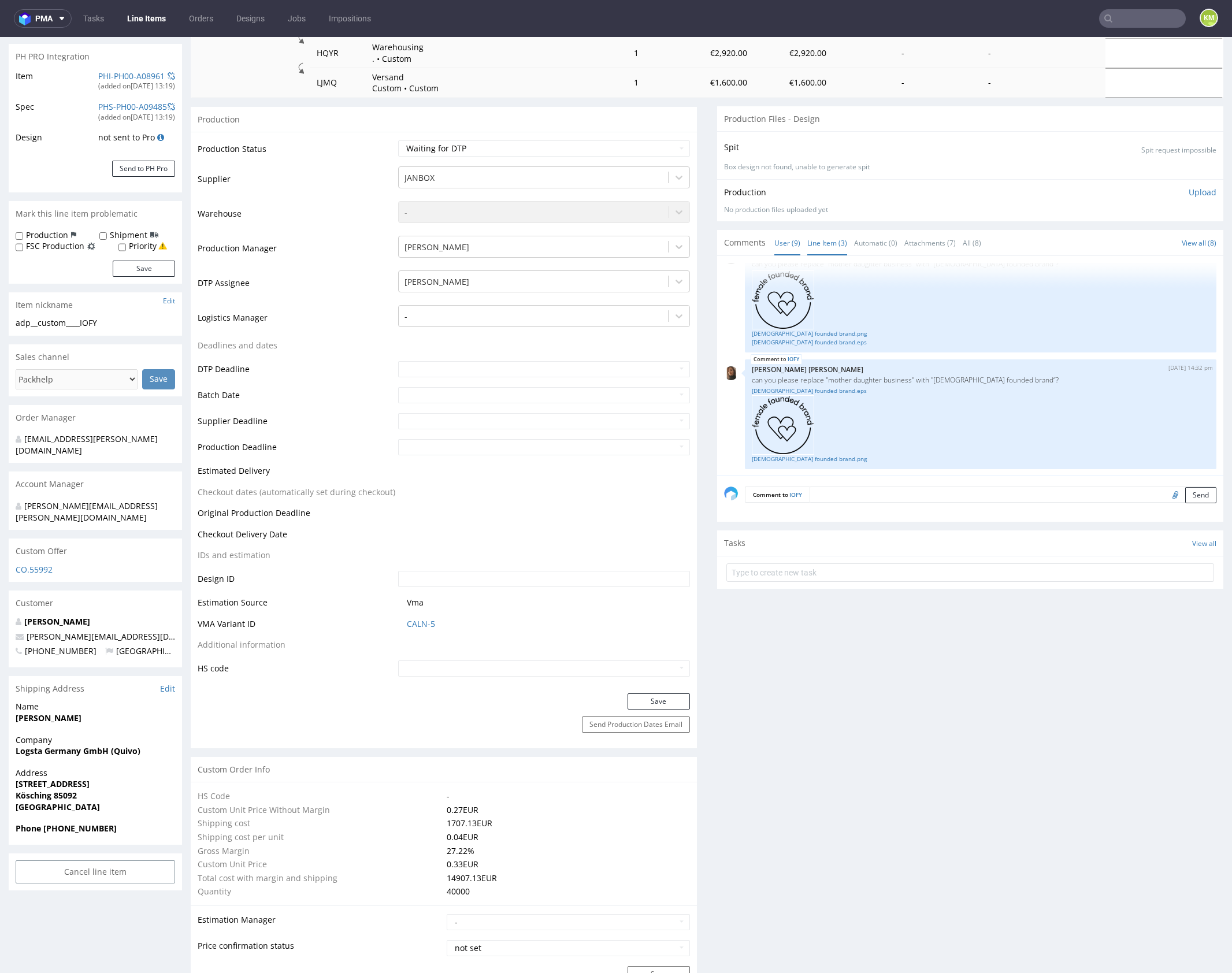
click at [813, 239] on link "Line Item (3)" at bounding box center [827, 243] width 40 height 25
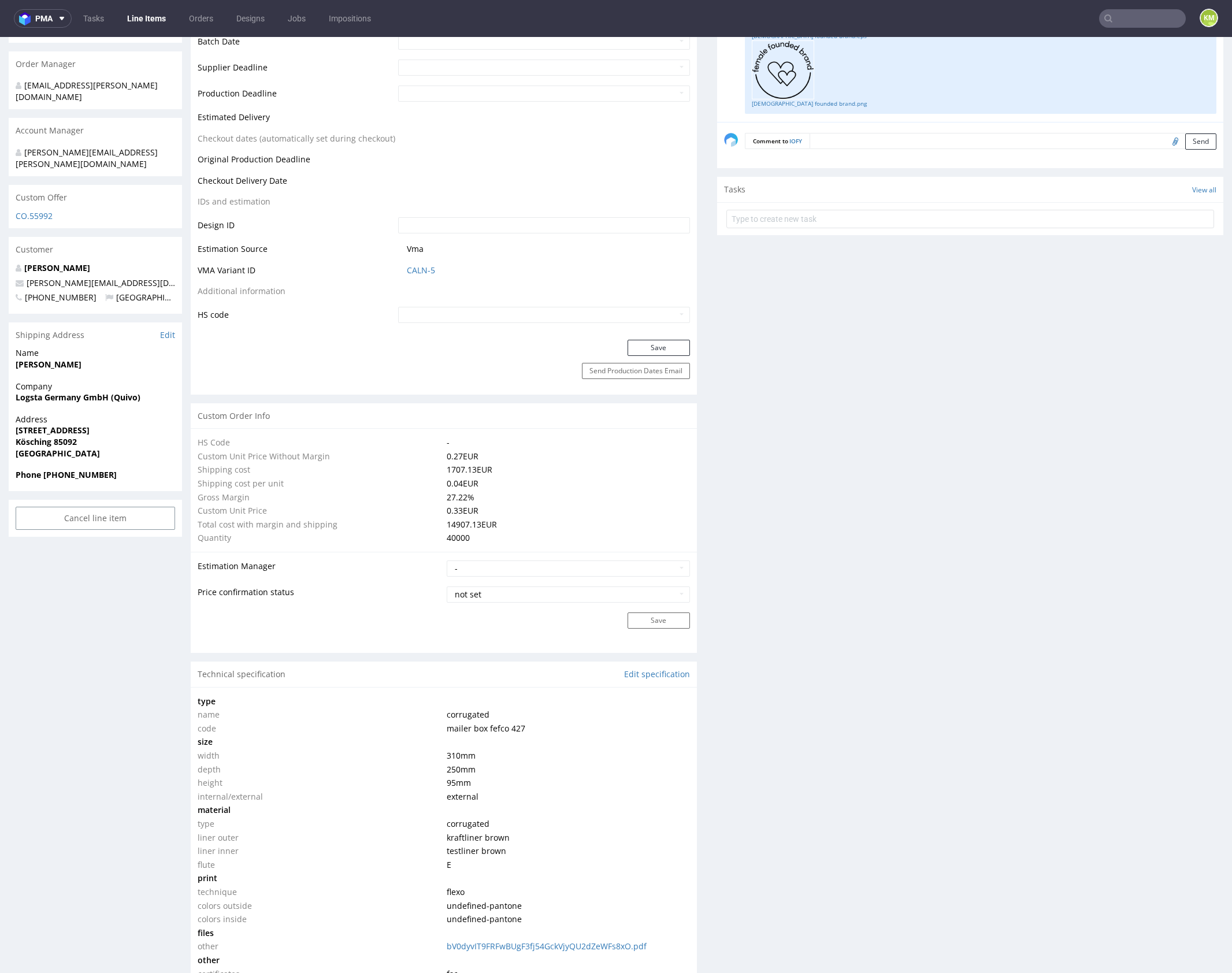
scroll to position [0, 0]
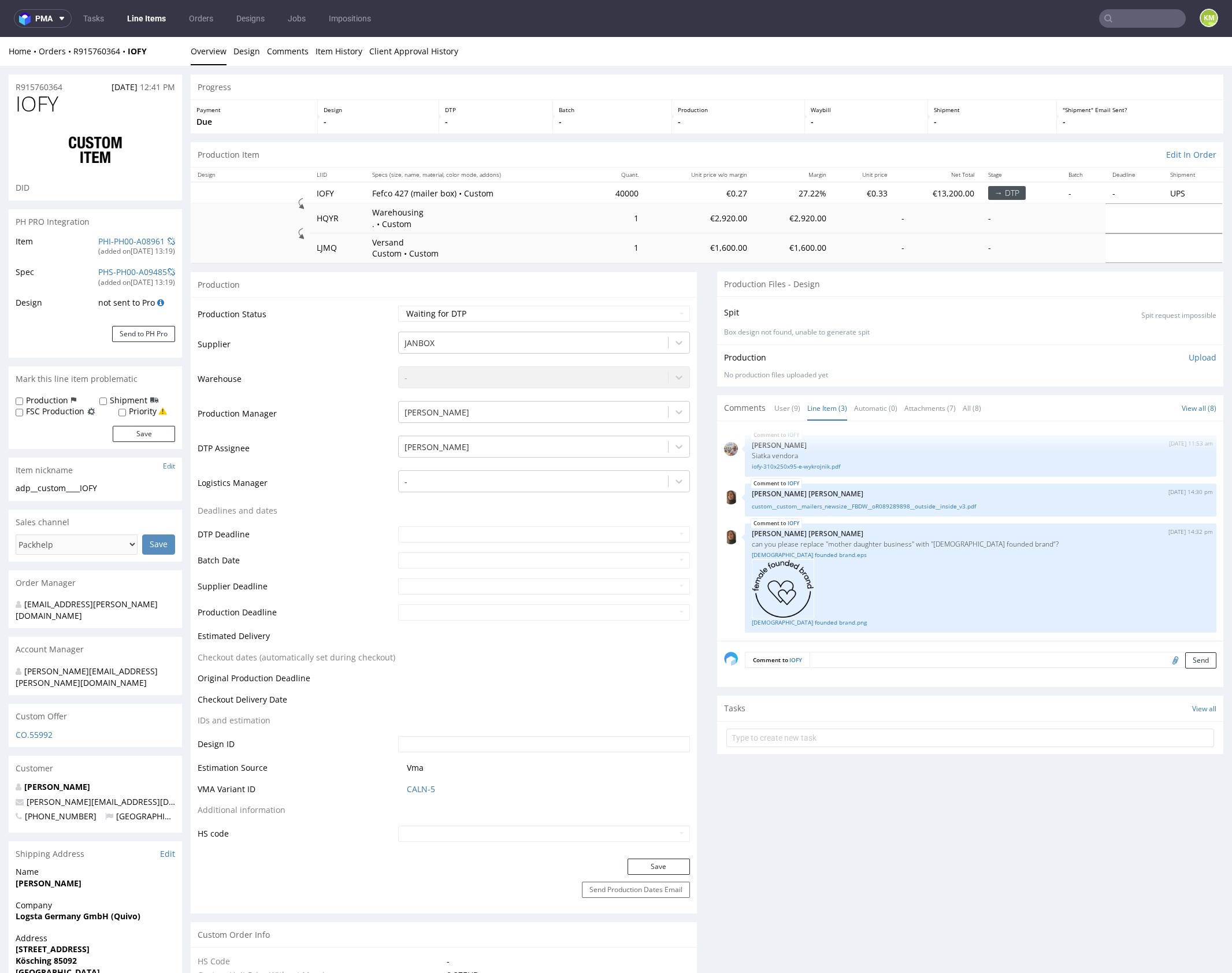
click at [823, 466] on link "iofy-310x250x95-e-wykrojnik.pdf" at bounding box center [981, 467] width 458 height 9
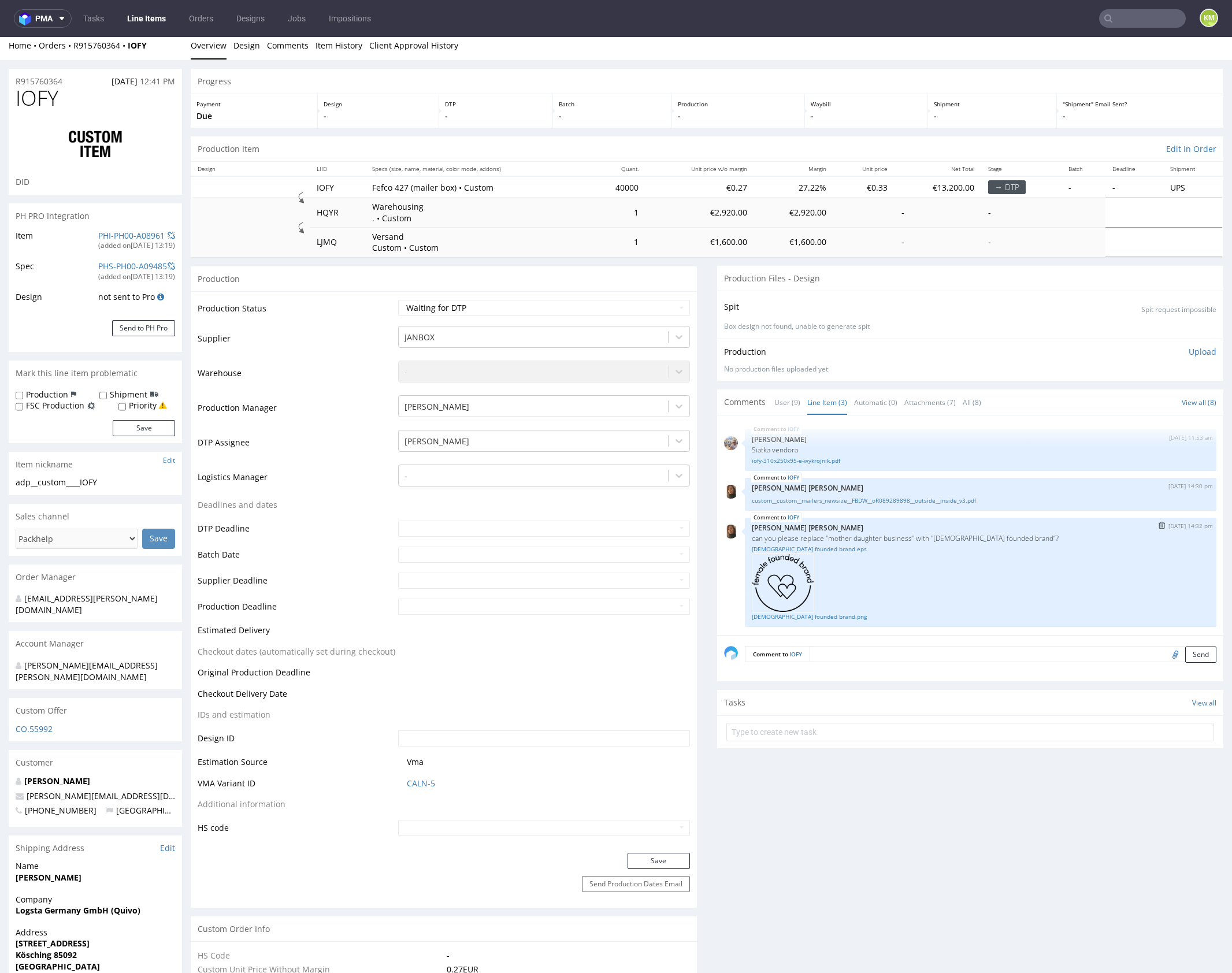
scroll to position [19, 0]
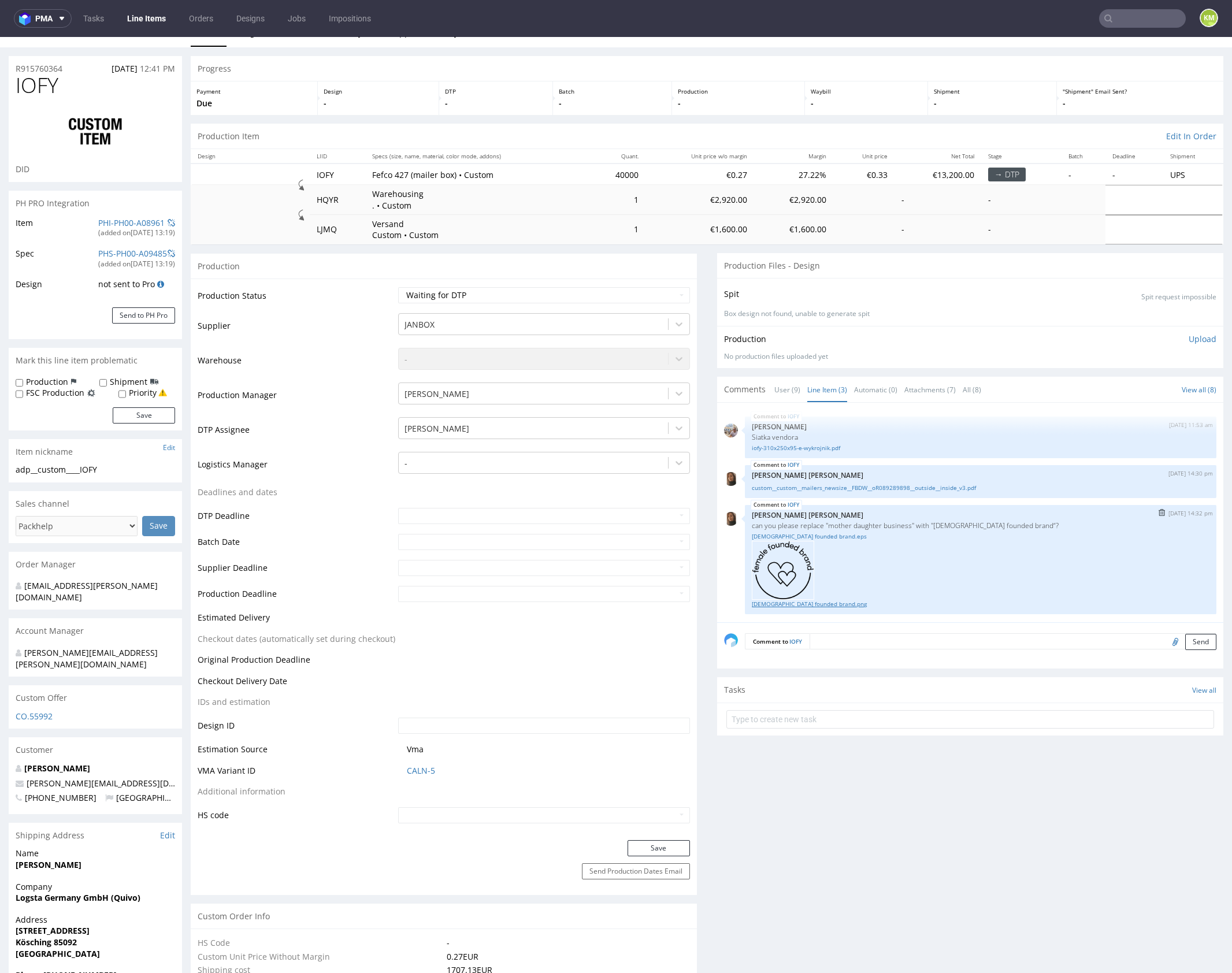
click at [812, 604] on link "female founded brand.png" at bounding box center [981, 604] width 458 height 9
click at [877, 506] on div "IOFY 8th Sep 25 | 14:32 pm Angelina Marć can you please replace "mother daughte…" at bounding box center [981, 560] width 472 height 110
click at [93, 470] on div "adp__custom____IOFY" at bounding box center [95, 469] width 160 height 11
copy div "adp__custom____IOFY"
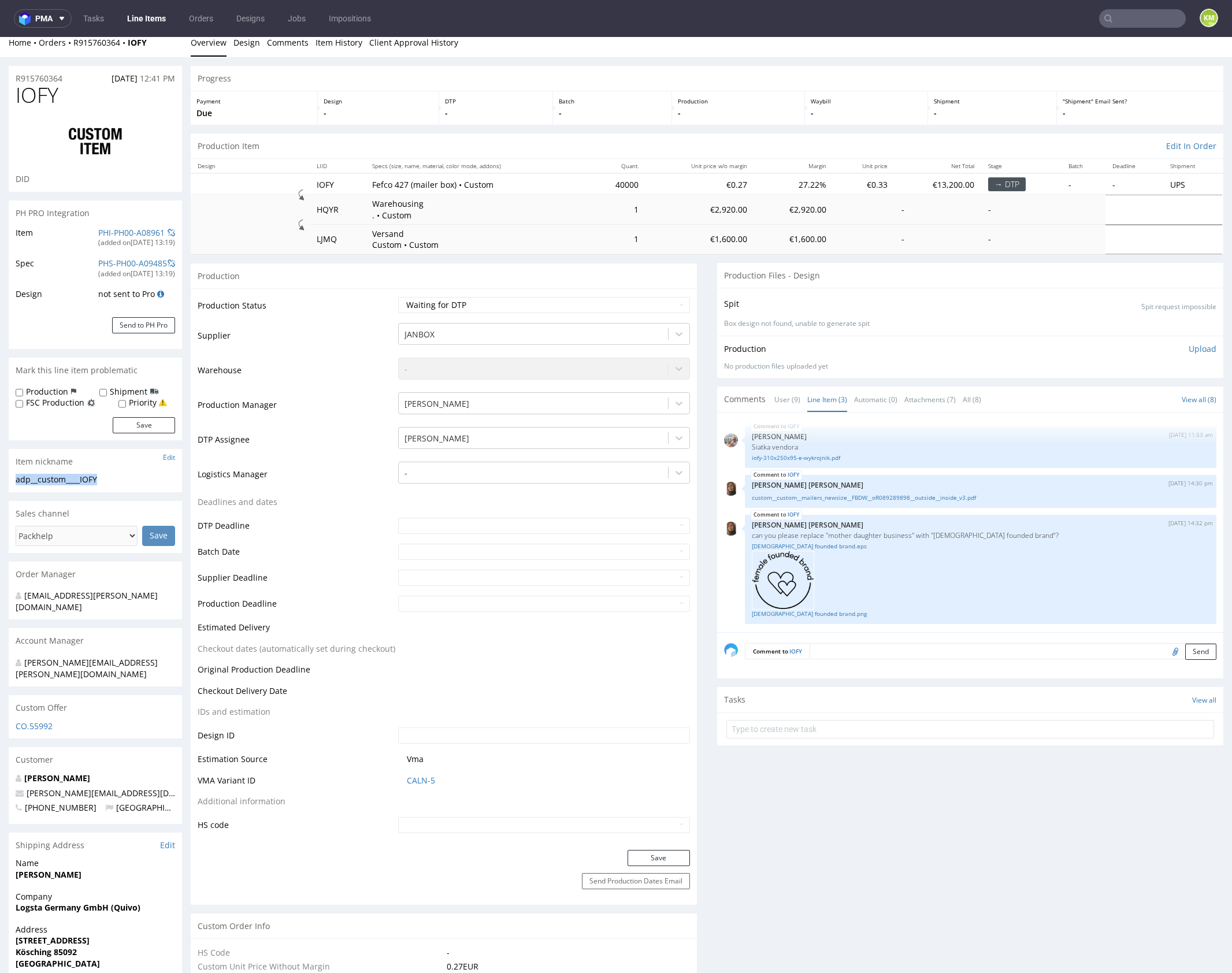
scroll to position [0, 0]
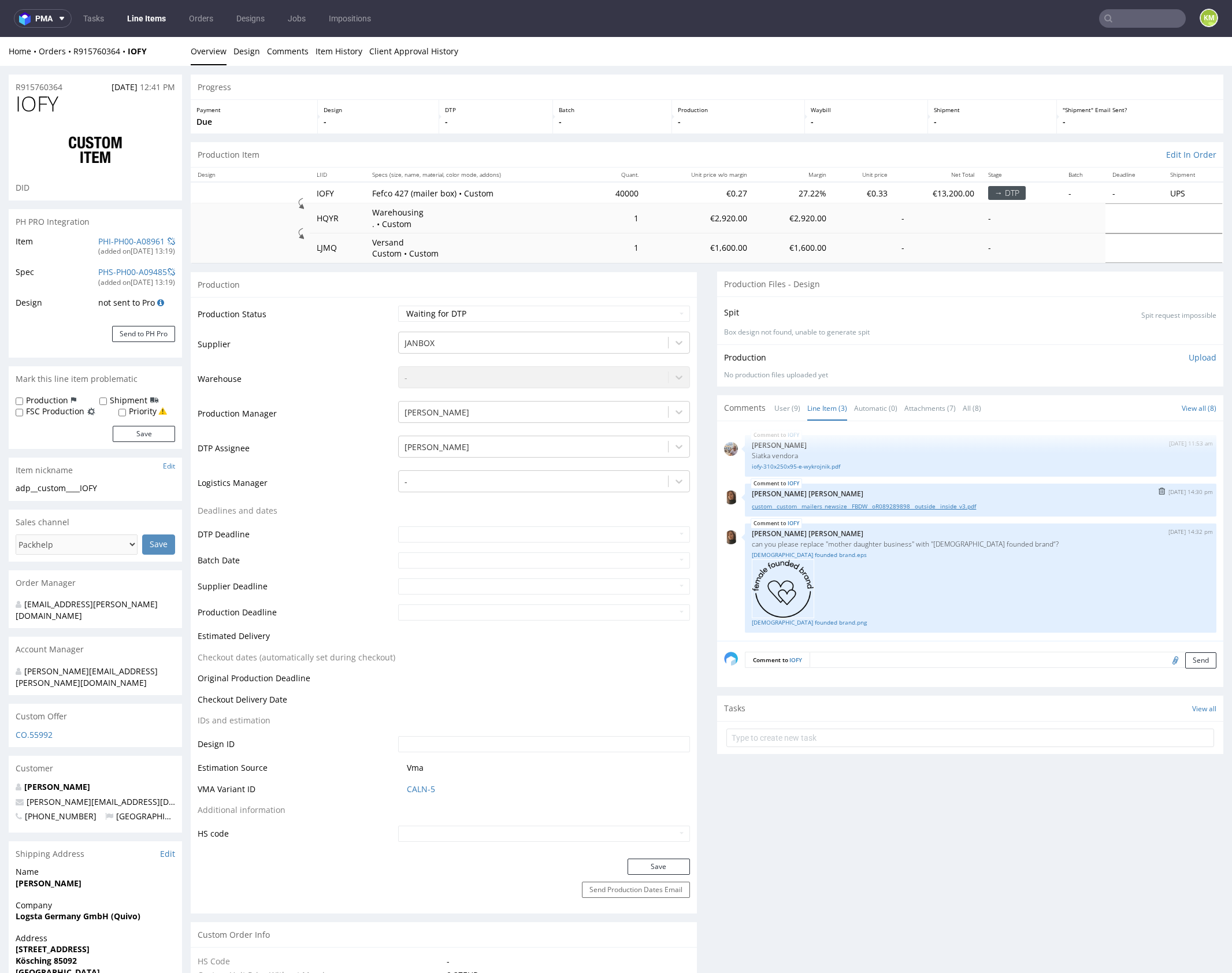
click at [859, 506] on link "custom__custom__mailers_newsize__FBDW__oR089289898__outside__inside_v3.pdf" at bounding box center [981, 506] width 458 height 9
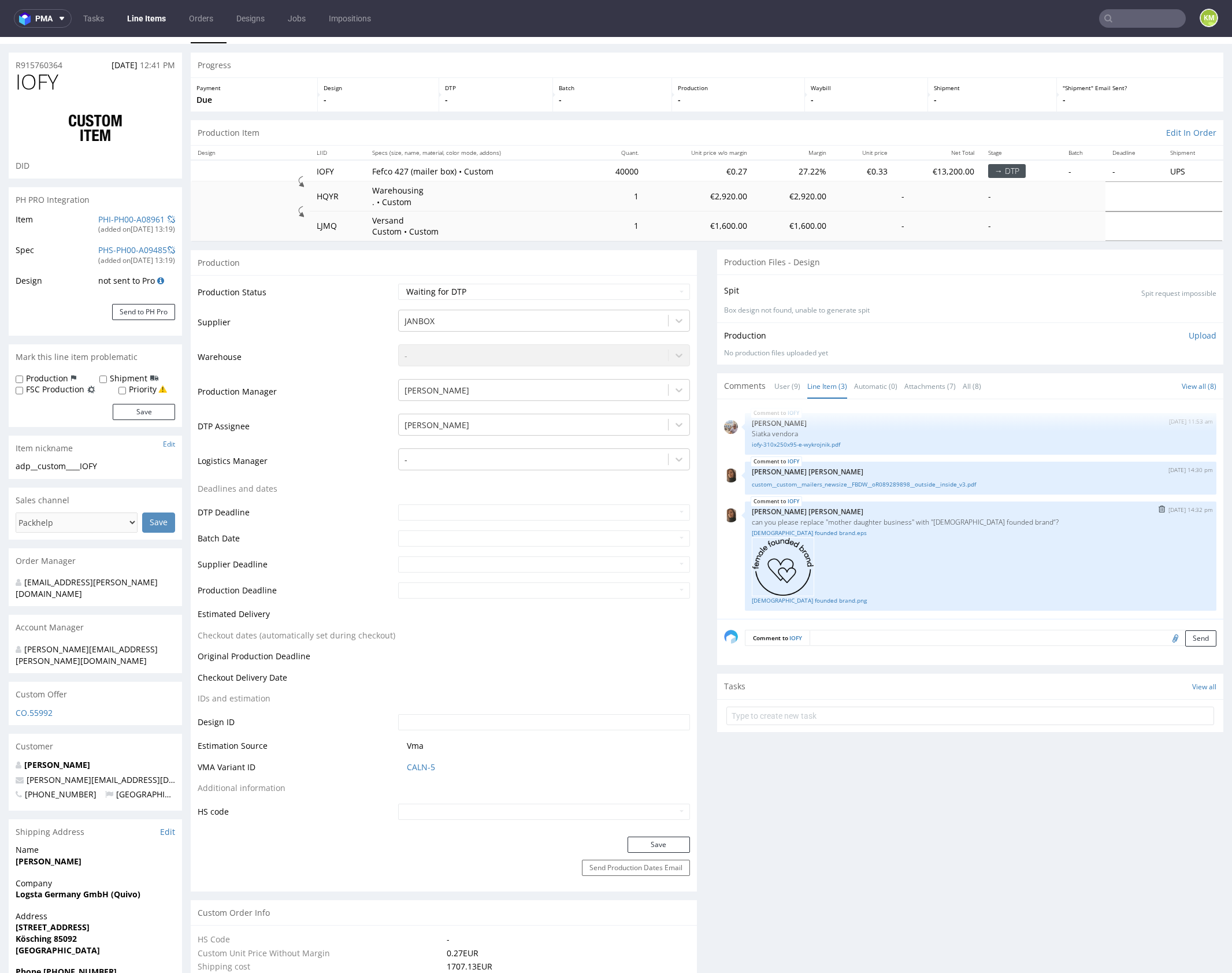
scroll to position [23, 0]
click at [1166, 637] on input "file" at bounding box center [1174, 637] width 16 height 15
type input "C:\fakepath\custom____IOFY__d0__oR915760364.pdf"
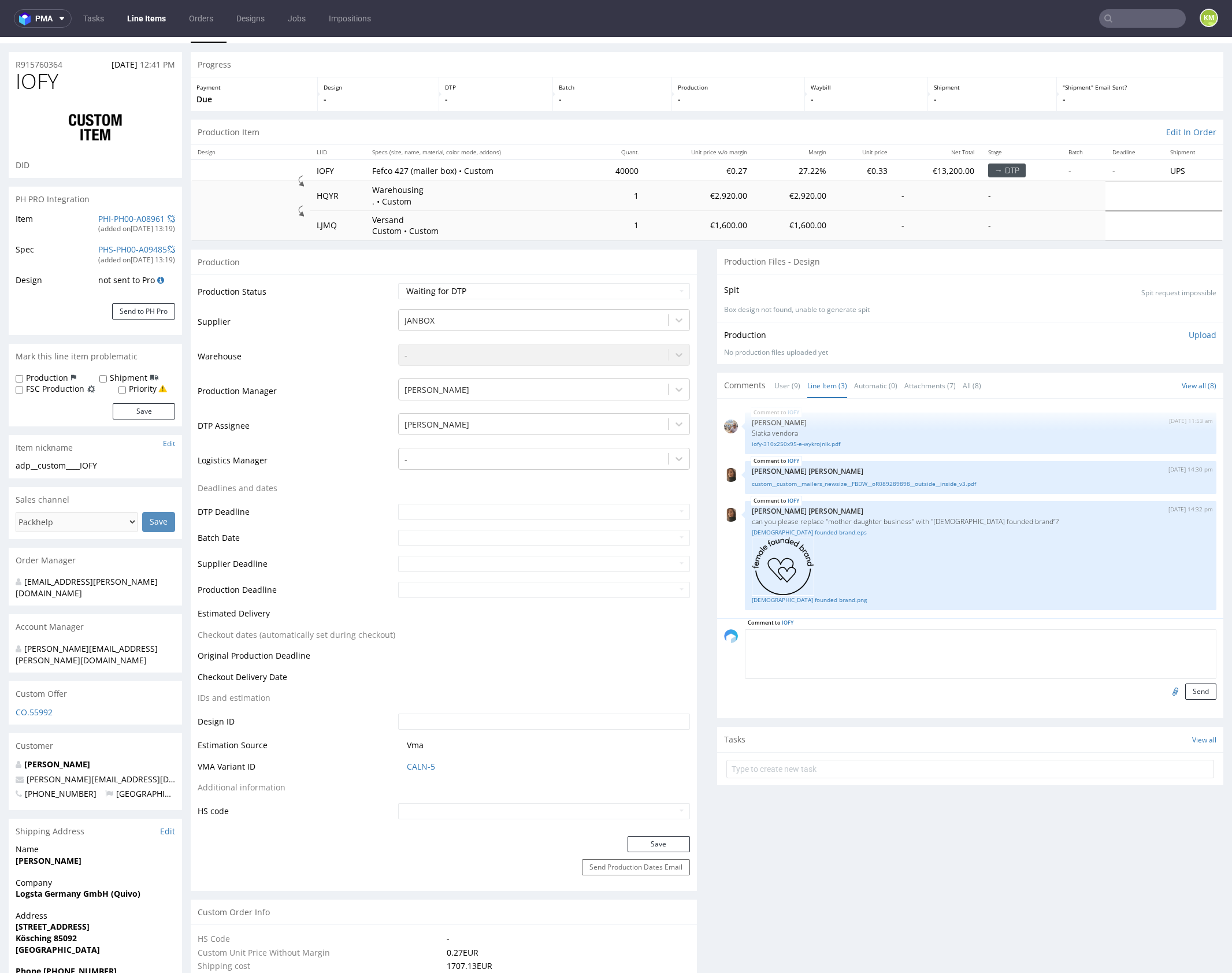
click at [943, 630] on textarea at bounding box center [981, 654] width 472 height 49
paste textarea "Prosba o potwierdzenie z vendorem, wczesniej było drukowane w Serwach wiec pyta…"
type textarea "Prosba o potwierdzenie z vendorem, wczesniej było drukowane w Serwach wiec pyta…"
click at [1194, 689] on button "Send" at bounding box center [1200, 692] width 31 height 16
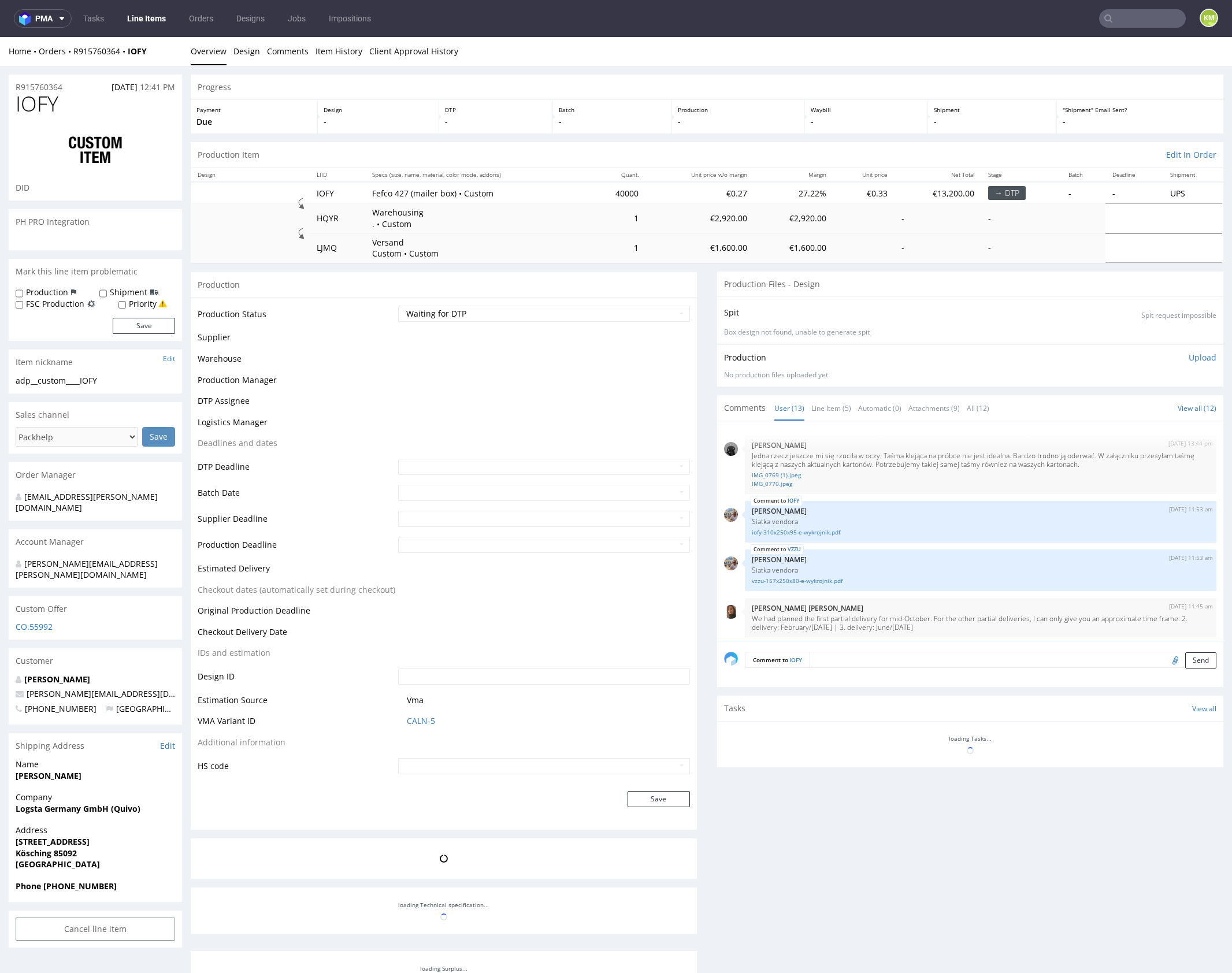
scroll to position [551, 0]
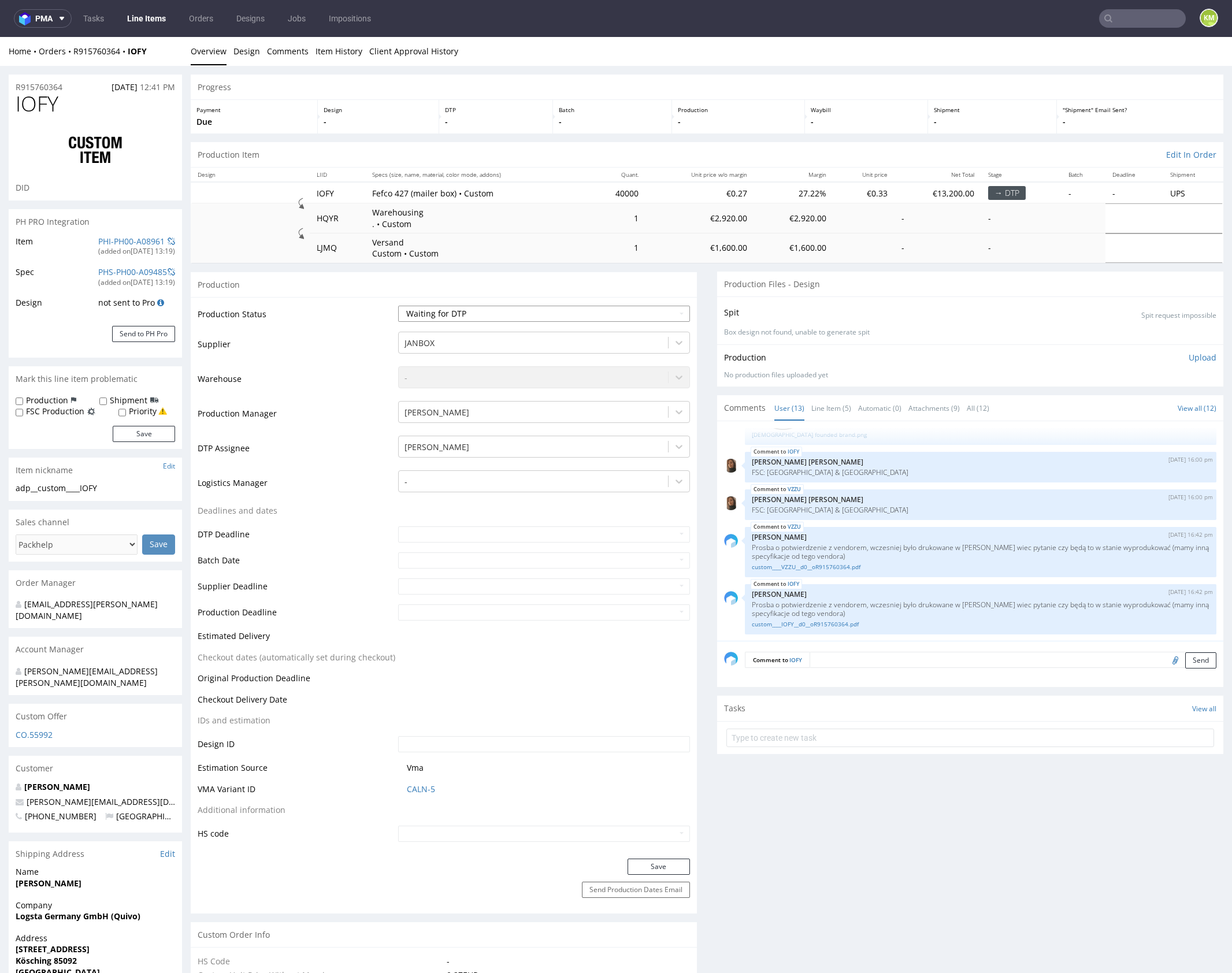
click at [648, 314] on select "Waiting for Artwork Waiting for Diecut Waiting for Mockup Waiting for DTP Waiti…" at bounding box center [544, 314] width 292 height 16
select select "dtp_issue"
click at [399, 306] on select "Waiting for Artwork Waiting for Diecut Waiting for Mockup Waiting for DTP Waiti…" at bounding box center [544, 314] width 292 height 16
click at [681, 863] on button "Save" at bounding box center [658, 867] width 63 height 16
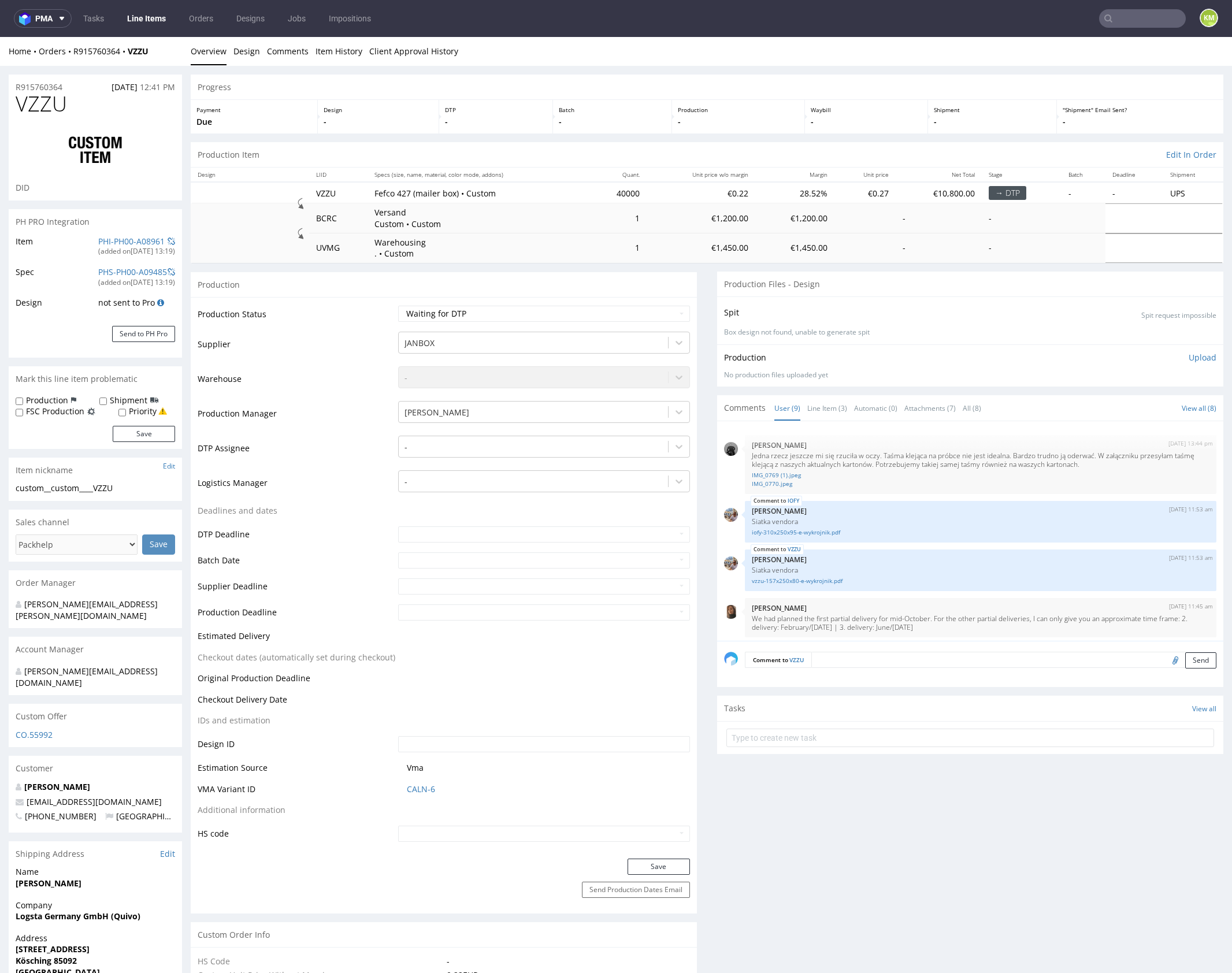
scroll to position [361, 0]
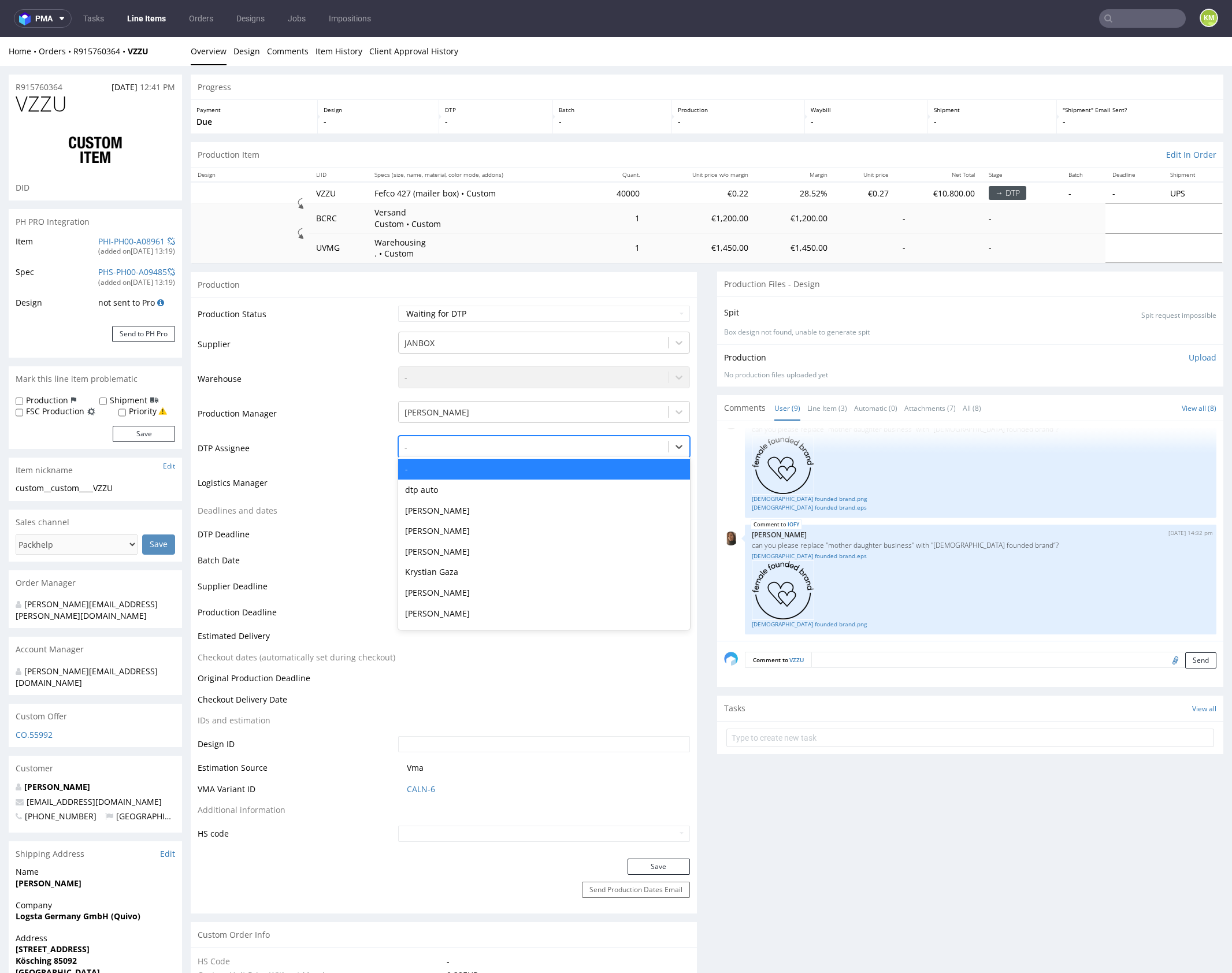
click at [485, 452] on div at bounding box center [534, 447] width 258 height 14
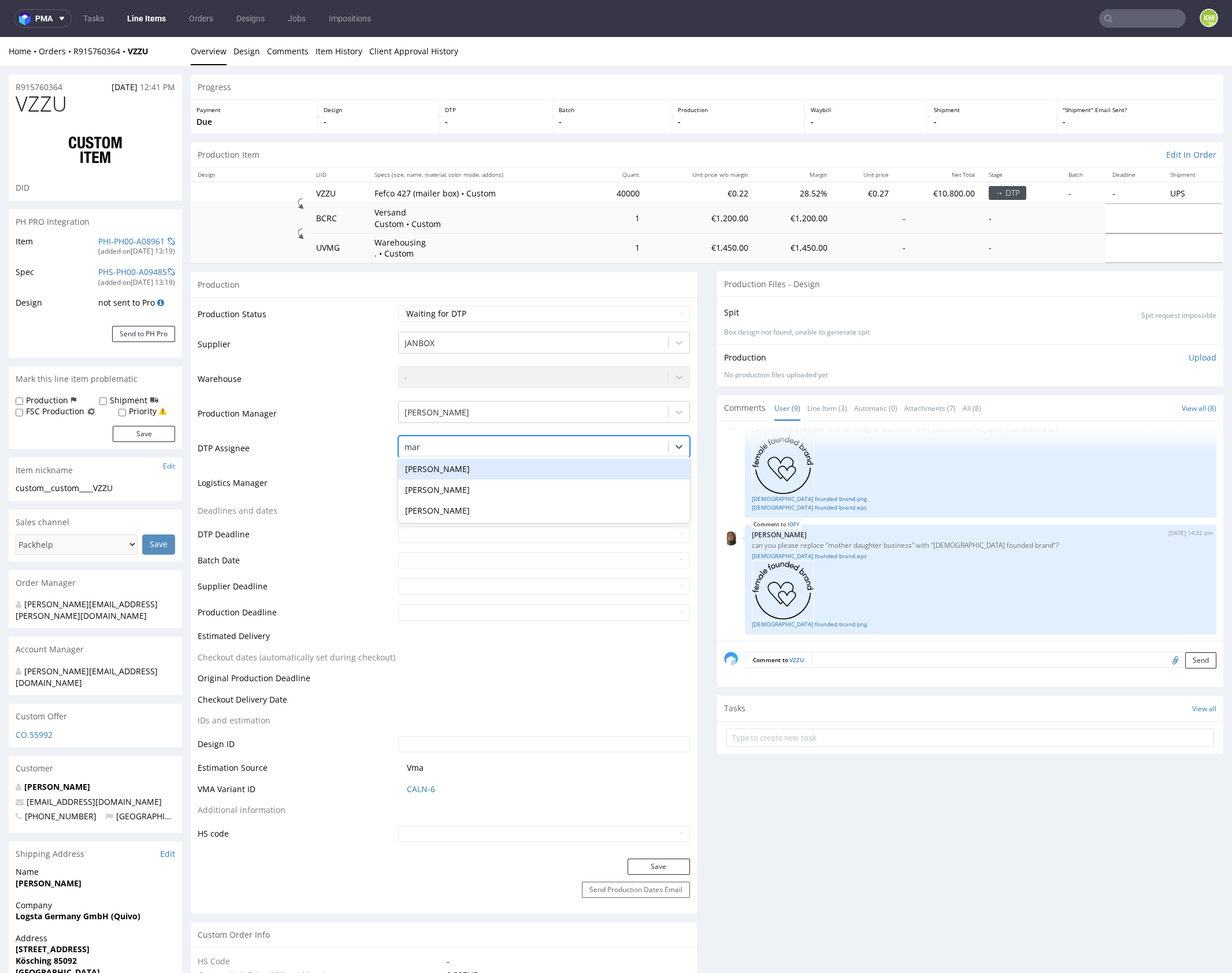
type input "mark"
click at [453, 469] on div "[PERSON_NAME]" at bounding box center [544, 469] width 292 height 21
click at [667, 865] on button "Save" at bounding box center [658, 867] width 63 height 16
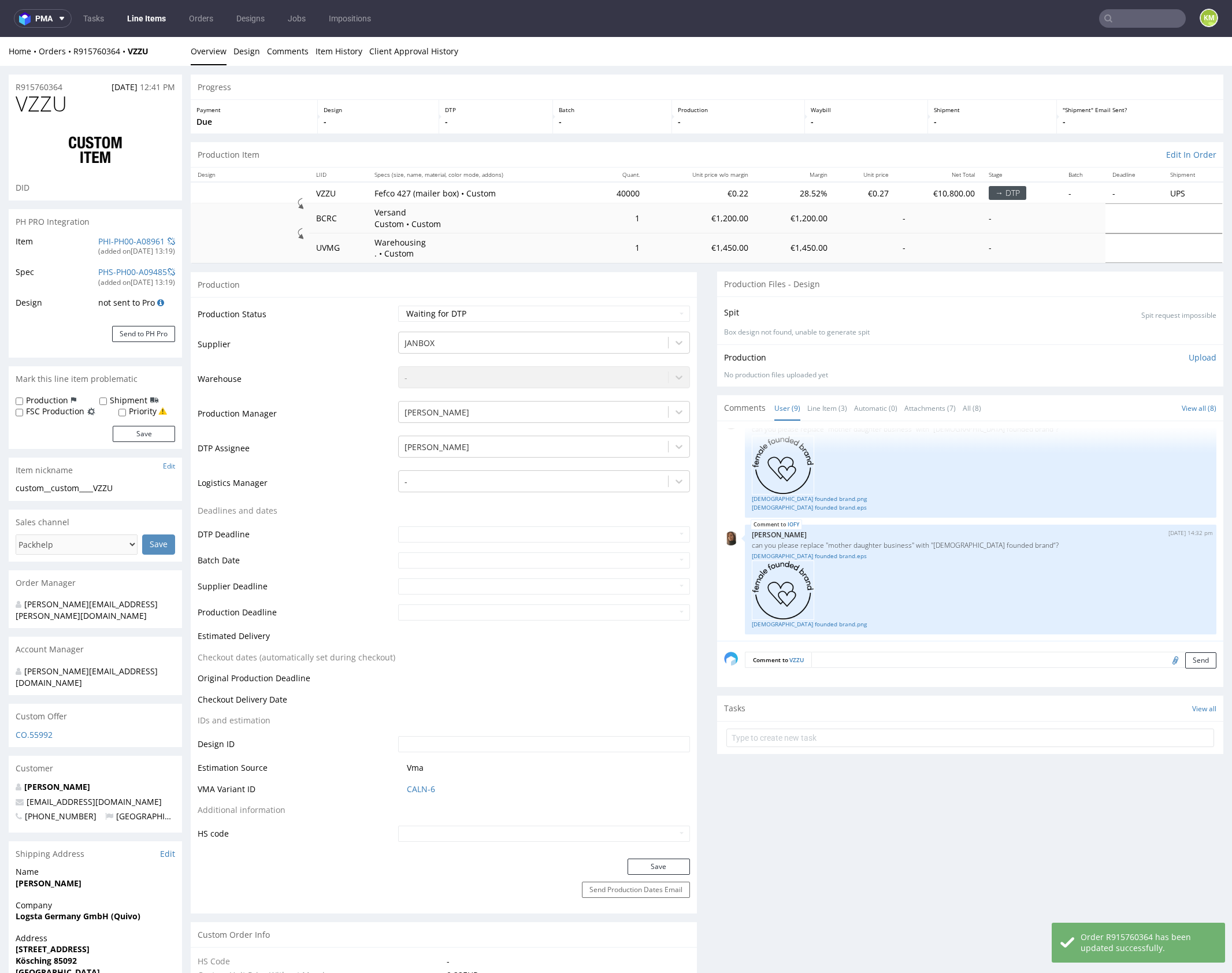
click at [822, 411] on link "Line Item (3)" at bounding box center [827, 408] width 40 height 25
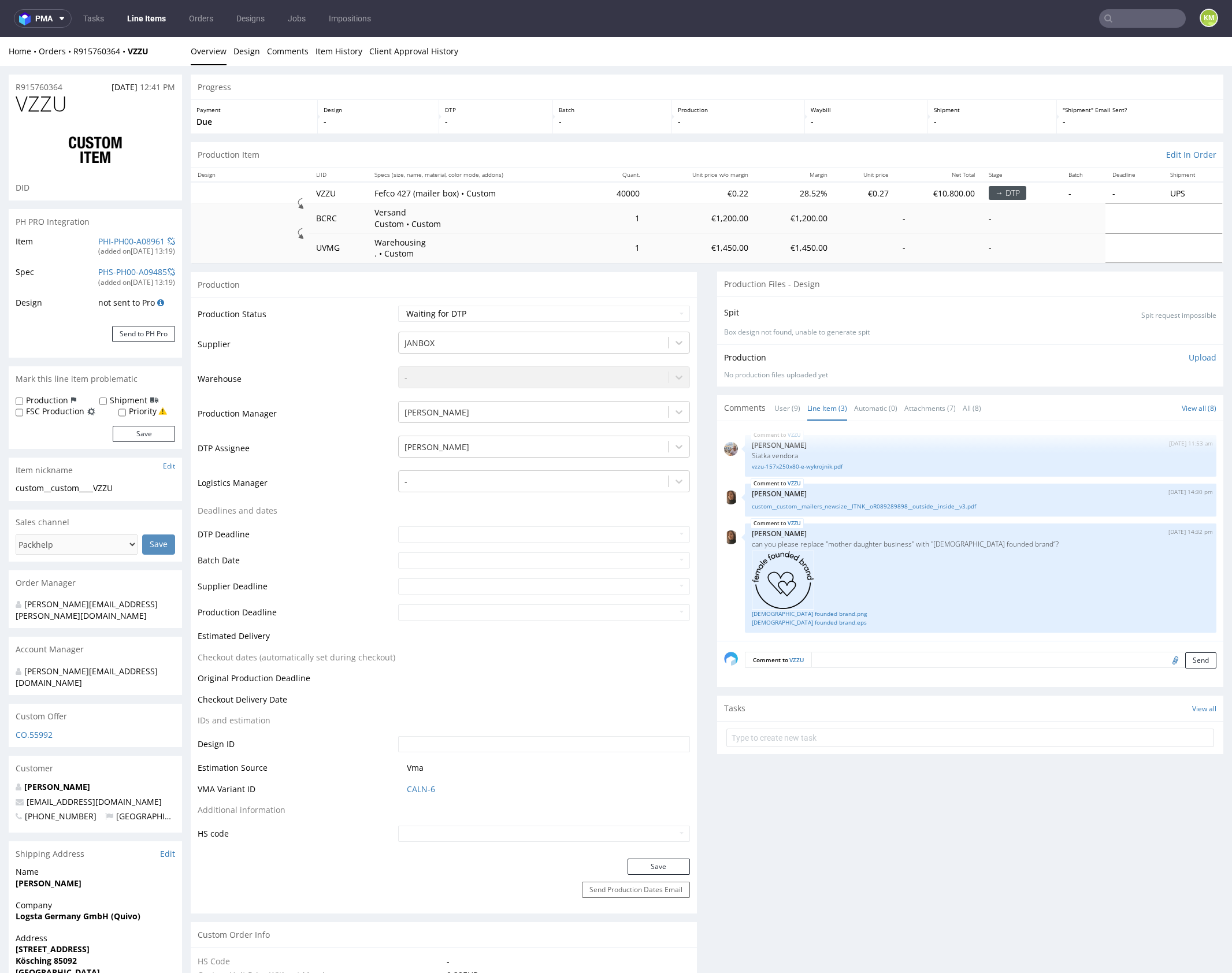
click at [845, 395] on div "Comments User (9) Line Item (3) Automatic (0) Attachments (7) All (8) View all …" at bounding box center [970, 407] width 506 height 26
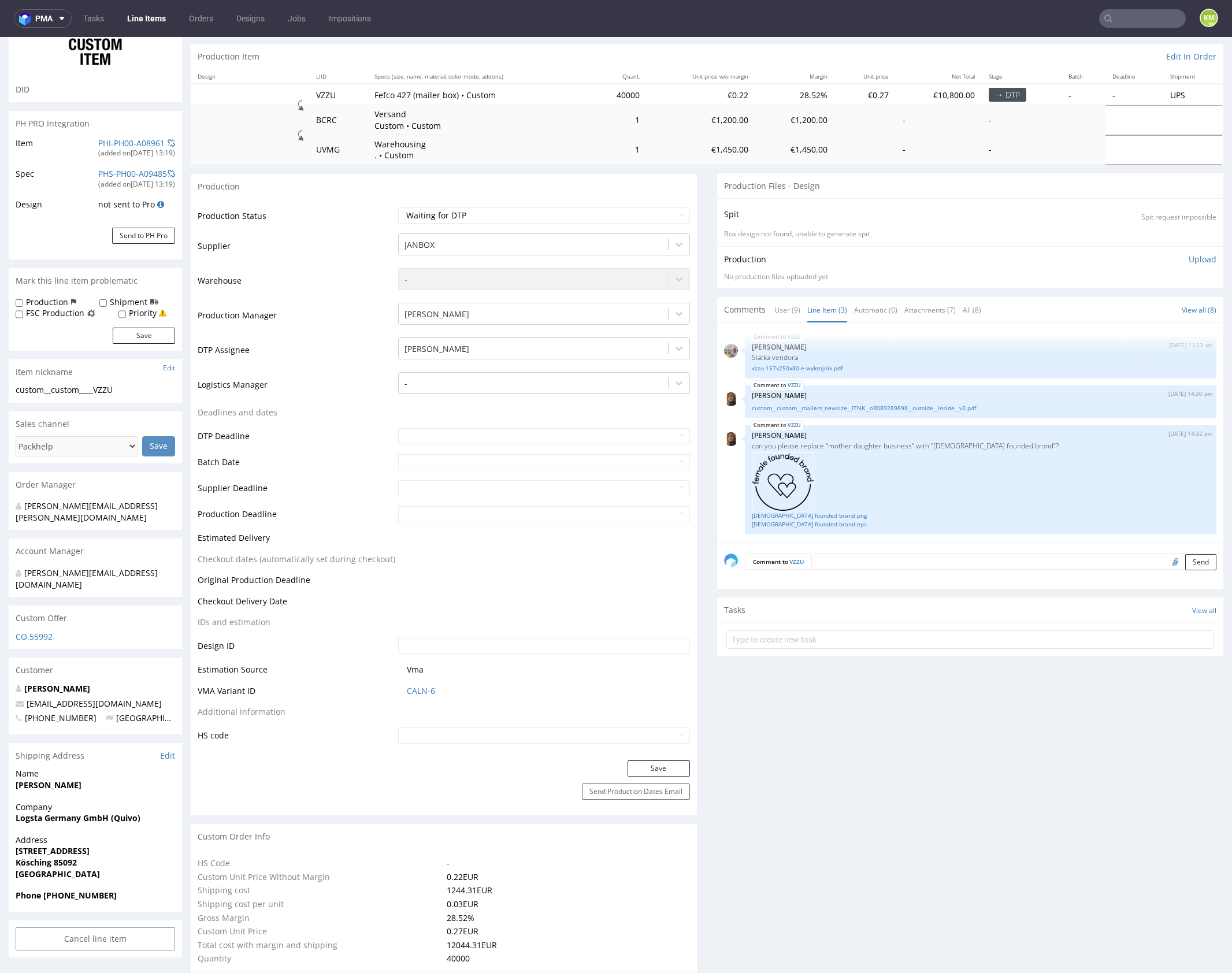
scroll to position [0, 0]
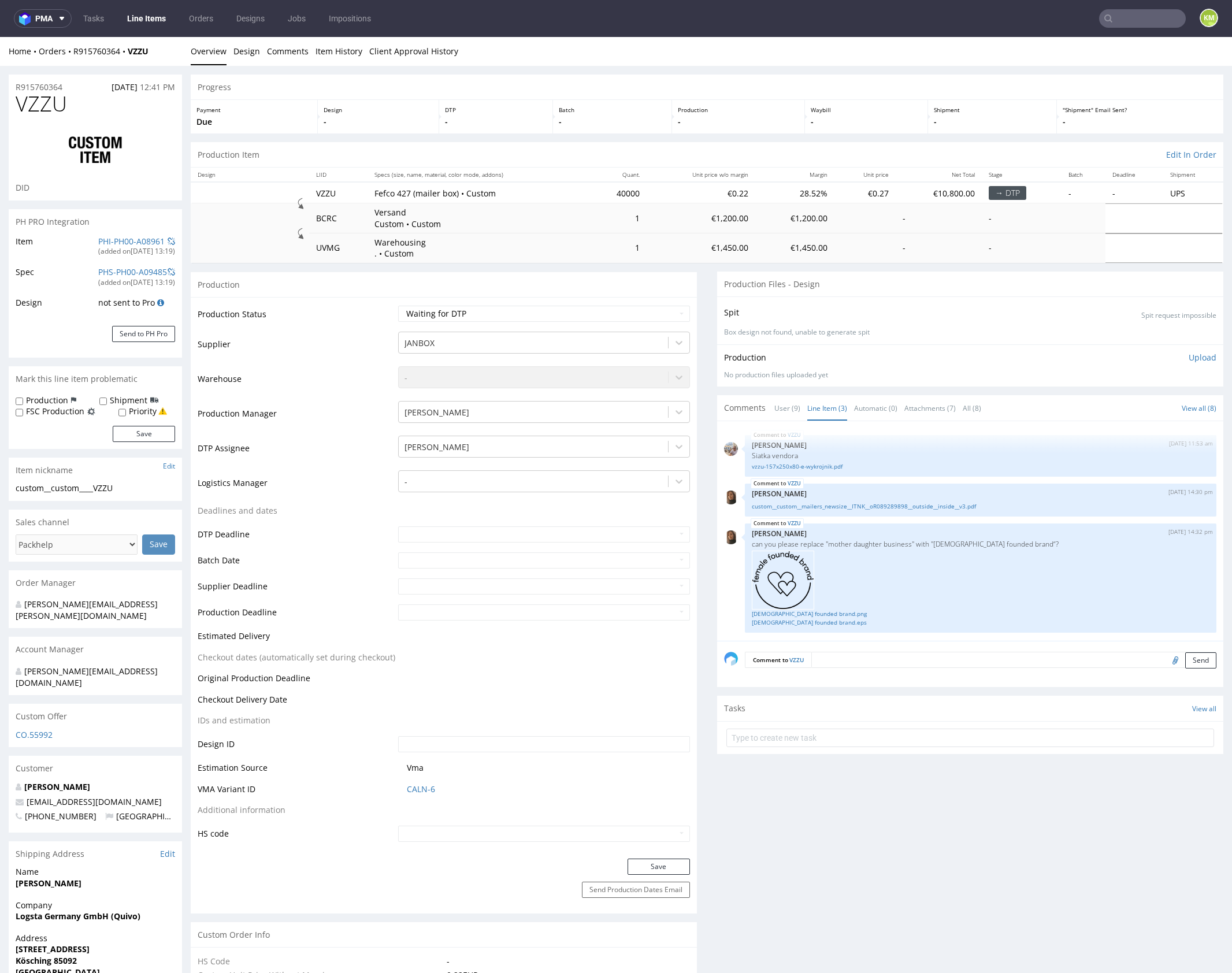
click at [818, 466] on link "vzzu-157x250x80-e-wykrojnik.pdf" at bounding box center [981, 467] width 458 height 9
click at [873, 487] on div "VZZU 8th Sep 25 | 14:30 pm Angelina Marć custom__custom__mailers_newsize__ITNK_…" at bounding box center [981, 499] width 472 height 33
click at [890, 506] on link "custom__custom__mailers_newsize__ITNK__oR089289898__outside__inside__v3.pdf" at bounding box center [981, 506] width 458 height 9
click at [811, 622] on link "female founded brand.eps" at bounding box center [981, 623] width 458 height 9
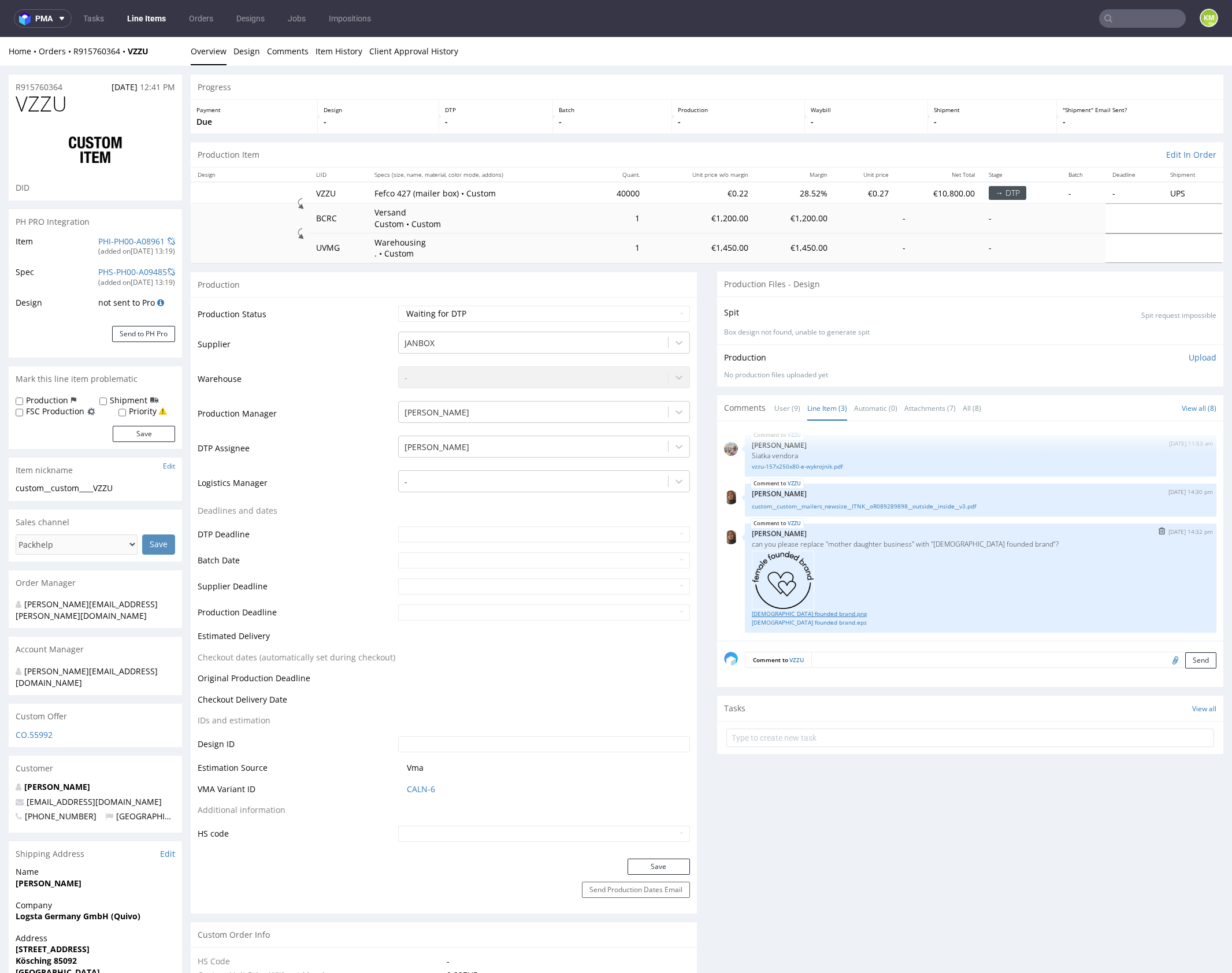
click at [814, 614] on link "female founded brand.png" at bounding box center [981, 614] width 458 height 9
drag, startPoint x: 51, startPoint y: 490, endPoint x: 140, endPoint y: 485, distance: 89.1
click at [139, 485] on div "custom__custom____VZZU" at bounding box center [95, 488] width 160 height 11
copy div "custom____VZZU"
copy link "R915760364"
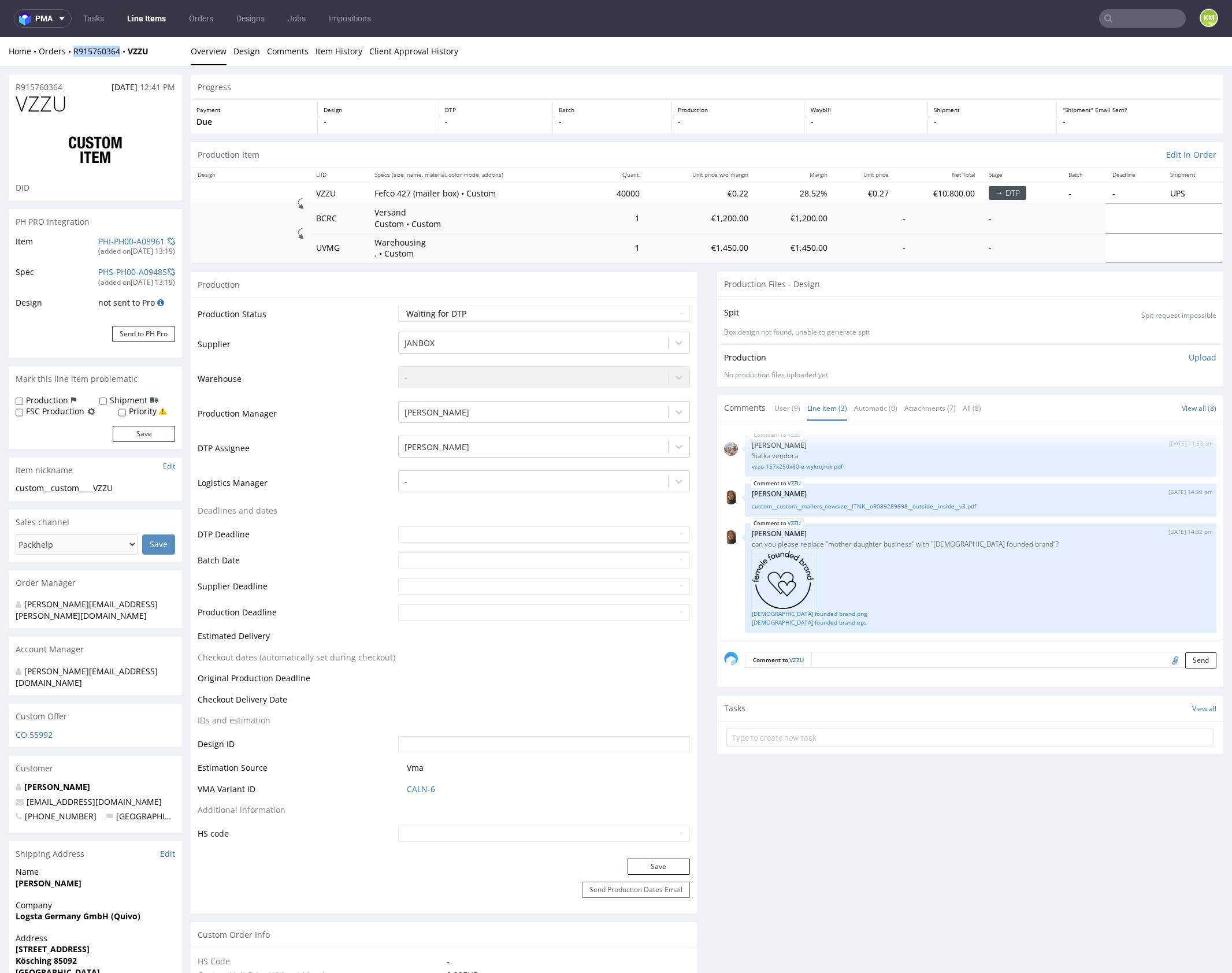
click at [1166, 659] on input "file" at bounding box center [1174, 659] width 16 height 15
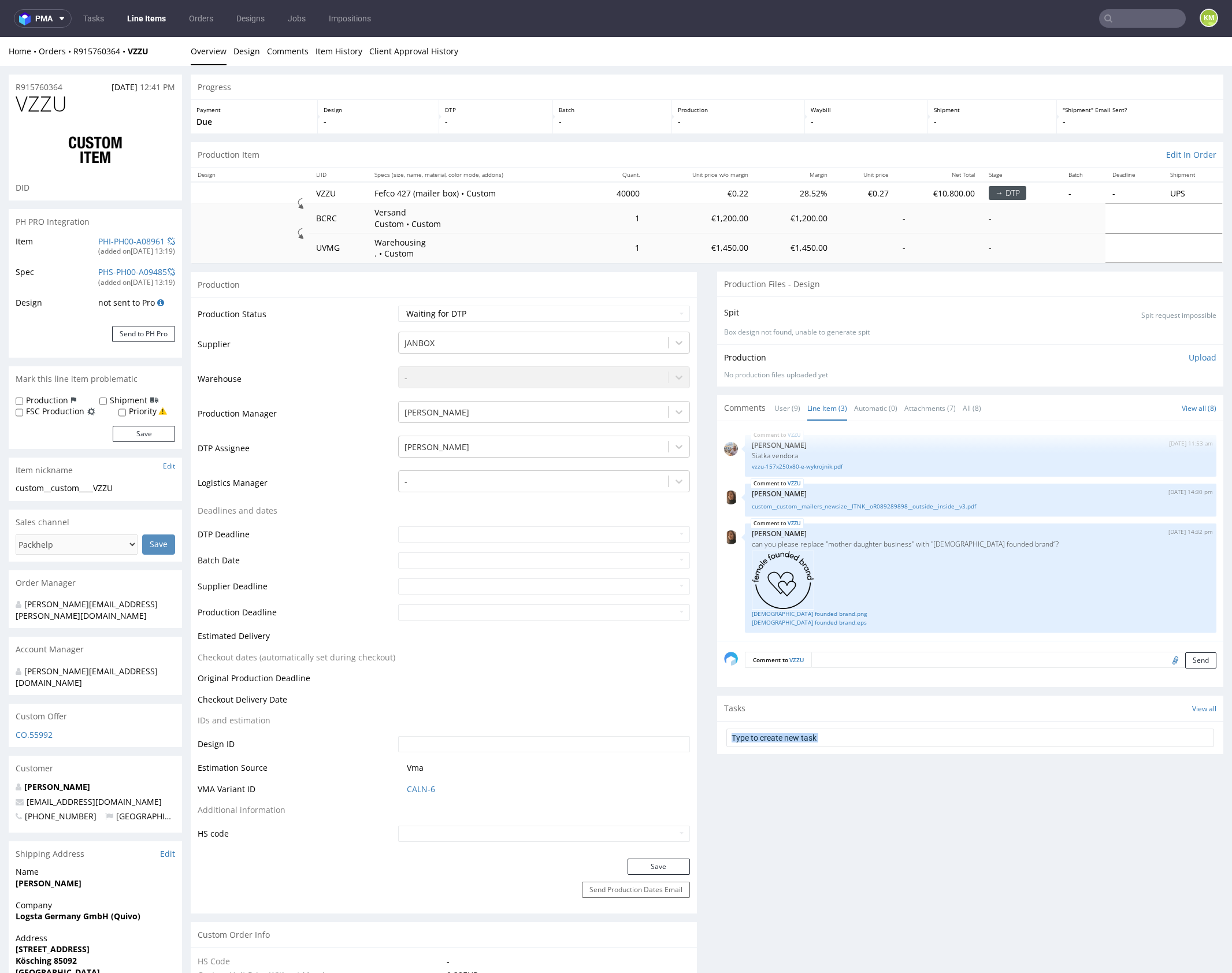
type input "C:\fakepath\custom____VZZU__d0__oR915760364.pdf"
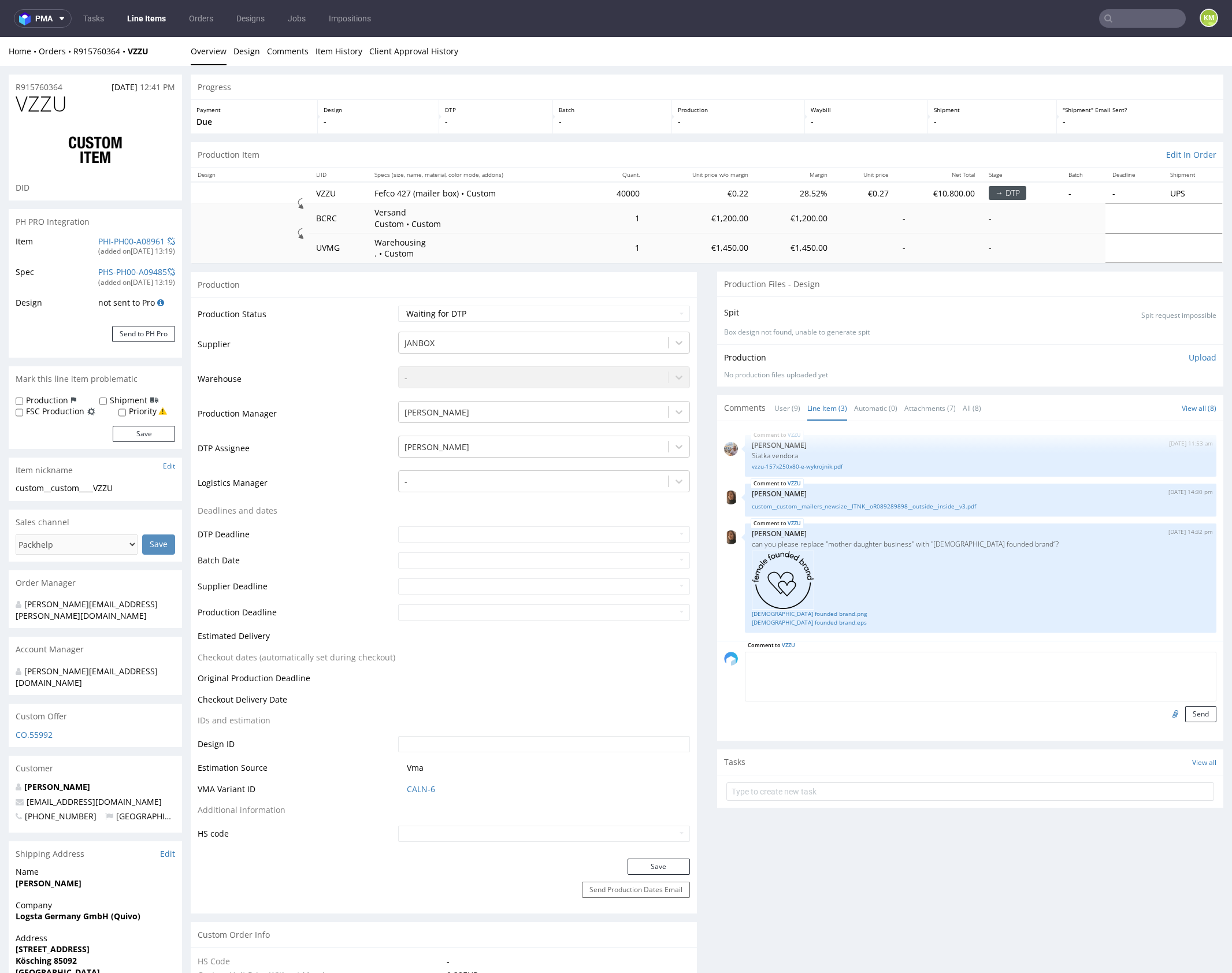
click at [903, 664] on textarea at bounding box center [981, 677] width 472 height 49
click at [1166, 712] on input "file" at bounding box center [1174, 713] width 16 height 15
click at [947, 675] on textarea at bounding box center [981, 677] width 472 height 49
click at [950, 673] on textarea at bounding box center [981, 677] width 472 height 49
drag, startPoint x: 1046, startPoint y: 656, endPoint x: 1174, endPoint y: 679, distance: 130.0
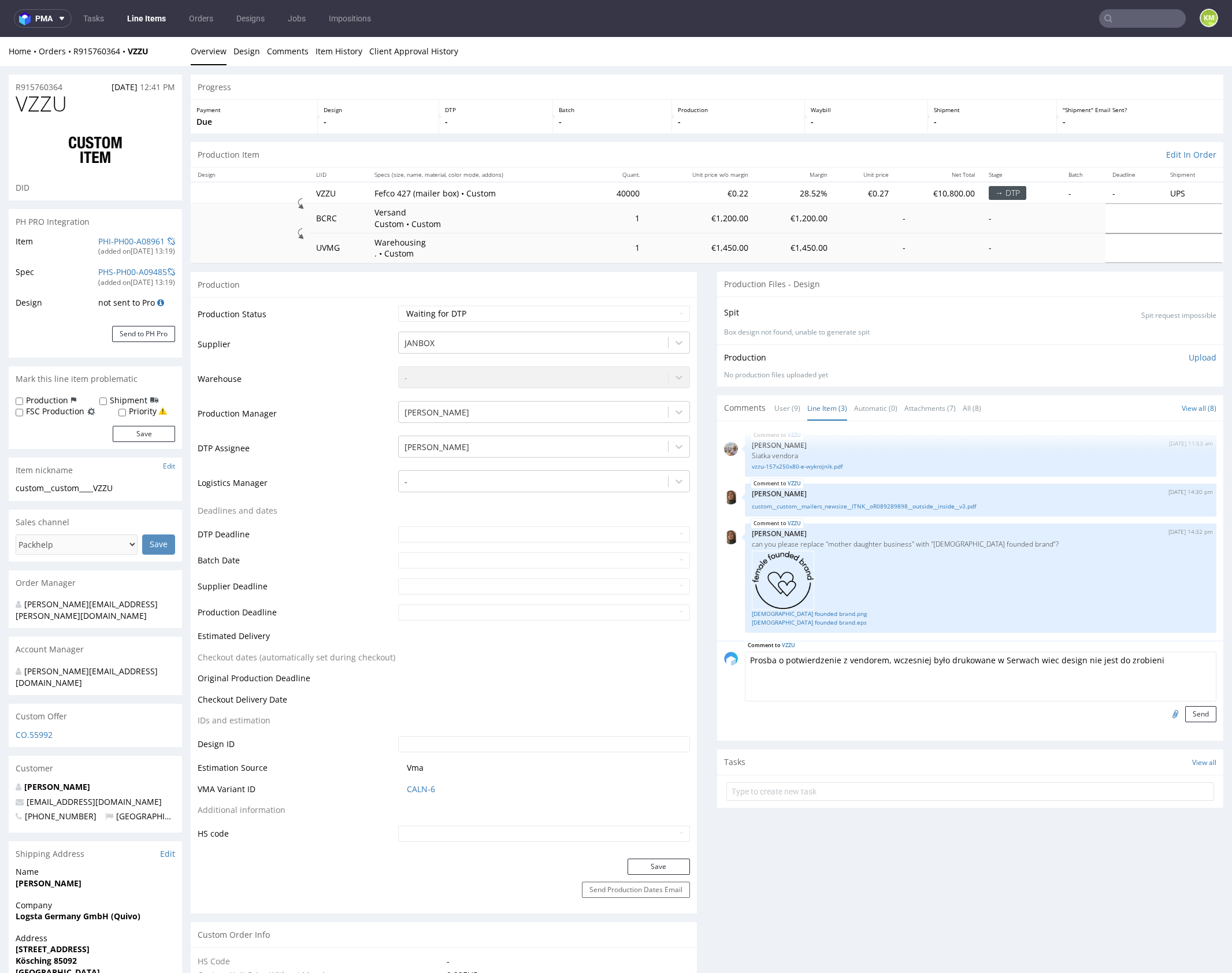
click at [1174, 679] on textarea "Prosba o potwierdzenie z vendorem, wczesniej było drukowane w Serwach wiec desi…" at bounding box center [981, 677] width 472 height 49
click at [893, 669] on textarea "Prosba o potwierdzenie z vendorem, wczesniej było drukowane w Serwach wiec pyta…" at bounding box center [981, 677] width 472 height 49
click at [972, 676] on textarea "Prosba o potwierdzenie z vendorem, wczesniej było drukowane w Serwach wiec pyta…" at bounding box center [981, 677] width 472 height 49
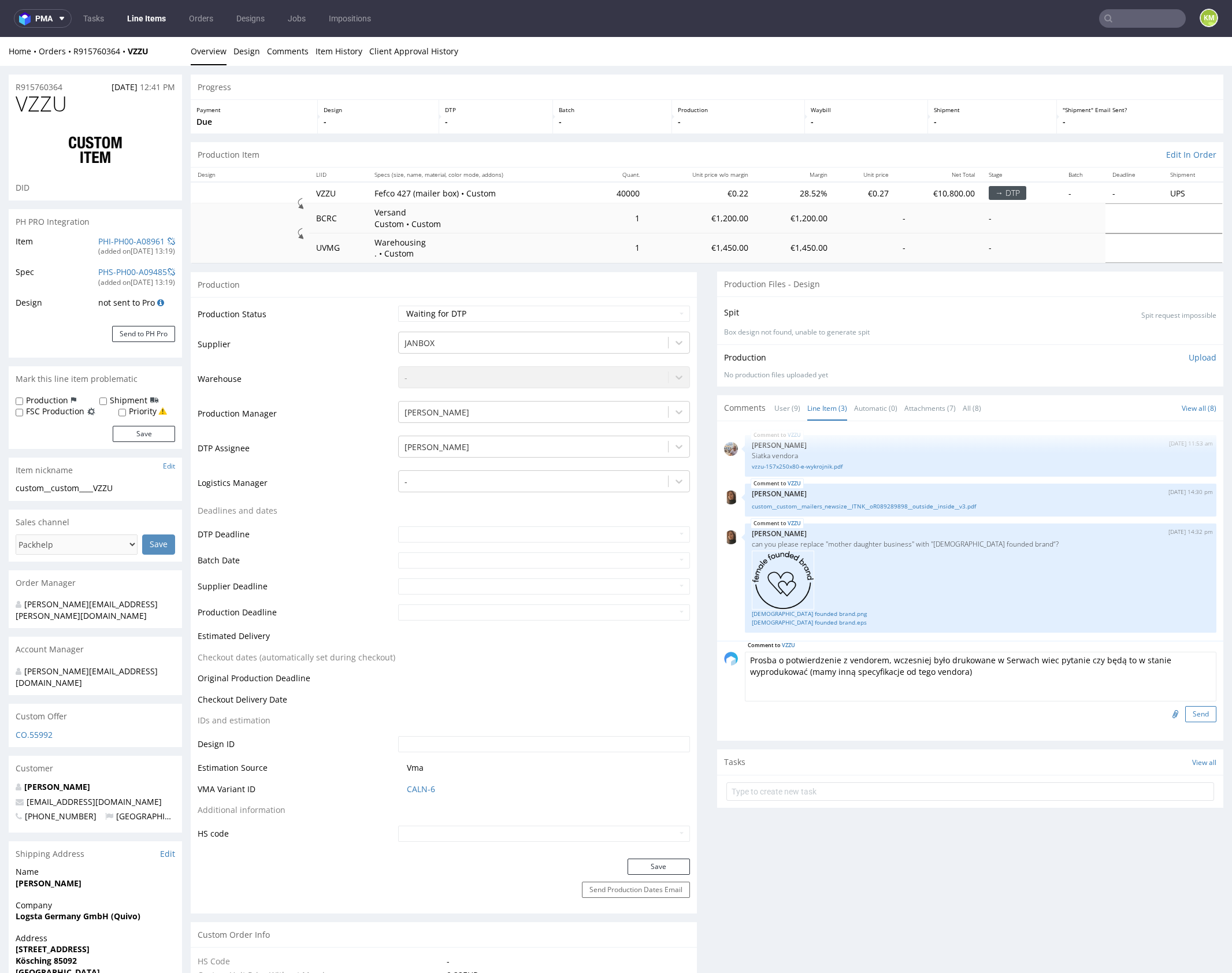
type textarea "Prosba o potwierdzenie z vendorem, wczesniej było drukowane w Serwach wiec pyta…"
click at [1188, 711] on button "Send" at bounding box center [1200, 714] width 31 height 16
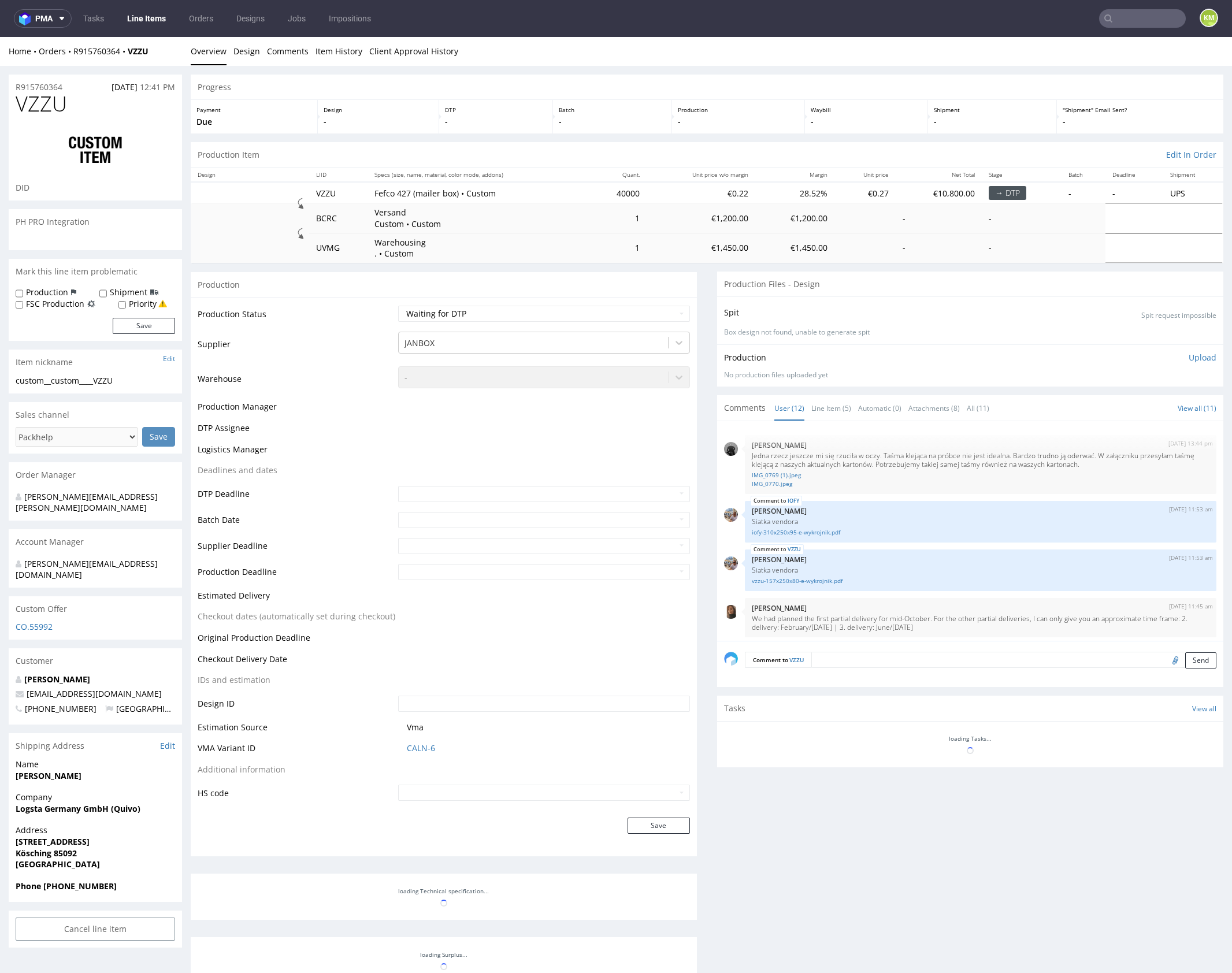
scroll to position [494, 0]
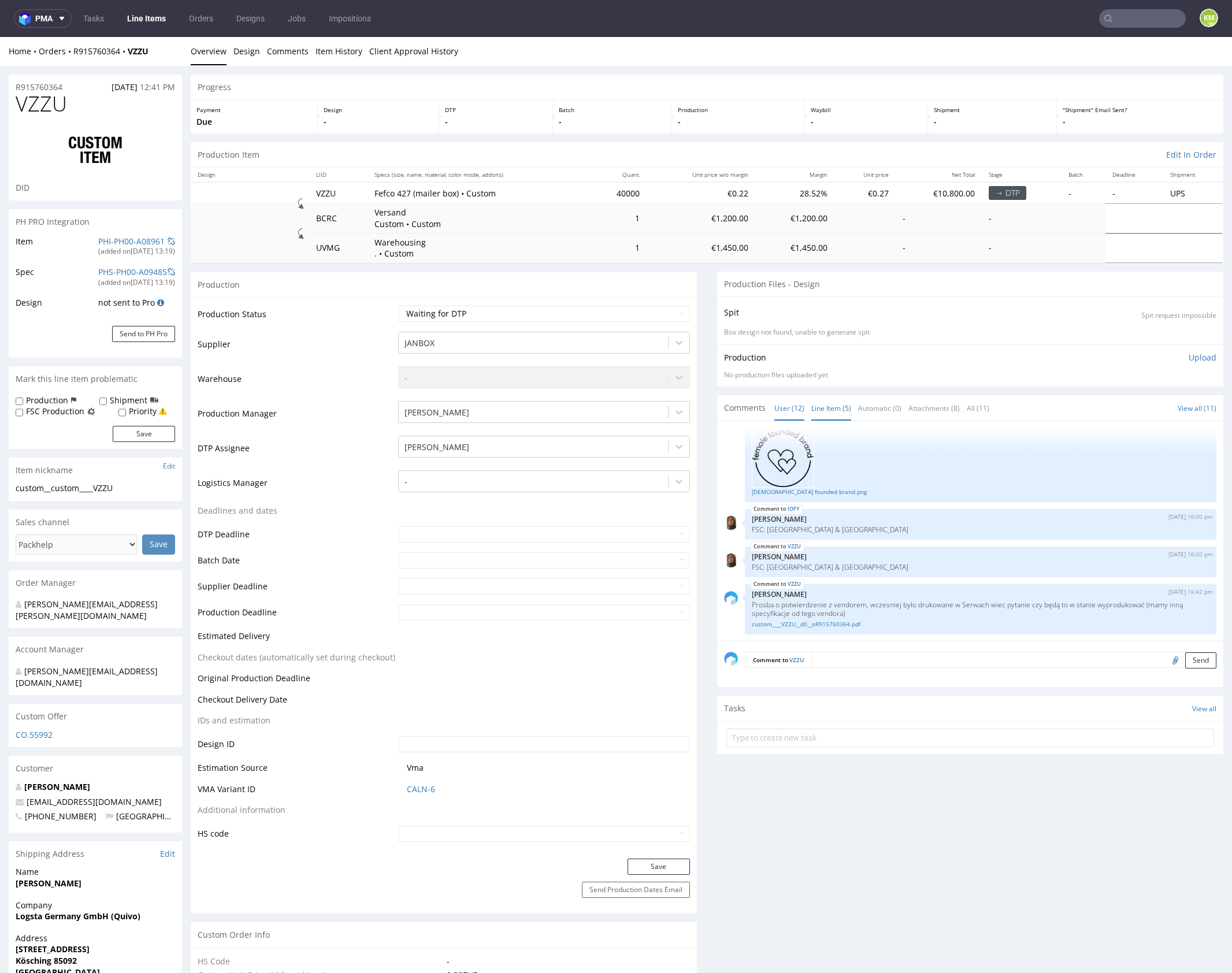
click at [828, 415] on link "Line Item (5)" at bounding box center [831, 408] width 40 height 25
click at [547, 318] on select "Waiting for Artwork Waiting for Diecut Waiting for Mockup Waiting for DTP Waiti…" at bounding box center [544, 314] width 292 height 16
select select "dtp_issue"
click at [399, 306] on select "Waiting for Artwork Waiting for Diecut Waiting for Mockup Waiting for DTP Waiti…" at bounding box center [544, 314] width 292 height 16
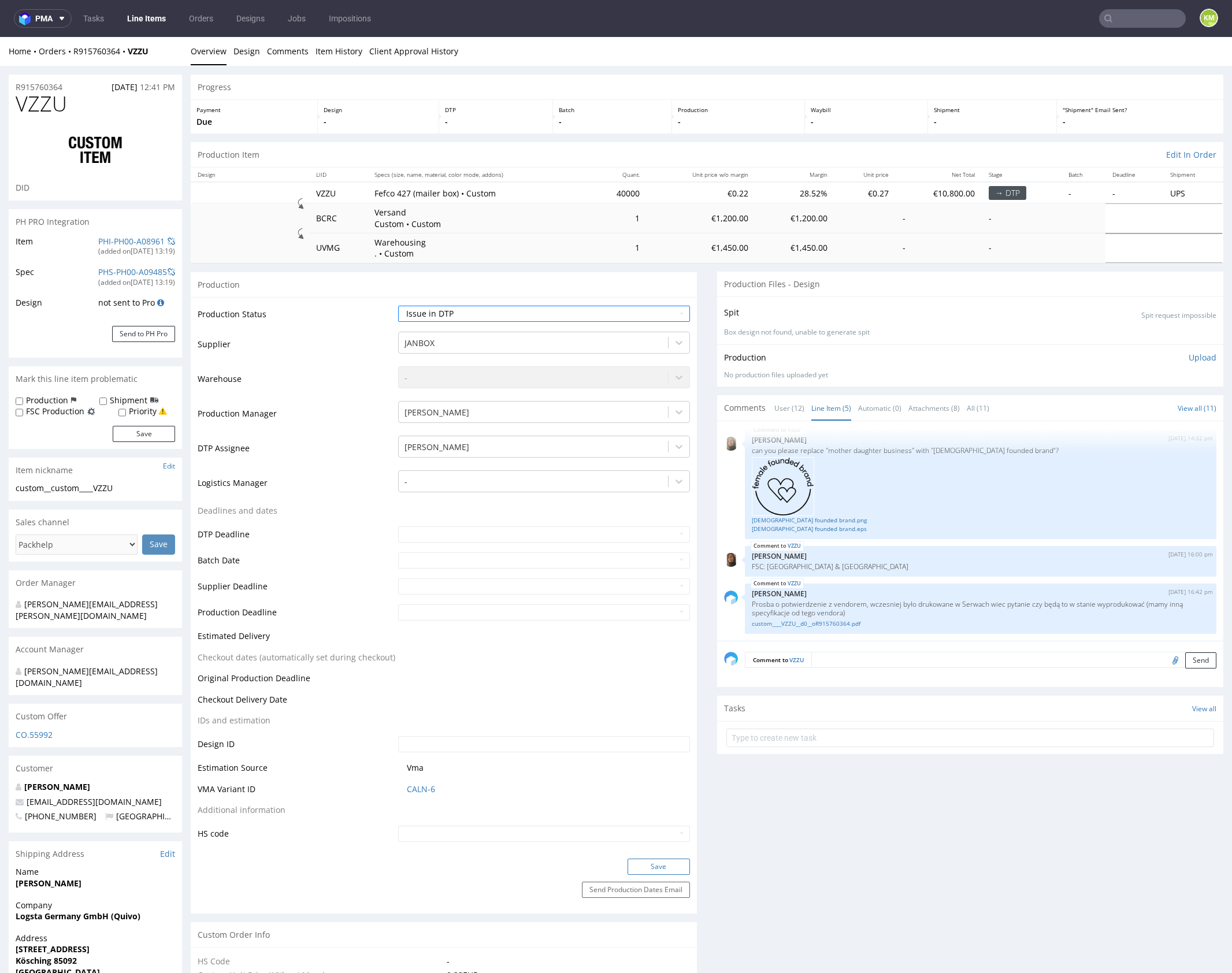
click at [661, 862] on button "Save" at bounding box center [658, 867] width 63 height 16
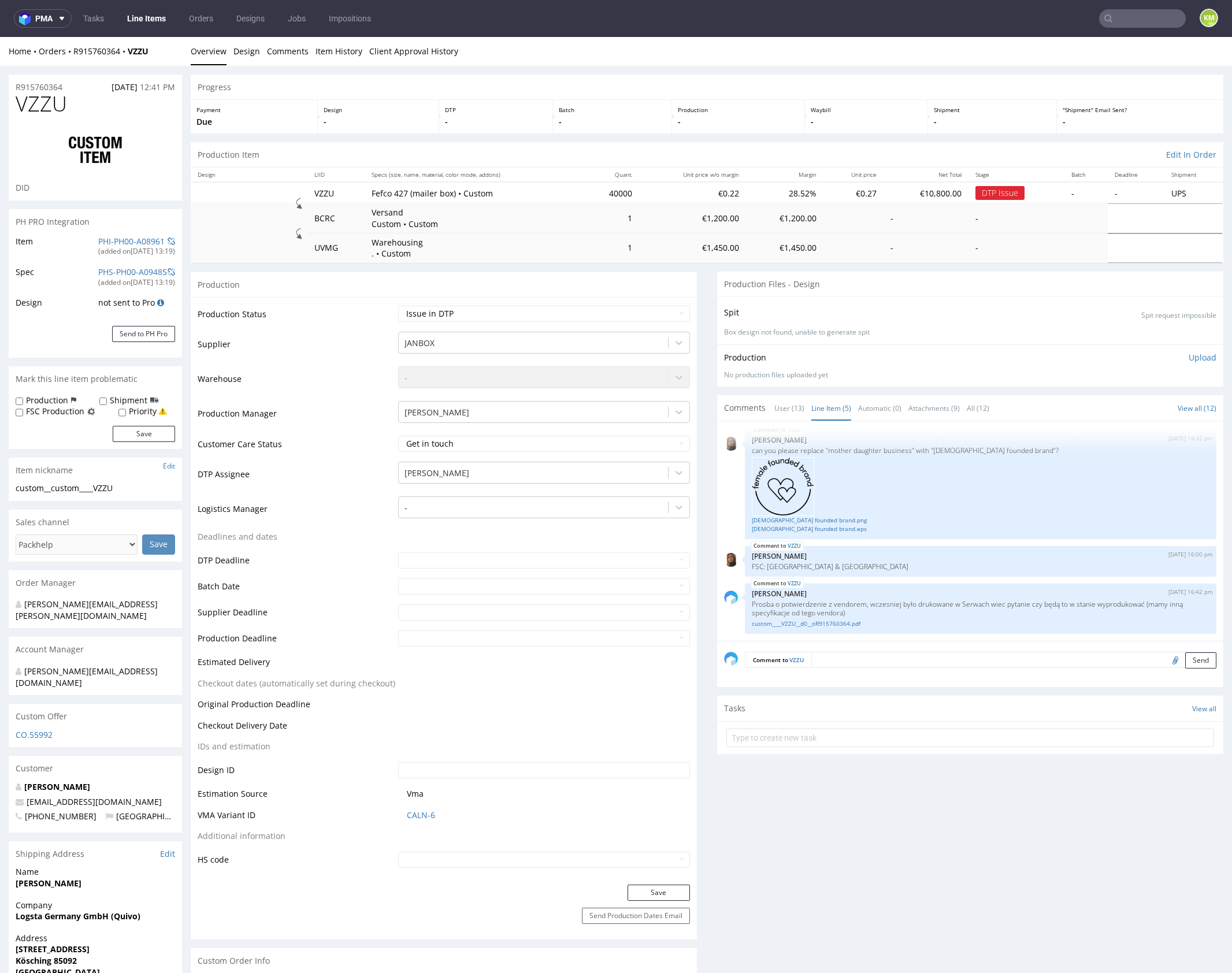
click at [1043, 398] on div "Comments User (13) Line Item (5) Automatic (0) Attachments (9) All (12) View al…" at bounding box center [970, 407] width 506 height 26
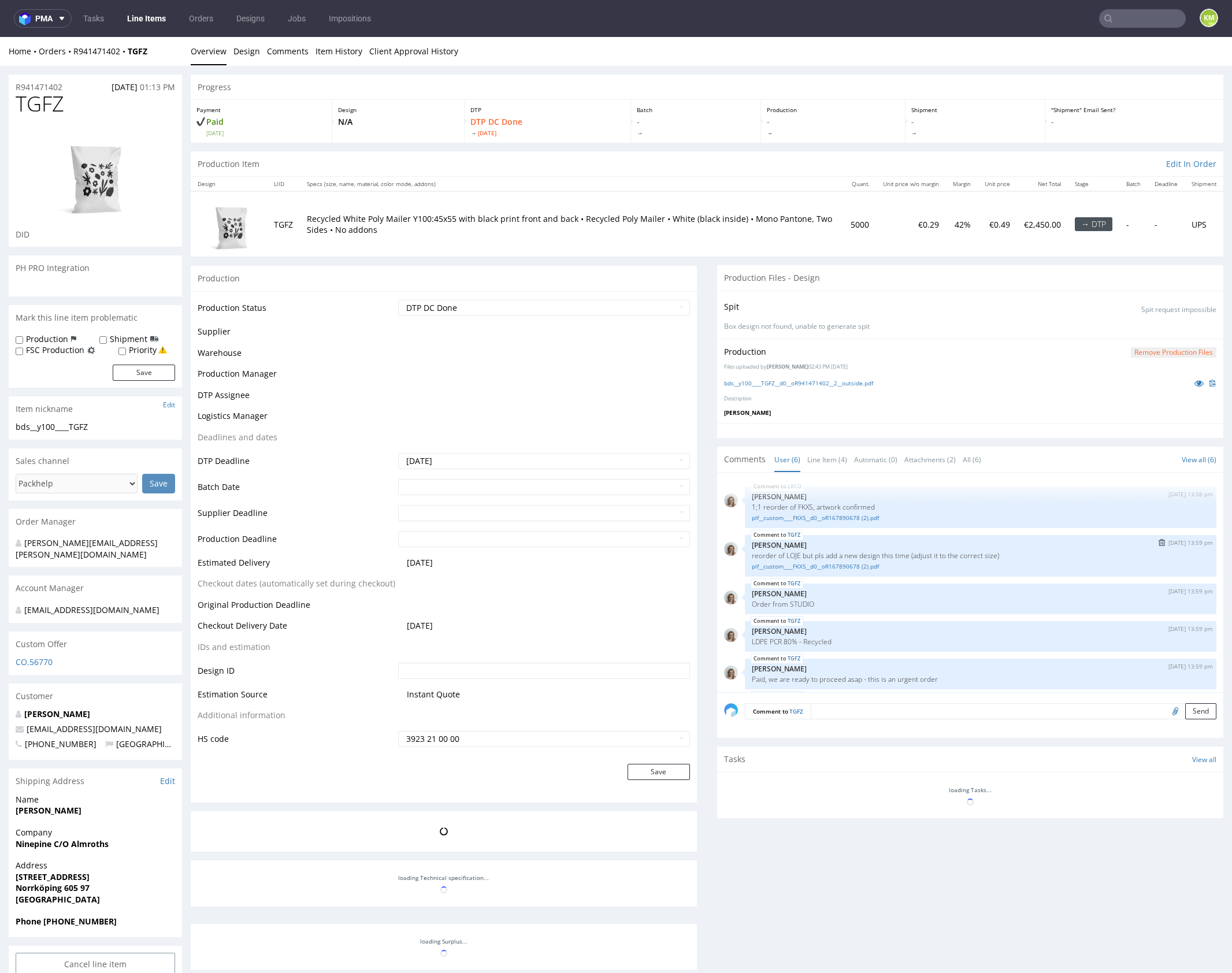
scroll to position [42, 0]
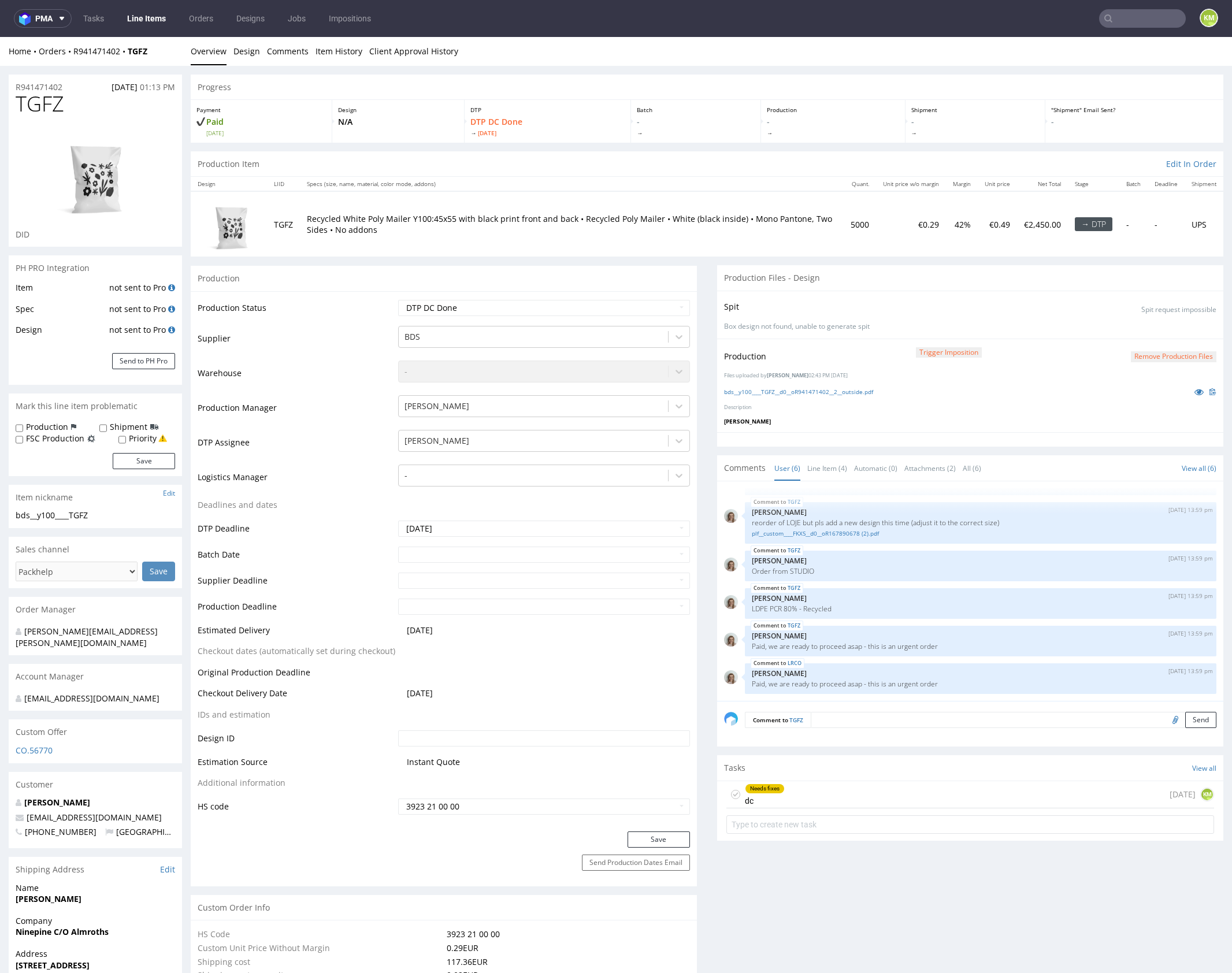
click at [807, 794] on div "Needs fixes dc today KM" at bounding box center [970, 794] width 488 height 27
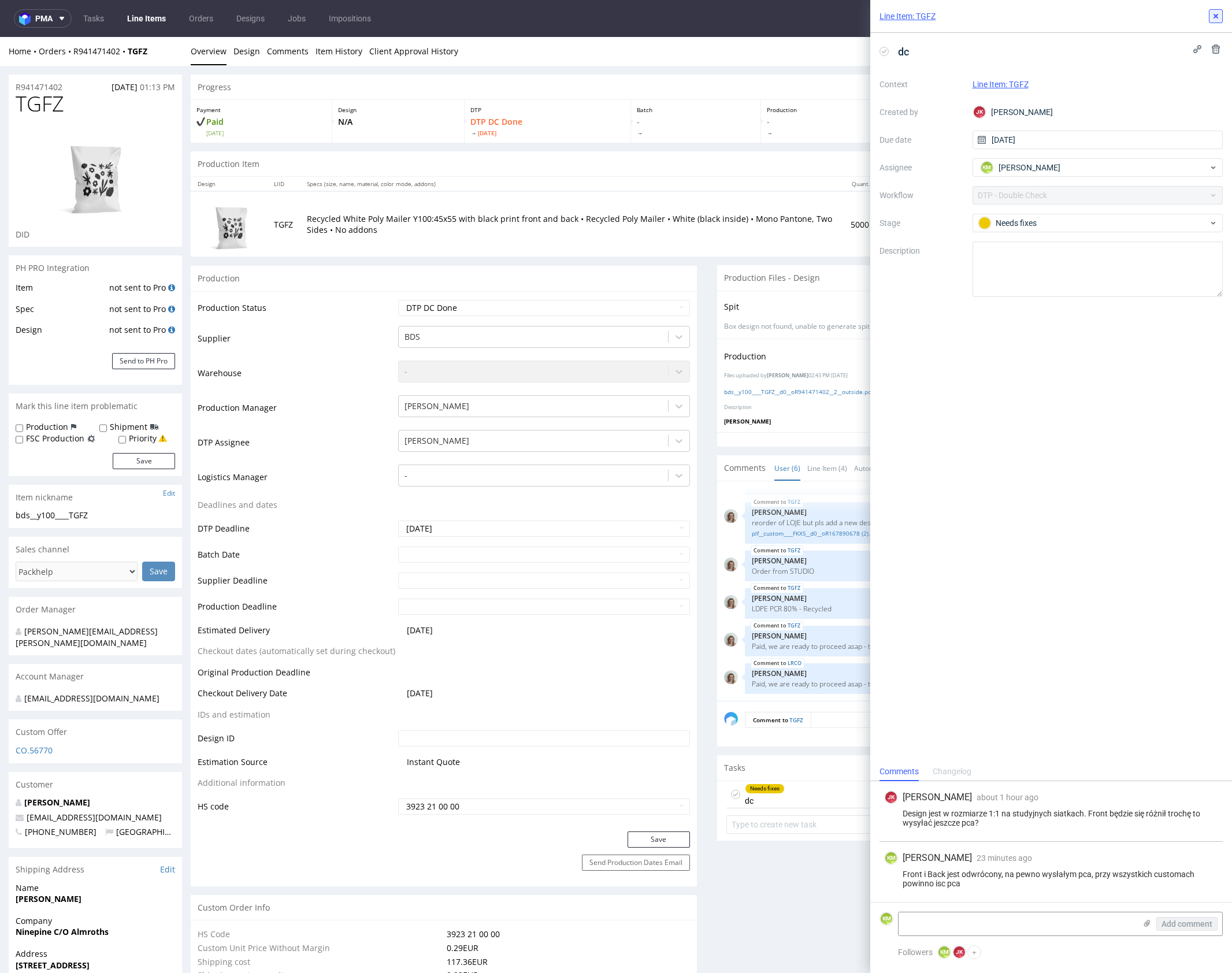
click at [1219, 16] on icon at bounding box center [1216, 16] width 9 height 9
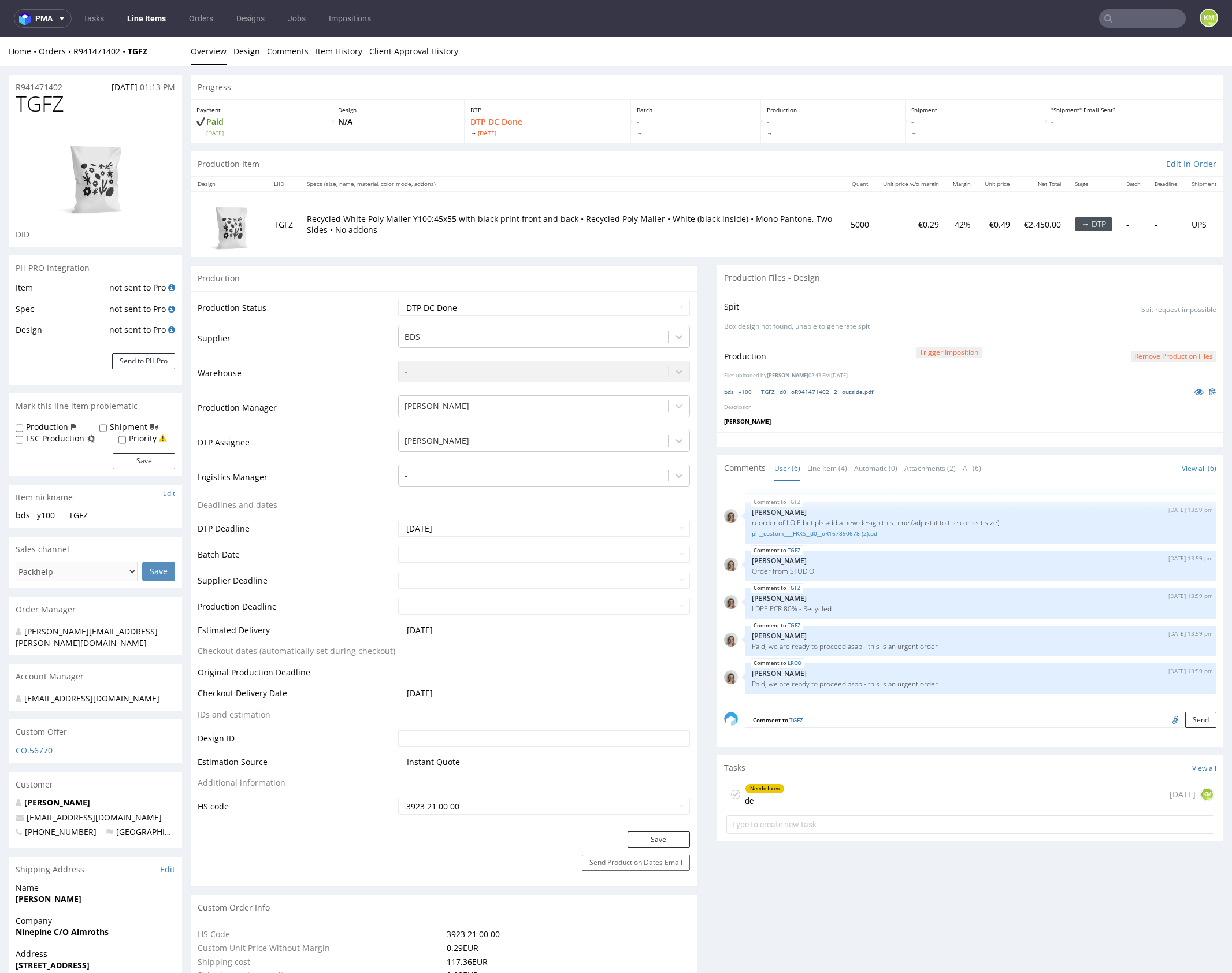
click at [867, 391] on link "bds__y100____TGFZ__d0__oR941471402__2__outside.pdf" at bounding box center [799, 391] width 149 height 8
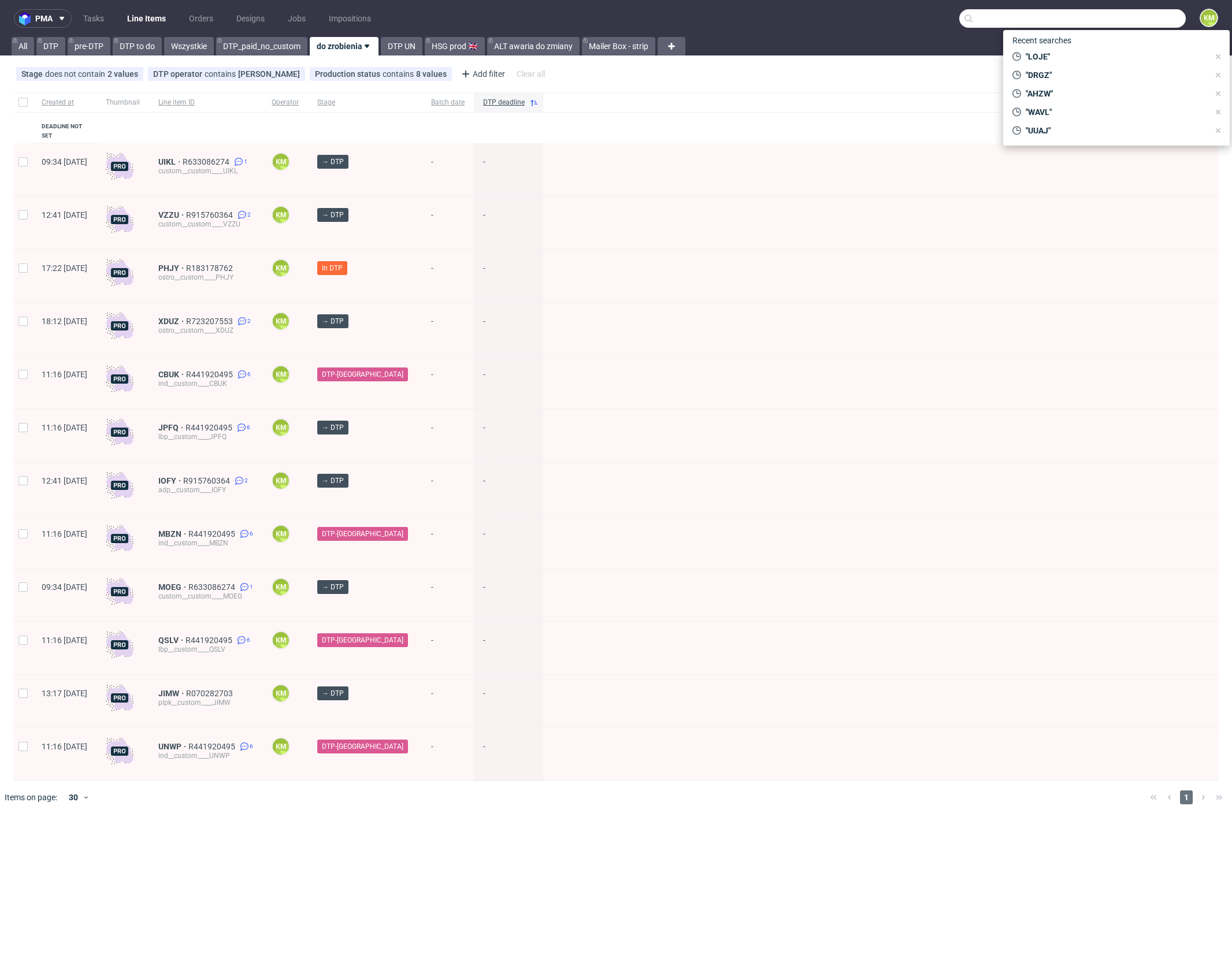
click at [1142, 15] on input "text" at bounding box center [1073, 18] width 226 height 19
type input "ITNK"
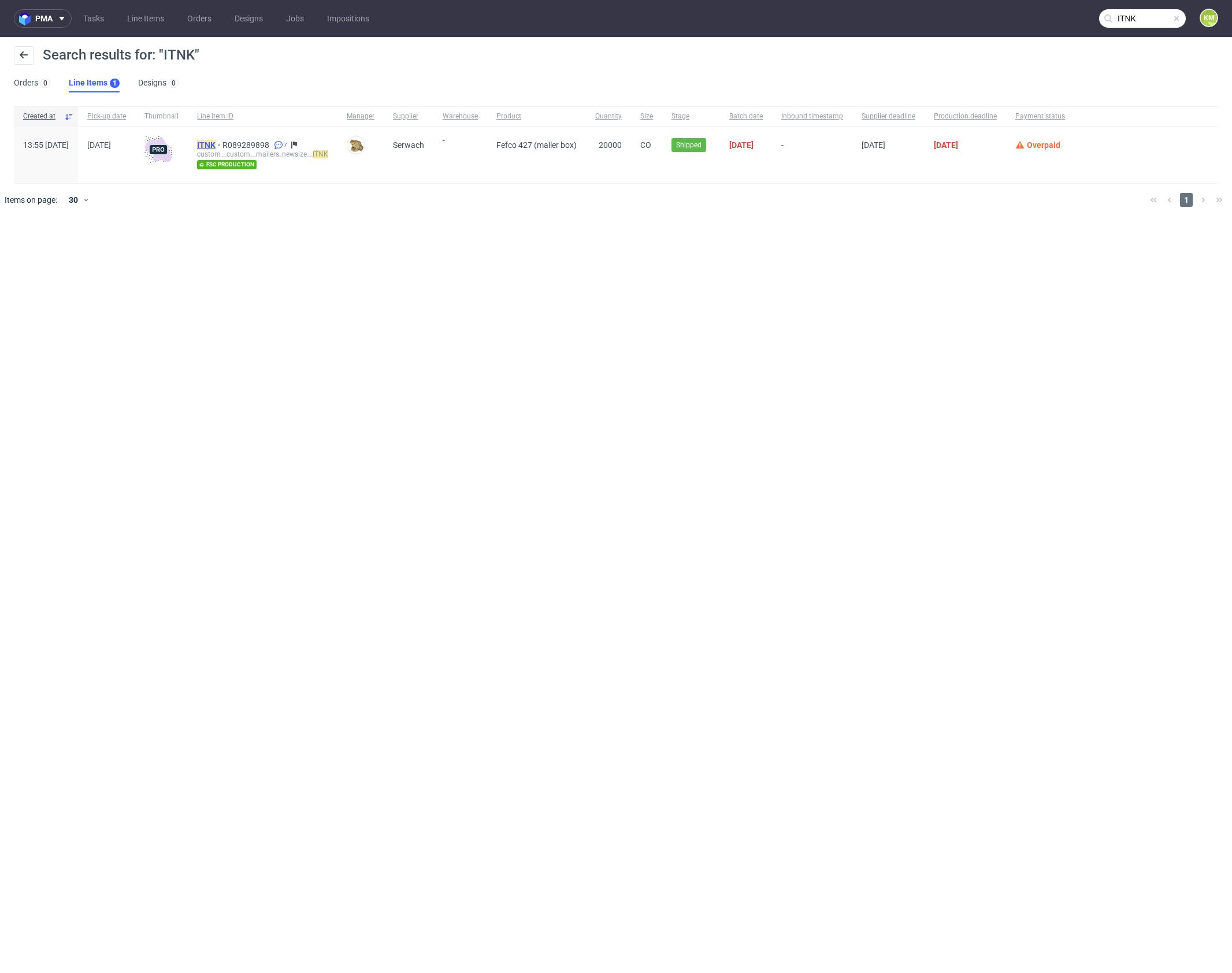
click at [216, 147] on mark "ITNK" at bounding box center [206, 145] width 19 height 9
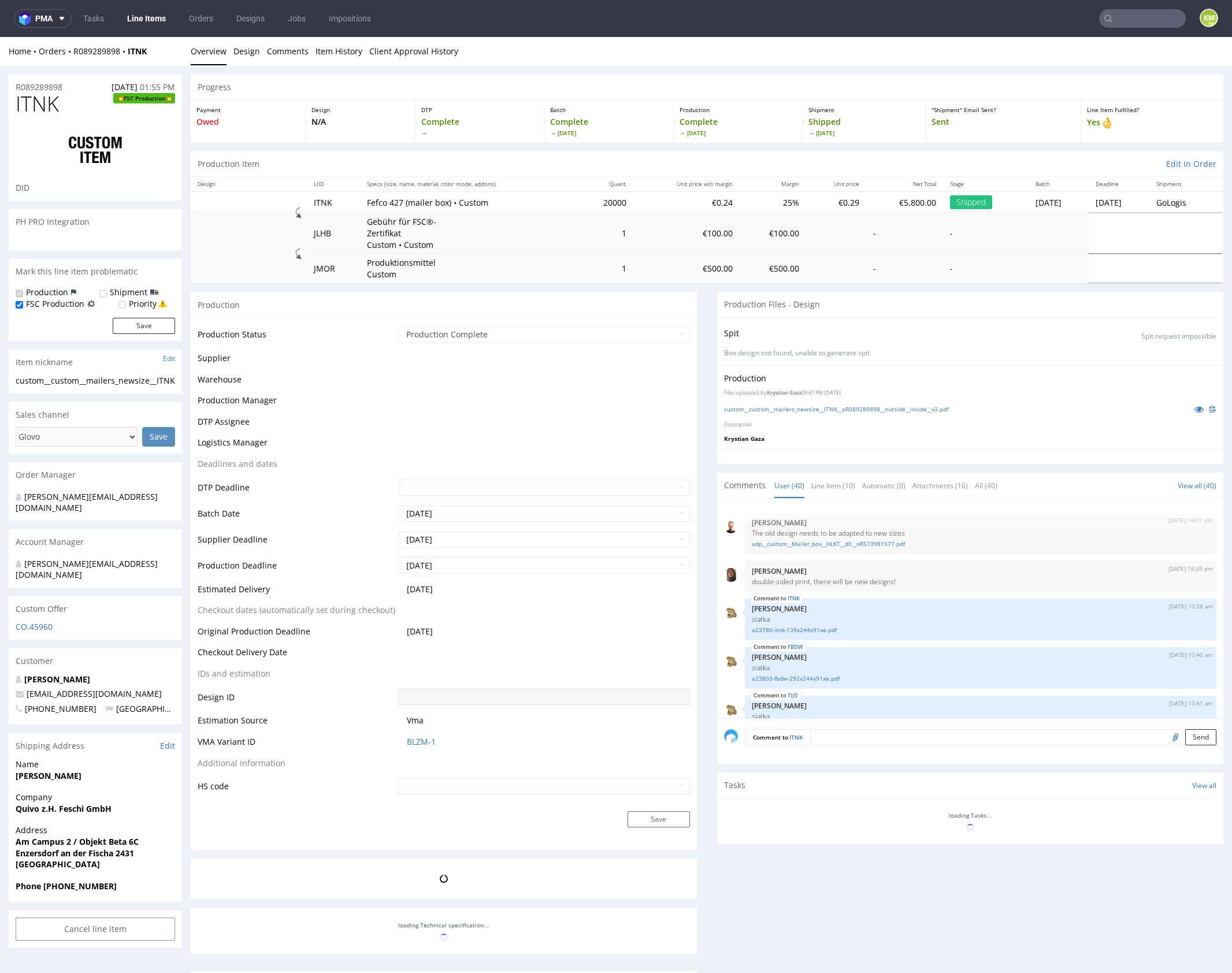
scroll to position [1977, 0]
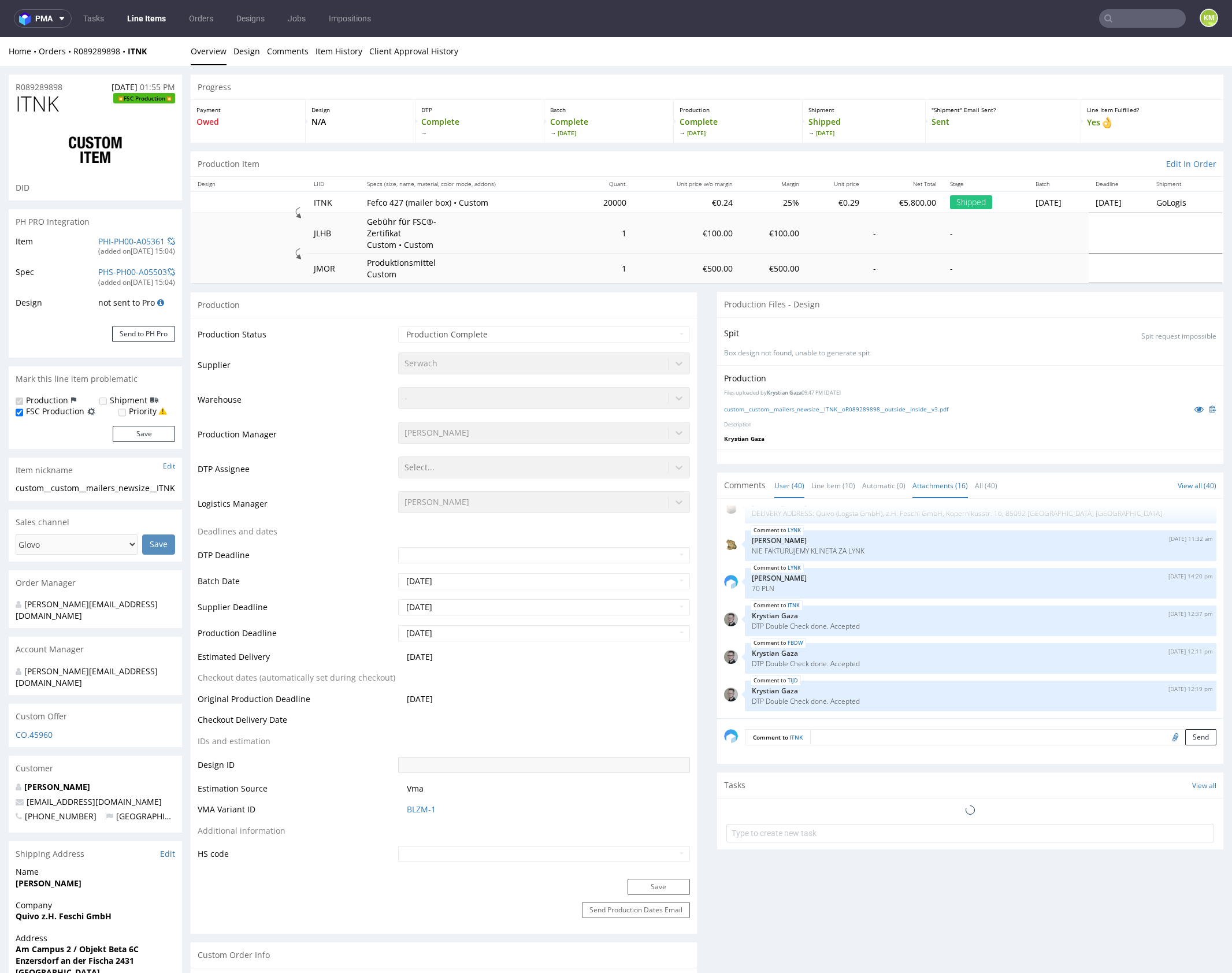
select select "in_progress"
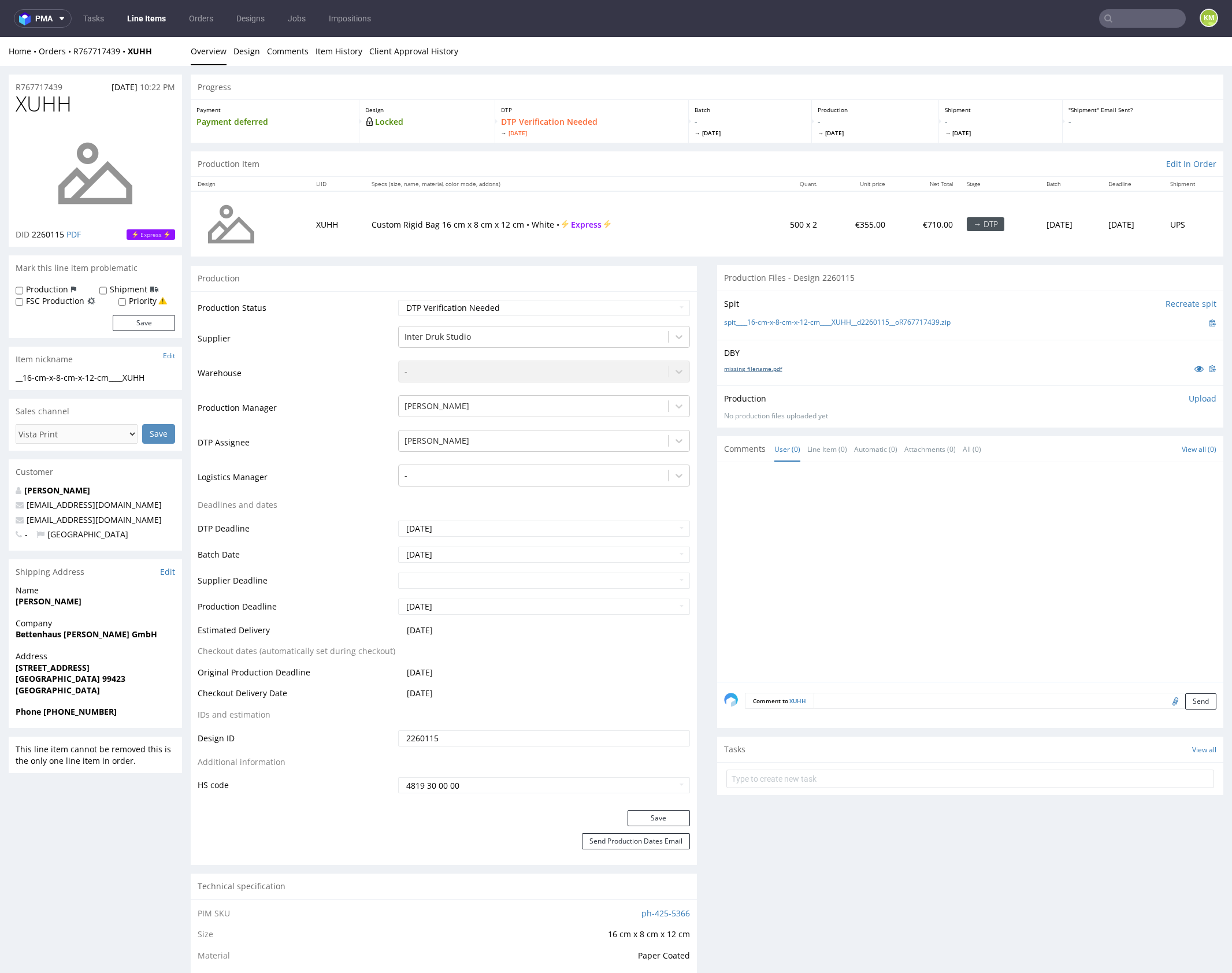
click at [751, 370] on link "missing_filename.pdf" at bounding box center [753, 369] width 57 height 8
click at [1039, 532] on div at bounding box center [974, 575] width 499 height 213
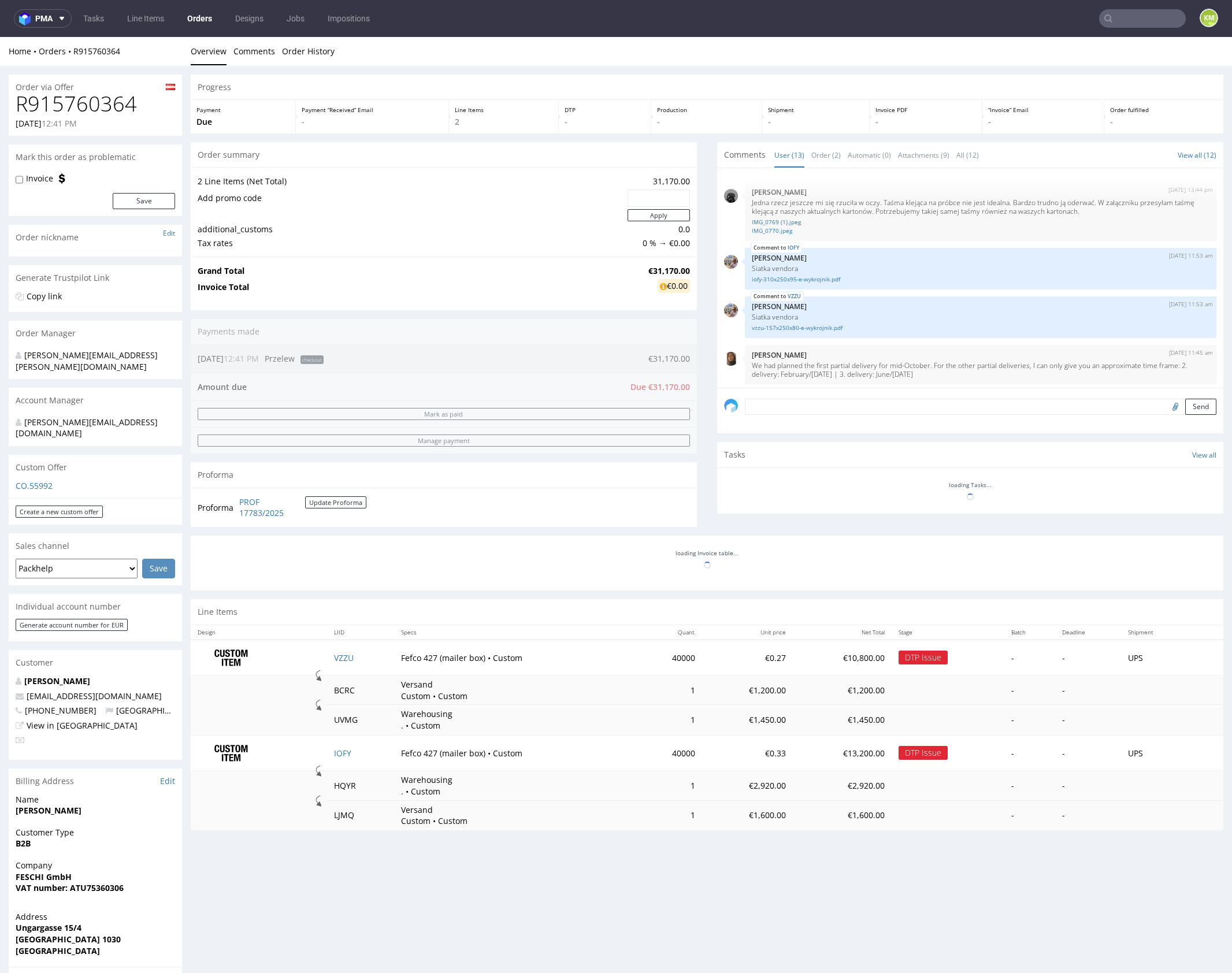
scroll to position [551, 0]
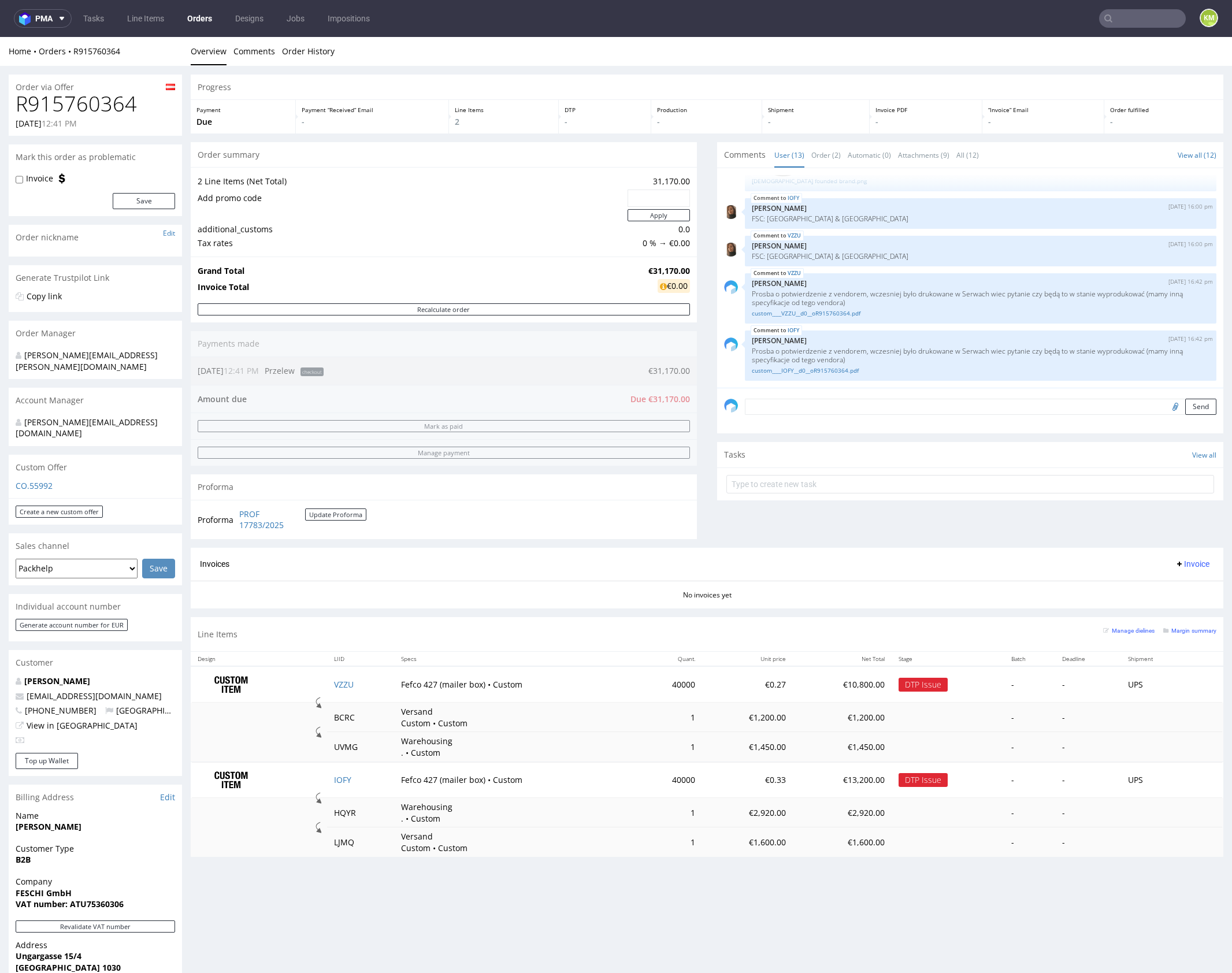
click at [932, 513] on div "Comments User (13) Order (2) Automatic (0) Attachments (9) All (12) View all (1…" at bounding box center [970, 345] width 506 height 406
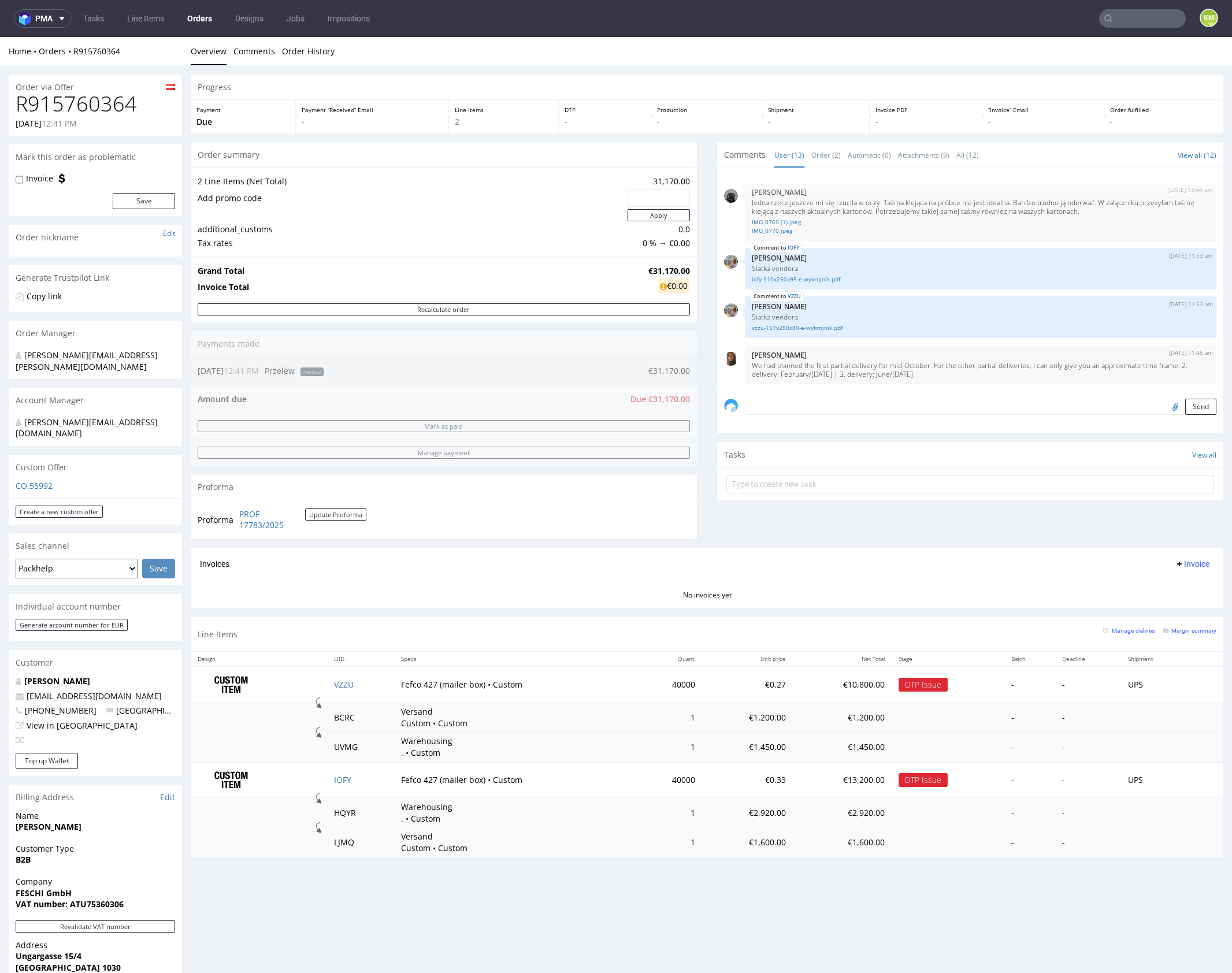
scroll to position [401, 0]
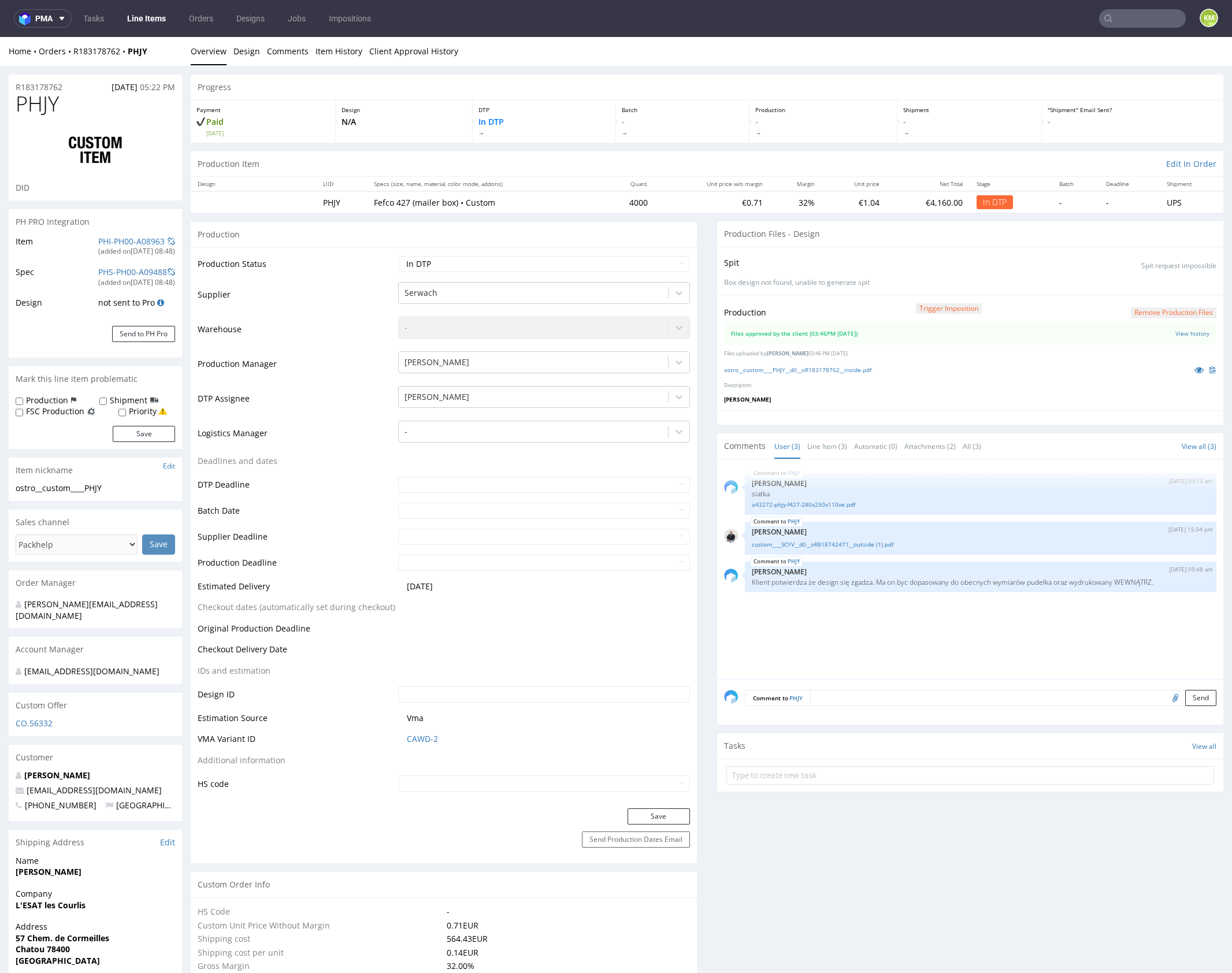
click at [935, 637] on div "PHJY 26th Aug 25 | 09:13 am Sebastian Markut siatka a43272-phjy-f427-280x250x11…" at bounding box center [974, 573] width 499 height 213
click at [1048, 618] on div "PHJY 26th Aug 25 | 09:13 am Sebastian Markut siatka a43272-phjy-f427-280x250x11…" at bounding box center [974, 573] width 499 height 213
drag, startPoint x: 1042, startPoint y: 614, endPoint x: 1052, endPoint y: 612, distance: 10.2
click at [1048, 612] on div "PHJY 26th Aug 25 | 09:13 am Sebastian Markut siatka a43272-phjy-f427-280x250x11…" at bounding box center [974, 573] width 499 height 213
click at [1162, 616] on div "PHJY 26th Aug 25 | 09:13 am Sebastian Markut siatka a43272-phjy-f427-280x250x11…" at bounding box center [974, 573] width 499 height 213
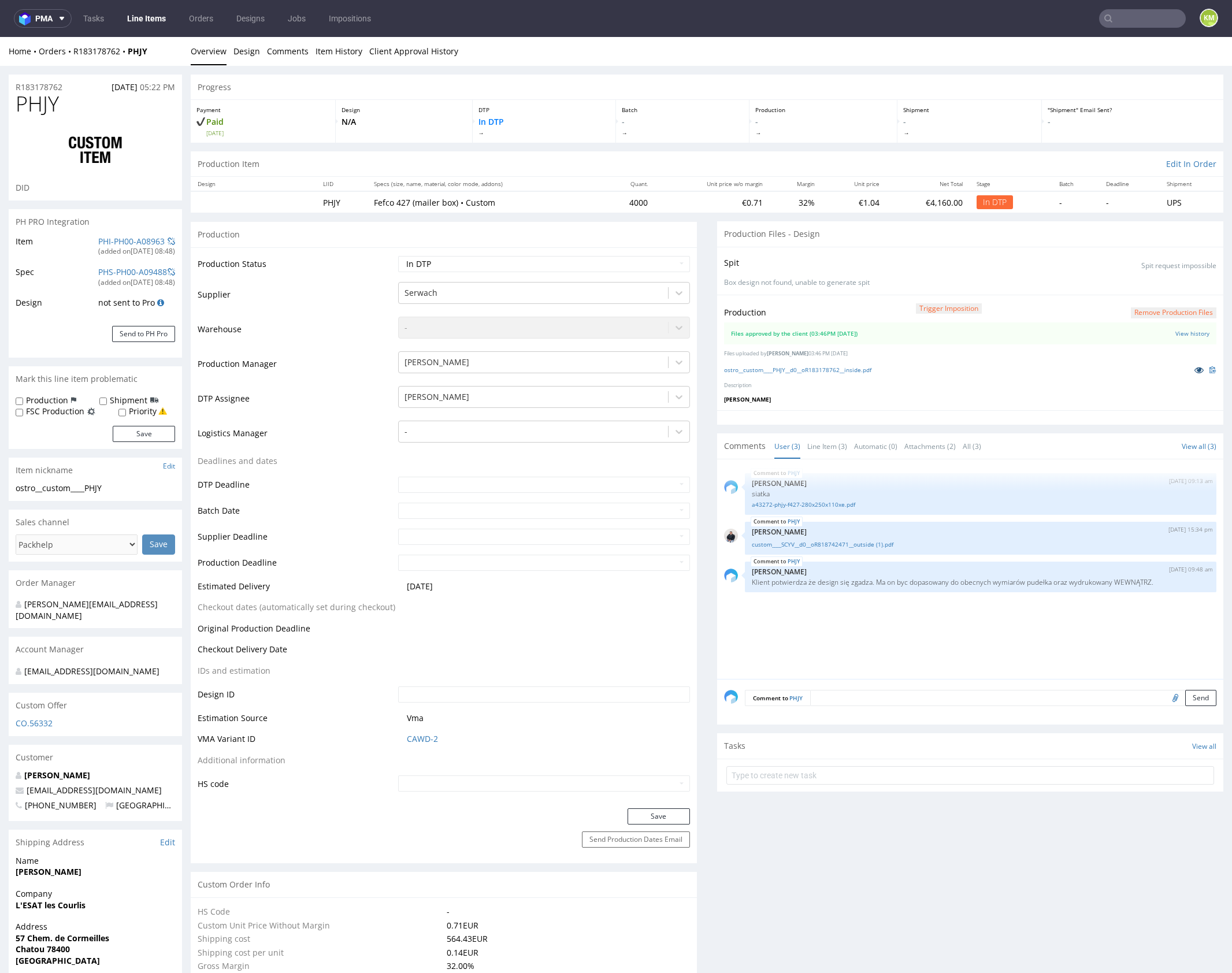
click at [1195, 369] on icon at bounding box center [1199, 369] width 9 height 8
click at [913, 619] on div "PHJY 26th Aug 25 | 09:13 am Sebastian Markut siatka a43272-phjy-f427-280x250x11…" at bounding box center [974, 573] width 499 height 213
click at [911, 620] on div "PHJY 26th Aug 25 | 09:13 am Sebastian Markut siatka a43272-phjy-f427-280x250x11…" at bounding box center [974, 573] width 499 height 213
click at [863, 368] on link "ostro__custom____PHJY__d0__oR183178762__inside.pdf" at bounding box center [798, 369] width 148 height 8
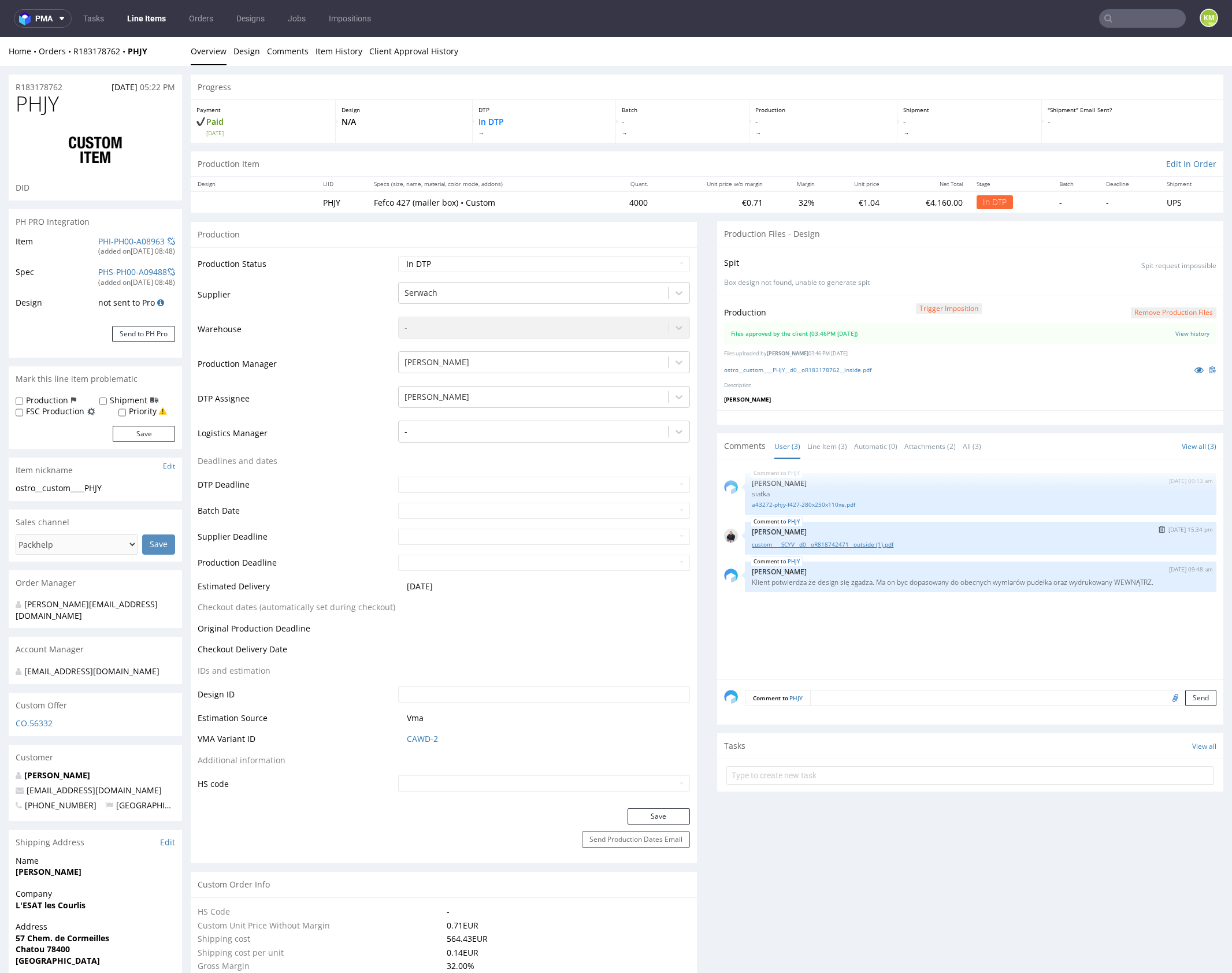
click at [877, 541] on link "custom____SCYV__d0__oR818742471__outside (1).pdf" at bounding box center [981, 545] width 458 height 9
click at [603, 270] on select "Waiting for Artwork Waiting for Diecut Waiting for Mockup Waiting for DTP Waiti…" at bounding box center [544, 264] width 292 height 16
select select "dtp_waiting_for_double_check"
click at [399, 256] on select "Waiting for Artwork Waiting for Diecut Waiting for Mockup Waiting for DTP Waiti…" at bounding box center [544, 264] width 292 height 16
click at [656, 821] on button "Save" at bounding box center [658, 817] width 63 height 16
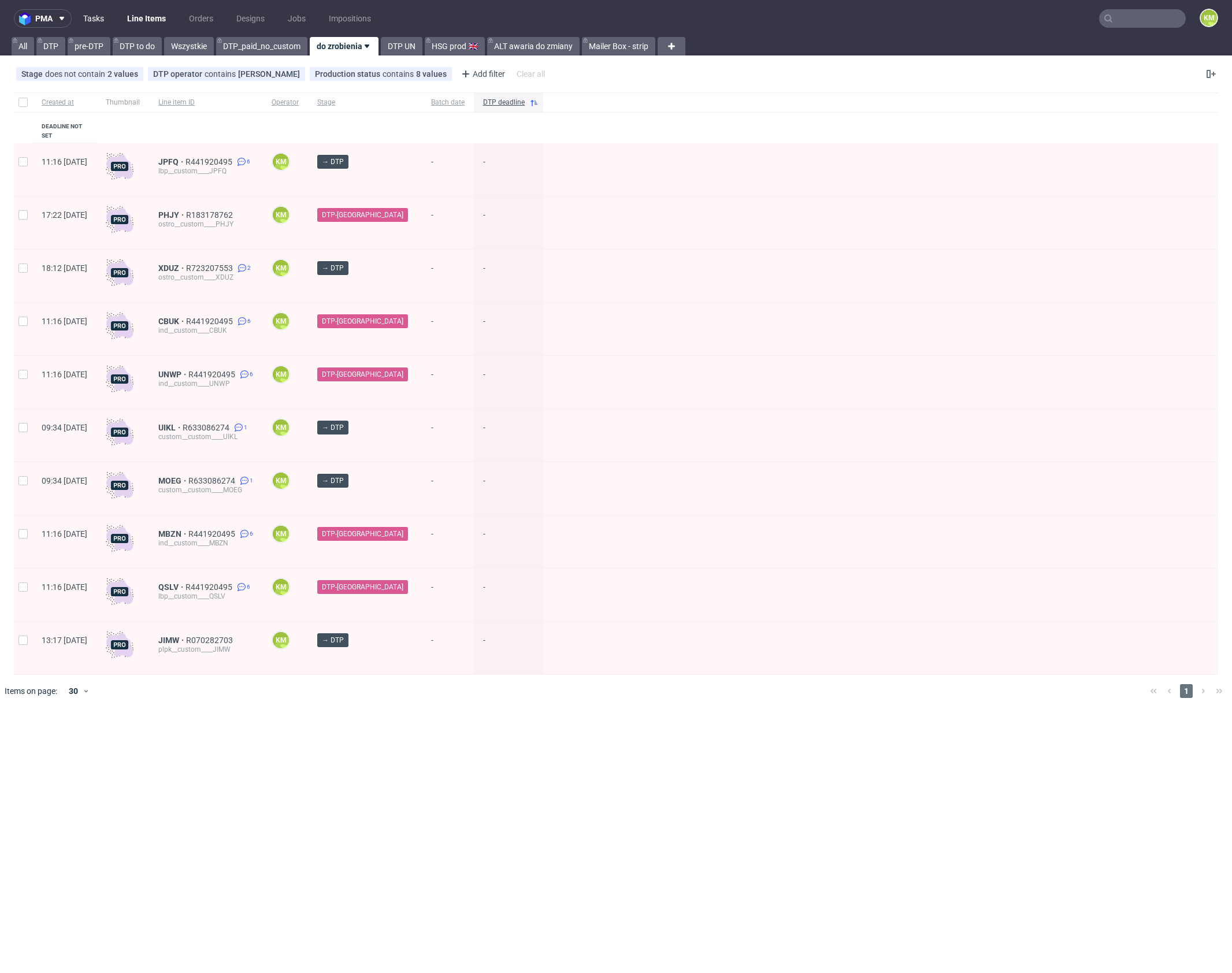
click at [83, 16] on link "Tasks" at bounding box center [93, 18] width 34 height 19
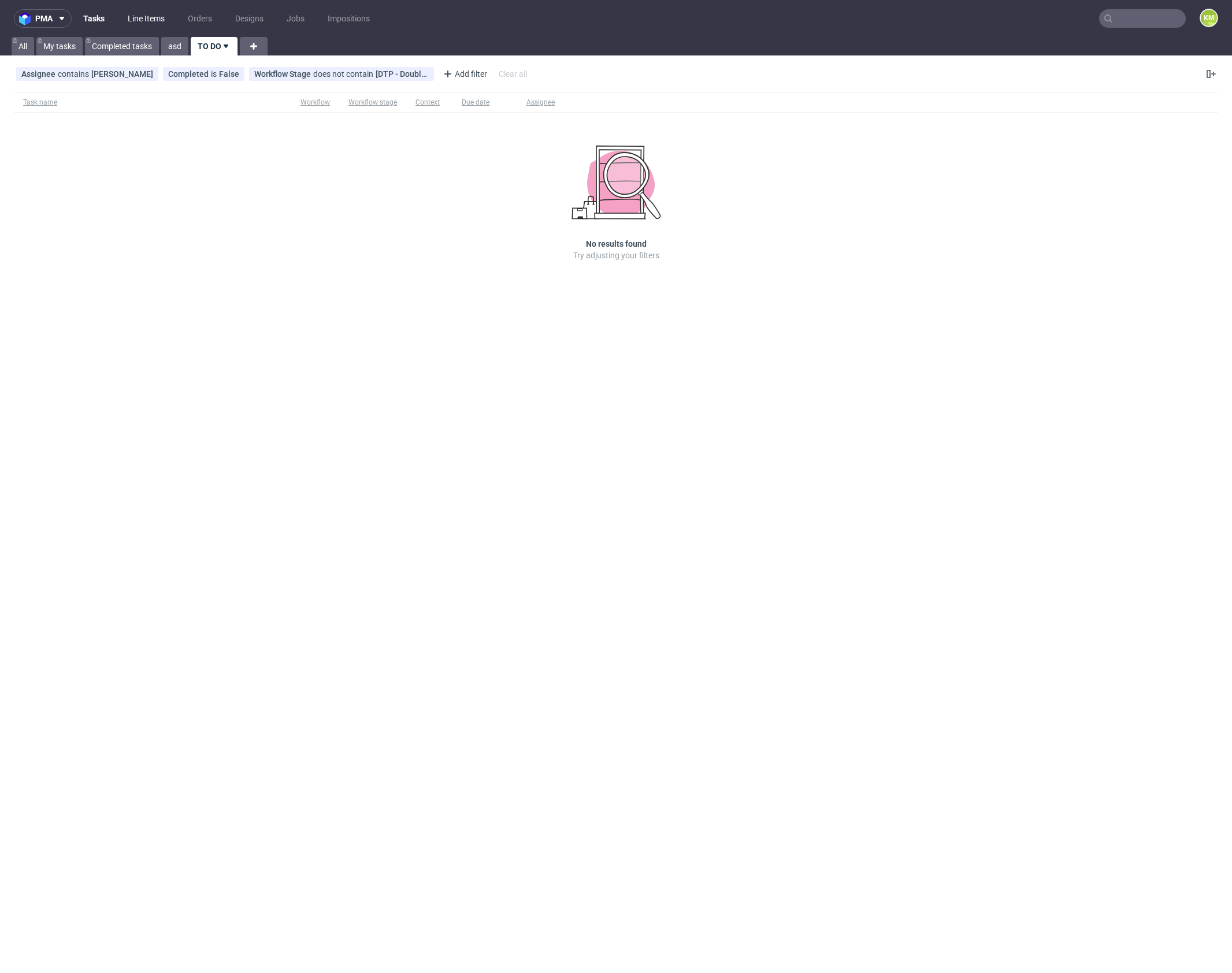
click at [153, 14] on link "Line Items" at bounding box center [147, 18] width 51 height 19
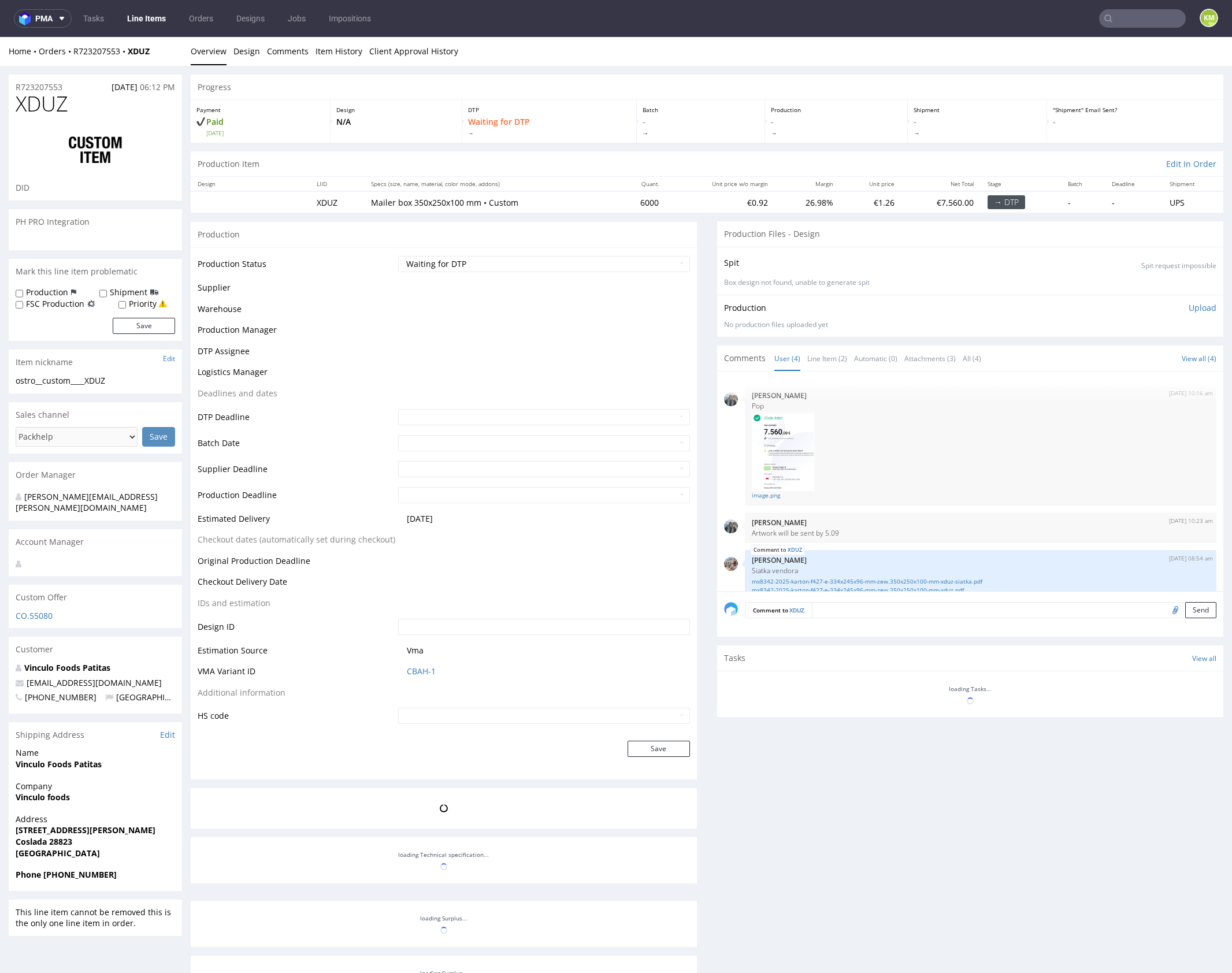
scroll to position [65, 0]
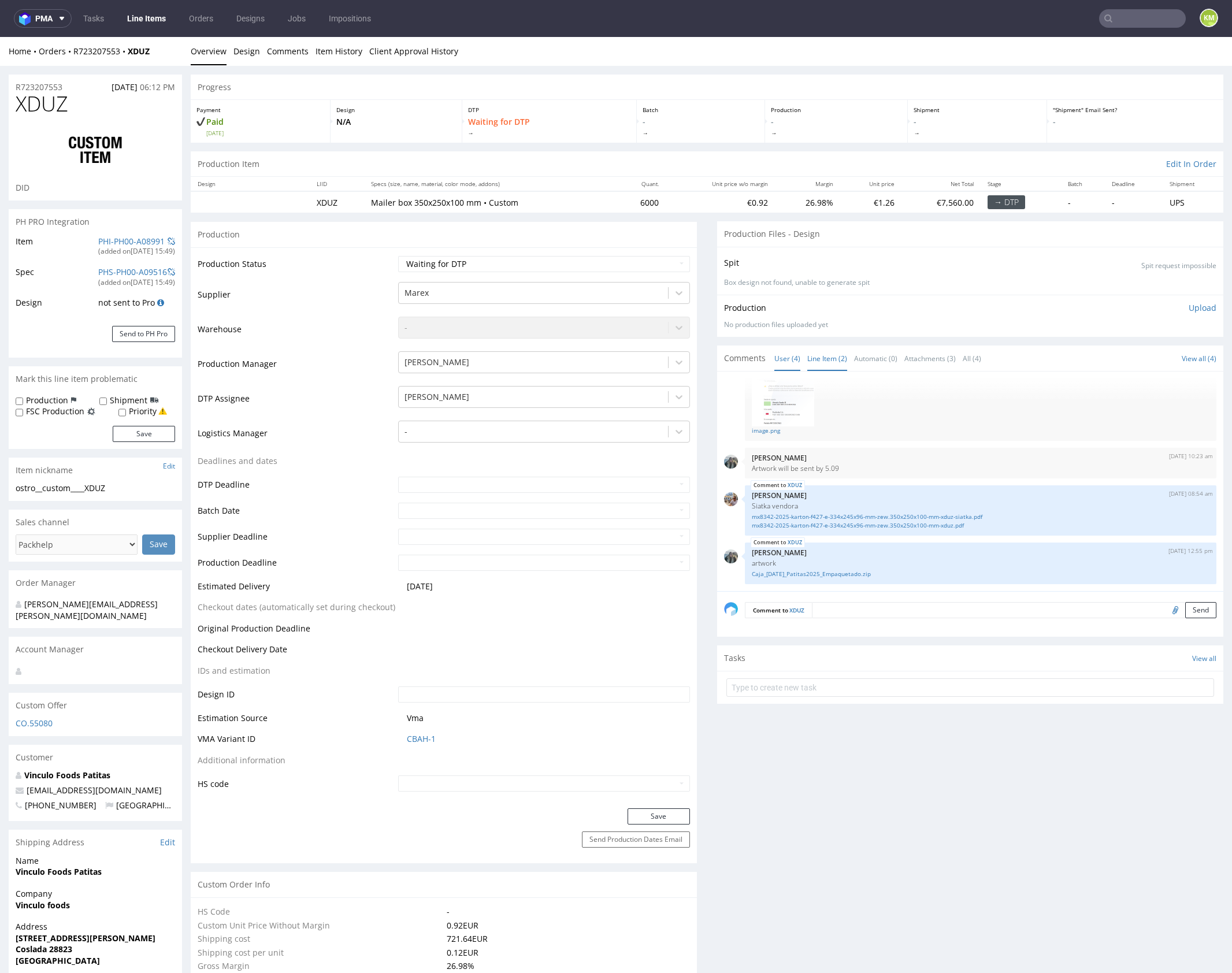
click at [825, 357] on link "Line Item (2)" at bounding box center [827, 359] width 40 height 25
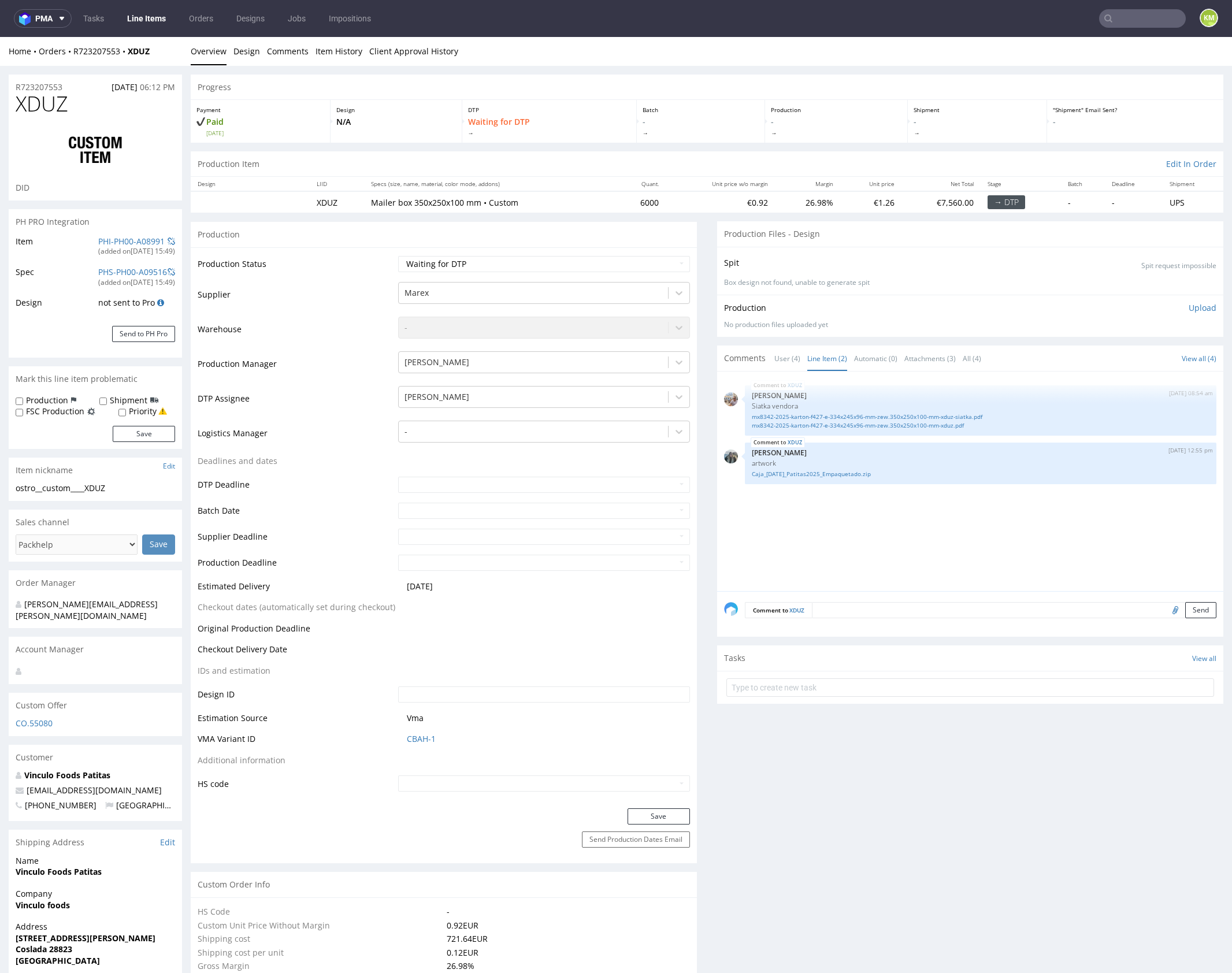
click at [926, 509] on div "XDUZ [DATE] 08:54 am [PERSON_NAME] [PERSON_NAME] mx8342-2025-karton-f427-e-334x…" at bounding box center [974, 484] width 499 height 213
click at [62, 490] on div "ostro__custom____XDUZ" at bounding box center [95, 488] width 160 height 11
copy div "ostro__custom____XDUZ Update"
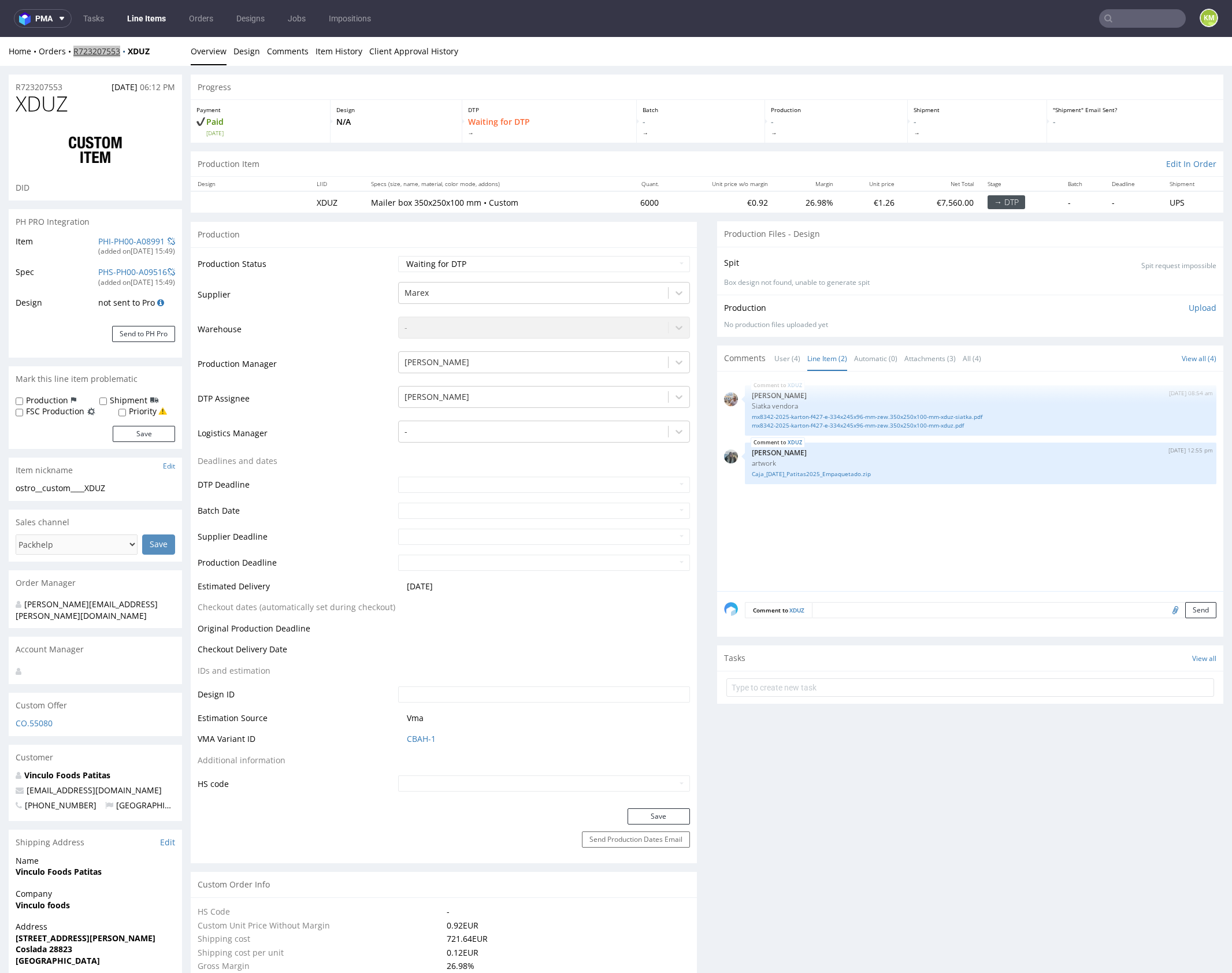
copy link "R723207553"
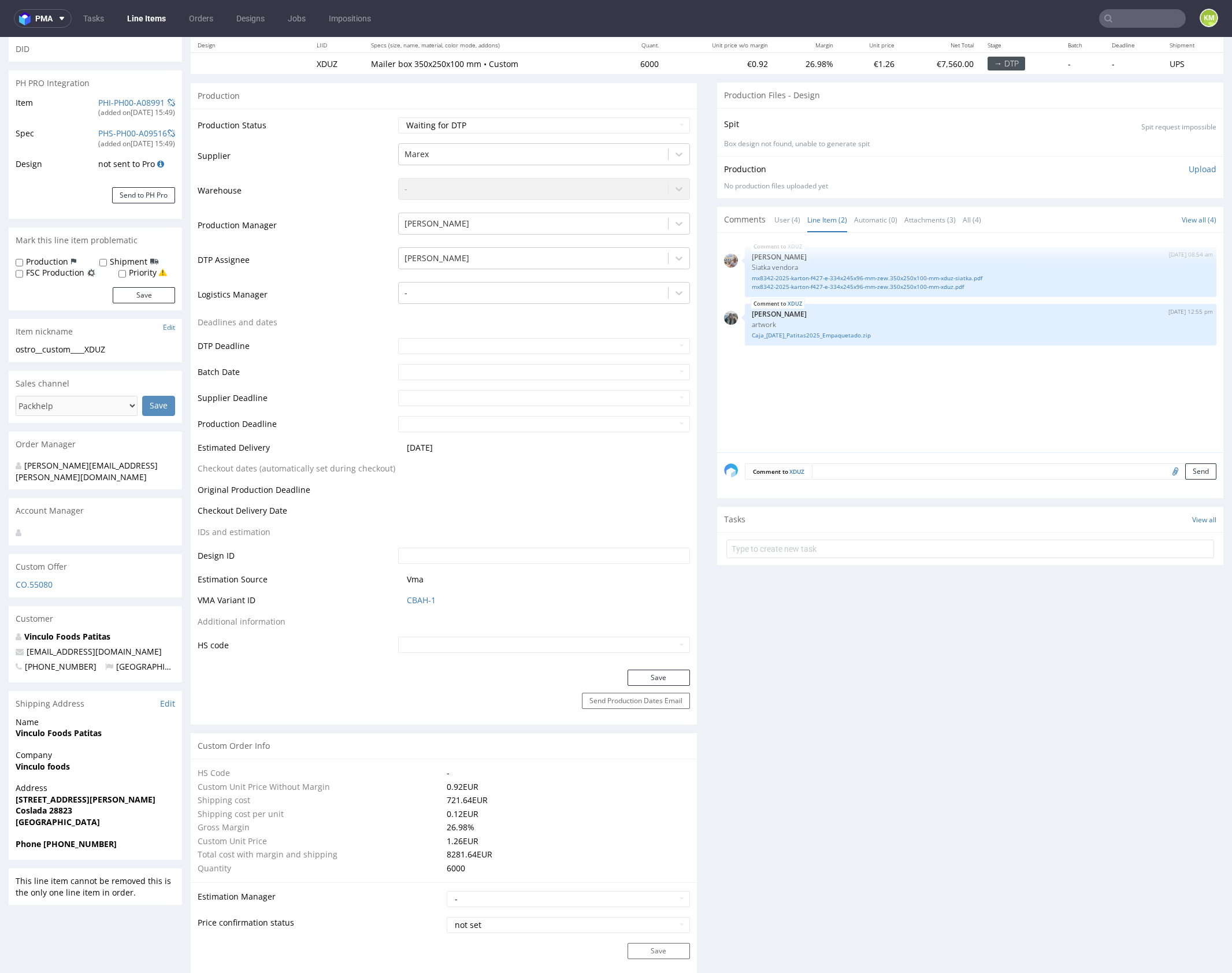
scroll to position [0, 0]
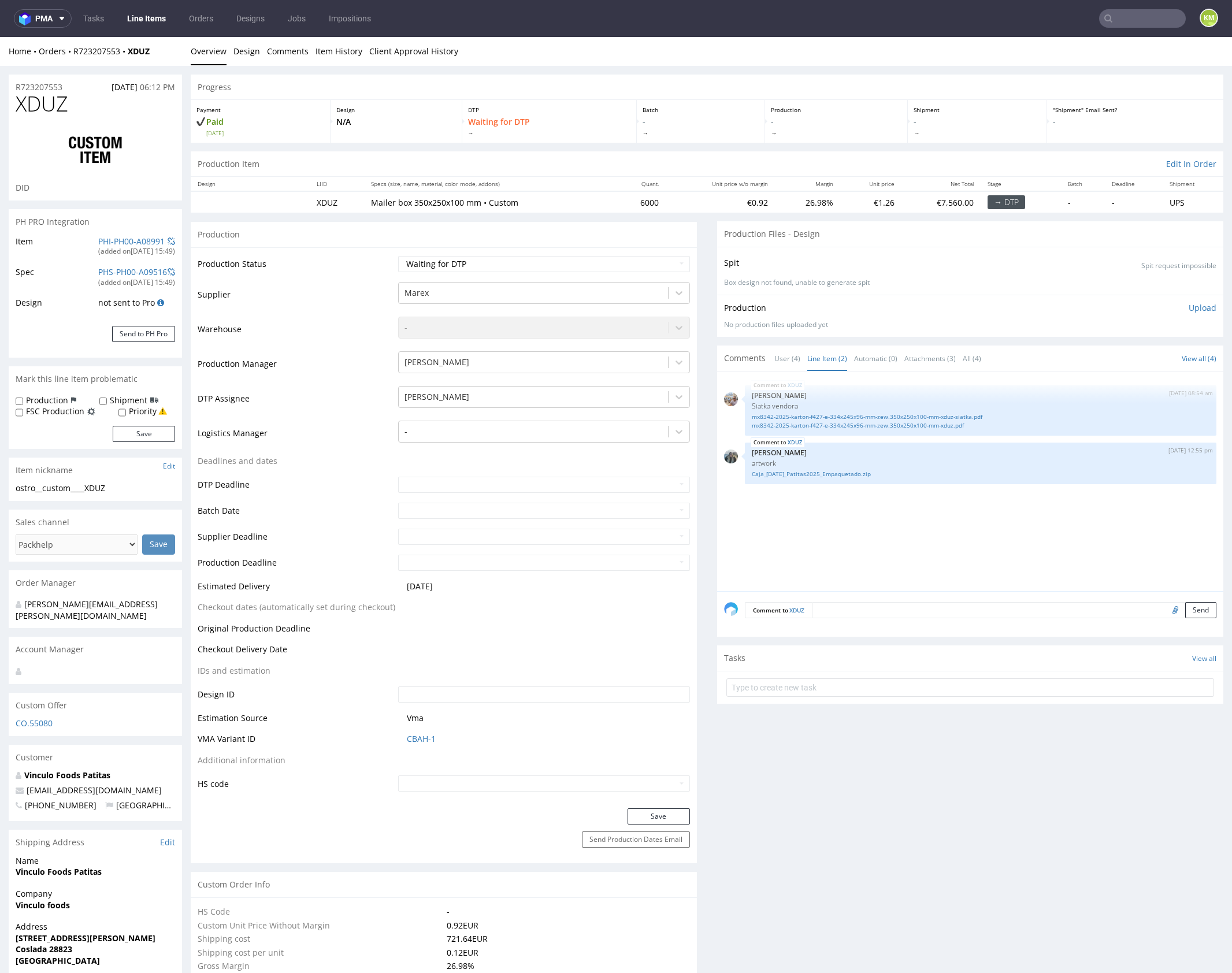
click at [922, 568] on div "XDUZ 29th Aug 25 | 08:54 am Michał Palasek Siatka vendora mx8342-2025-karton-f4…" at bounding box center [974, 484] width 499 height 213
click at [919, 569] on div "XDUZ 29th Aug 25 | 08:54 am Michał Palasek Siatka vendora mx8342-2025-karton-f4…" at bounding box center [974, 484] width 499 height 213
click at [924, 560] on div "XDUZ 29th Aug 25 | 08:54 am Michał Palasek Siatka vendora mx8342-2025-karton-f4…" at bounding box center [974, 484] width 499 height 213
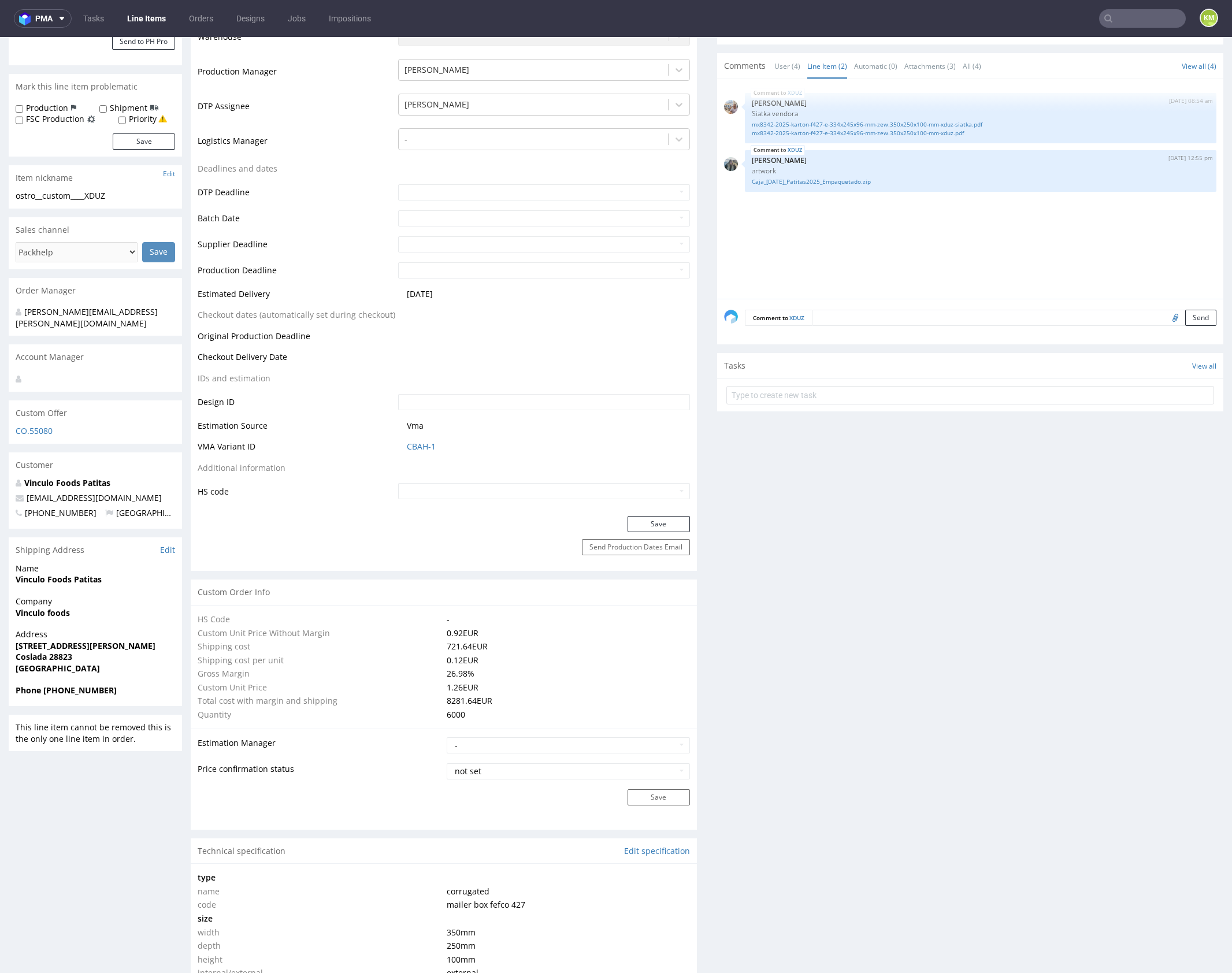
scroll to position [645, 0]
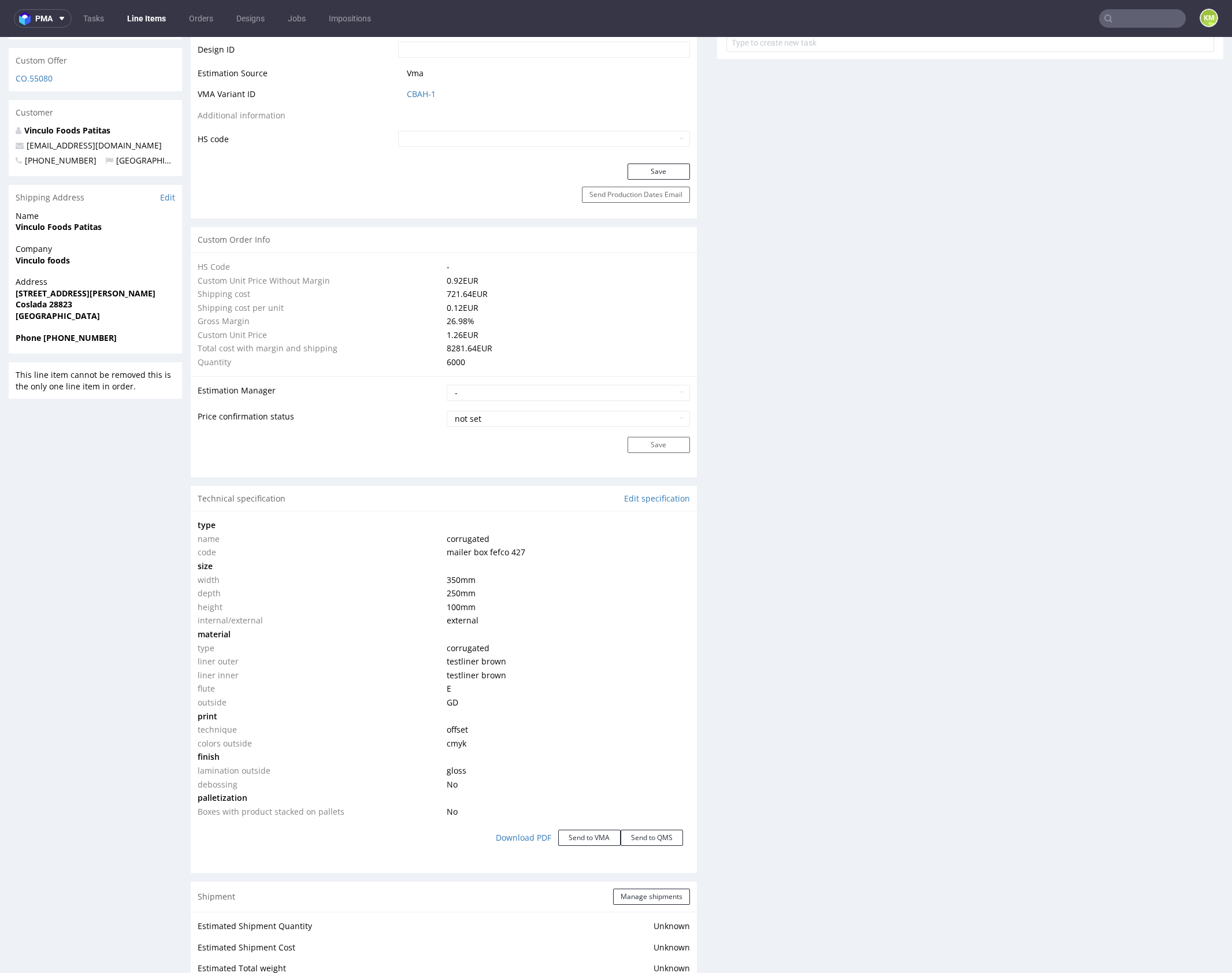
click at [924, 564] on div "Production Files - Design Spit Spit request impossible Box design not found, un…" at bounding box center [970, 639] width 506 height 2125
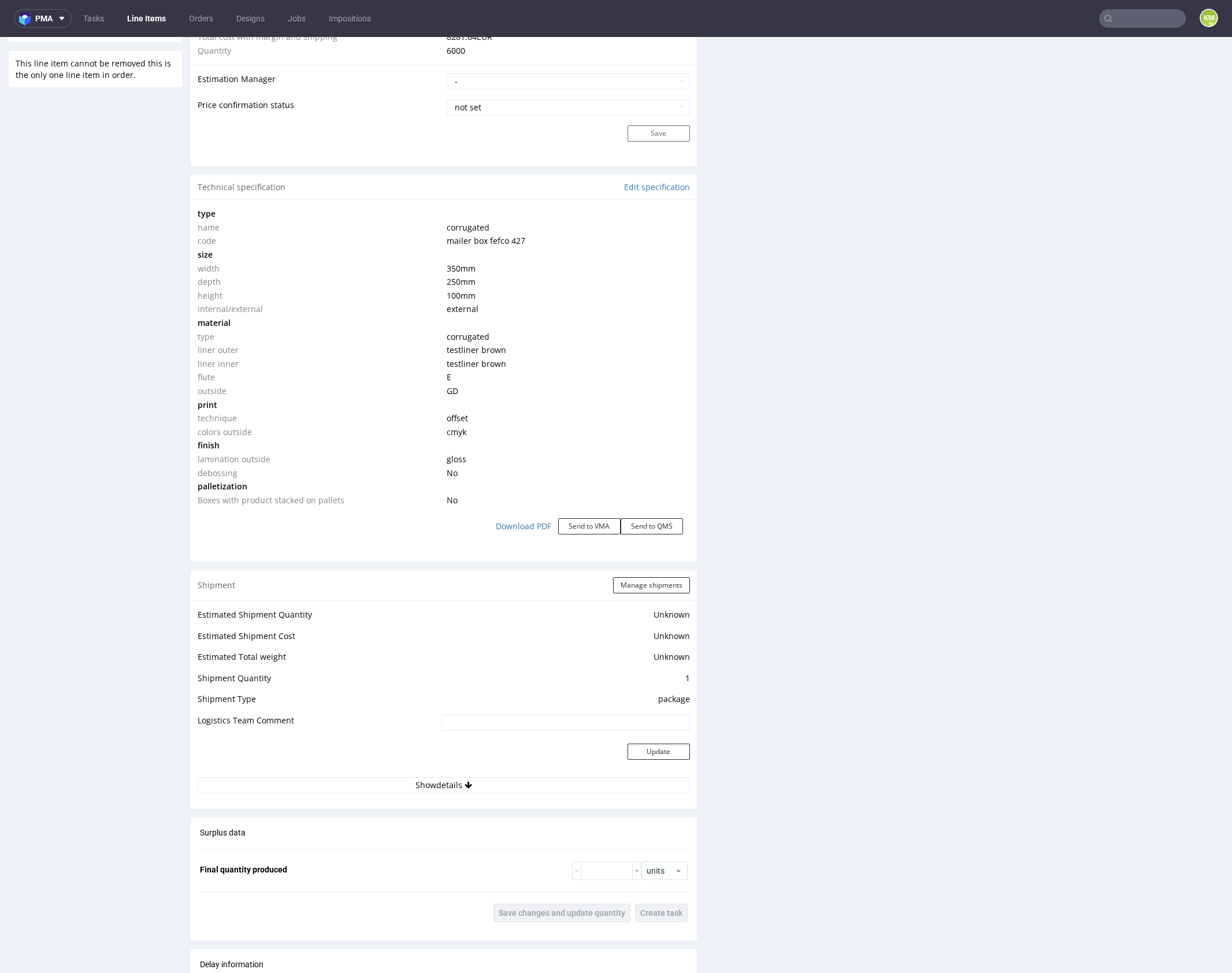
scroll to position [0, 0]
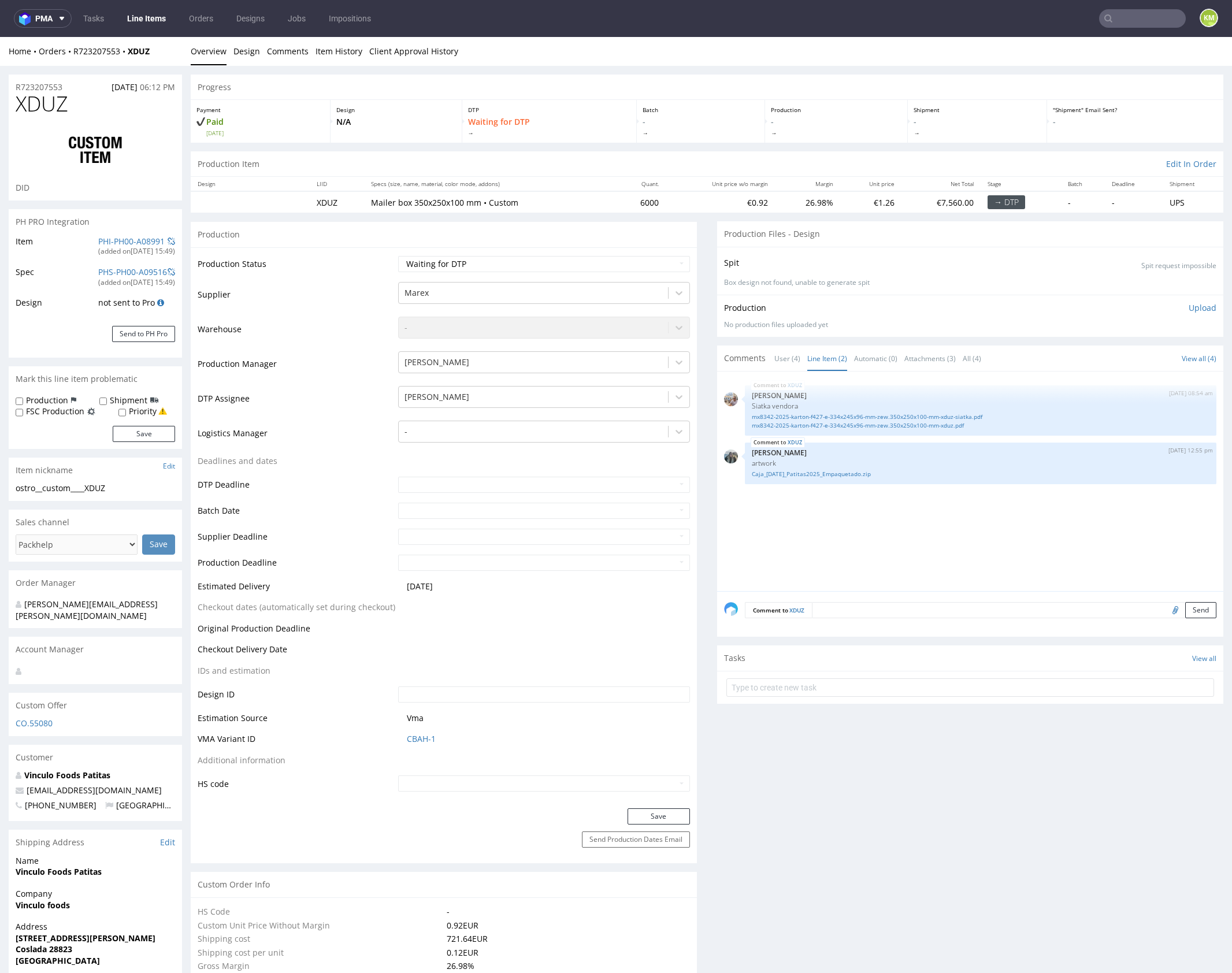
click at [933, 533] on div "XDUZ 29th Aug 25 | 08:54 am Michał Palasek Siatka vendora mx8342-2025-karton-f4…" at bounding box center [974, 484] width 499 height 213
click at [637, 267] on select "Waiting for Artwork Waiting for Diecut Waiting for Mockup Waiting for DTP Waiti…" at bounding box center [544, 264] width 292 height 16
select select "dtp_ca_needed"
click at [399, 256] on select "Waiting for Artwork Waiting for Diecut Waiting for Mockup Waiting for DTP Waiti…" at bounding box center [544, 264] width 292 height 16
click at [652, 815] on button "Save" at bounding box center [658, 817] width 63 height 16
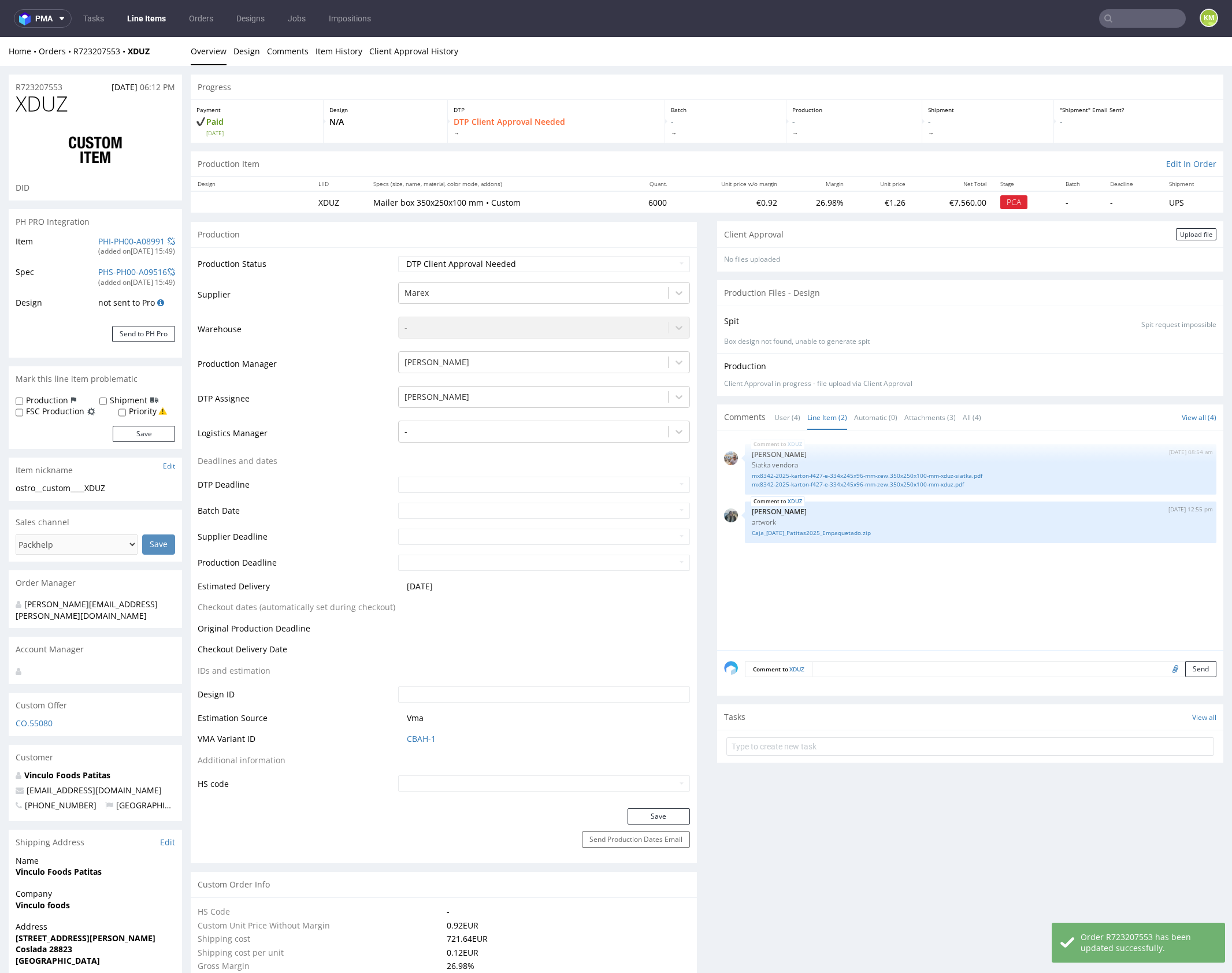
click at [872, 579] on div "XDUZ 29th Aug 25 | 08:54 am Michał Palasek Siatka vendora mx8342-2025-karton-f4…" at bounding box center [974, 544] width 499 height 213
click at [1176, 236] on div "Upload file" at bounding box center [1197, 234] width 41 height 12
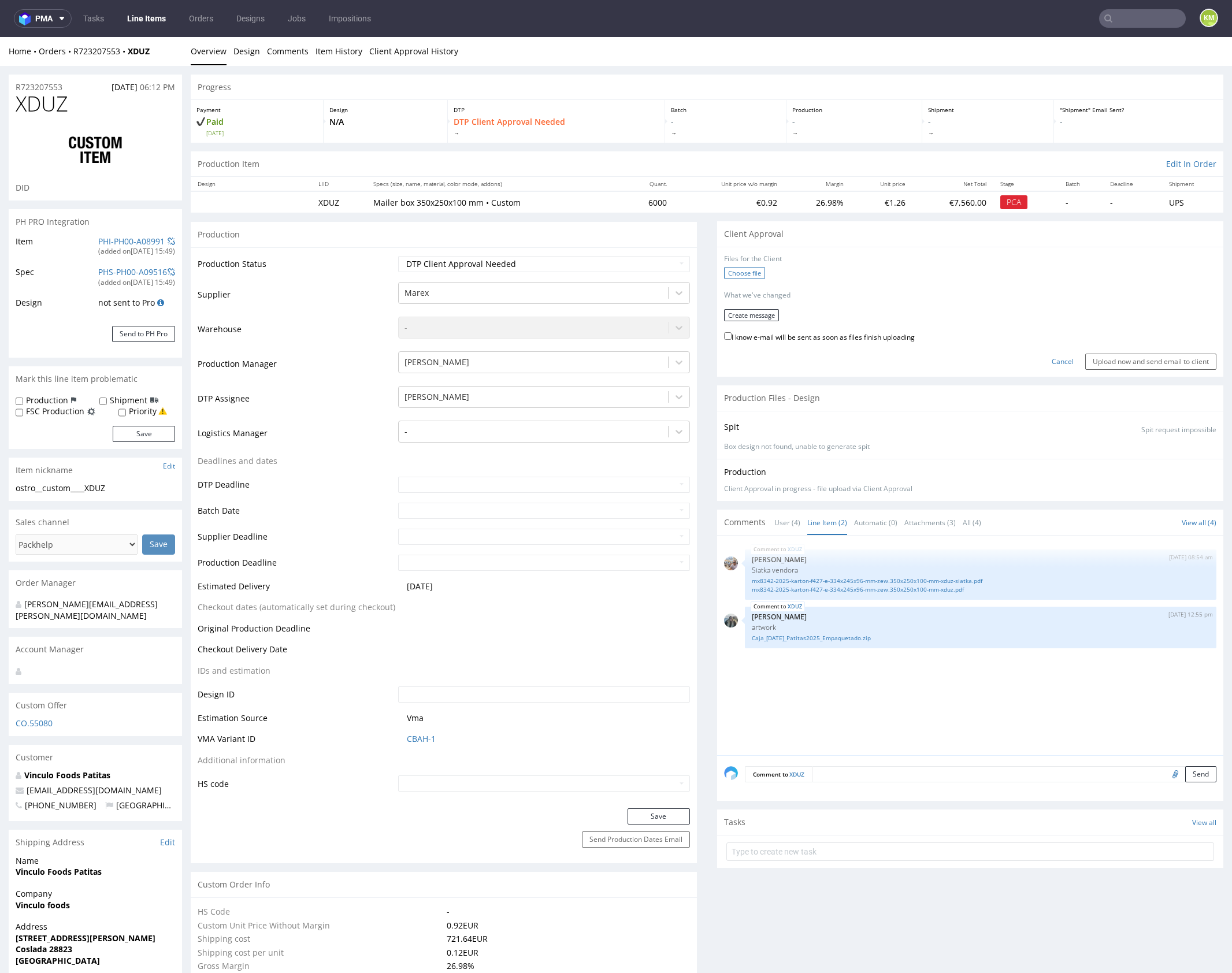
click at [755, 270] on label "Choose file" at bounding box center [745, 273] width 41 height 12
click at [0, 37] on input "Choose file" at bounding box center [0, 37] width 0 height 0
click at [759, 308] on button "Create message" at bounding box center [752, 311] width 55 height 12
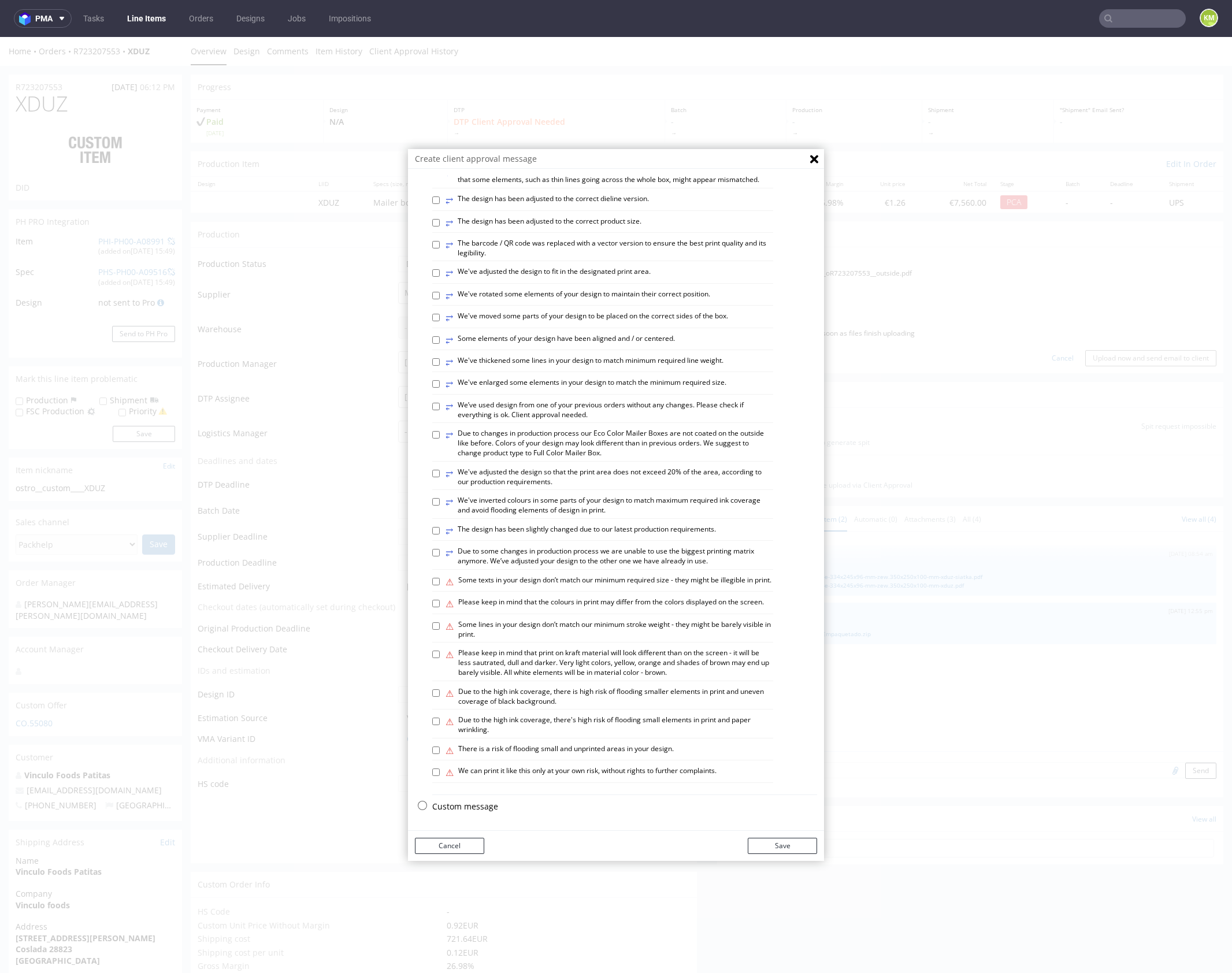
scroll to position [320, 0]
click at [472, 804] on p "Custom message" at bounding box center [625, 807] width 385 height 11
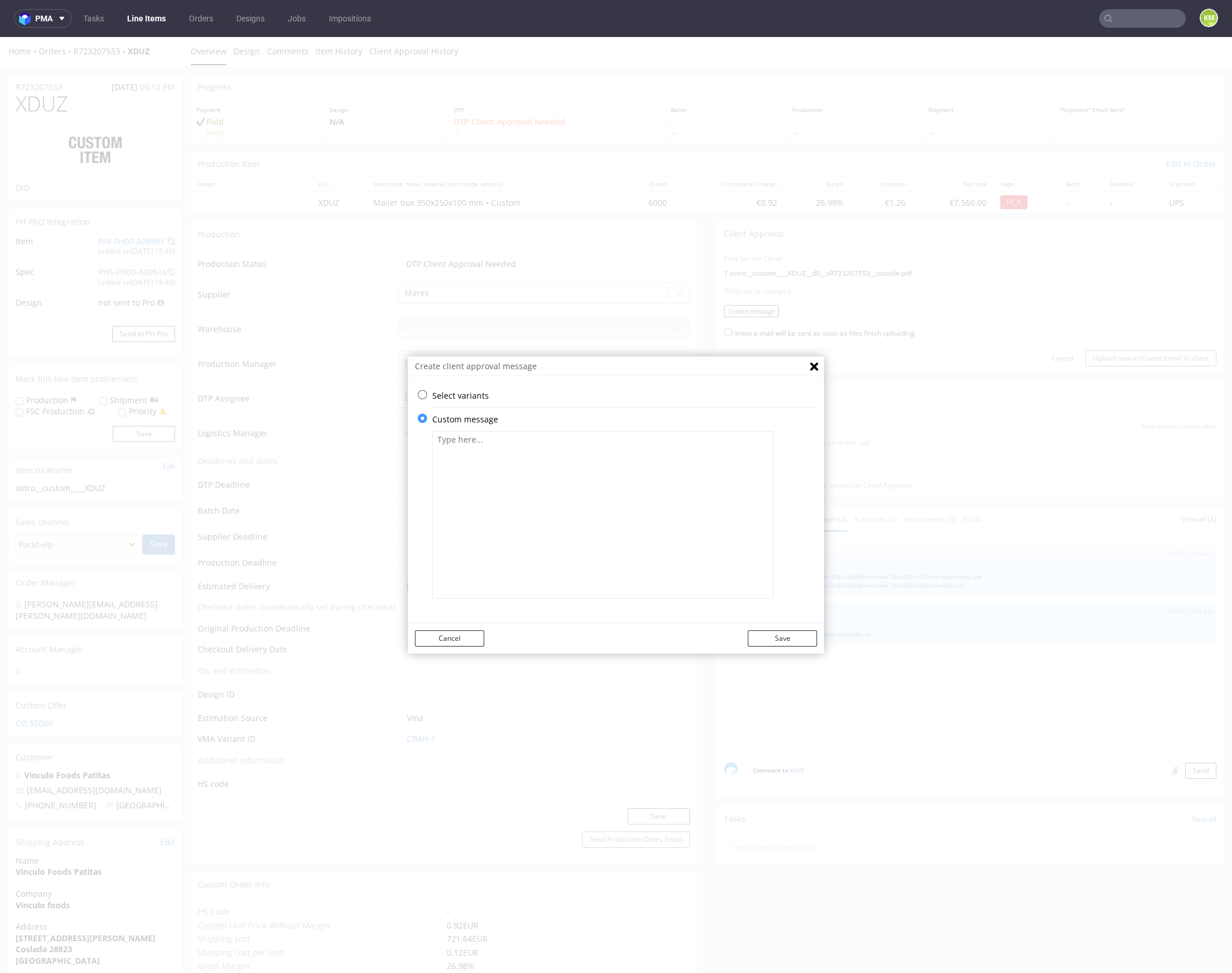
scroll to position [0, 0]
click at [512, 560] on textarea at bounding box center [603, 515] width 341 height 168
paste textarea "The design has been adapted to the correct dieline and changed from a technical…"
type textarea "The design has been adapted to the correct dieline and changed from a technical…"
drag, startPoint x: 789, startPoint y: 633, endPoint x: 791, endPoint y: 584, distance: 49.0
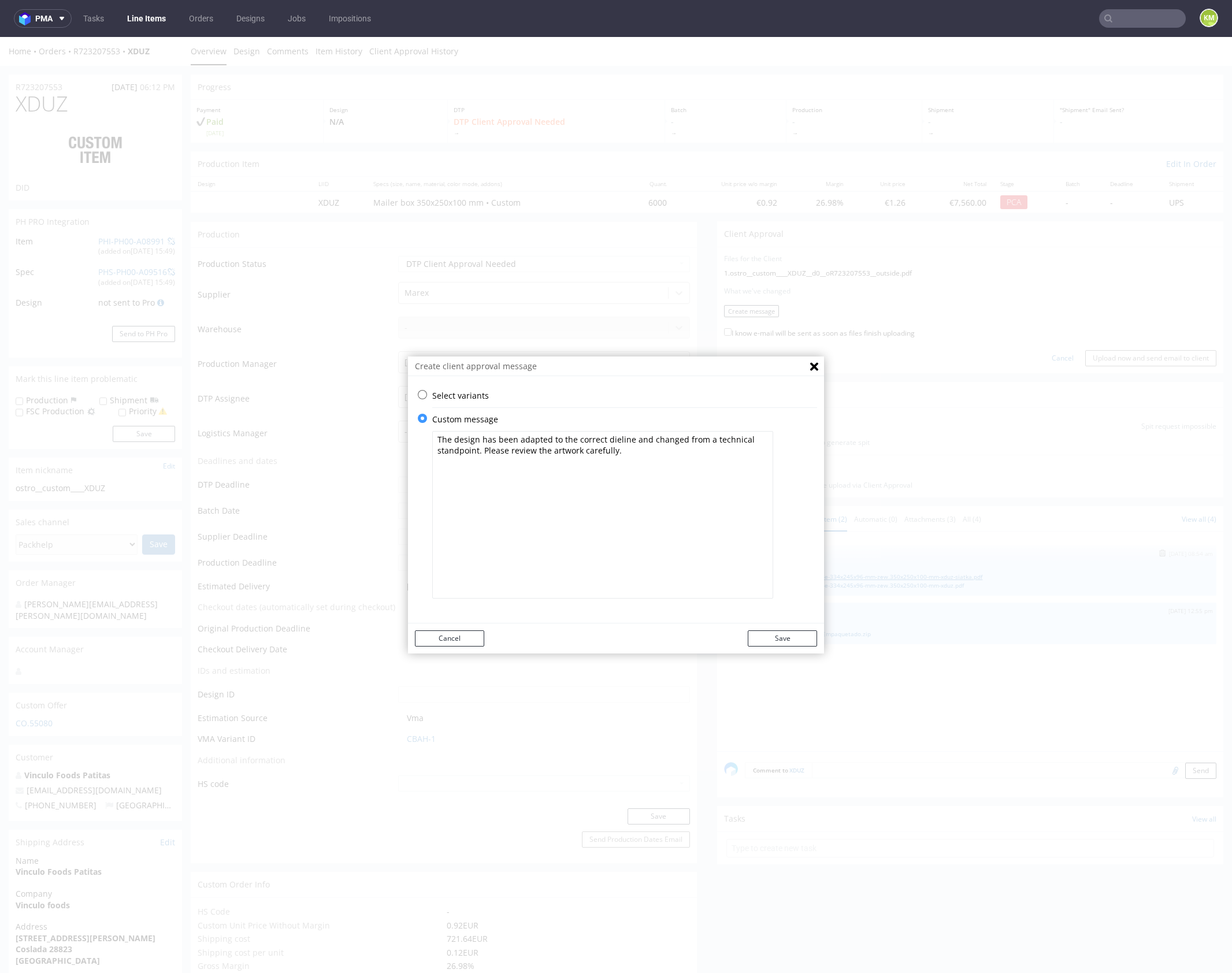
click at [789, 633] on button "Save" at bounding box center [782, 639] width 69 height 16
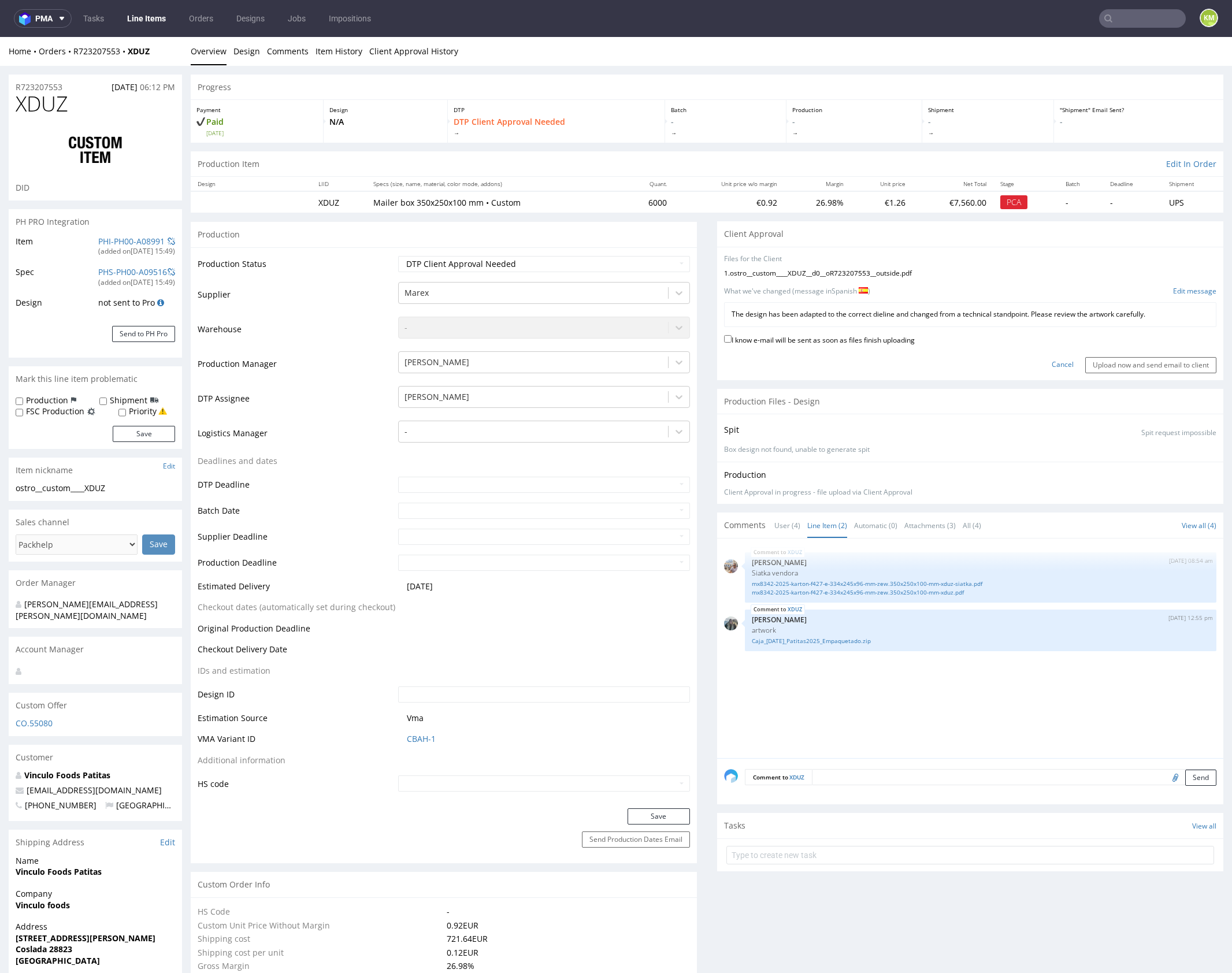
click at [827, 335] on label "I know e-mail will be sent as soon as files finish uploading" at bounding box center [820, 339] width 191 height 12
click at [732, 335] on input "I know e-mail will be sent as soon as files finish uploading" at bounding box center [728, 338] width 8 height 8
checkbox input "true"
click at [1134, 360] on input "Upload now and send email to client" at bounding box center [1151, 365] width 131 height 16
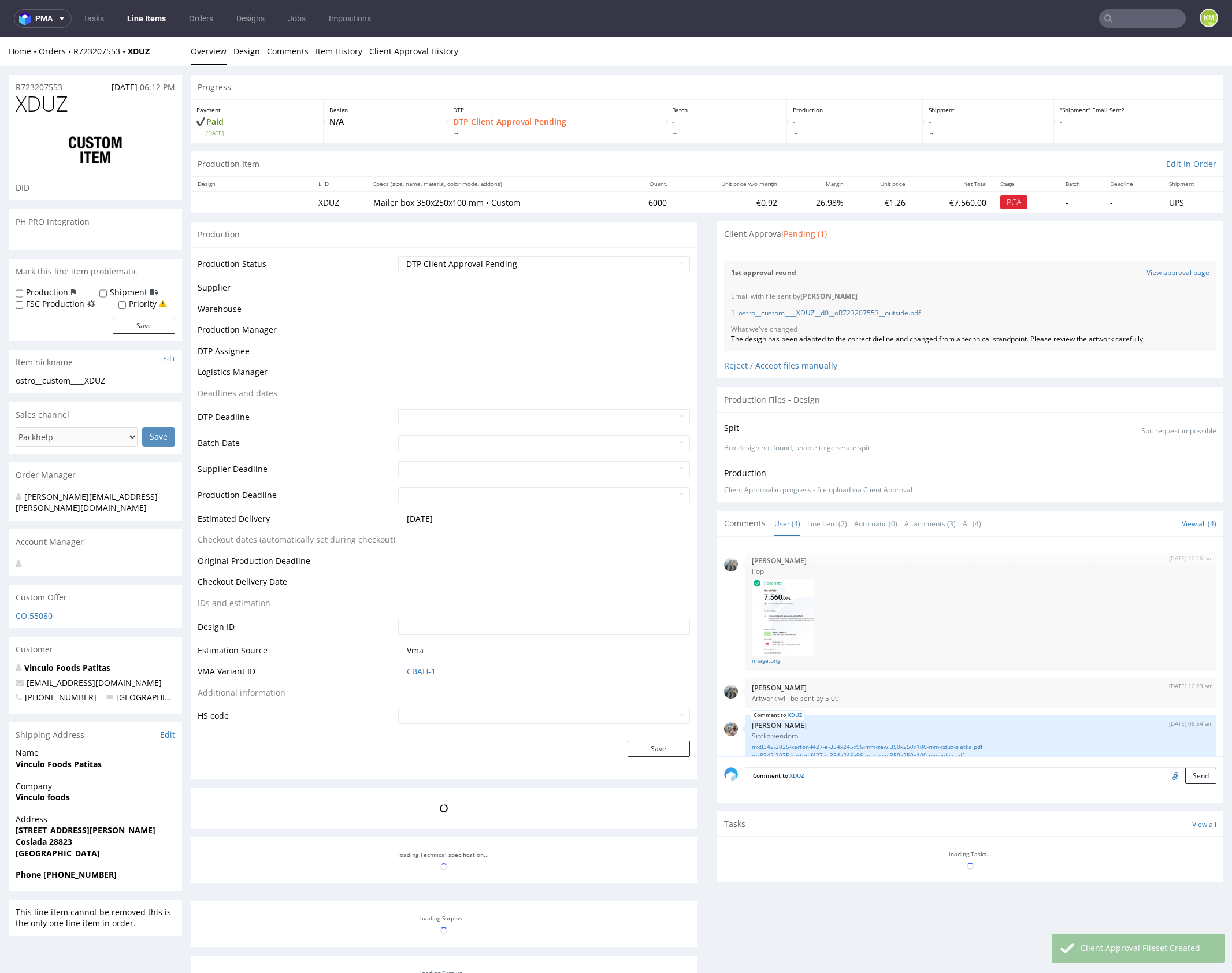
scroll to position [65, 0]
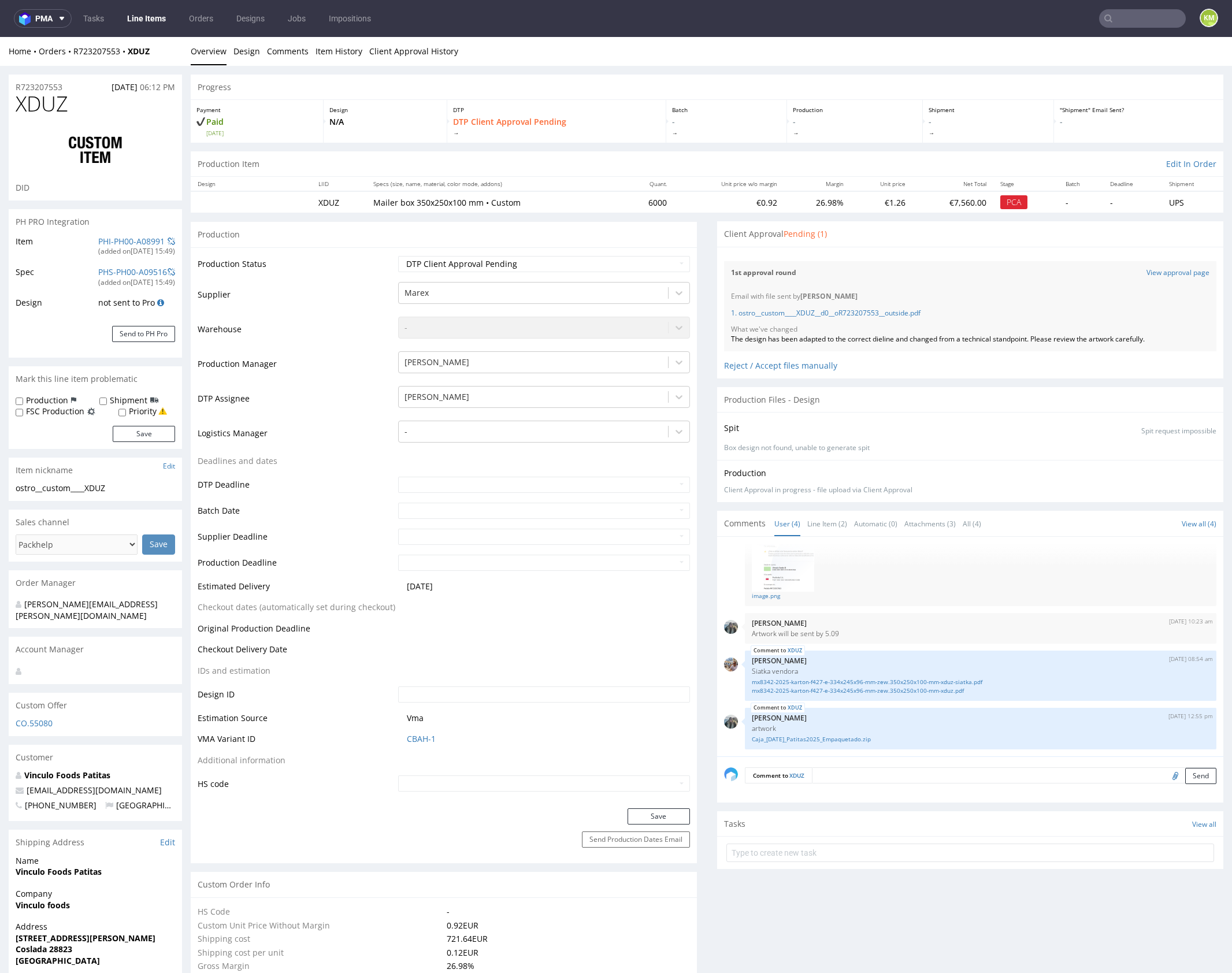
click at [968, 229] on div "Client Approval Pending (1)" at bounding box center [970, 234] width 506 height 26
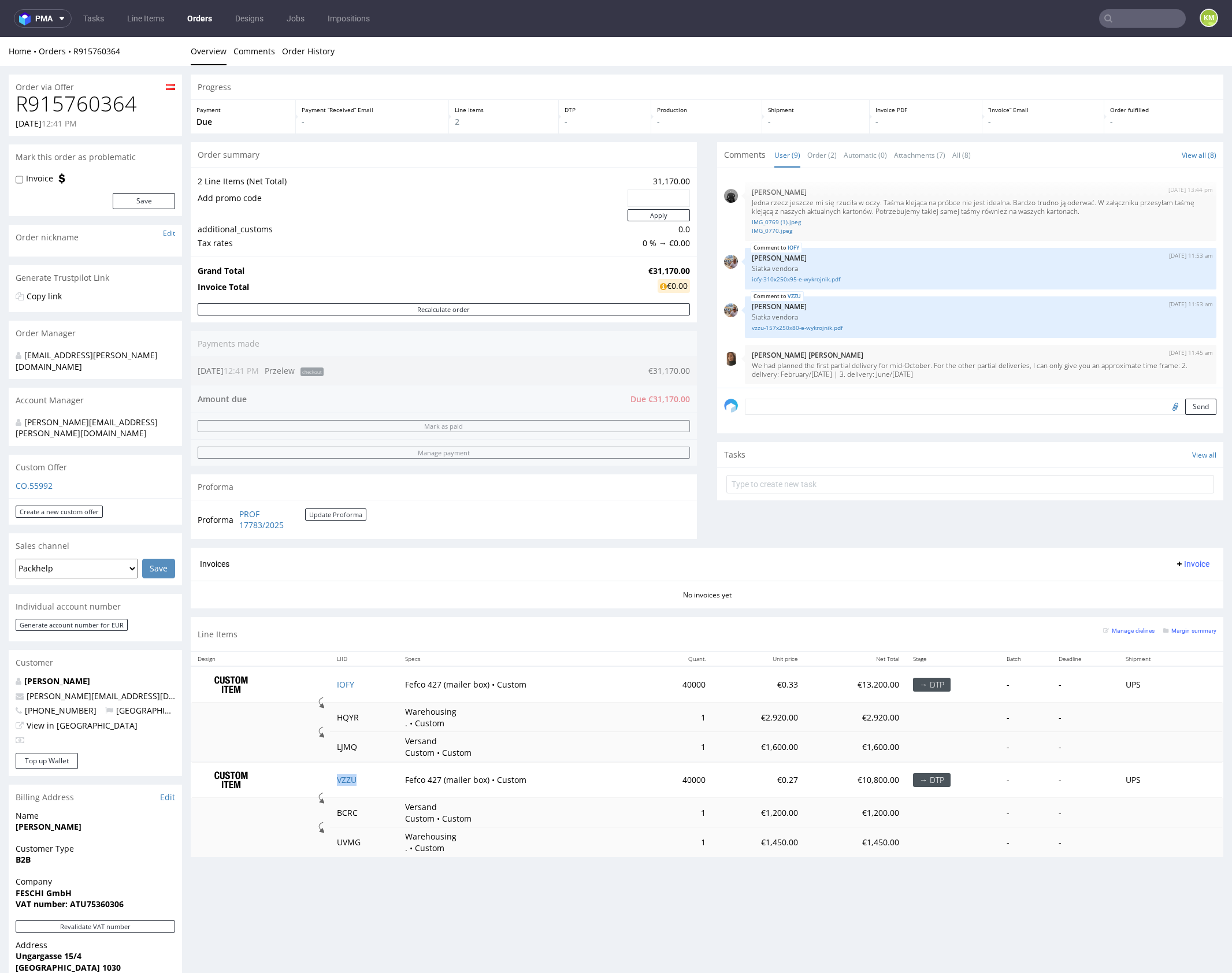
scroll to position [245, 0]
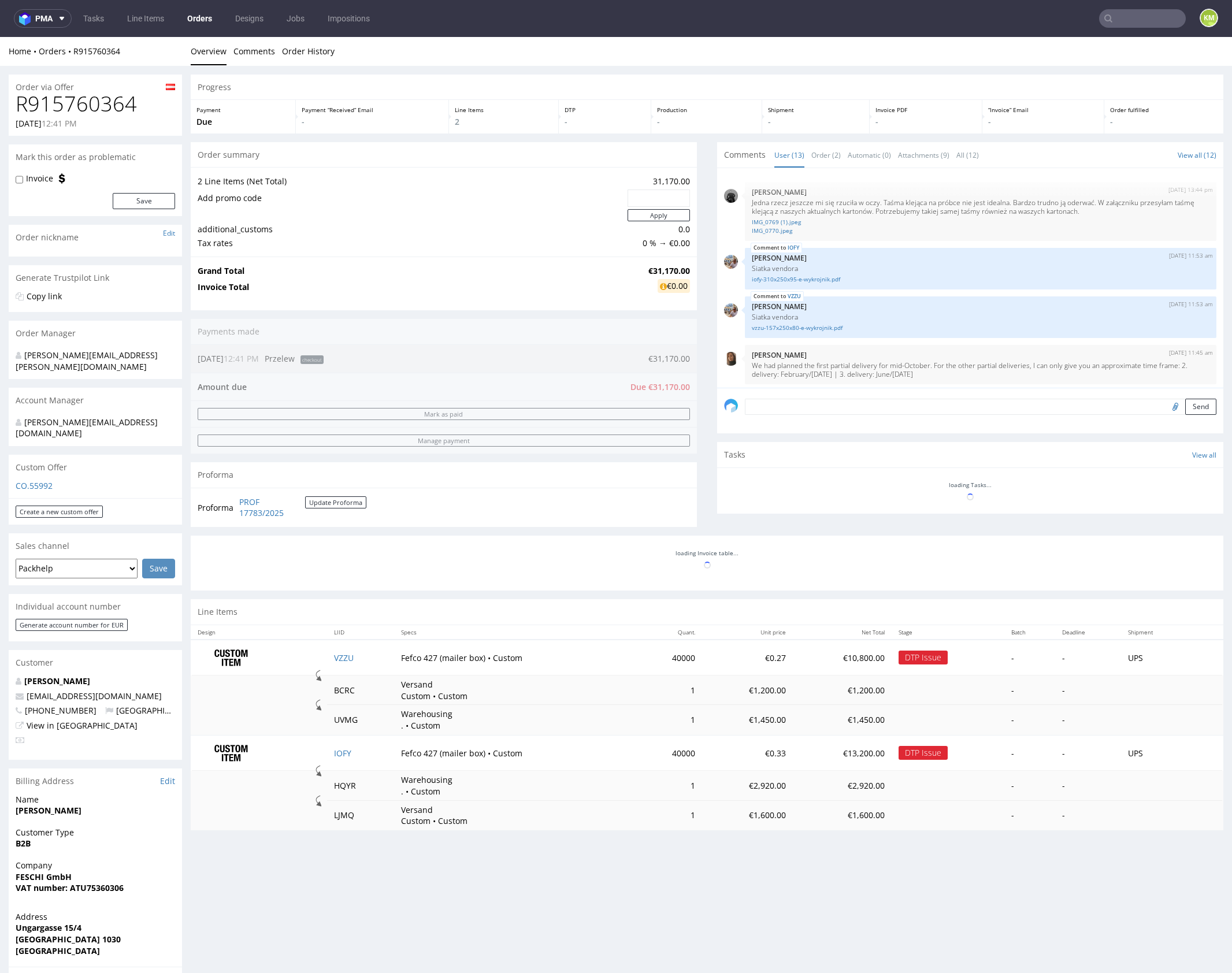
scroll to position [551, 0]
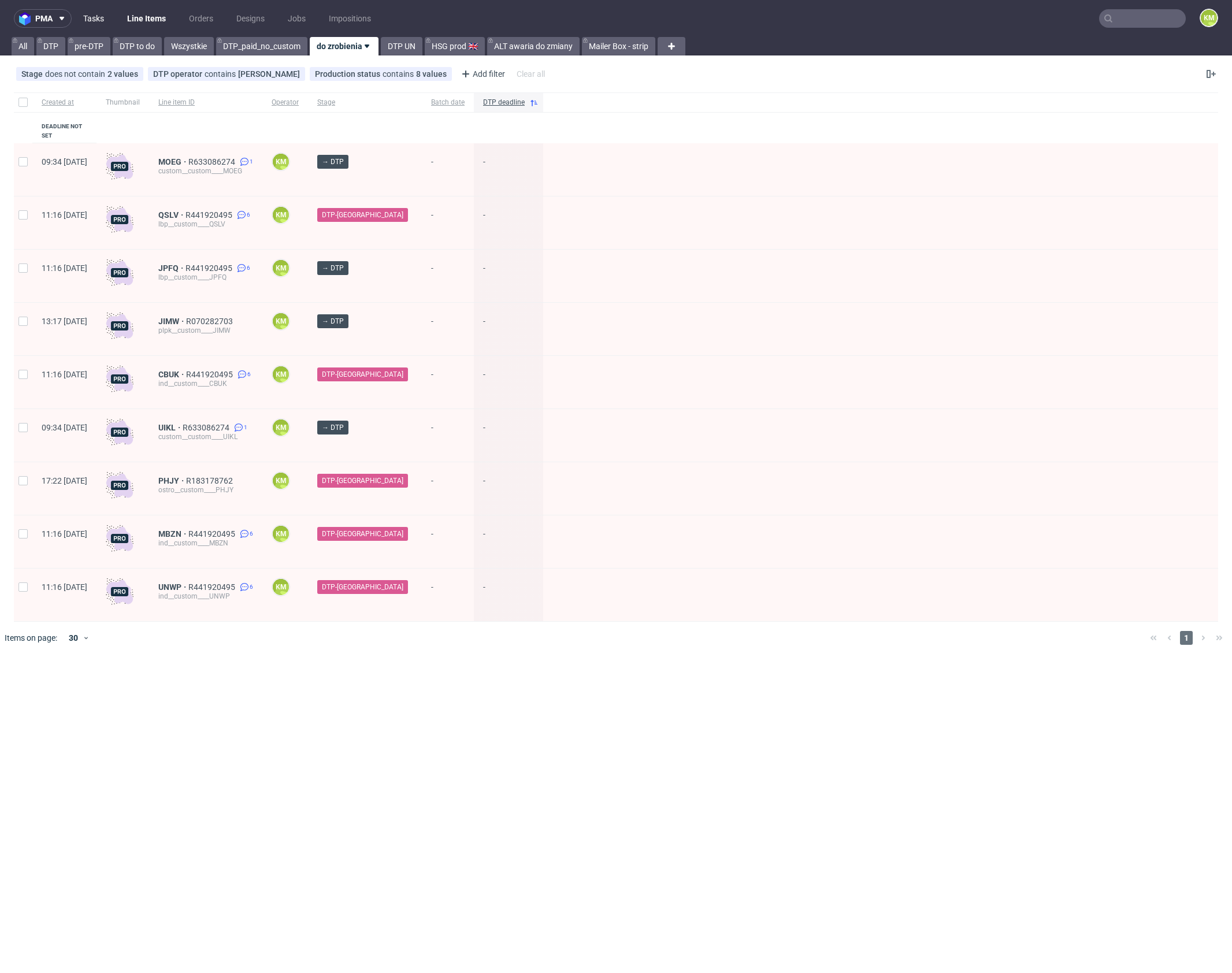
click at [98, 16] on link "Tasks" at bounding box center [93, 18] width 34 height 19
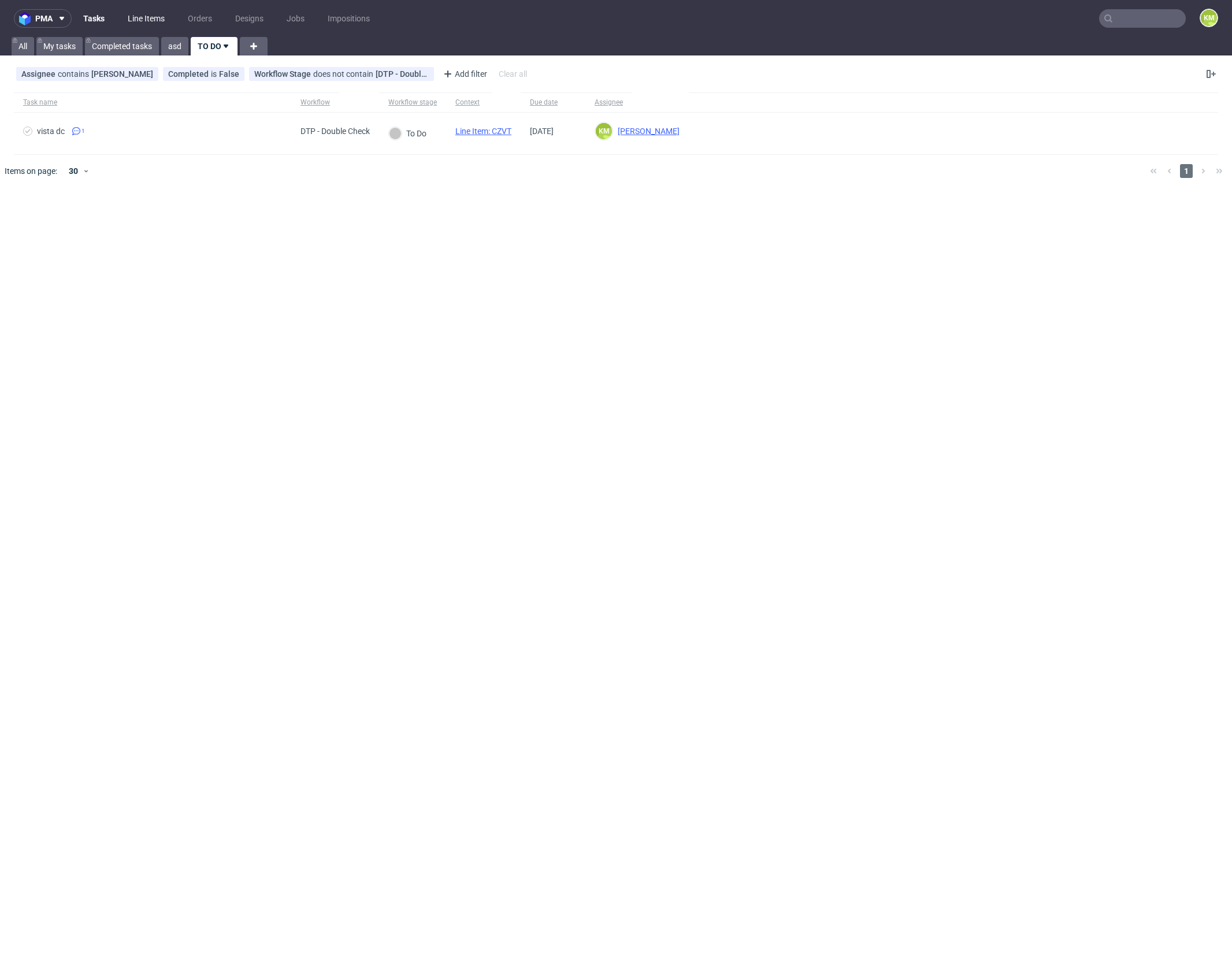
click at [153, 14] on link "Line Items" at bounding box center [147, 18] width 51 height 19
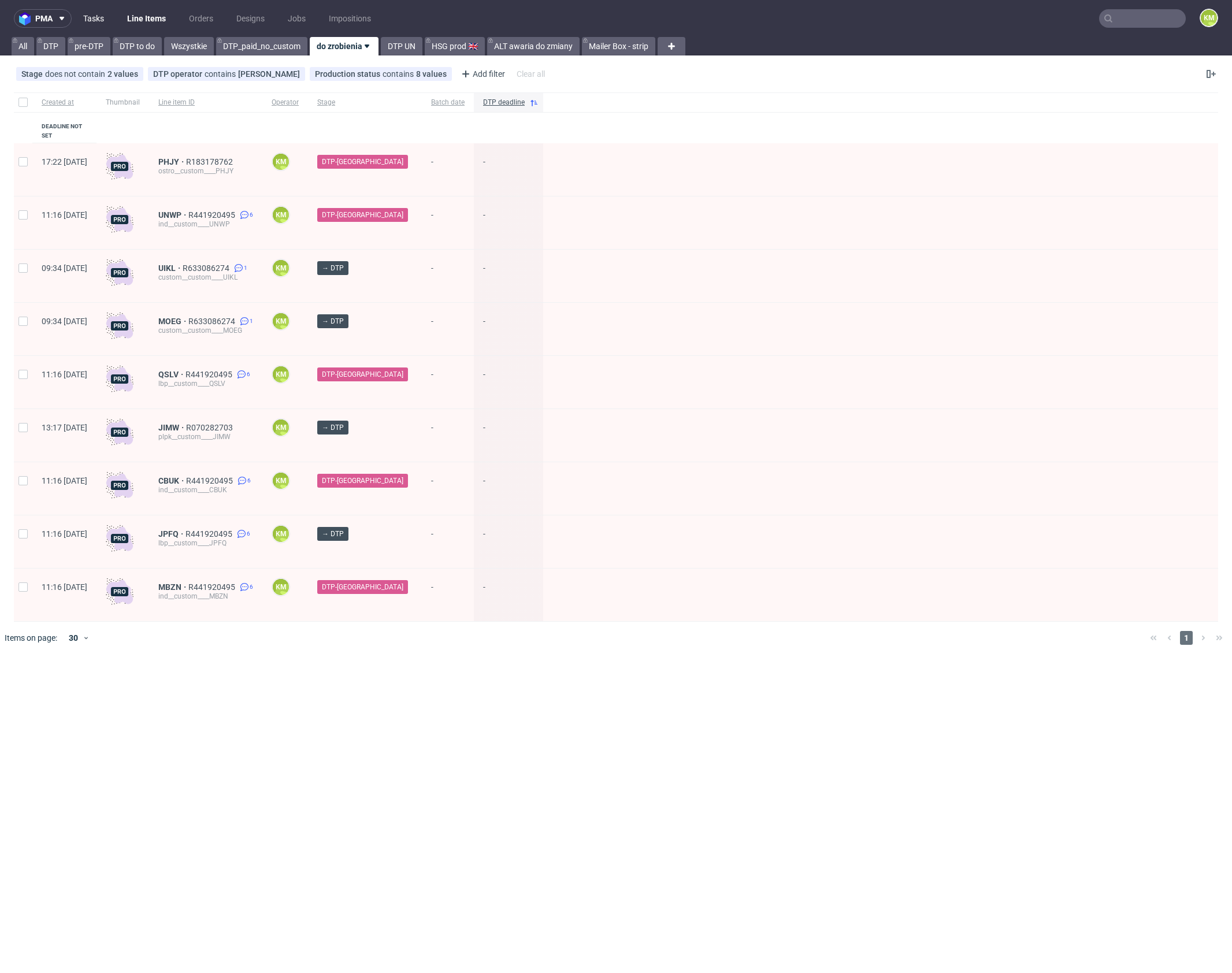
click at [97, 19] on link "Tasks" at bounding box center [93, 18] width 34 height 19
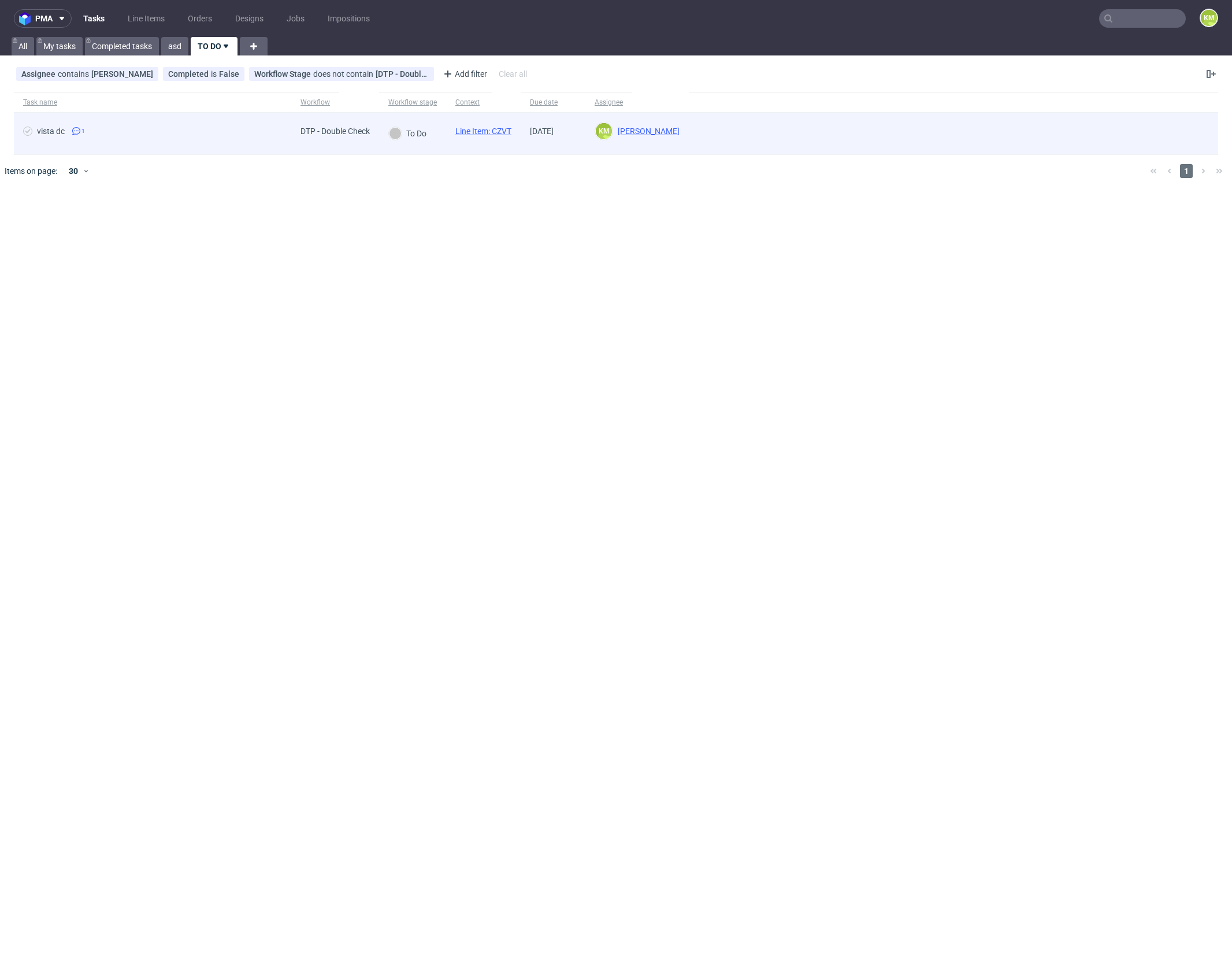
click at [511, 133] on link "Line Item: CZVT" at bounding box center [483, 131] width 56 height 9
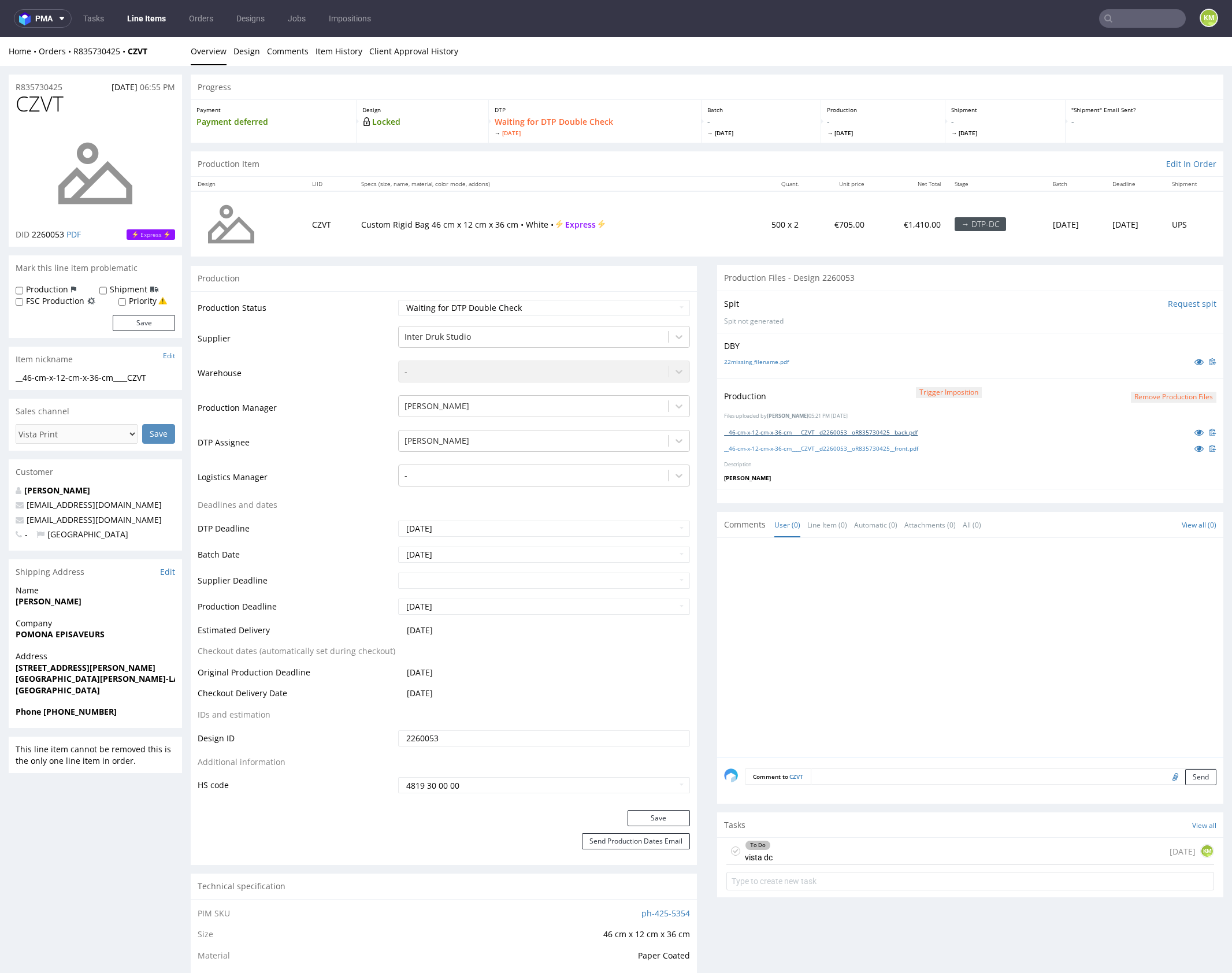
click at [874, 431] on link "__46-cm-x-12-cm-x-36-cm____CZVT__d2260053__oR835730425__back.pdf" at bounding box center [821, 432] width 194 height 8
click at [881, 449] on link "__46-cm-x-12-cm-x-36-cm____CZVT__d2260053__oR835730425__front.pdf" at bounding box center [822, 448] width 194 height 8
click at [874, 848] on div "To Do vista dc today KM" at bounding box center [970, 851] width 488 height 27
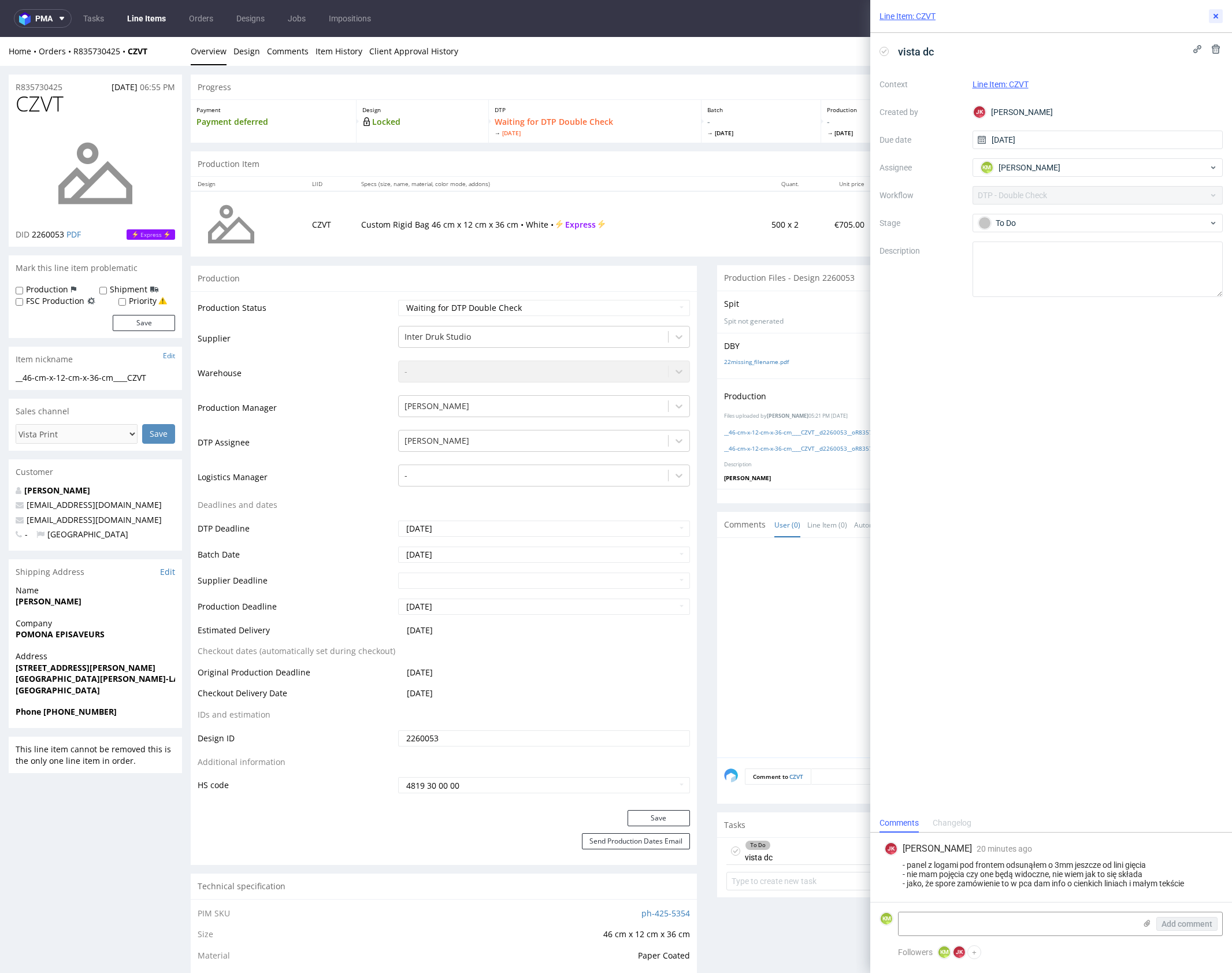
drag, startPoint x: 1217, startPoint y: 17, endPoint x: 986, endPoint y: 2, distance: 231.5
click at [1216, 17] on use at bounding box center [1216, 16] width 4 height 4
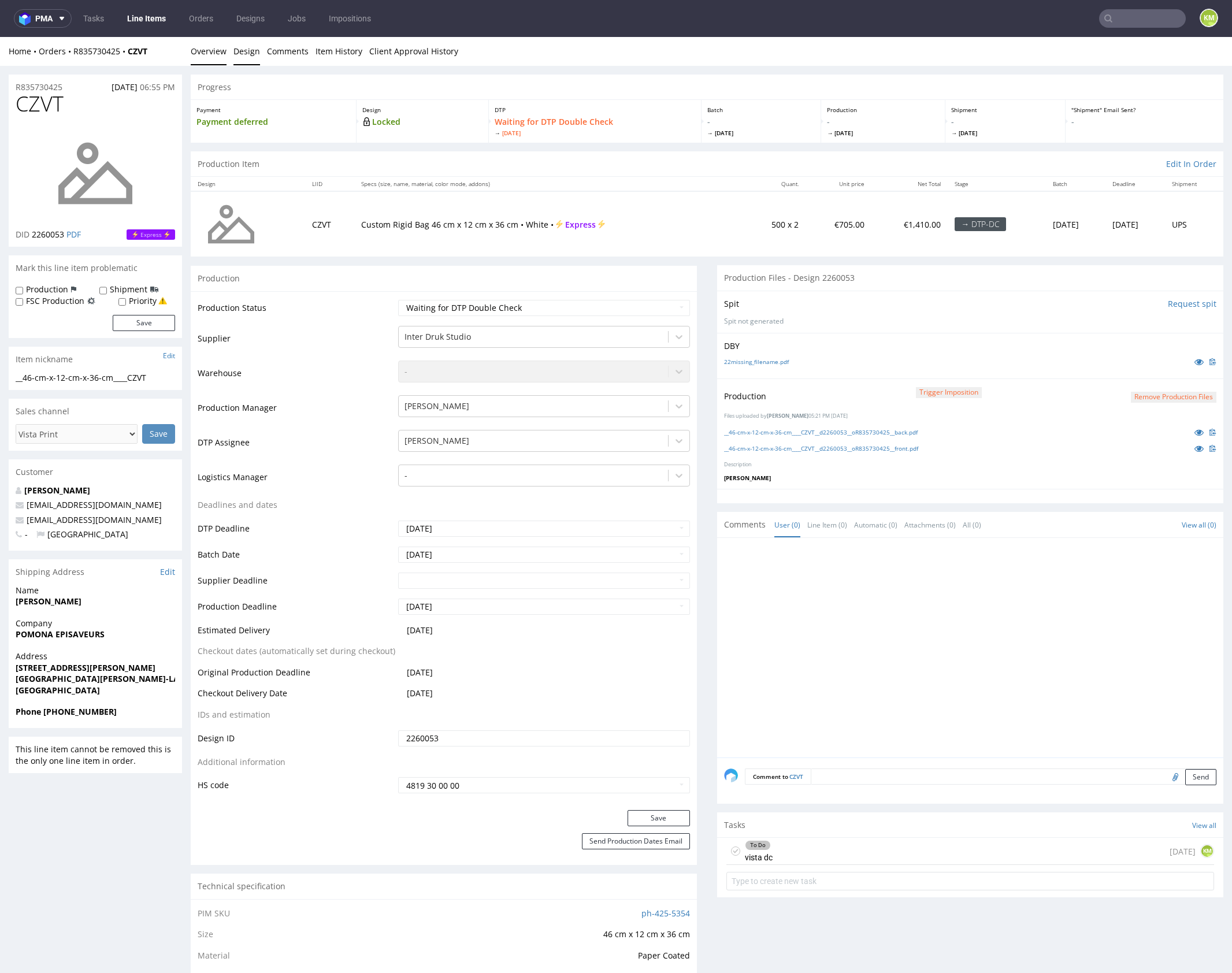
click at [243, 54] on link "Design" at bounding box center [247, 51] width 27 height 28
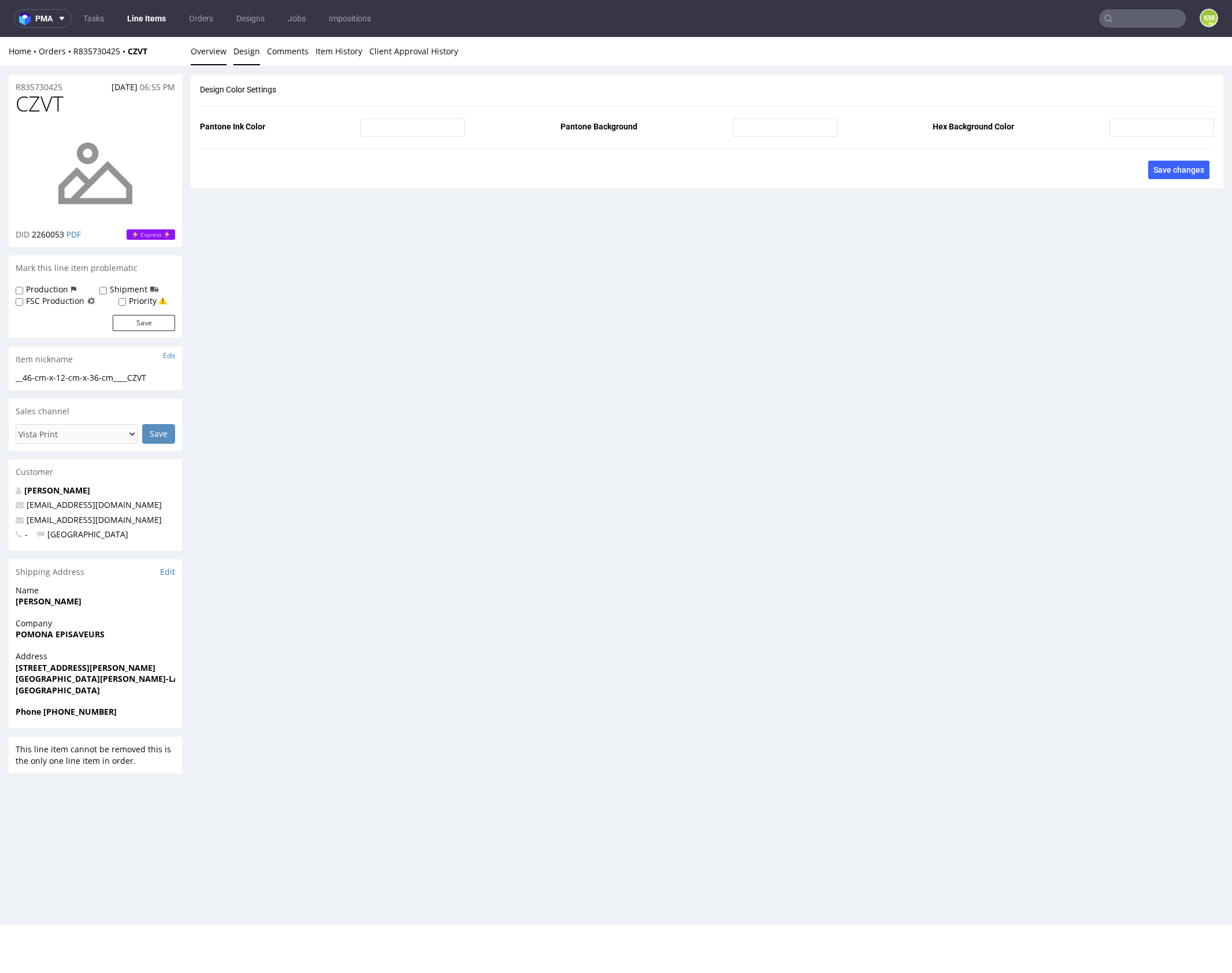
click at [211, 50] on link "Overview" at bounding box center [209, 51] width 36 height 28
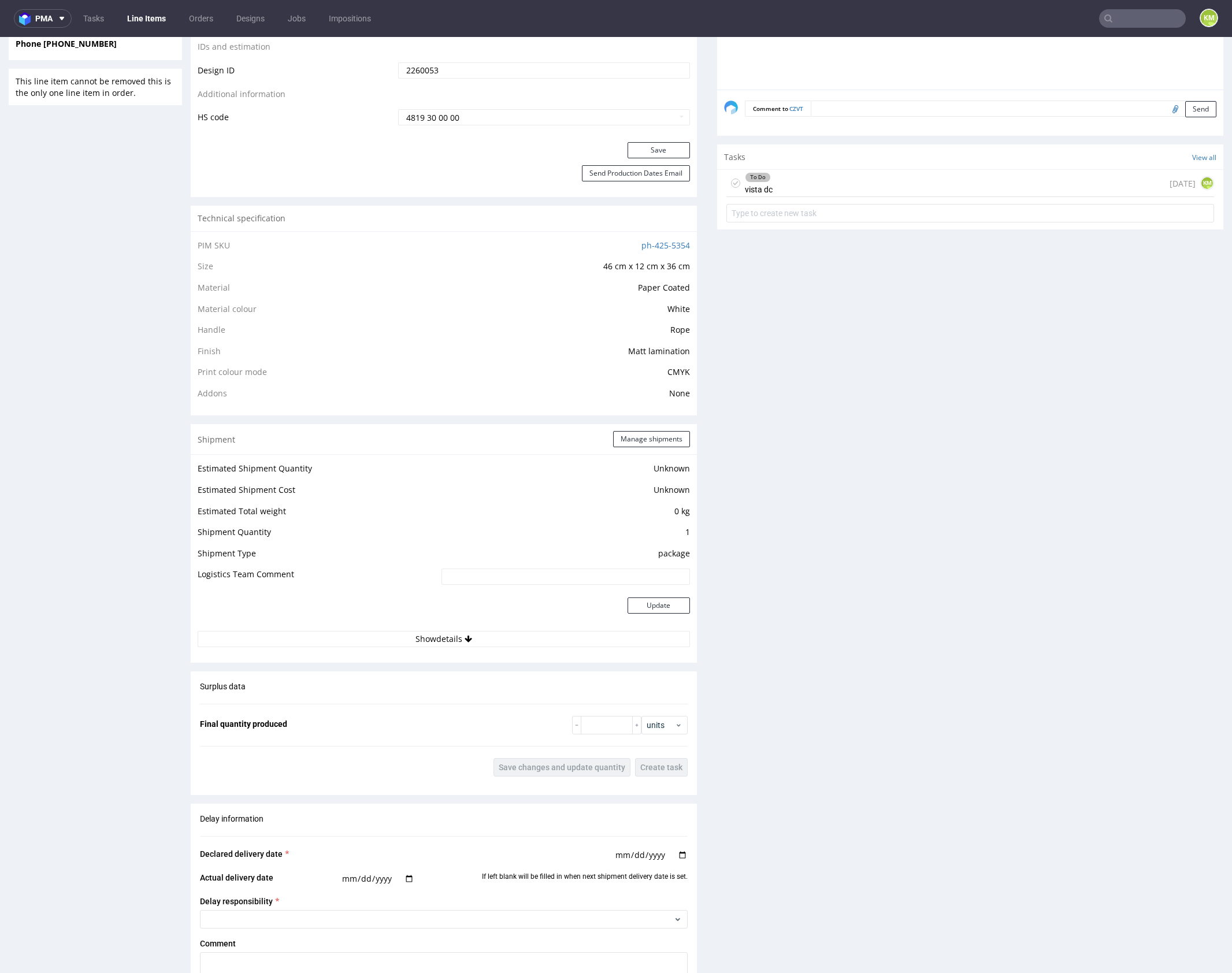
scroll to position [703, 0]
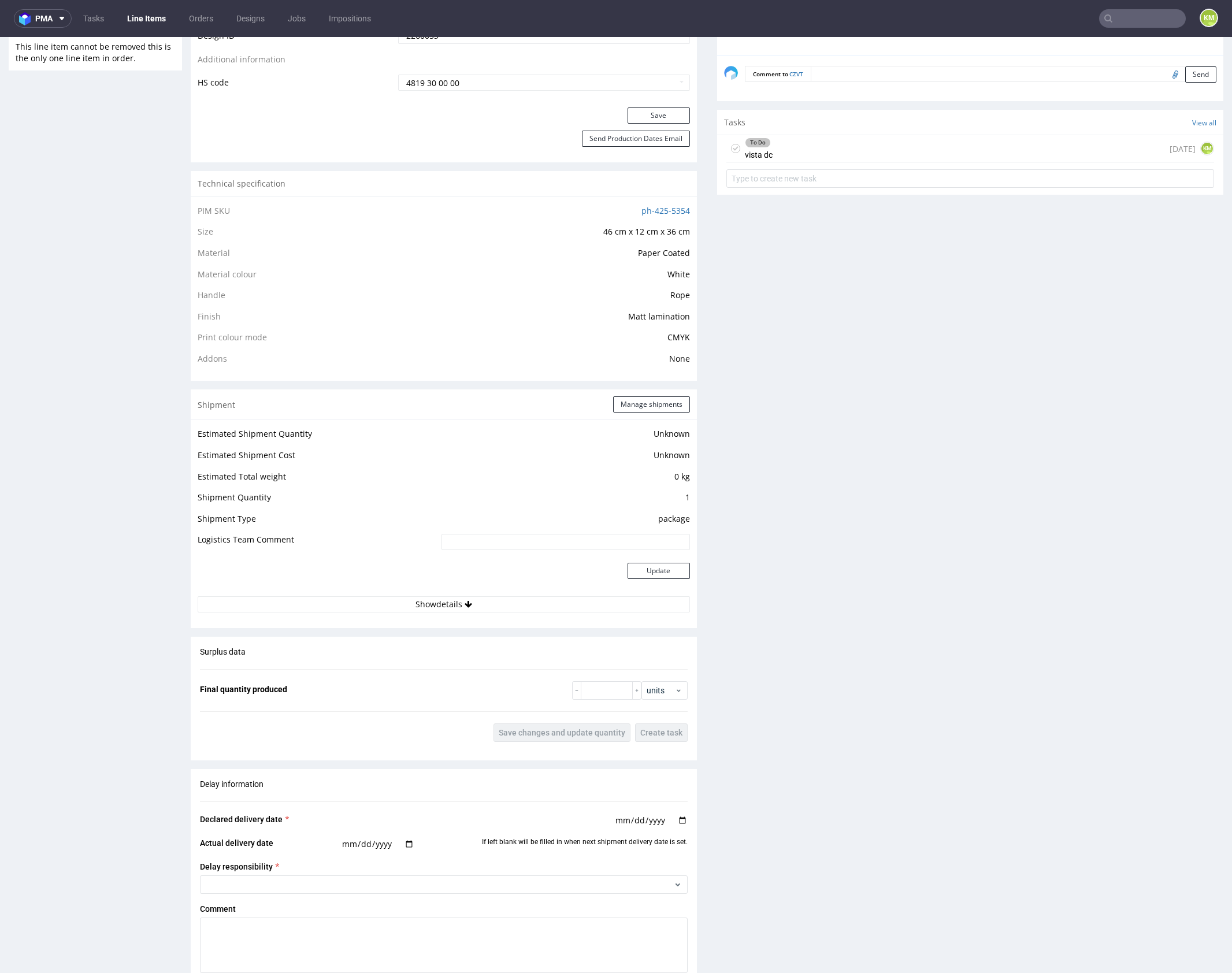
click at [858, 513] on div "Production Files - Design 2260053 Spit Request spit Spit not generated DBY 22mi…" at bounding box center [970, 385] width 506 height 1646
click at [856, 516] on div "Production Files - Design 2260053 Spit Request spit Spit not generated DBY 22mi…" at bounding box center [970, 385] width 506 height 1646
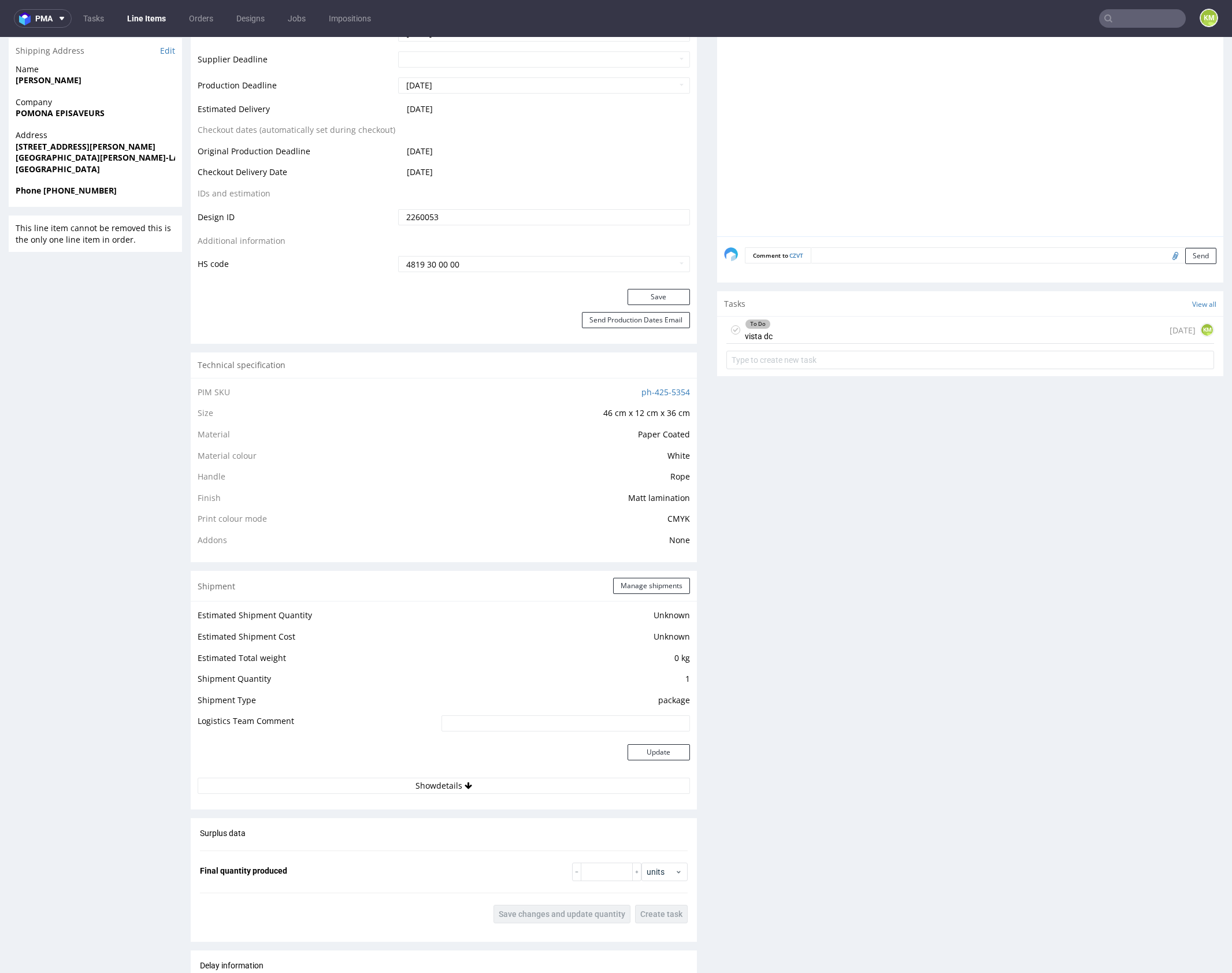
scroll to position [477, 0]
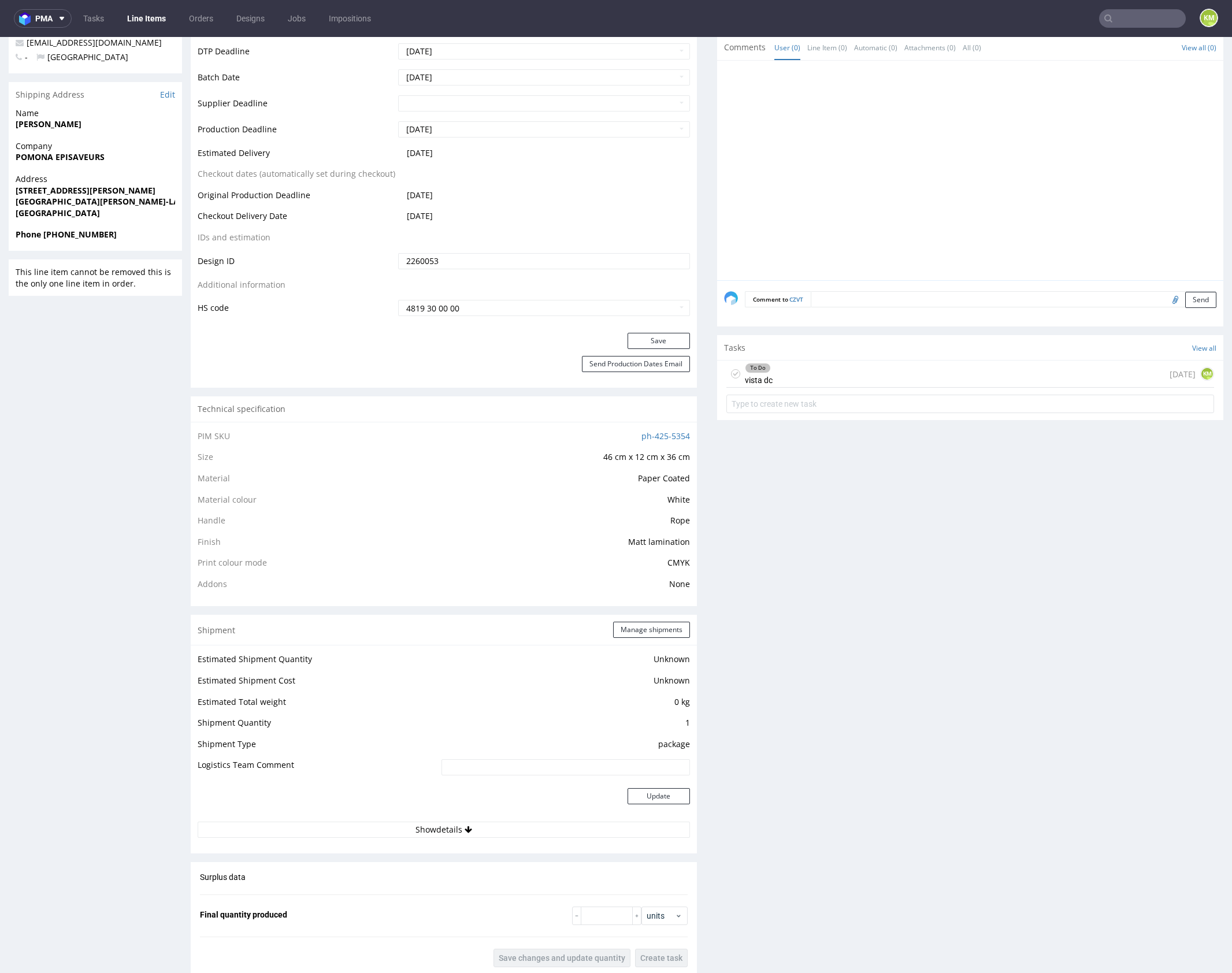
click at [894, 733] on div "Production Files - Design 2260053 Spit Request spit Spit not generated DBY 22mi…" at bounding box center [970, 611] width 506 height 1646
drag, startPoint x: 900, startPoint y: 719, endPoint x: 880, endPoint y: 763, distance: 48.3
click at [900, 718] on div "Production Files - Design 2260053 Spit Request spit Spit not generated DBY 22mi…" at bounding box center [970, 611] width 506 height 1646
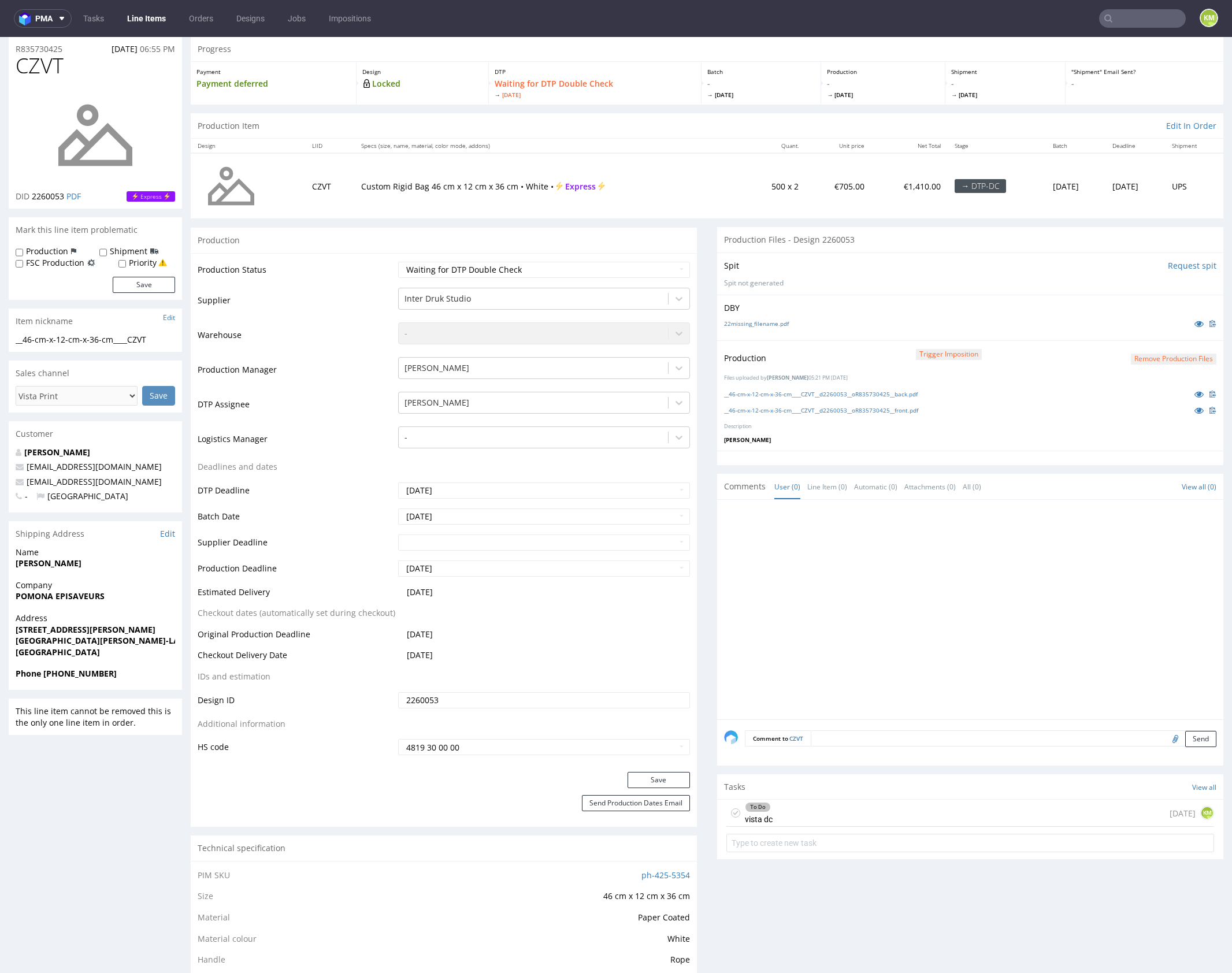
scroll to position [14, 0]
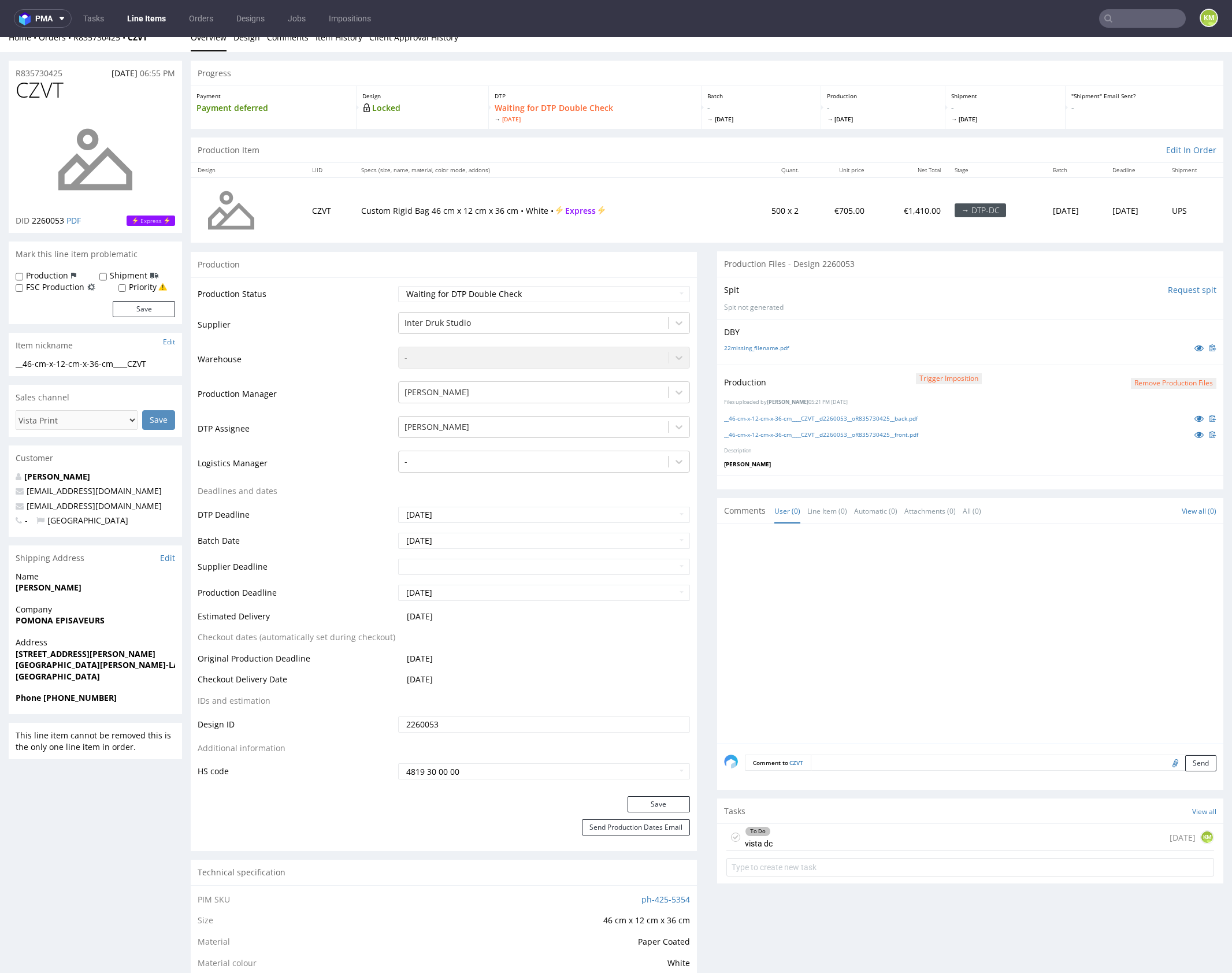
click at [905, 671] on div at bounding box center [974, 637] width 499 height 213
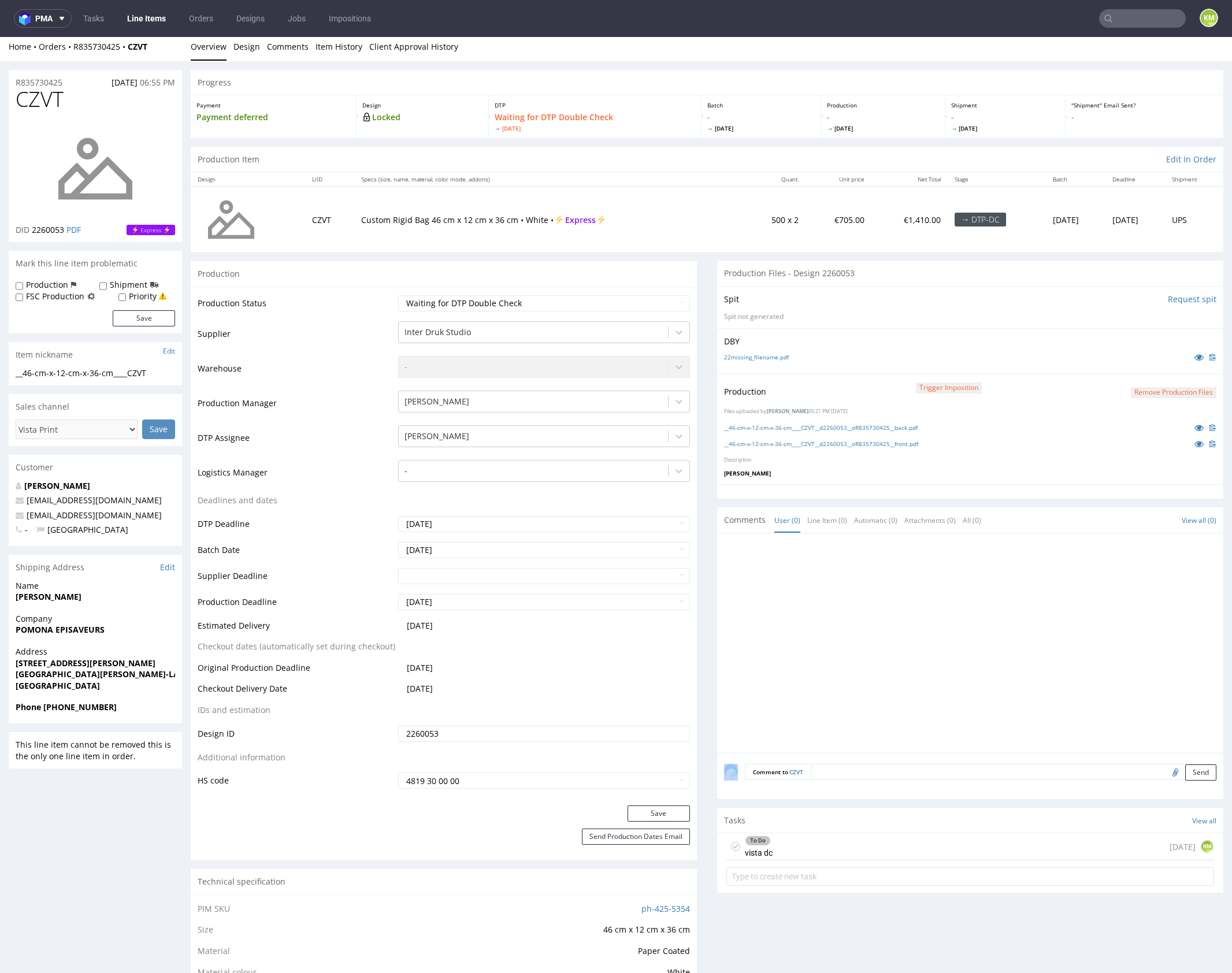
scroll to position [0, 0]
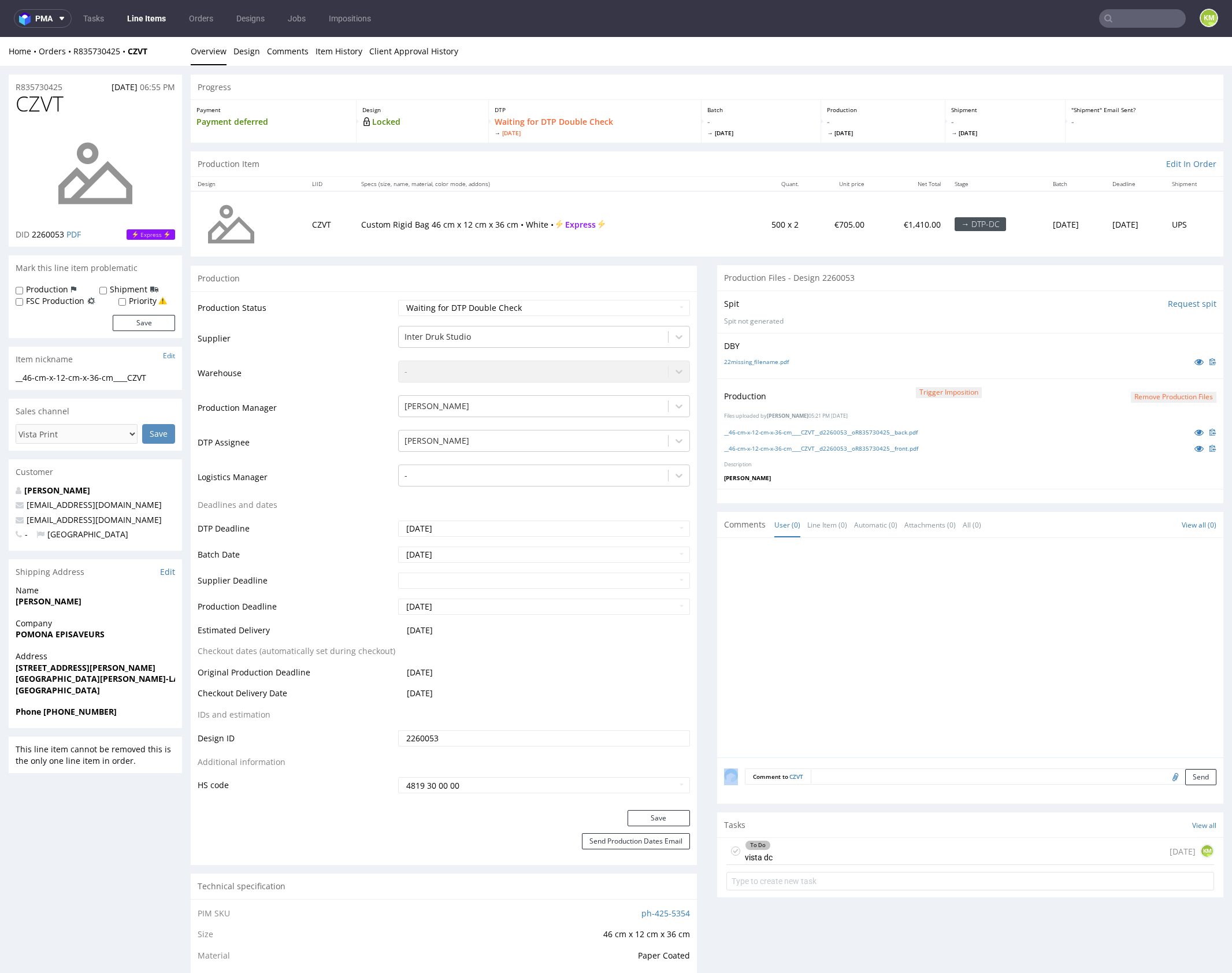
click at [950, 649] on div at bounding box center [974, 651] width 499 height 213
drag, startPoint x: 950, startPoint y: 649, endPoint x: 818, endPoint y: 407, distance: 275.7
click at [949, 646] on div at bounding box center [974, 651] width 499 height 213
click at [766, 361] on link "22missing_filename.pdf" at bounding box center [757, 361] width 65 height 8
click at [908, 844] on div "To Do vista dc today KM" at bounding box center [970, 851] width 488 height 27
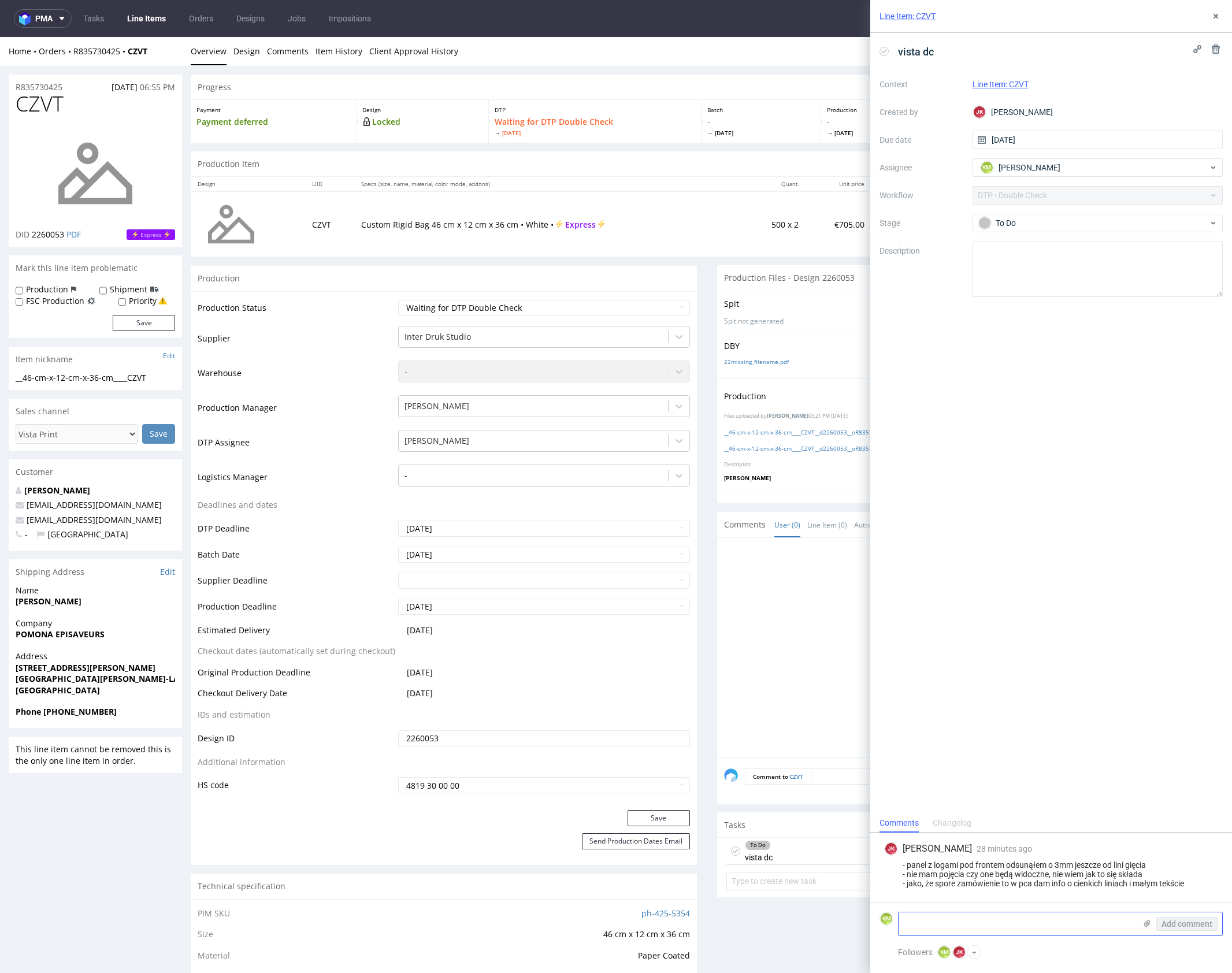
click at [1148, 924] on use at bounding box center [1147, 924] width 6 height 7
click at [0, 0] on input "file" at bounding box center [0, 0] width 0 height 0
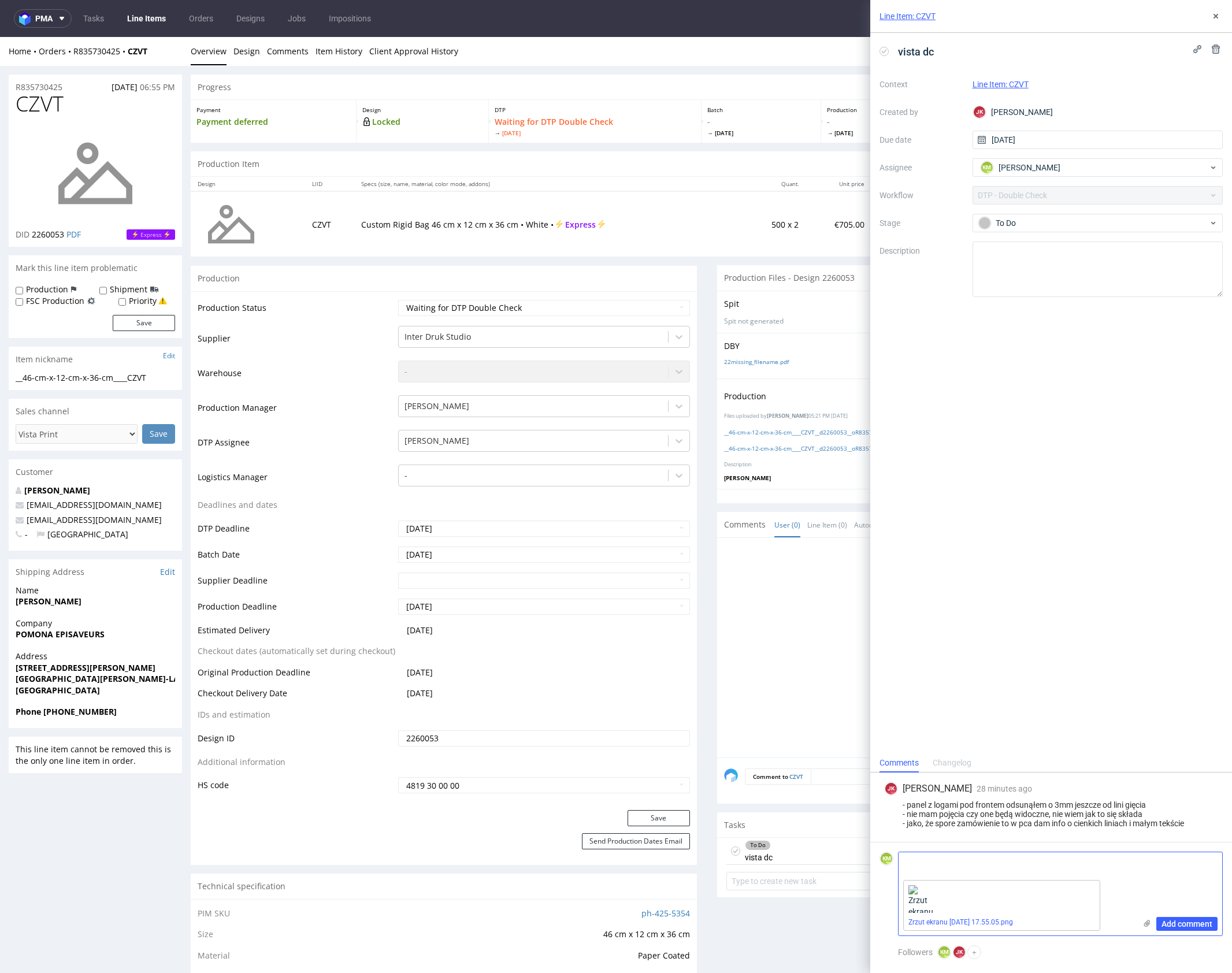
click at [982, 875] on textarea at bounding box center [1017, 864] width 237 height 23
type textarea "+ logówki są słabej jakosci"
click at [1202, 928] on span "Add comment" at bounding box center [1188, 924] width 51 height 8
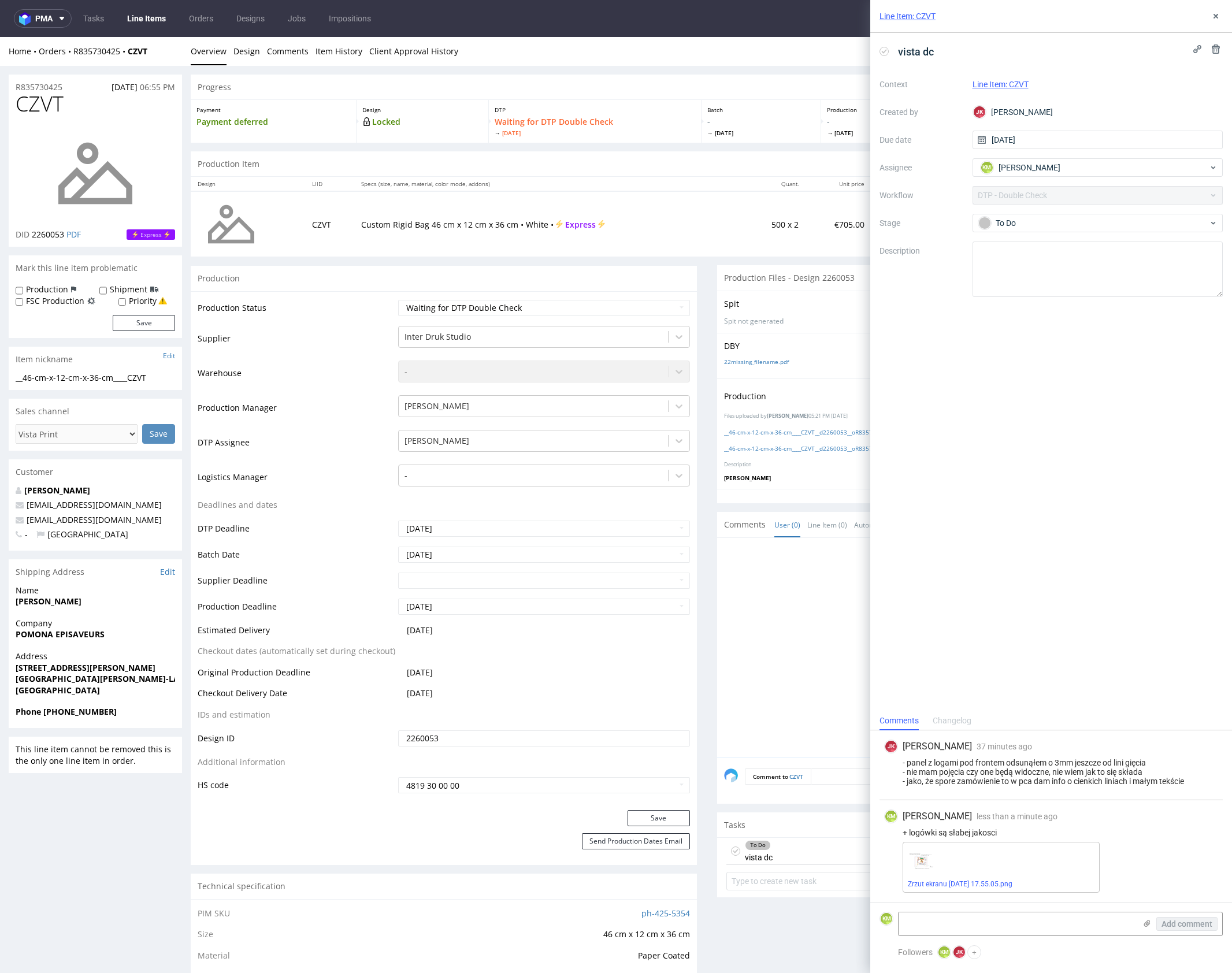
click at [1037, 236] on div "Context Line Item: CZVT Created by JK Jan Kocik Due date 12/09/2025 Assignee KM…" at bounding box center [1051, 186] width 344 height 222
click at [1040, 231] on div "To Do" at bounding box center [1099, 223] width 251 height 19
click at [1054, 287] on div "Needs fixes" at bounding box center [1098, 297] width 241 height 23
drag, startPoint x: 1215, startPoint y: 14, endPoint x: 1191, endPoint y: 34, distance: 31.2
click at [1215, 14] on icon at bounding box center [1216, 16] width 9 height 9
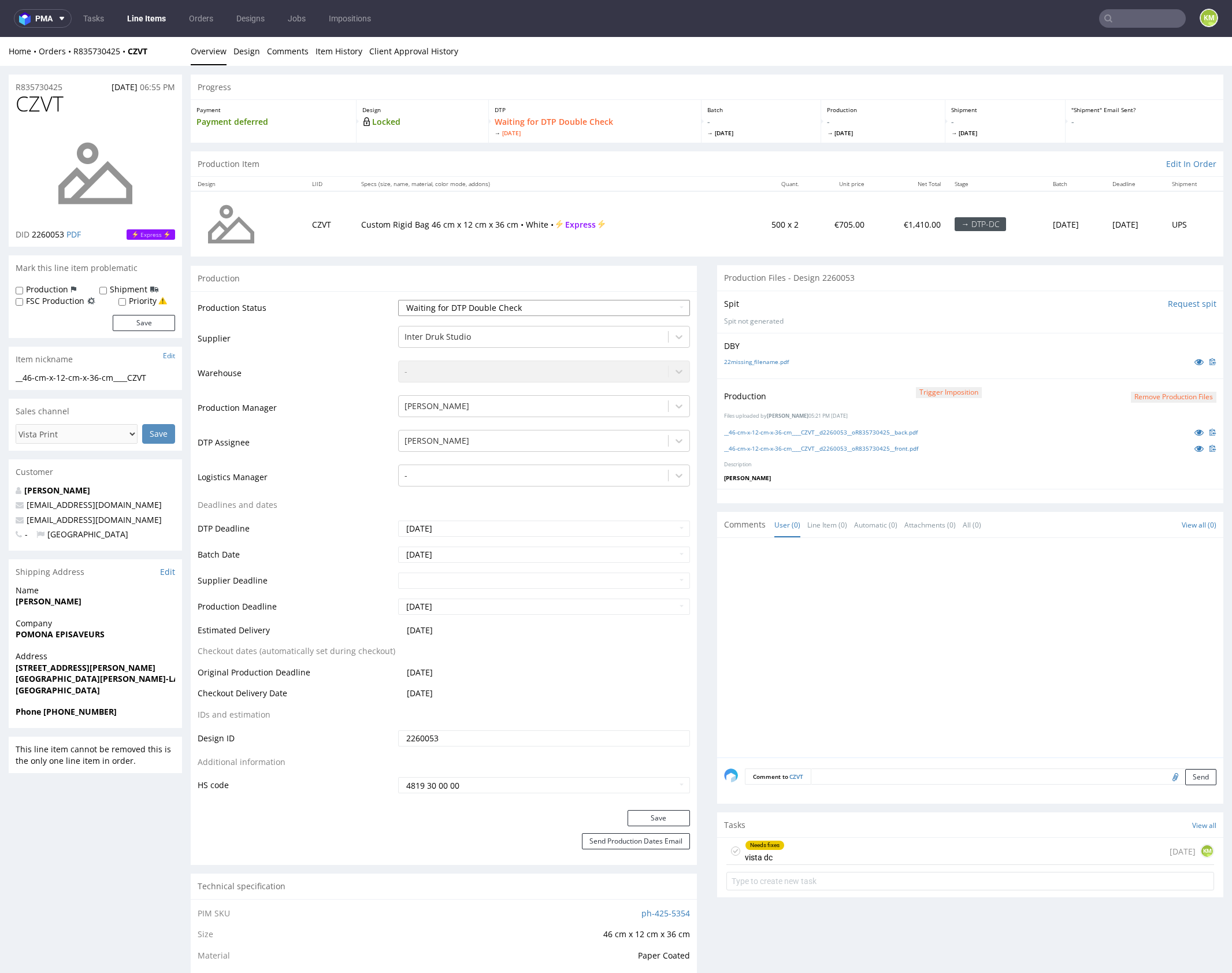
click at [524, 304] on select "Waiting for Artwork Waiting for Diecut Waiting for Mockup Waiting for DTP Waiti…" at bounding box center [544, 308] width 292 height 16
select select "dtp_dc_done"
click at [399, 300] on select "Waiting for Artwork Waiting for Diecut Waiting for Mockup Waiting for DTP Waiti…" at bounding box center [544, 308] width 292 height 16
click at [650, 811] on button "Save" at bounding box center [658, 818] width 63 height 16
click at [872, 594] on div at bounding box center [974, 651] width 499 height 213
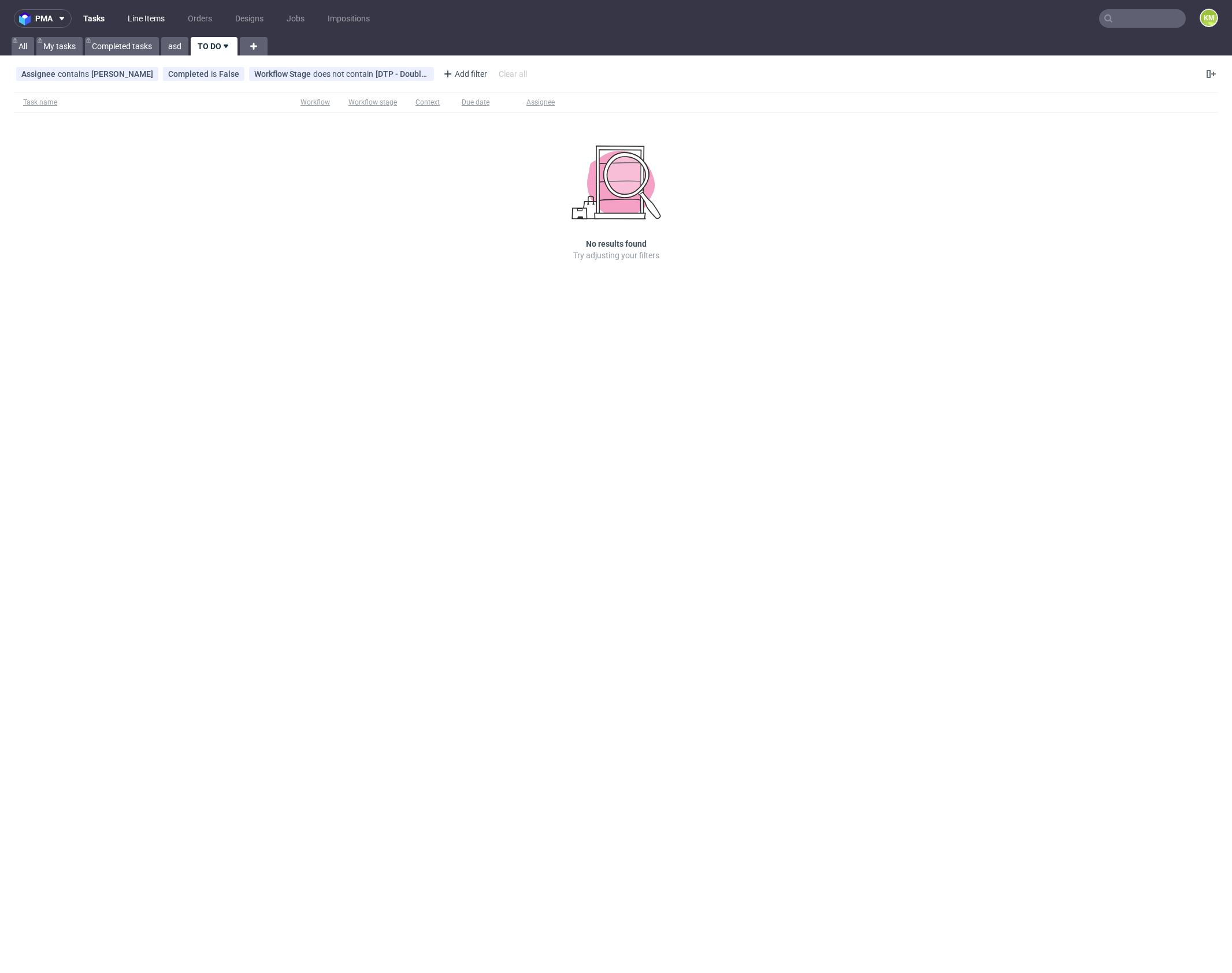
click at [141, 16] on link "Line Items" at bounding box center [147, 18] width 51 height 19
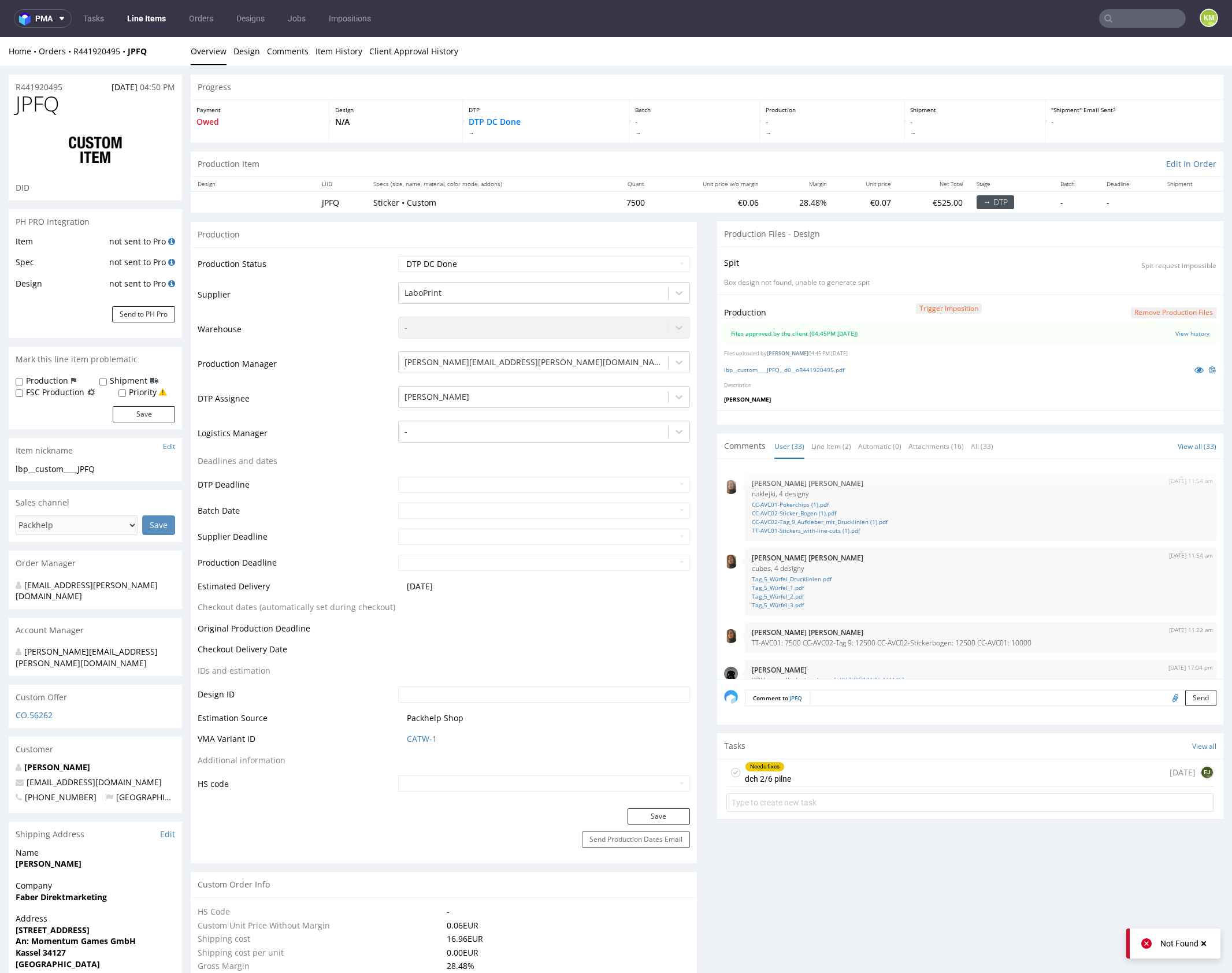
scroll to position [1383, 0]
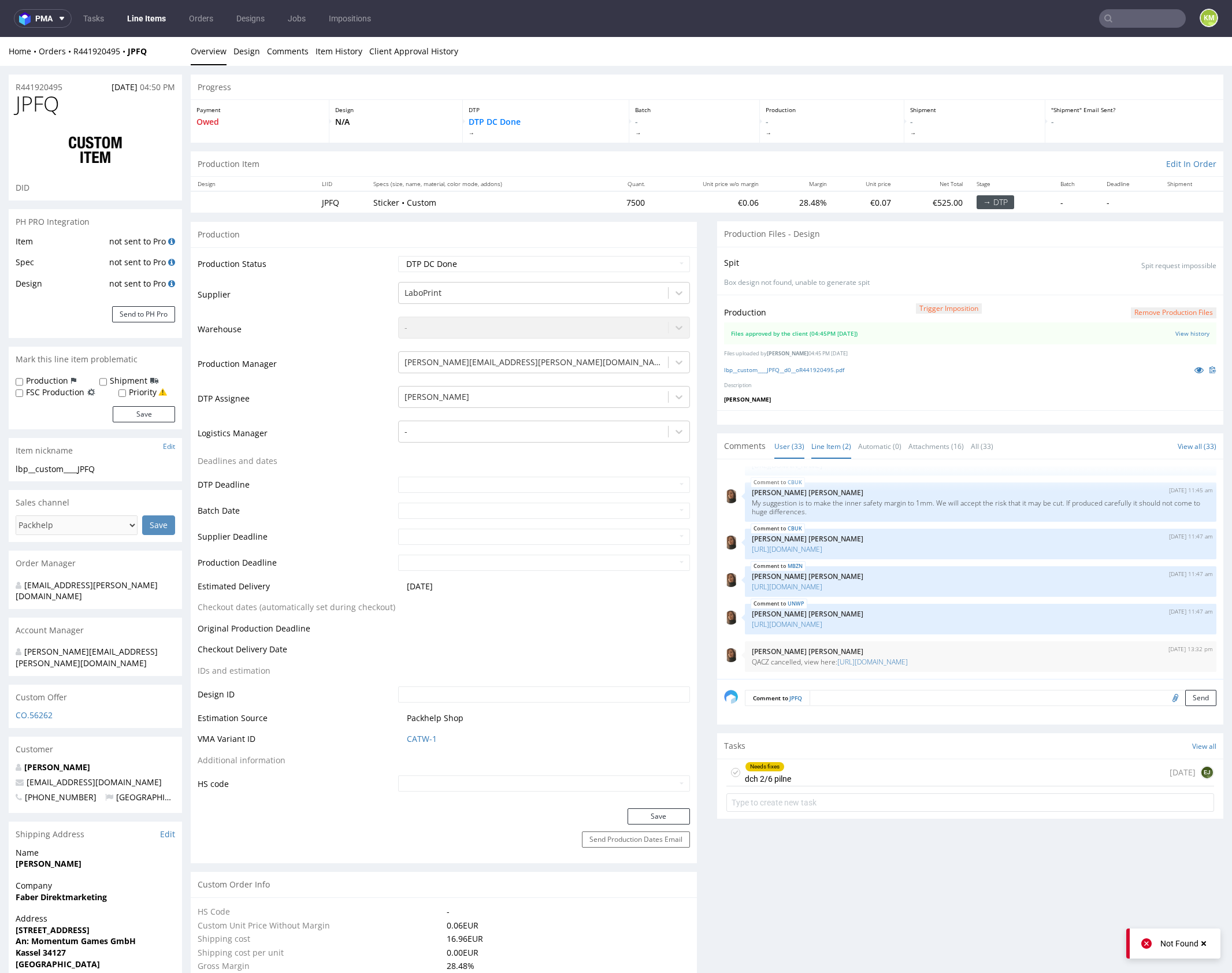
click at [821, 441] on link "Line Item (2)" at bounding box center [831, 446] width 40 height 25
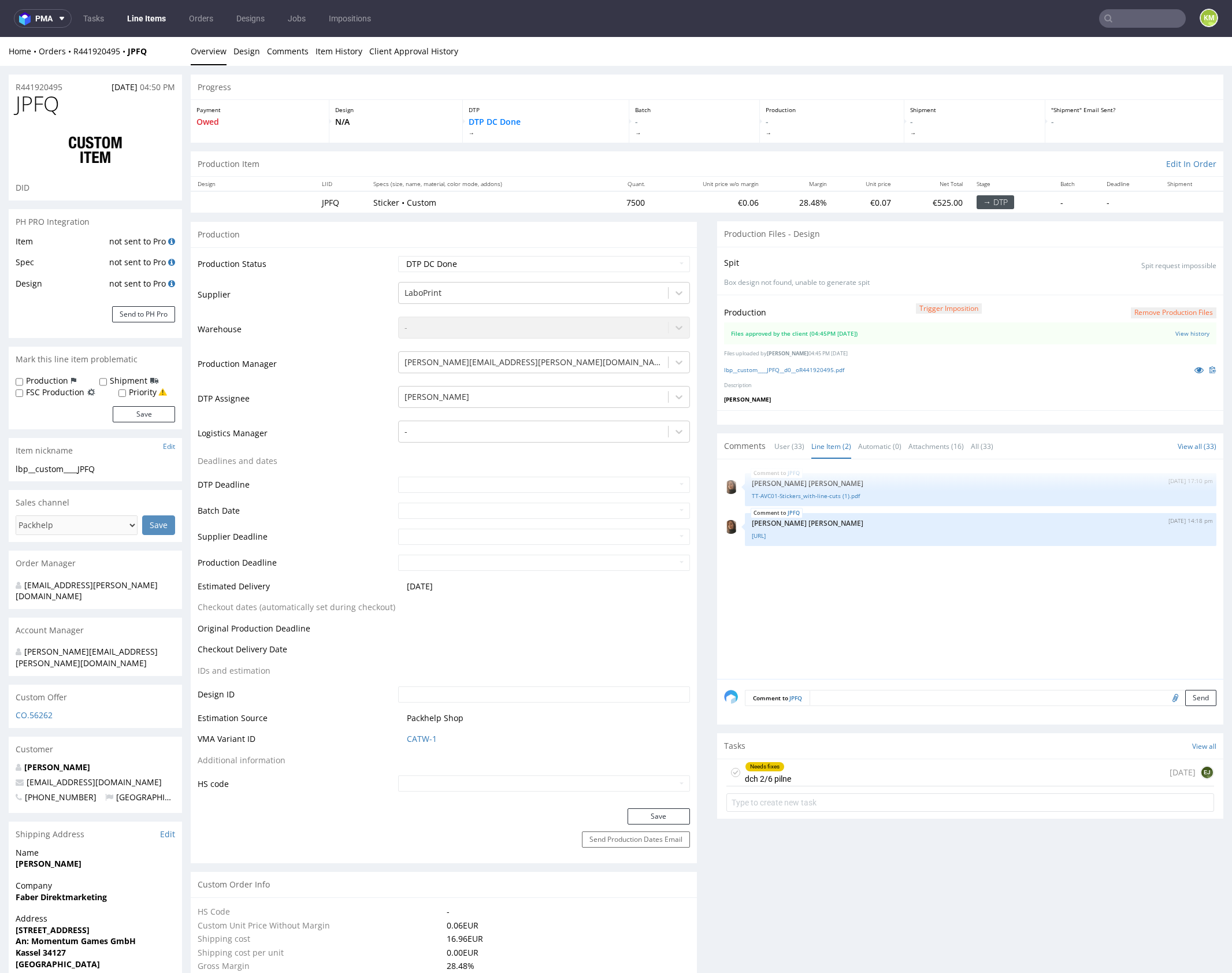
click at [843, 765] on div "Needs fixes dch 2/6 pilne today EJ" at bounding box center [970, 772] width 488 height 27
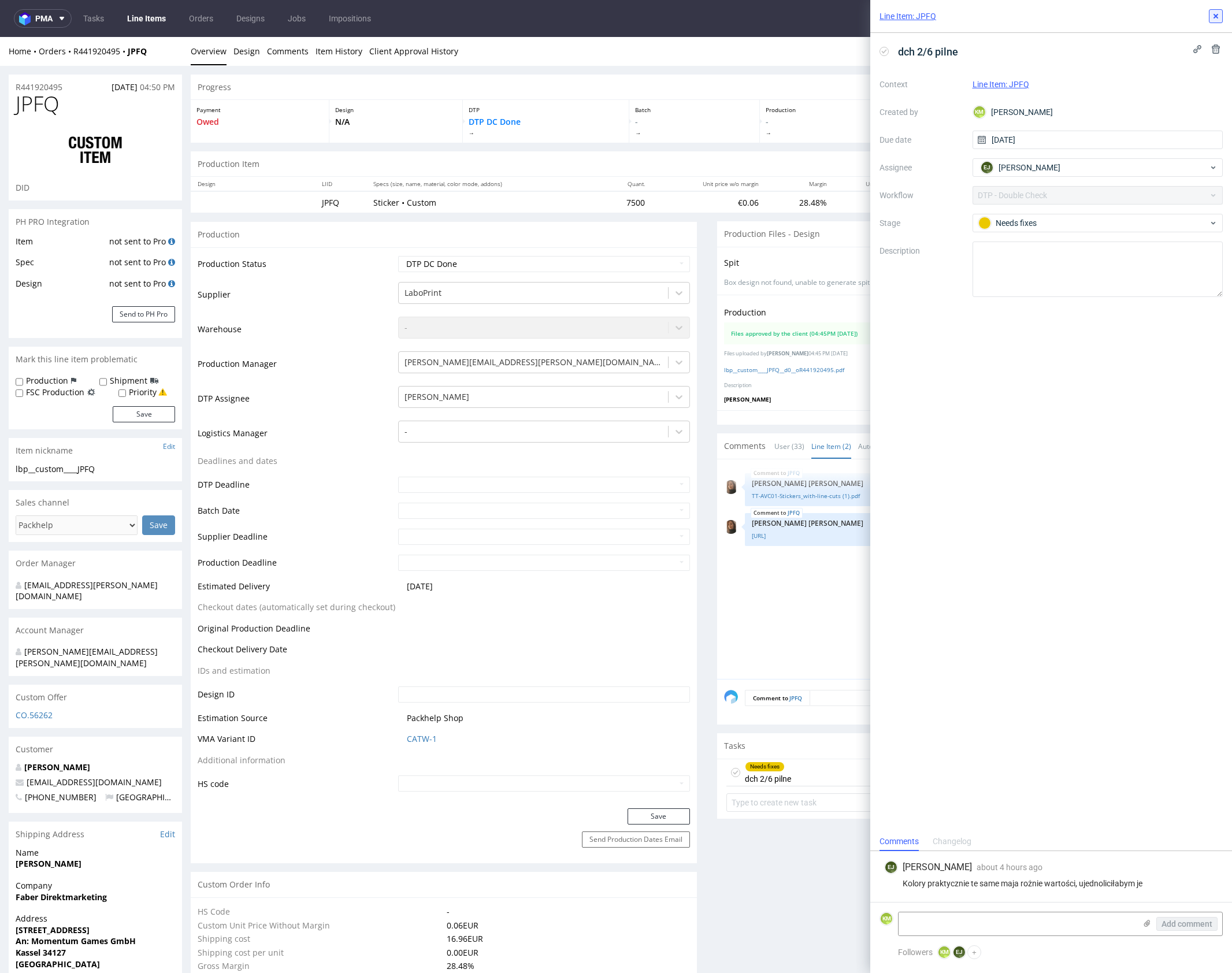
click at [1215, 20] on icon at bounding box center [1216, 16] width 9 height 9
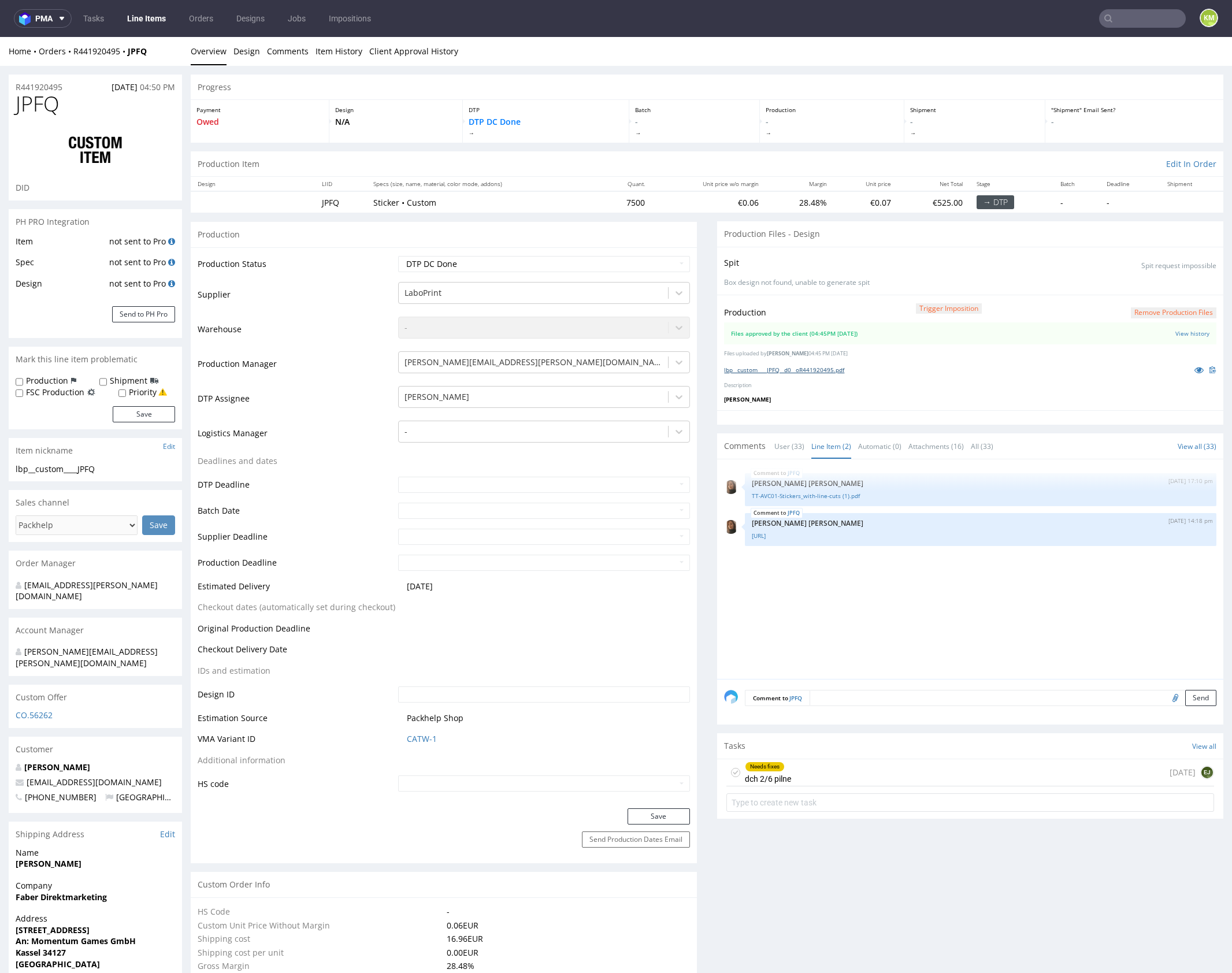
click at [836, 368] on link "lbp__custom____JPFQ__d0__oR441920495.pdf" at bounding box center [785, 369] width 120 height 8
click at [733, 770] on icon at bounding box center [735, 772] width 9 height 9
click at [798, 773] on div "Completed dch 2/6 pilne today EJ" at bounding box center [970, 772] width 488 height 27
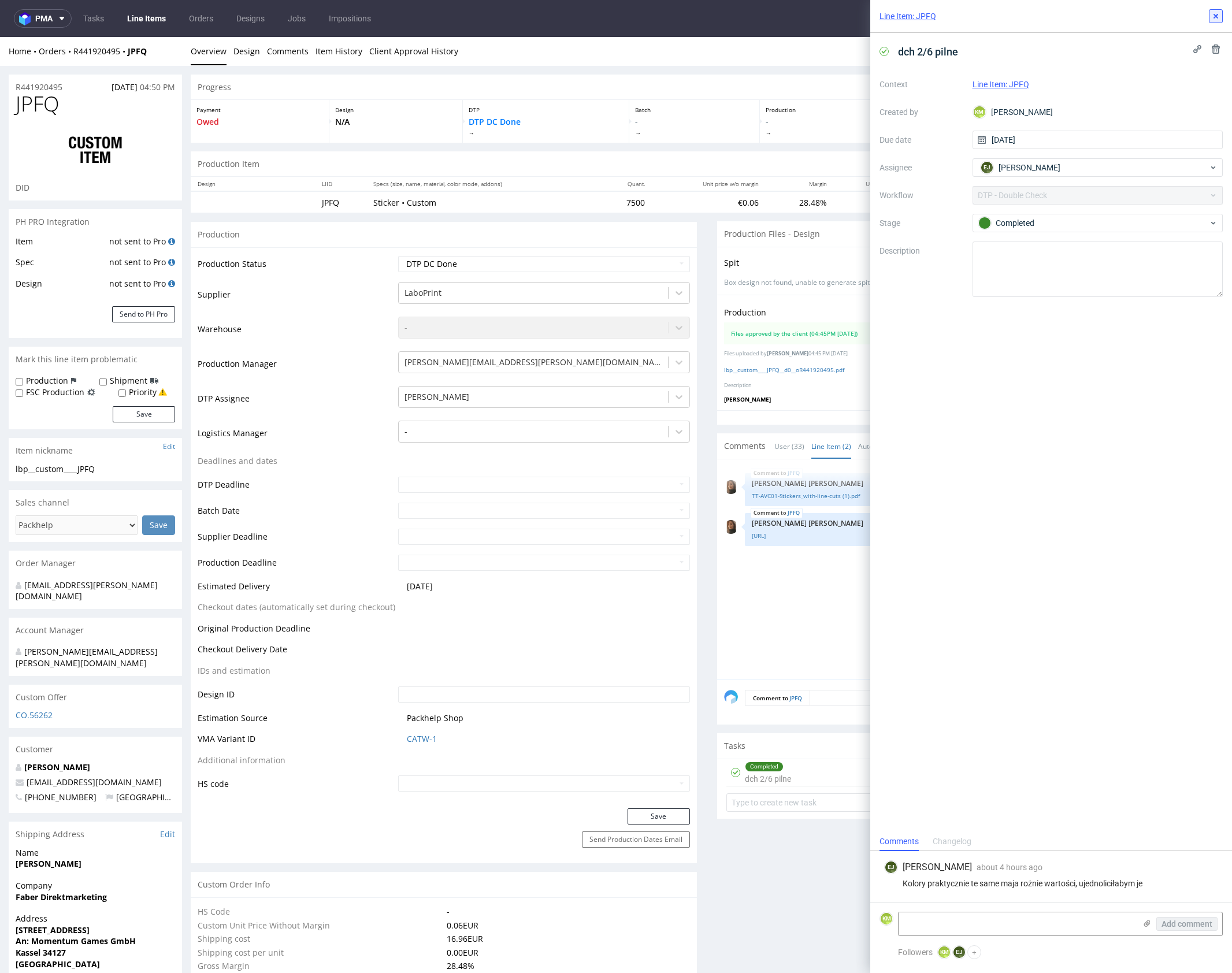
click at [1213, 18] on icon at bounding box center [1216, 16] width 9 height 9
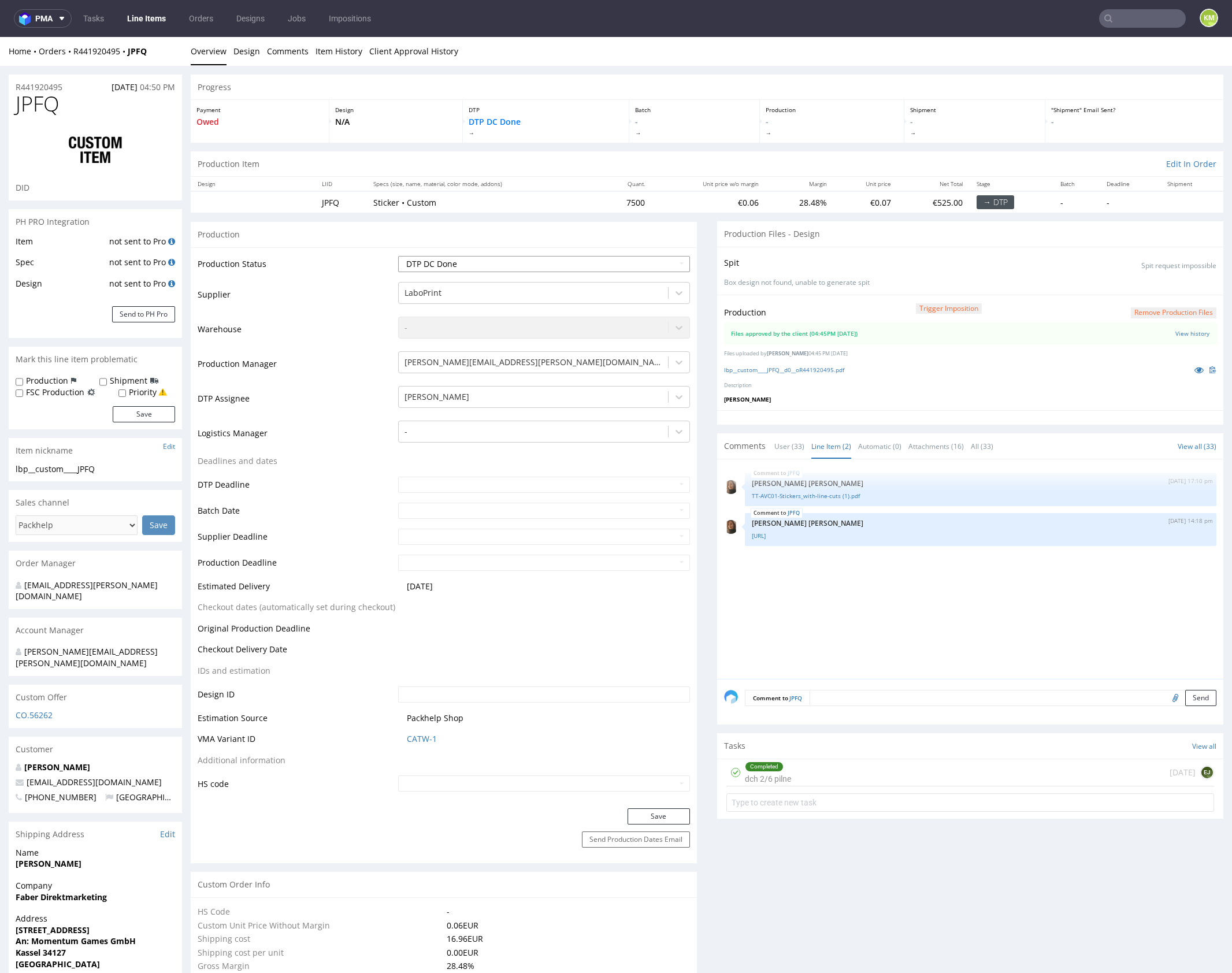
click at [607, 262] on select "Waiting for Artwork Waiting for Diecut Waiting for Mockup Waiting for DTP Waiti…" at bounding box center [544, 264] width 292 height 16
select select "dtp_production_ready"
click at [399, 256] on select "Waiting for Artwork Waiting for Diecut Waiting for Mockup Waiting for DTP Waiti…" at bounding box center [544, 264] width 292 height 16
click at [656, 815] on button "Save" at bounding box center [658, 817] width 63 height 16
click at [864, 622] on div "JPFQ 27th Aug 25 | 17:10 pm Angelina Marć TT-AVC01-Stickers_with-line-cuts (1).…" at bounding box center [974, 573] width 499 height 213
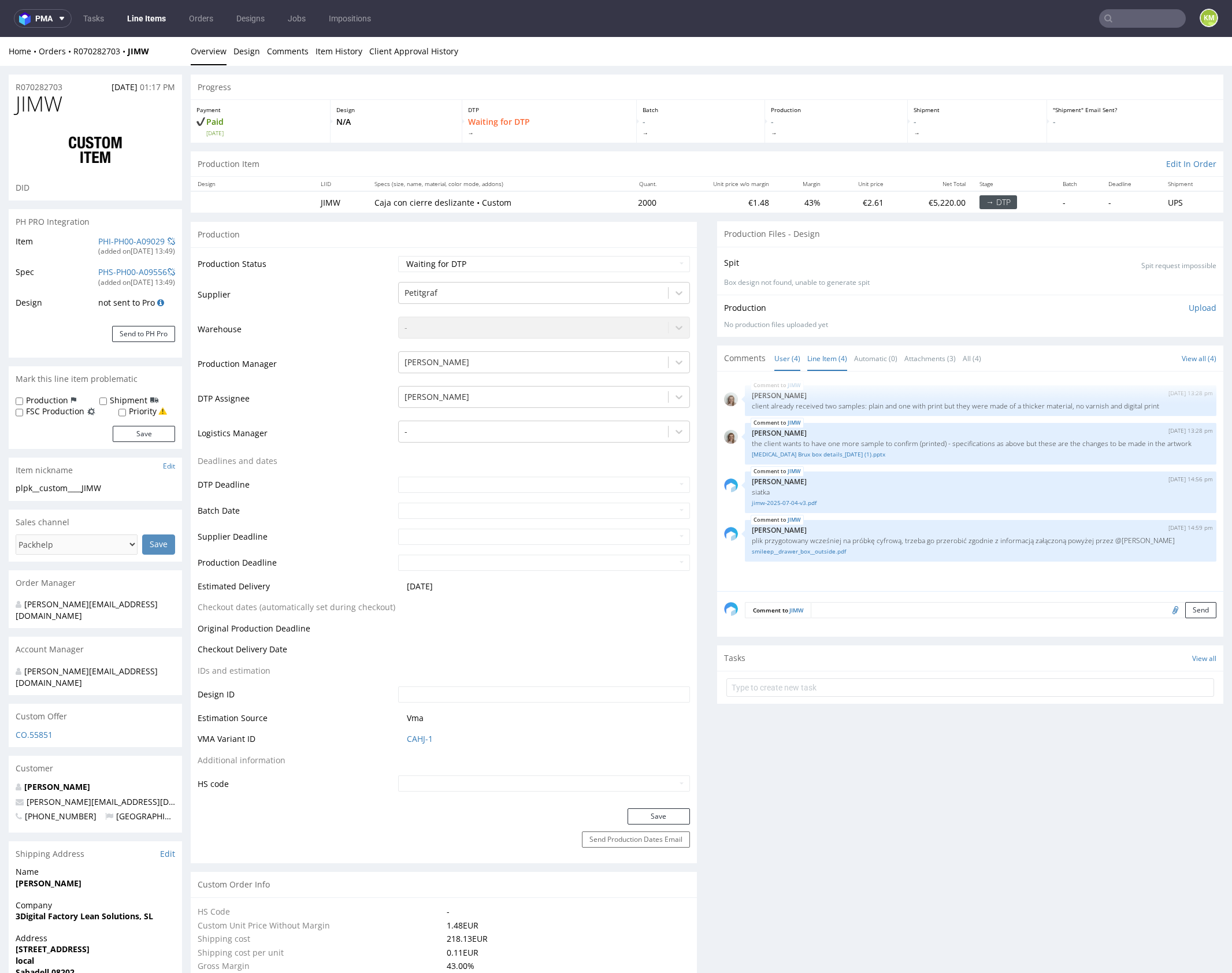
click at [822, 359] on link "Line Item (4)" at bounding box center [827, 359] width 40 height 25
click at [818, 556] on link "smileep__drawer_box__outside.pdf" at bounding box center [981, 551] width 458 height 9
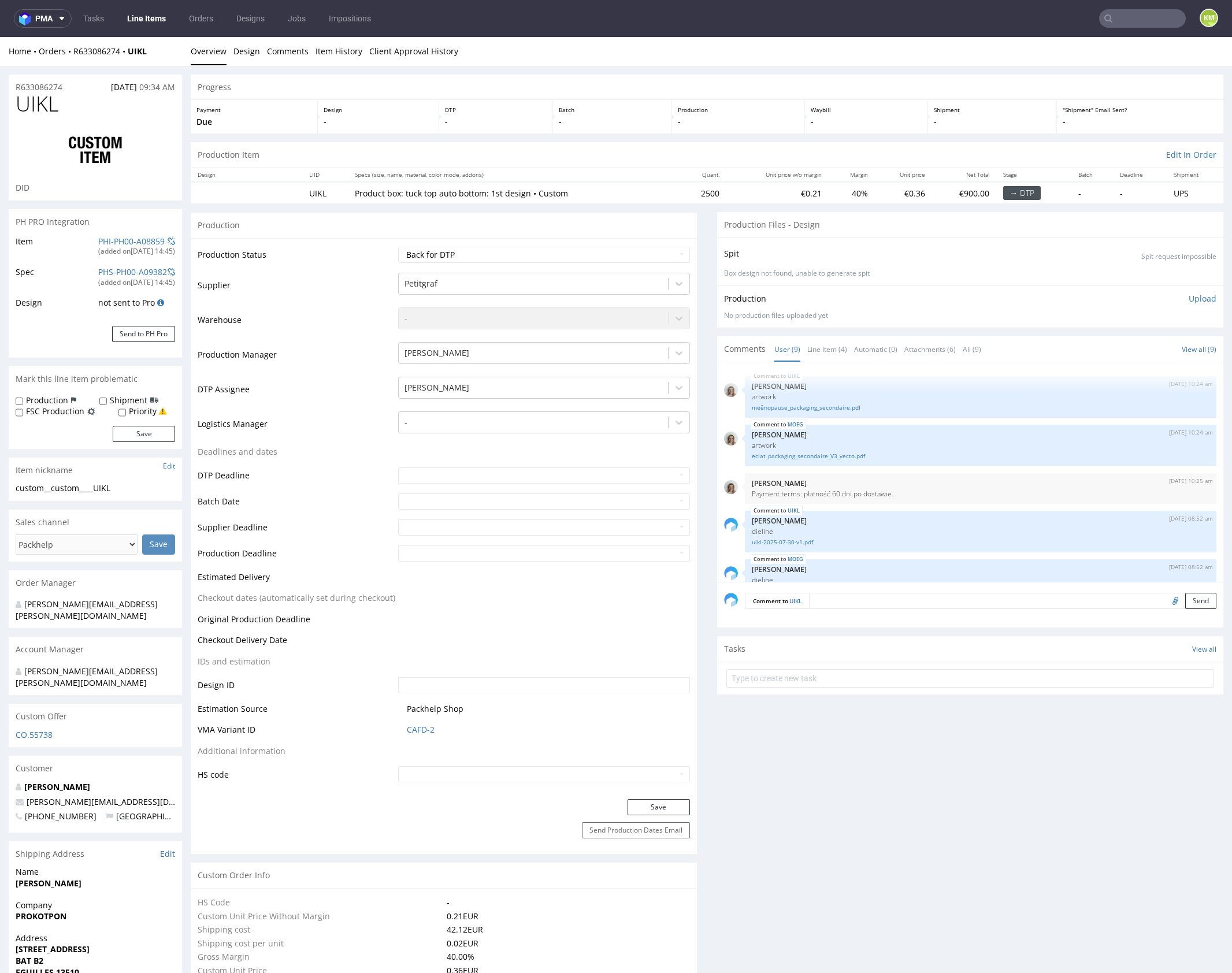
scroll to position [285, 0]
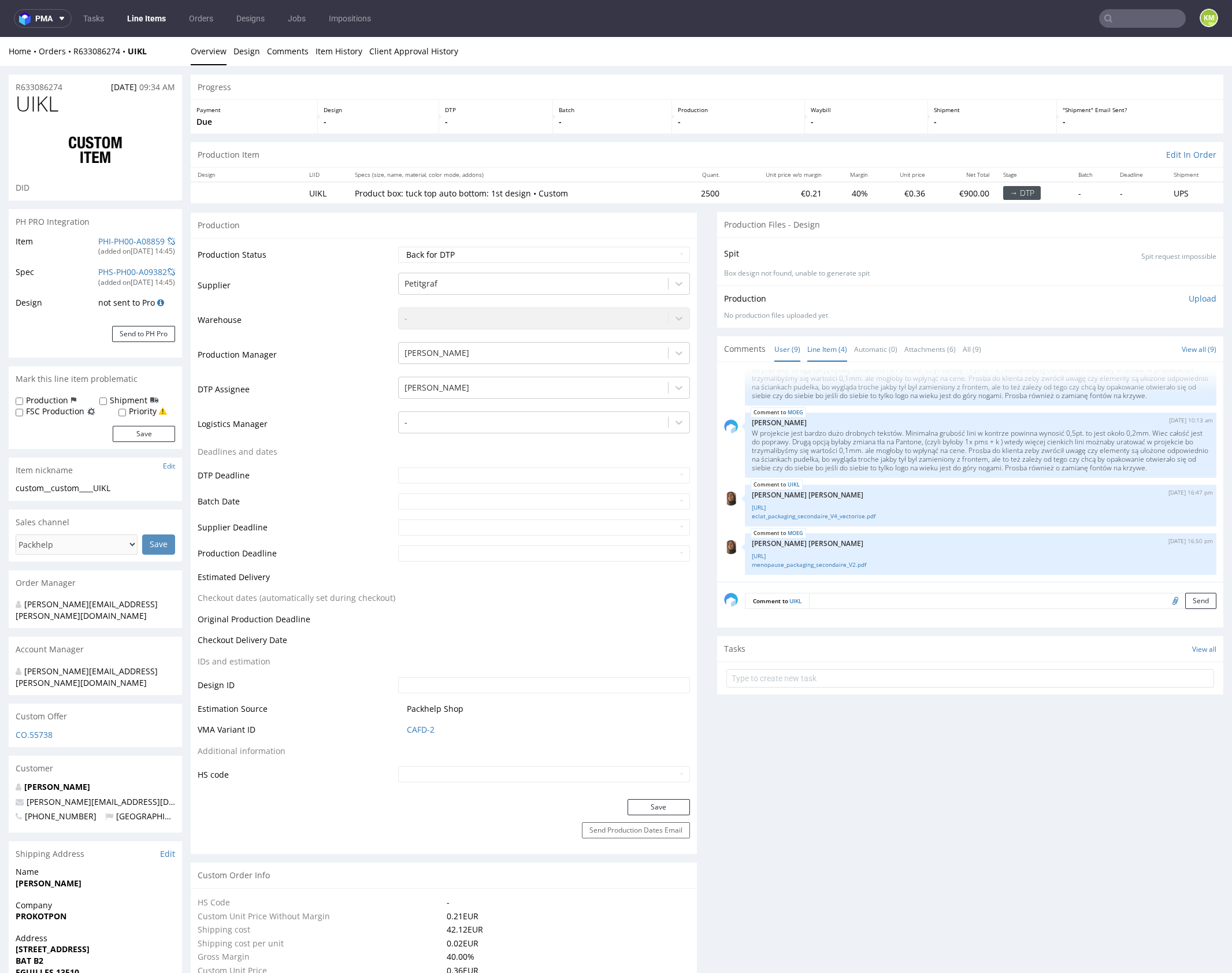
click at [828, 345] on link "Line Item (4)" at bounding box center [827, 349] width 40 height 25
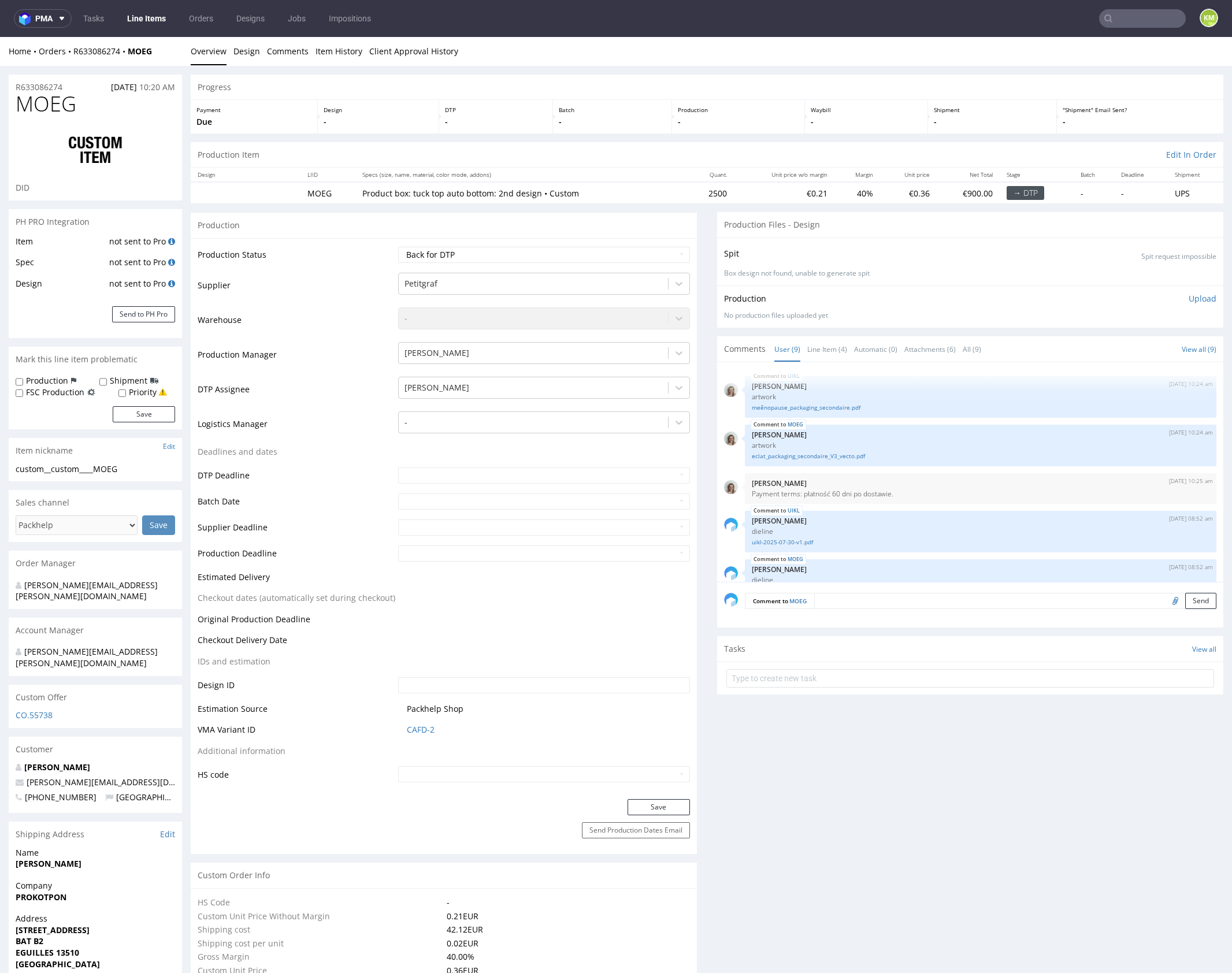
scroll to position [285, 0]
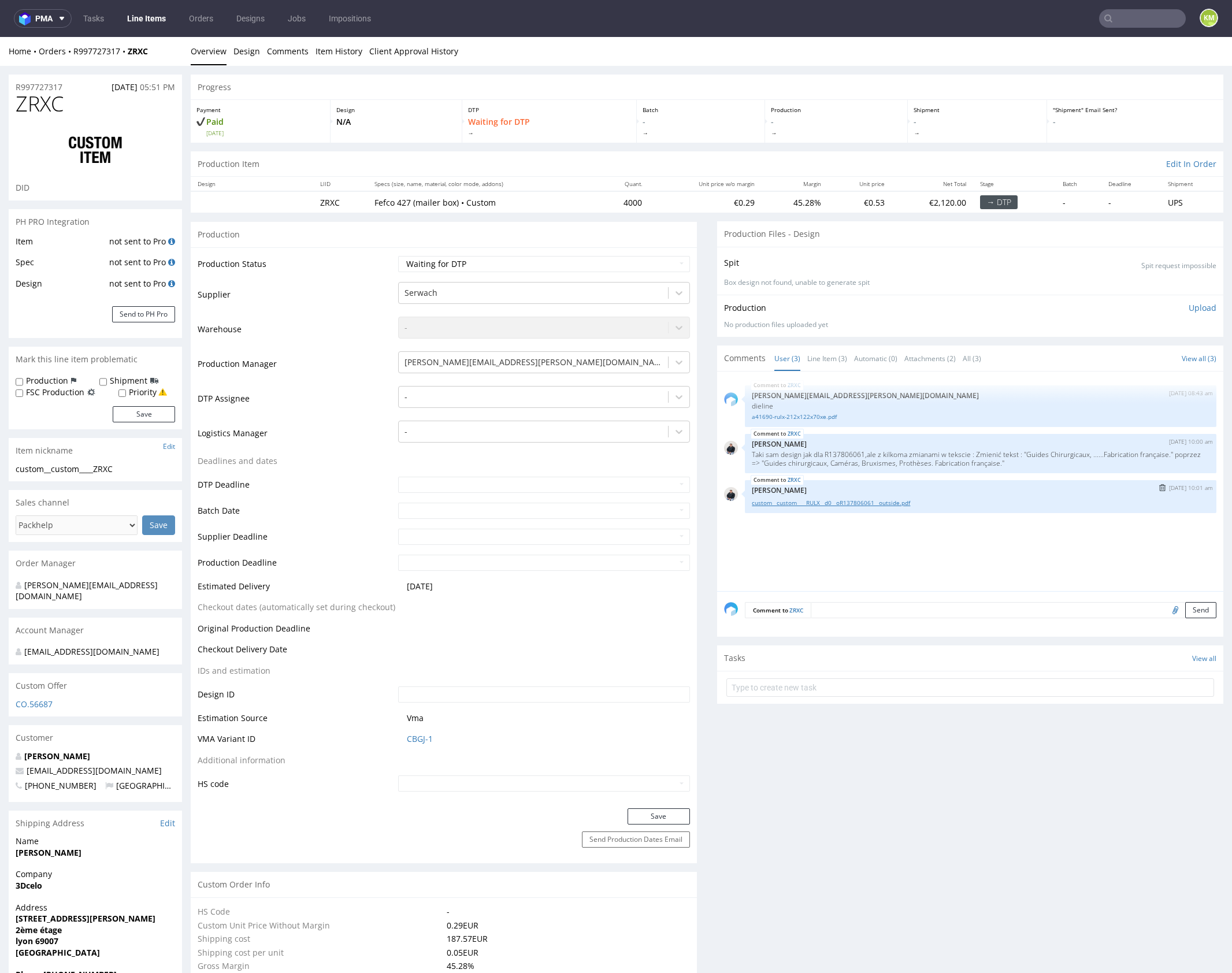
click at [840, 503] on link "custom__custom____RULX__d0__oR137806061__outside.pdf" at bounding box center [981, 503] width 458 height 9
drag, startPoint x: 848, startPoint y: 519, endPoint x: 1015, endPoint y: 463, distance: 176.1
click at [848, 517] on div "ZRXC 8th Sep 25 | 08:43 am maciej.sikora@packhelp.com dieline a41690-rulx-212x1…" at bounding box center [974, 484] width 499 height 213
